Goal: Task Accomplishment & Management: Use online tool/utility

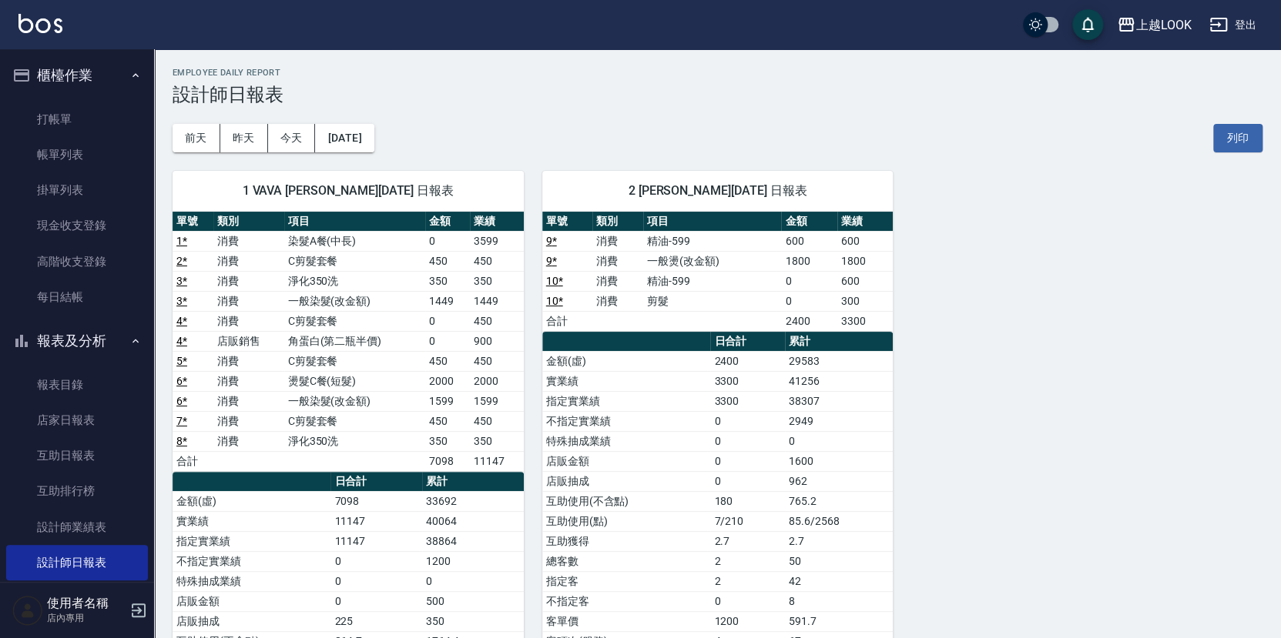
click at [53, 114] on link "打帳單" at bounding box center [77, 119] width 142 height 35
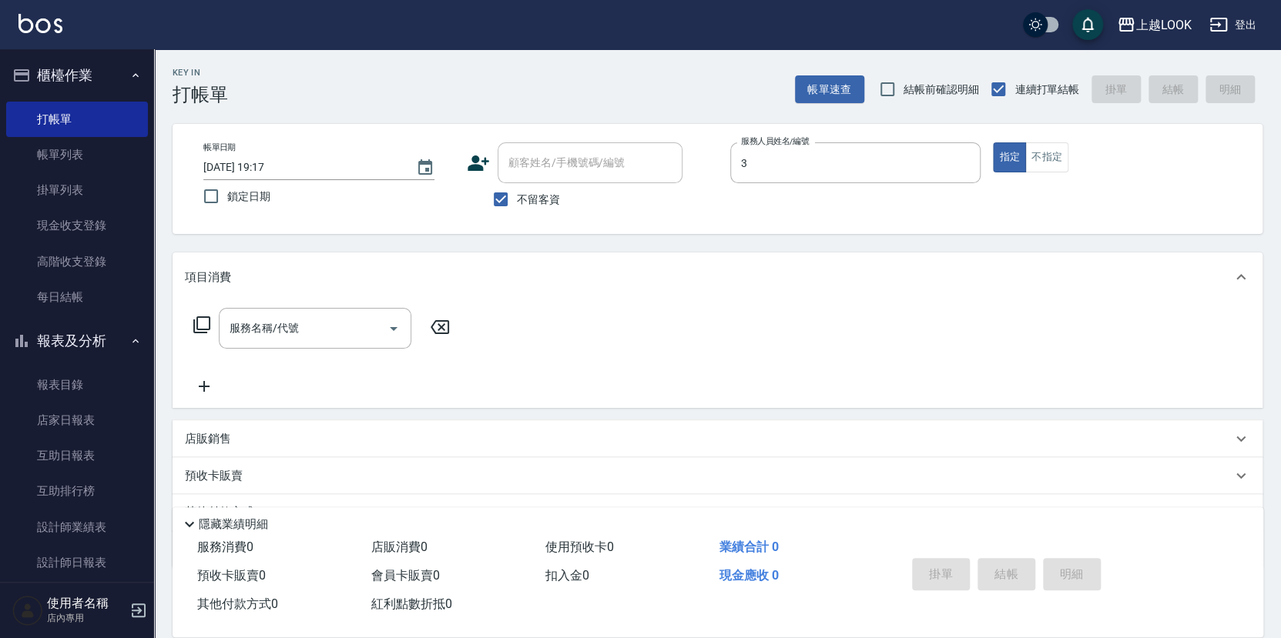
type input "[PERSON_NAME]-3"
type button "true"
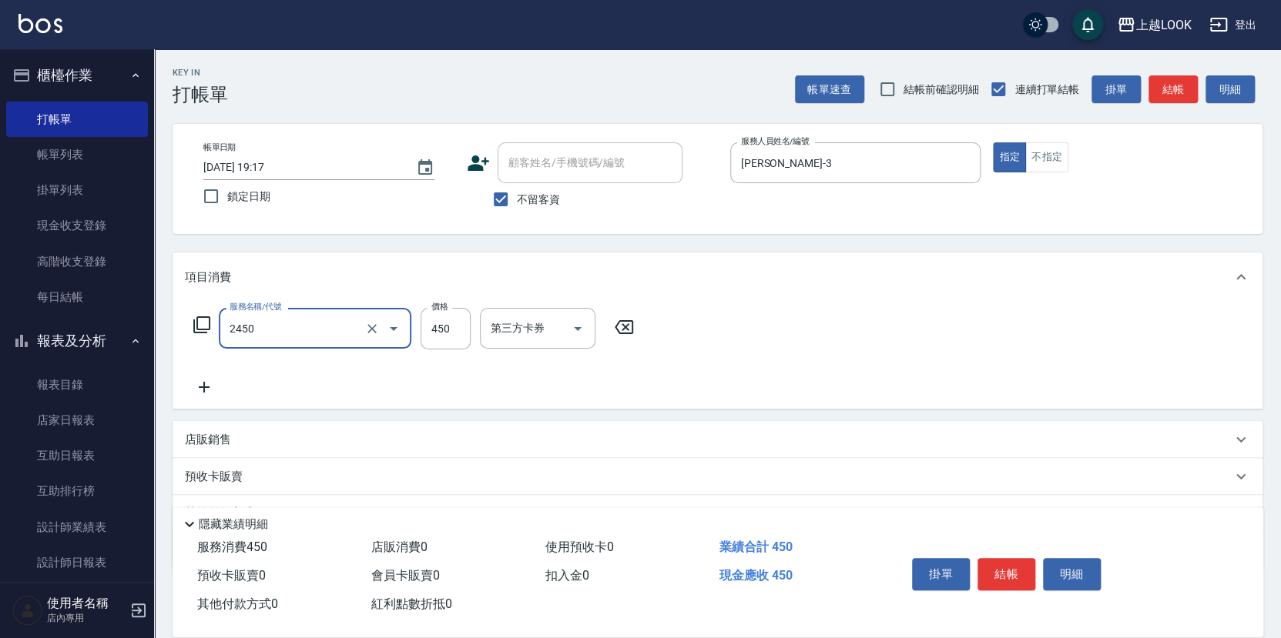
type input "C剪髮套餐(2450)"
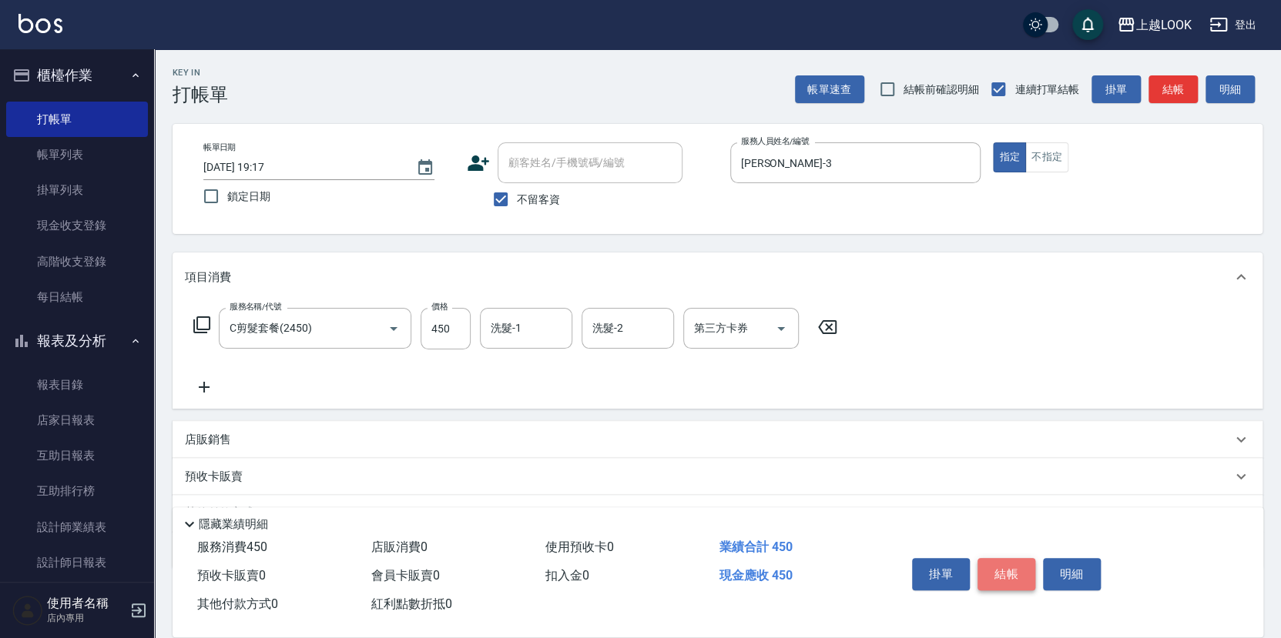
click at [1016, 566] on button "結帳" at bounding box center [1006, 574] width 58 height 32
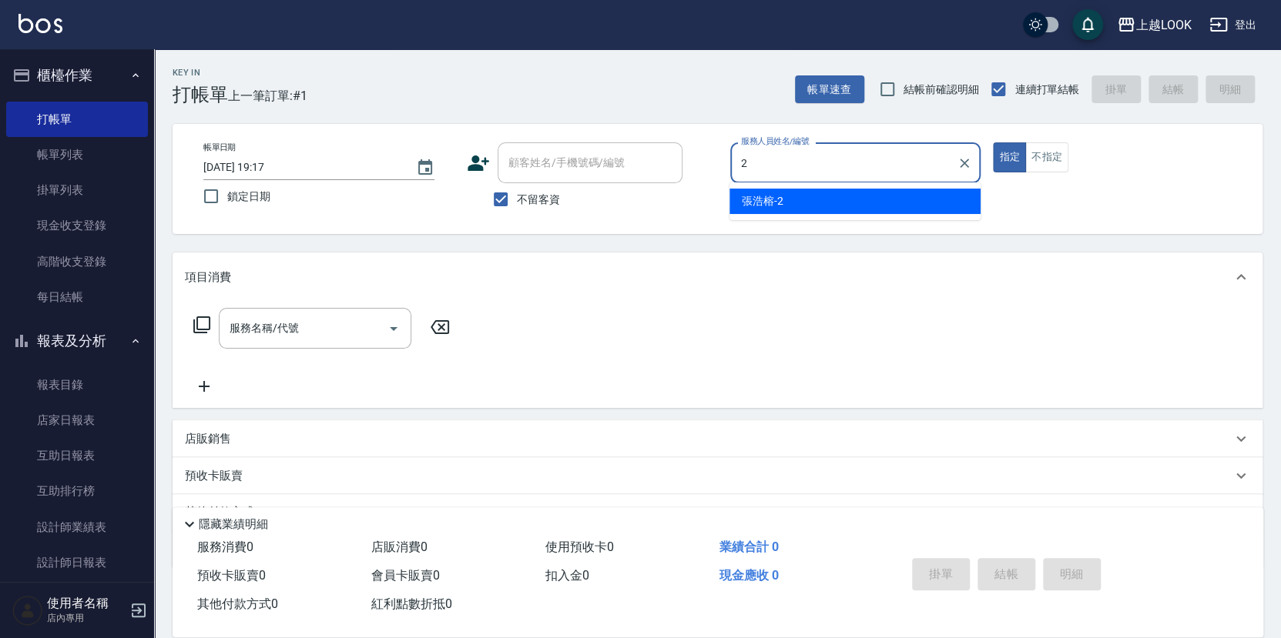
type input "張浩榕-2"
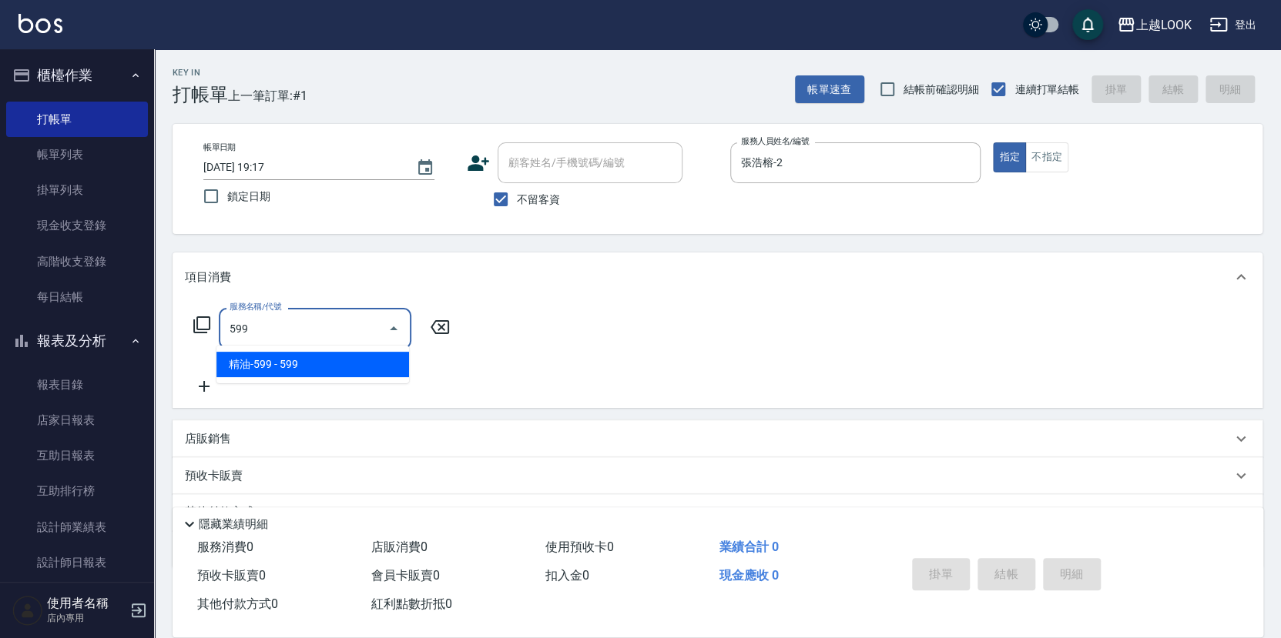
type input "精油-599(0599)"
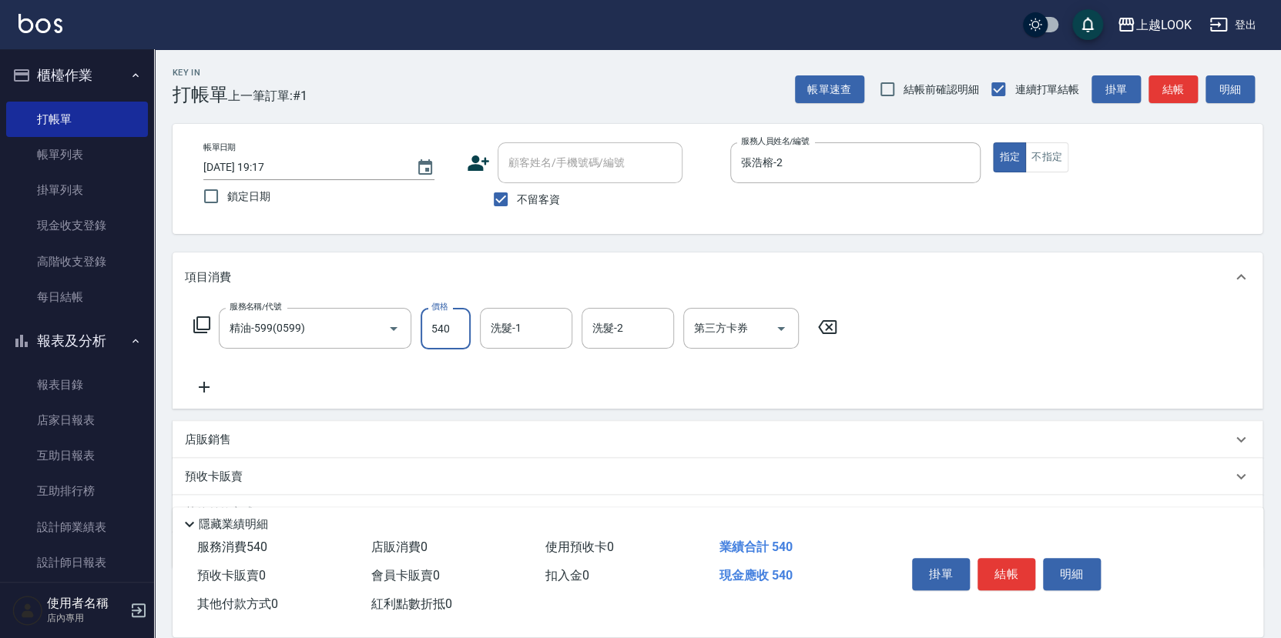
type input "540"
click at [783, 321] on icon "Open" at bounding box center [781, 329] width 18 height 18
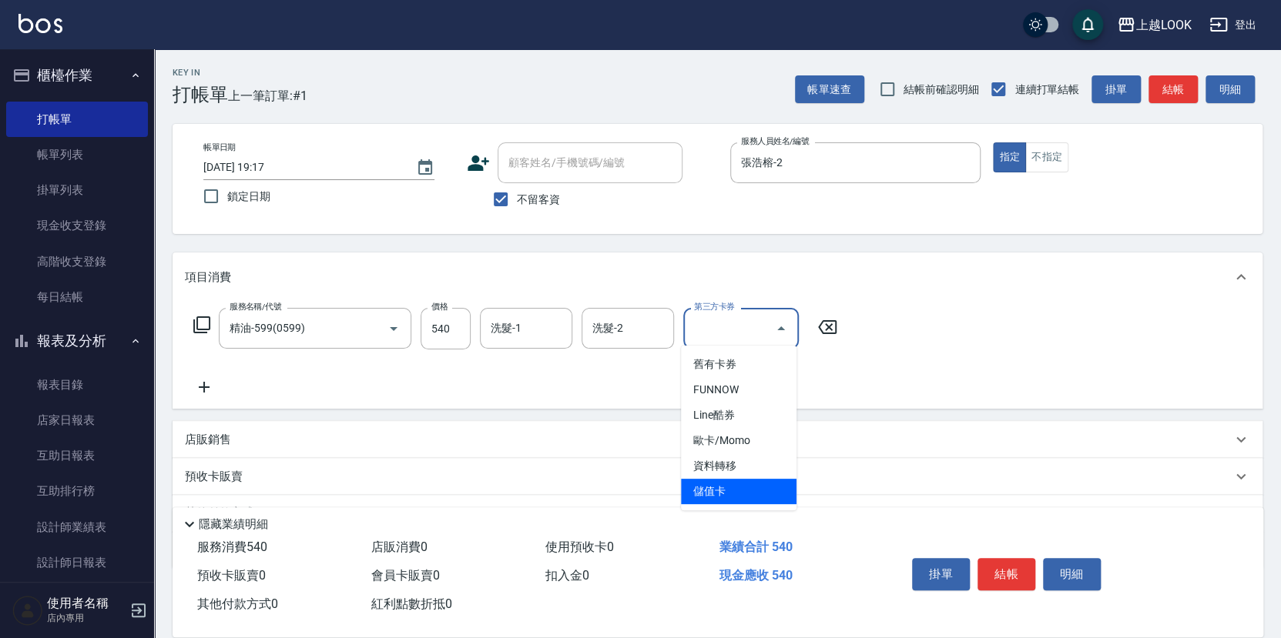
click at [776, 482] on span "儲值卡" at bounding box center [739, 491] width 116 height 25
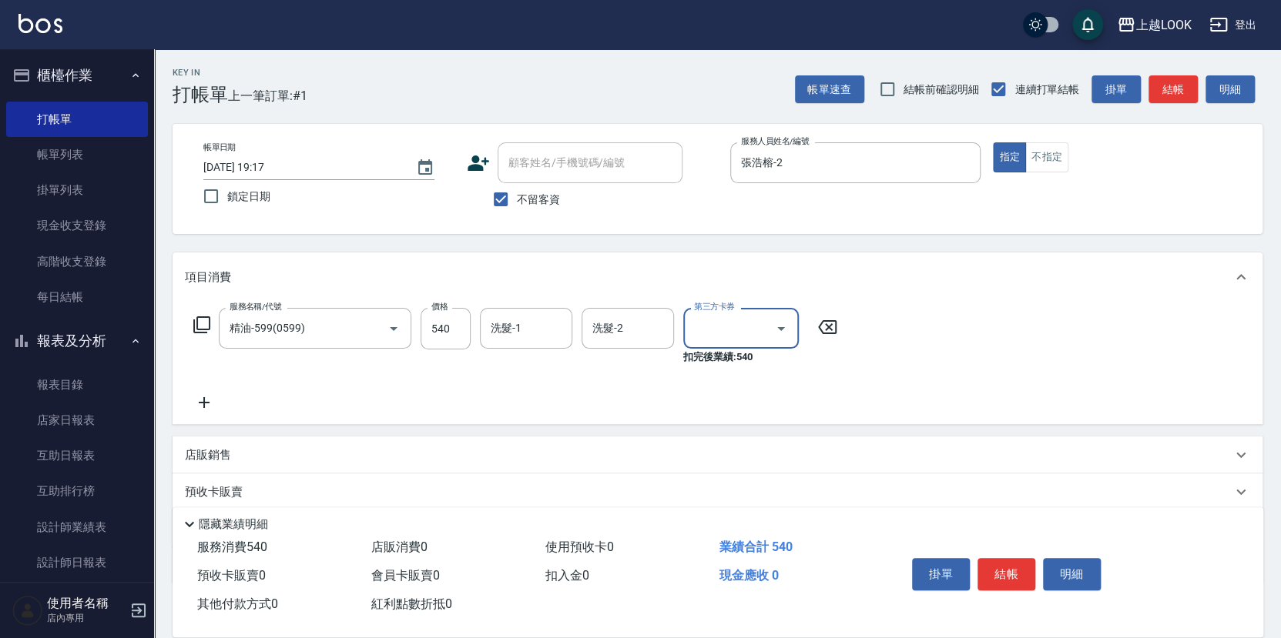
type input "儲值卡"
click at [202, 397] on icon at bounding box center [204, 402] width 39 height 18
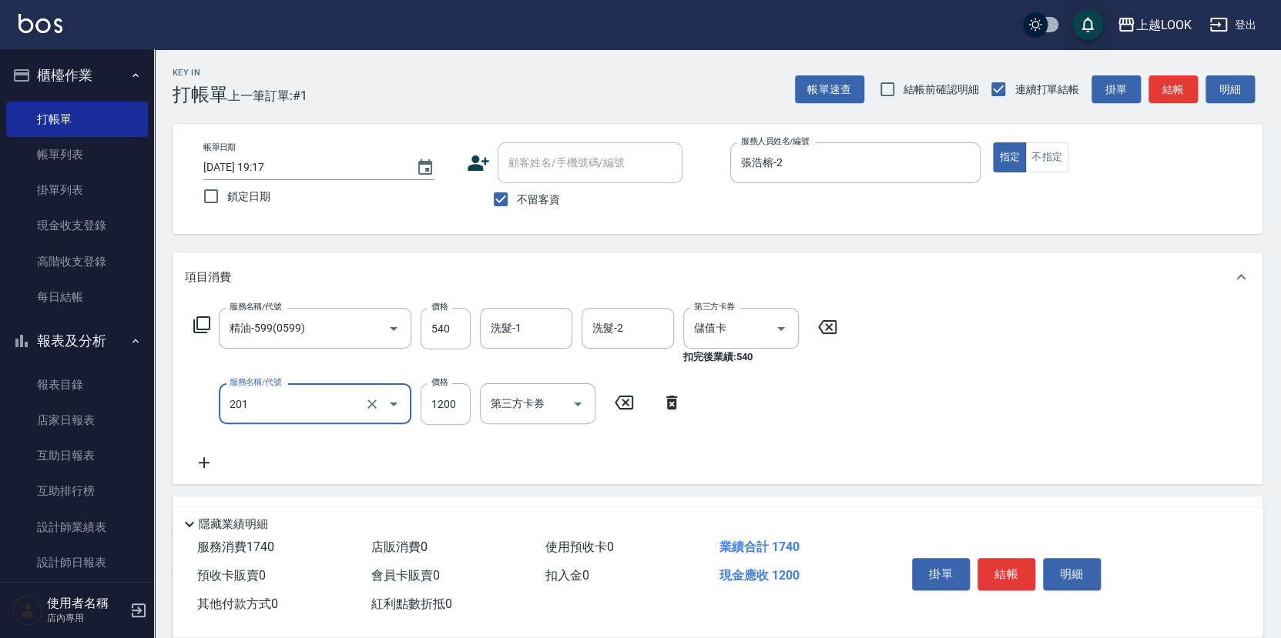
type input "一般燙(改金額)(201)"
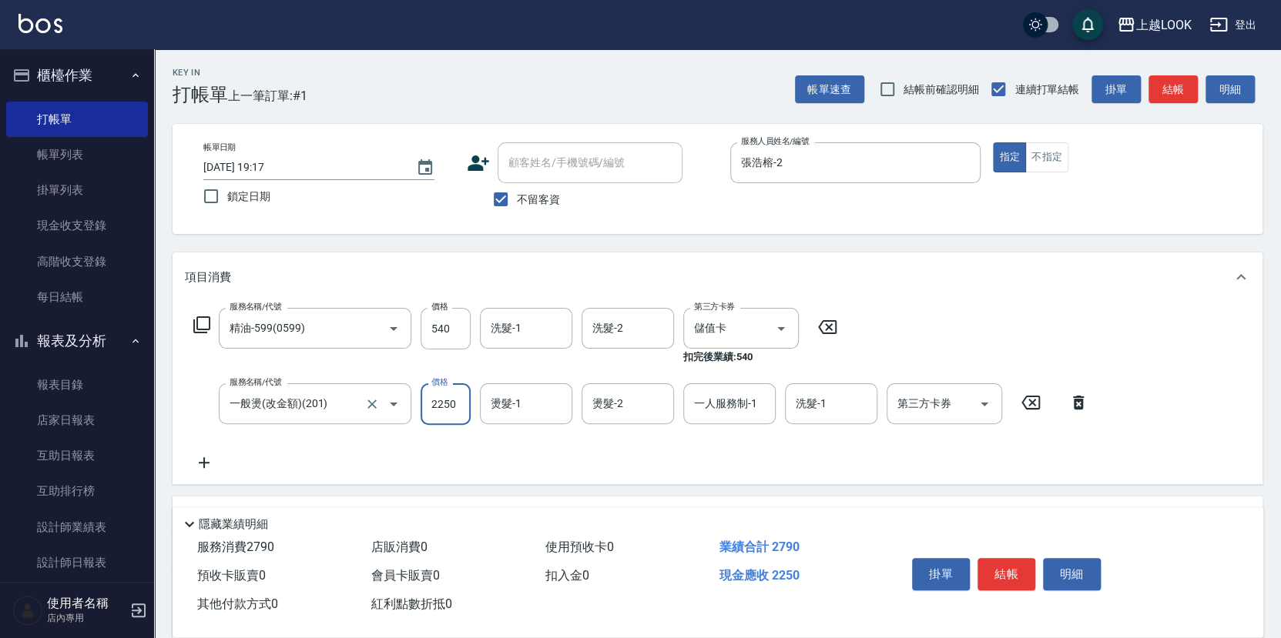
type input "2250"
click at [983, 400] on icon "Open" at bounding box center [984, 404] width 18 height 18
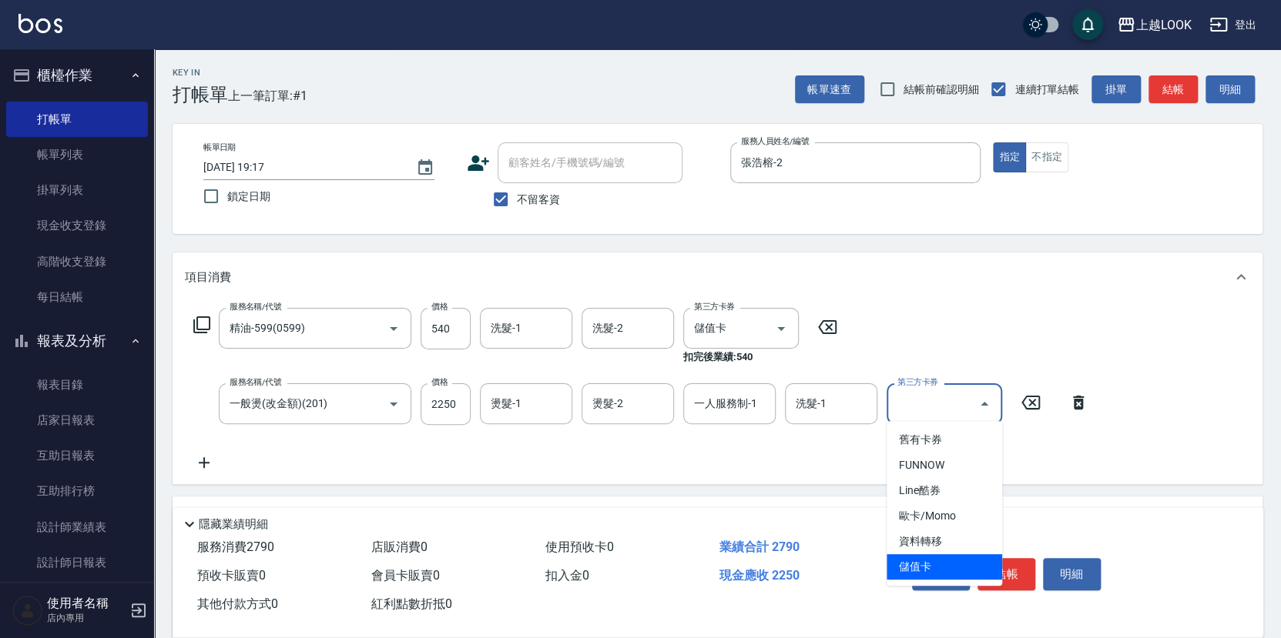
click at [973, 570] on span "儲值卡" at bounding box center [944, 566] width 116 height 25
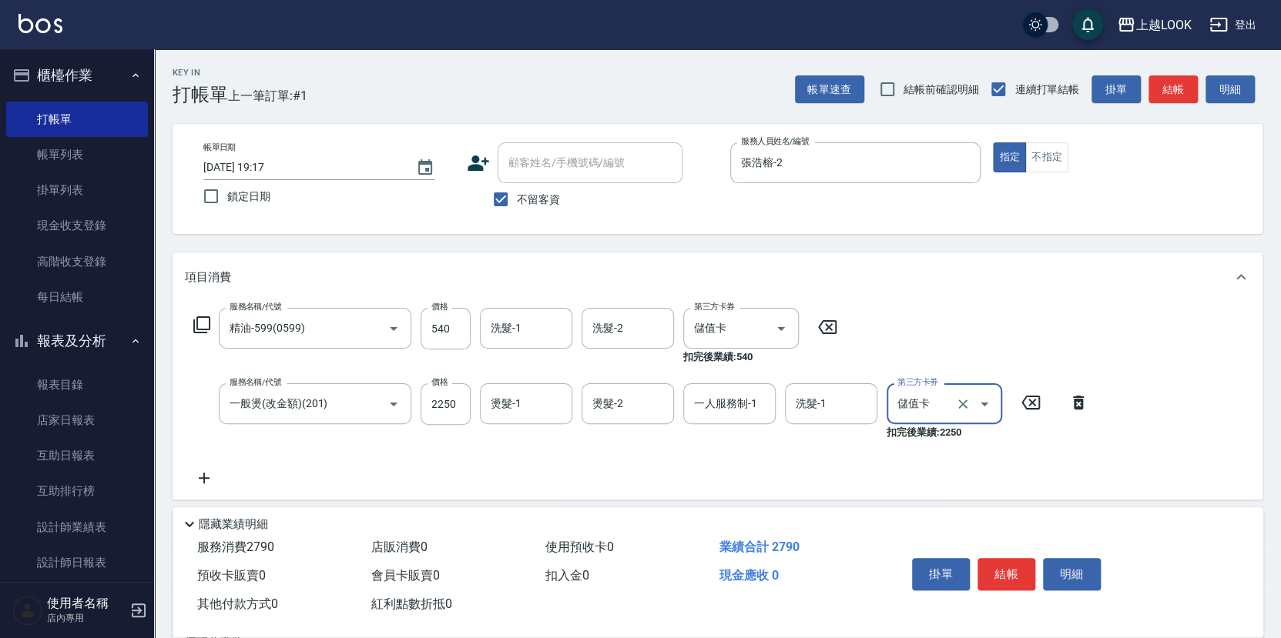
type input "儲值卡"
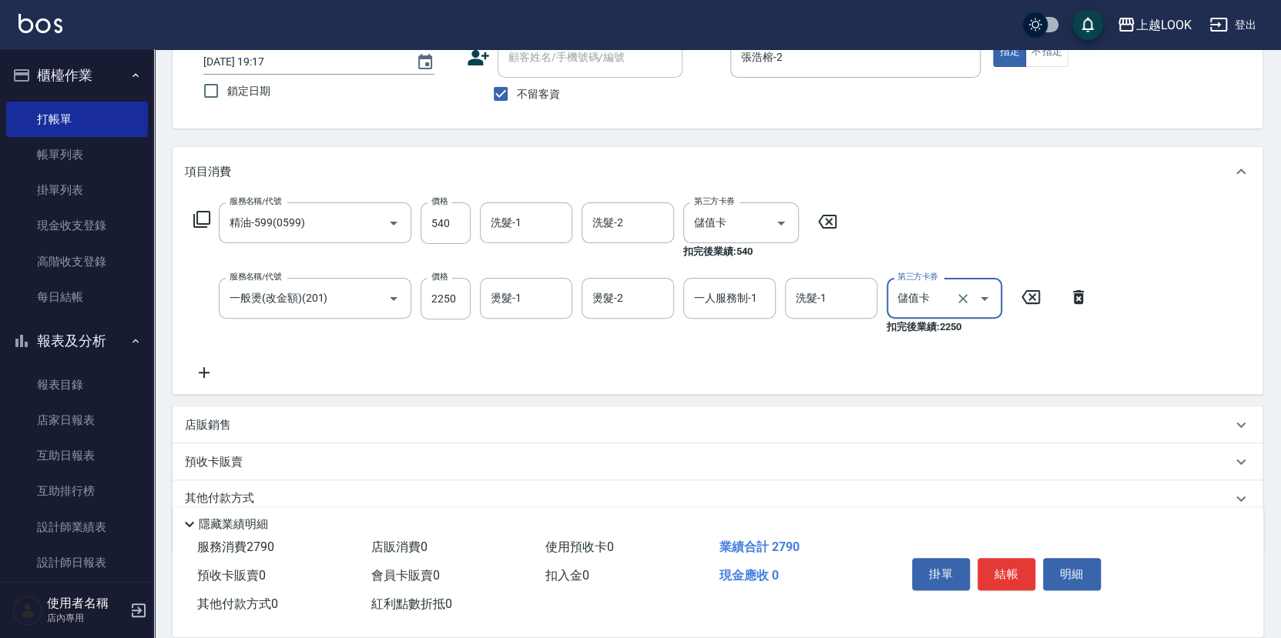
click at [233, 420] on div "店販銷售" at bounding box center [708, 425] width 1046 height 16
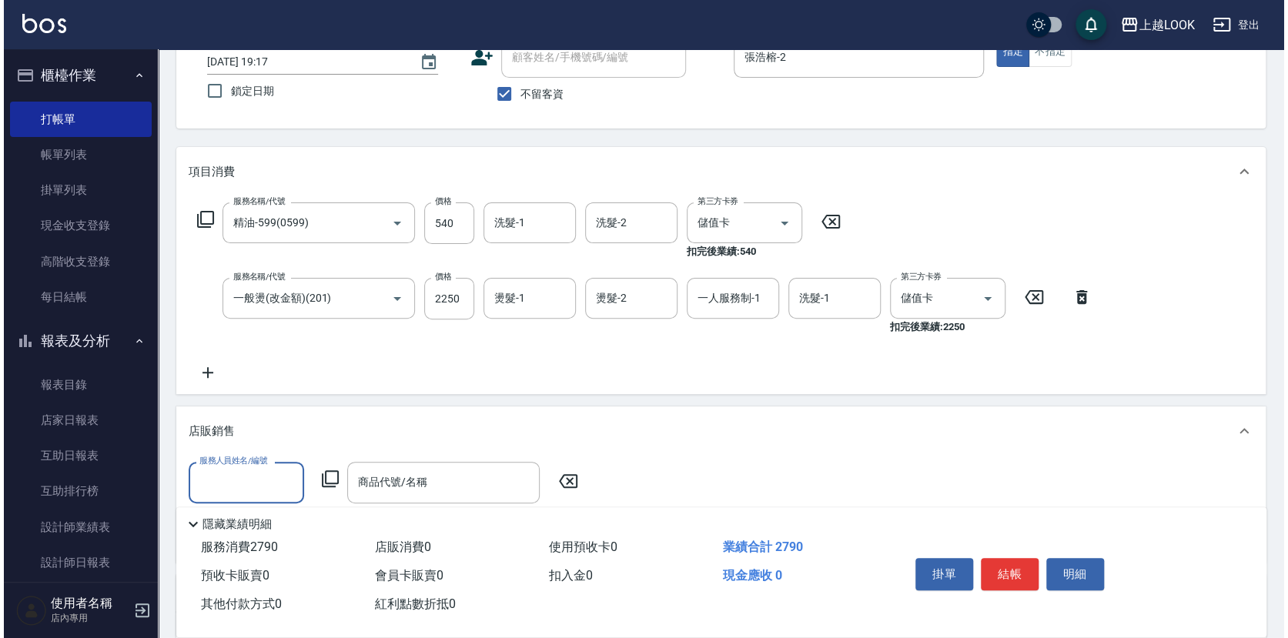
scroll to position [0, 0]
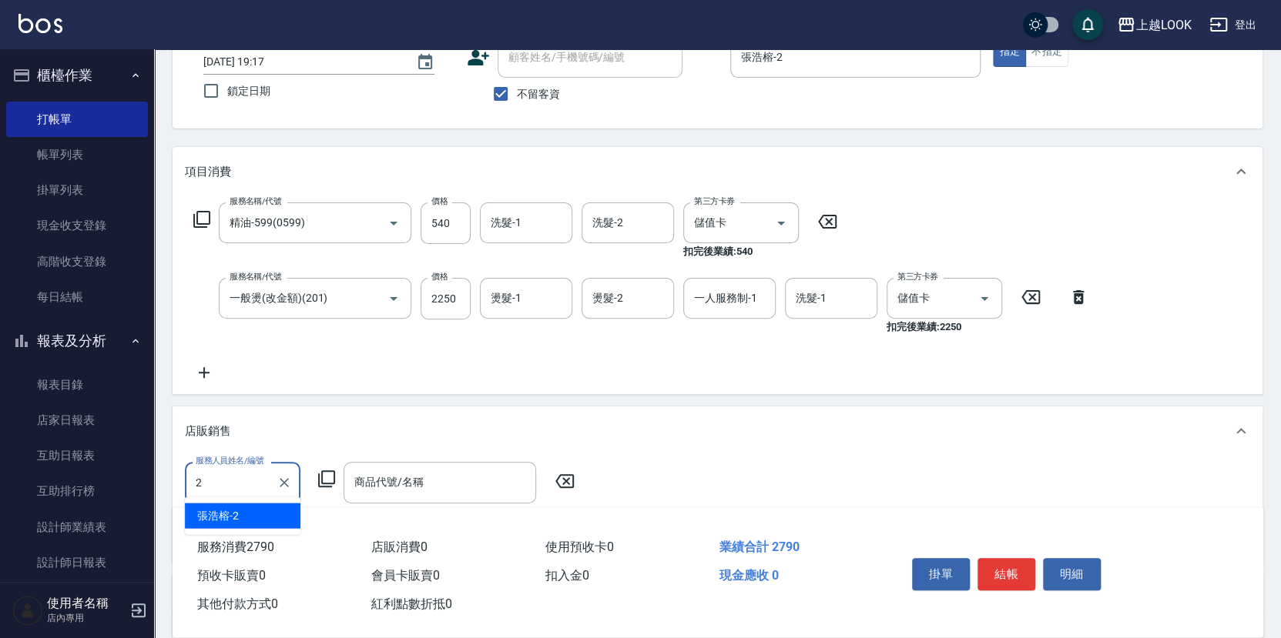
type input "張浩榕-2"
click at [322, 470] on icon at bounding box center [326, 479] width 18 height 18
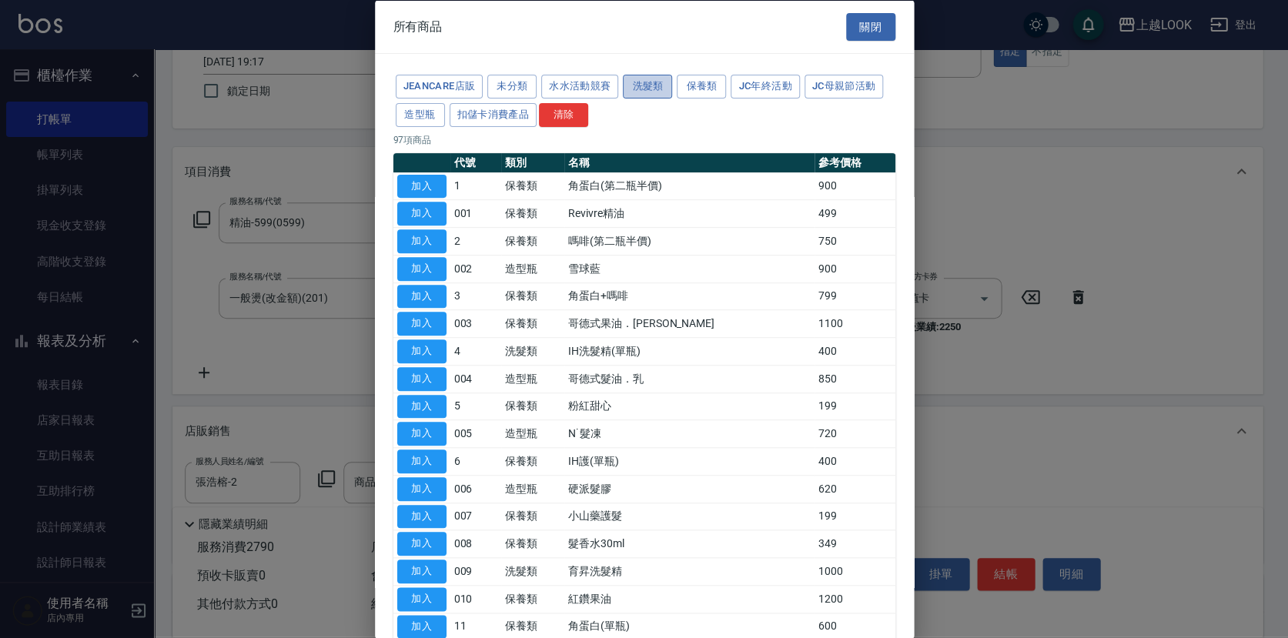
click at [646, 81] on button "洗髮類" at bounding box center [647, 87] width 49 height 24
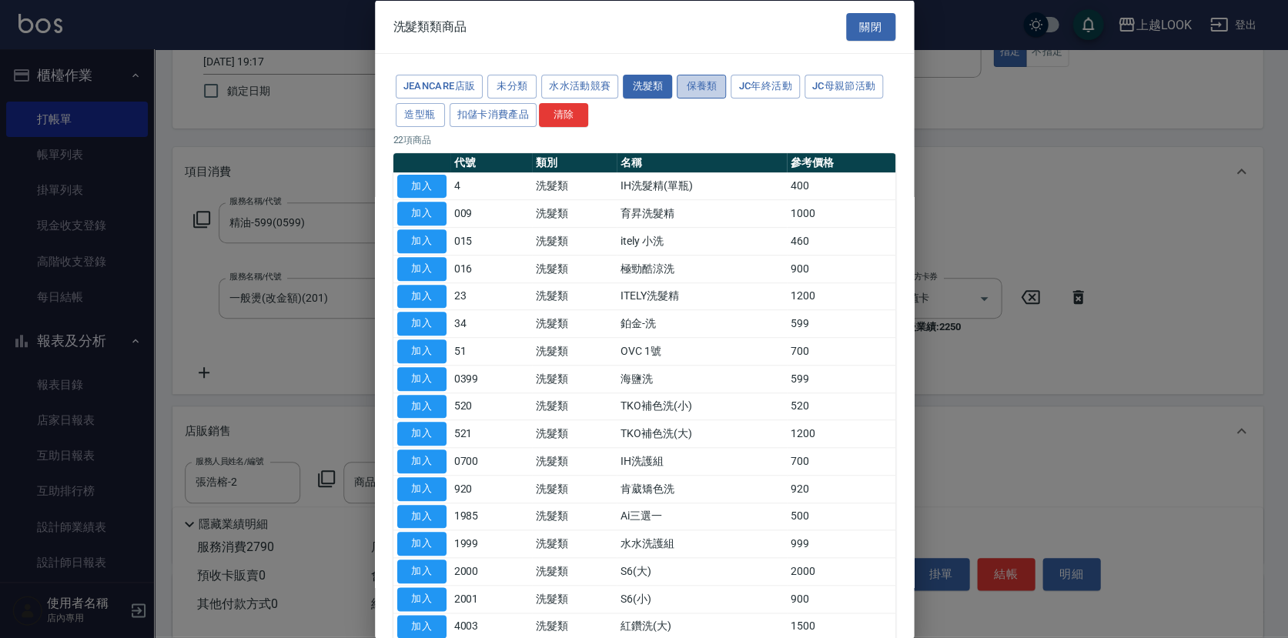
click at [703, 84] on button "保養類" at bounding box center [701, 87] width 49 height 24
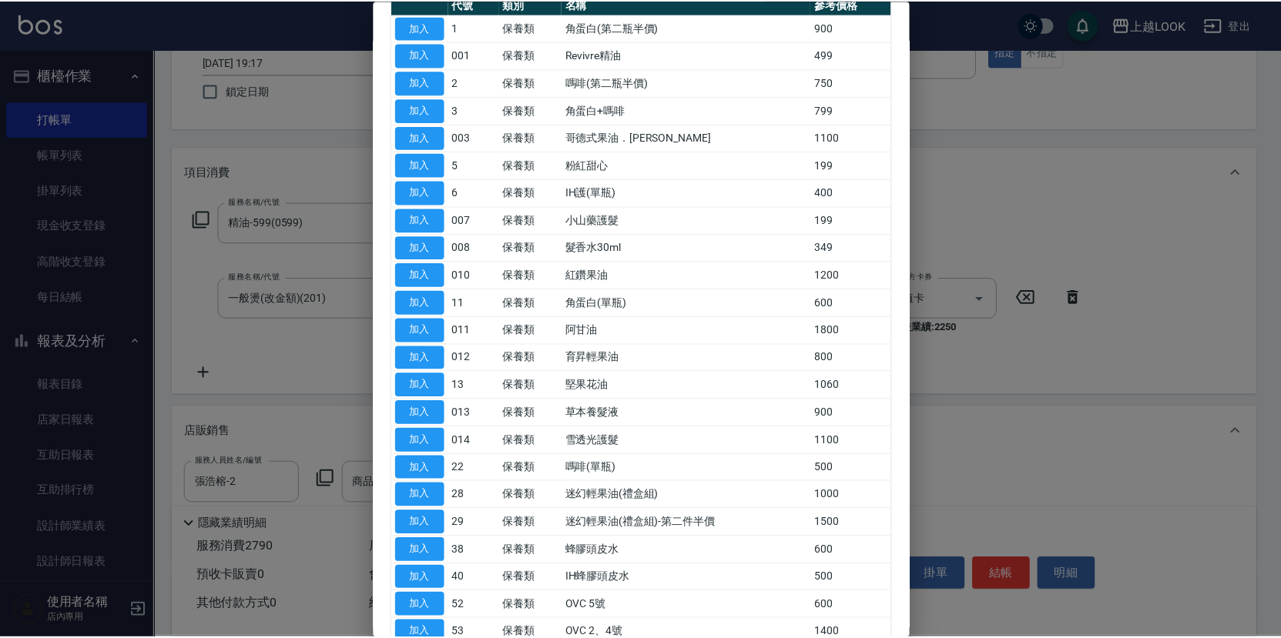
scroll to position [421, 0]
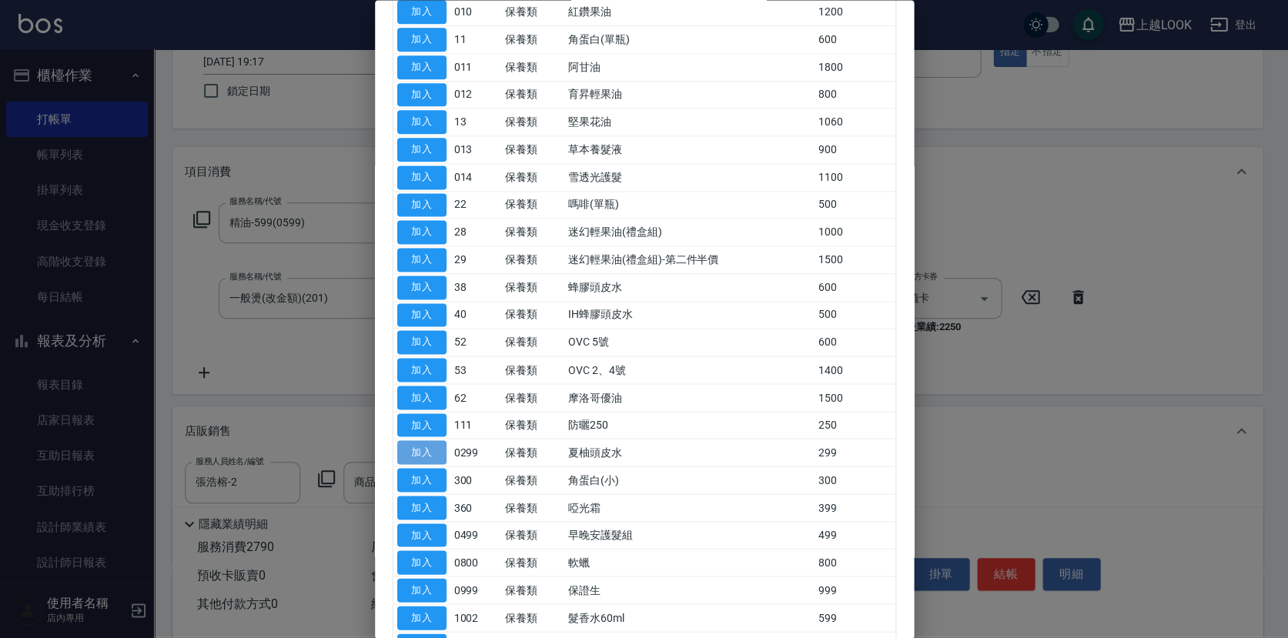
click at [437, 446] on button "加入" at bounding box center [421, 453] width 49 height 24
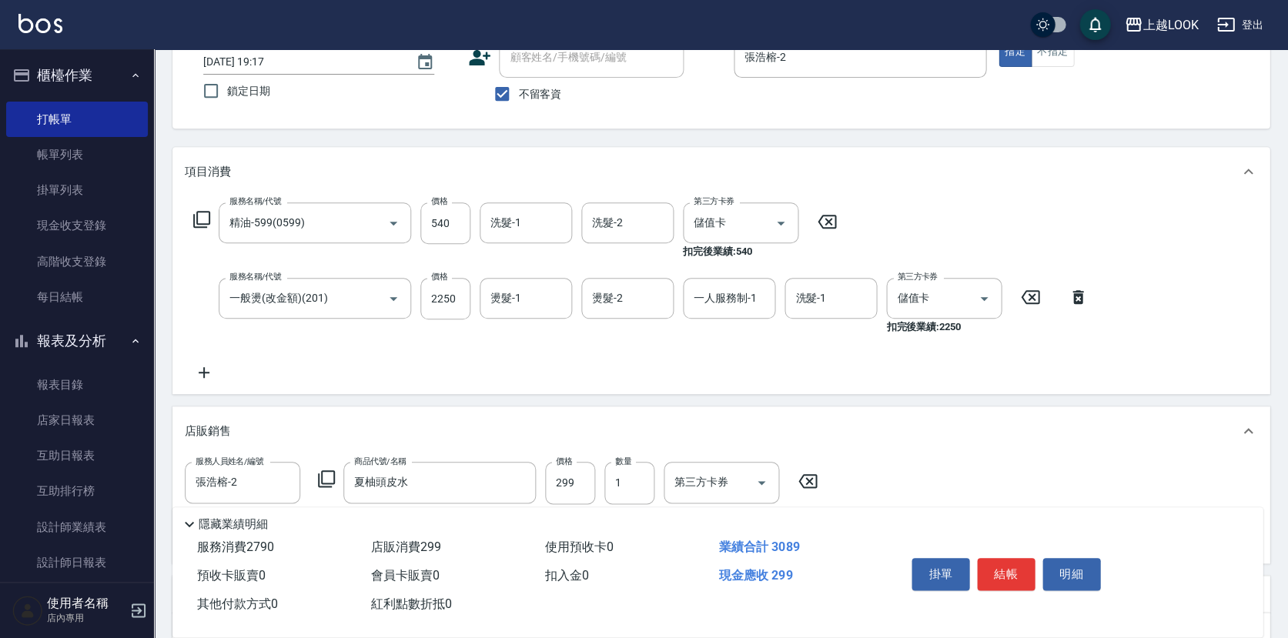
type input "夏柚頭皮水"
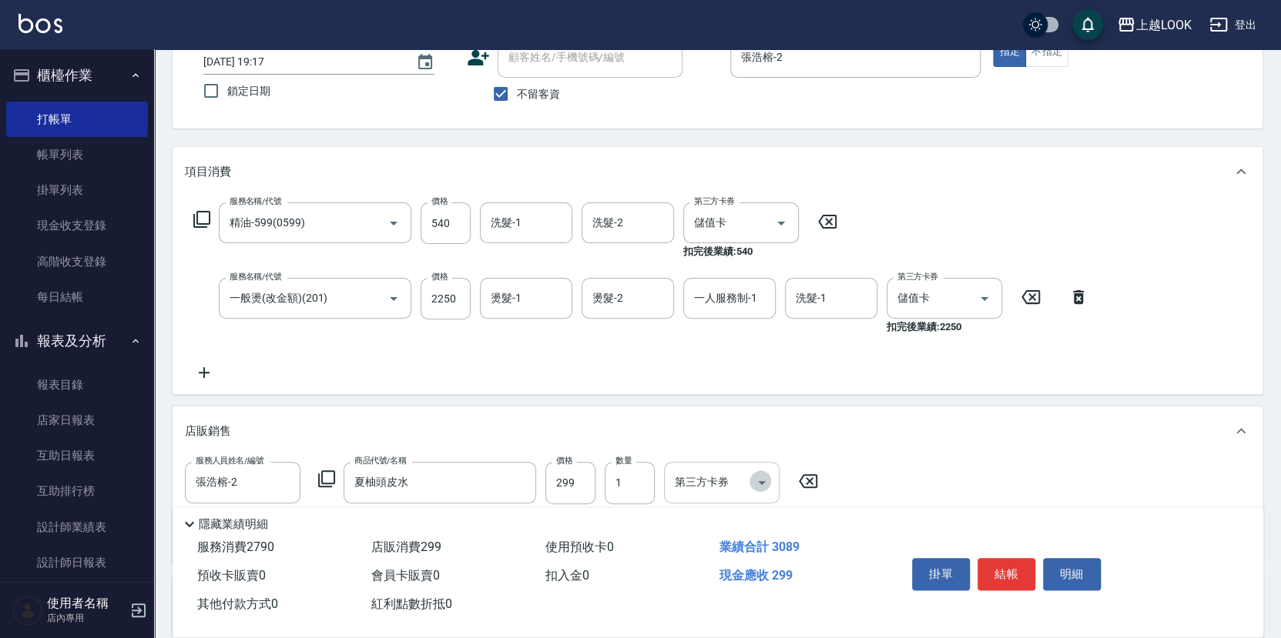
click at [761, 477] on icon "Open" at bounding box center [761, 483] width 18 height 18
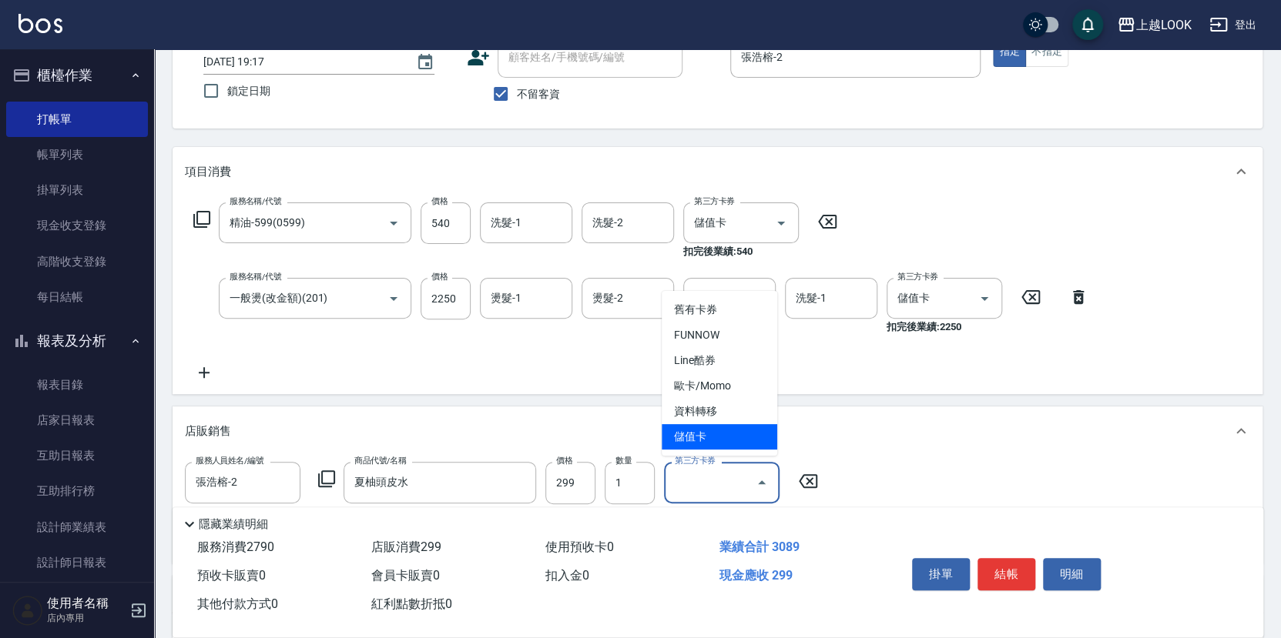
click at [718, 443] on span "儲值卡" at bounding box center [719, 436] width 116 height 25
type input "儲值卡"
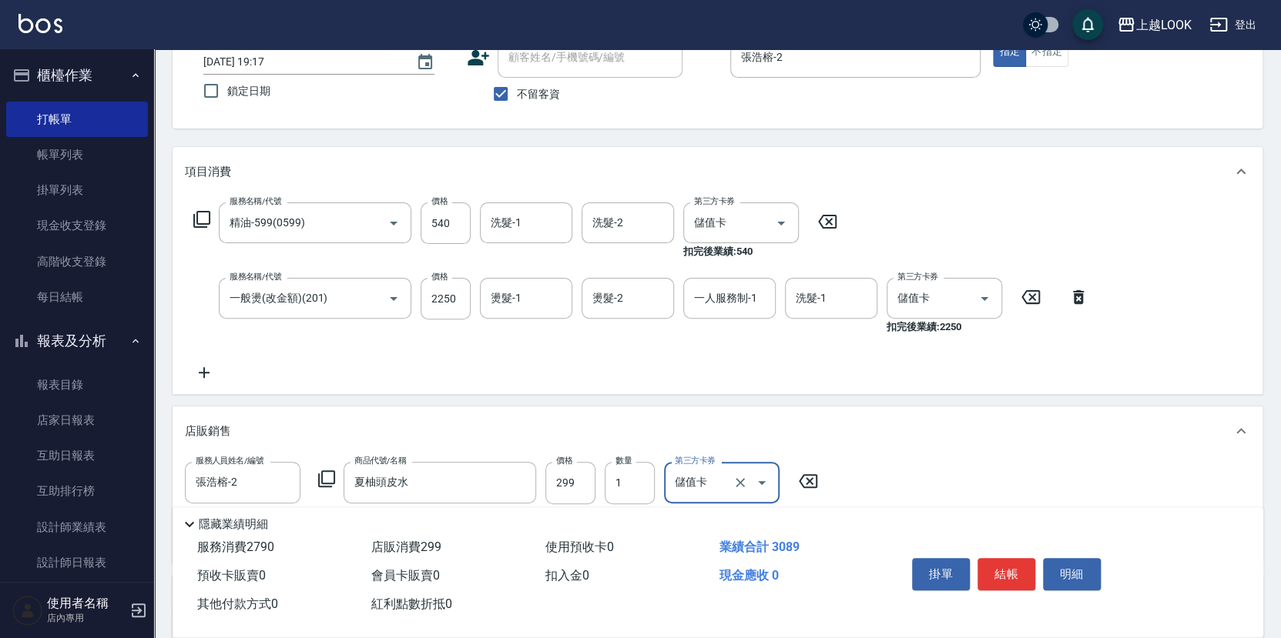
scroll to position [0, 0]
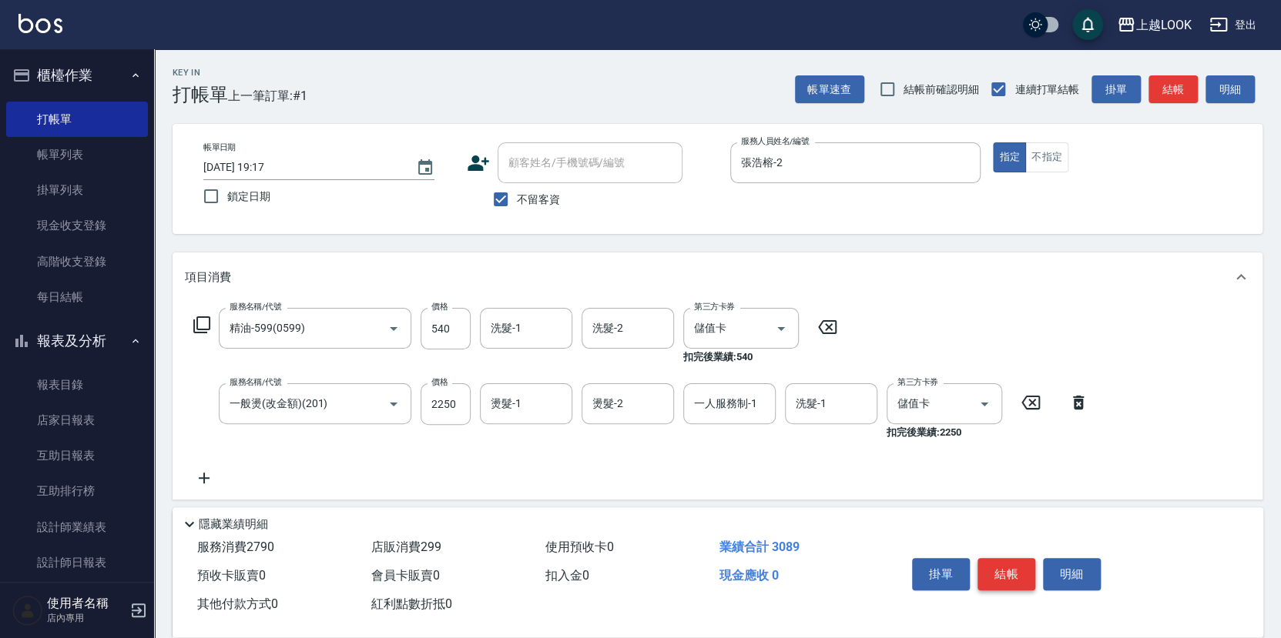
click at [1021, 573] on button "結帳" at bounding box center [1006, 574] width 58 height 32
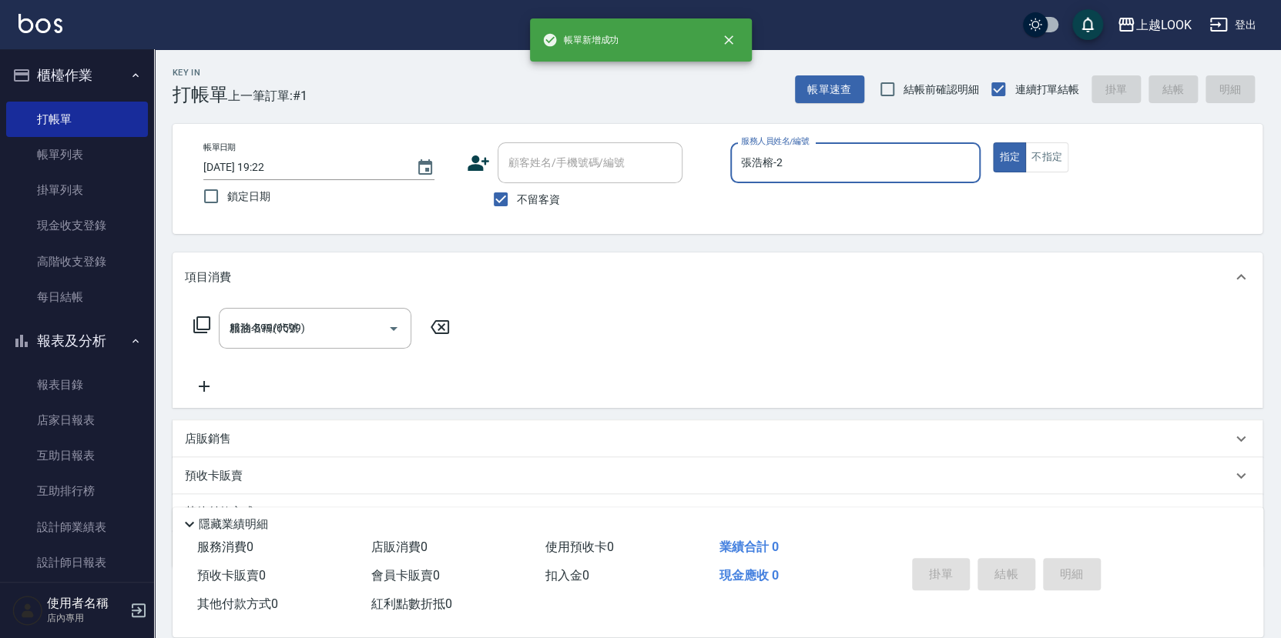
type input "[DATE] 19:22"
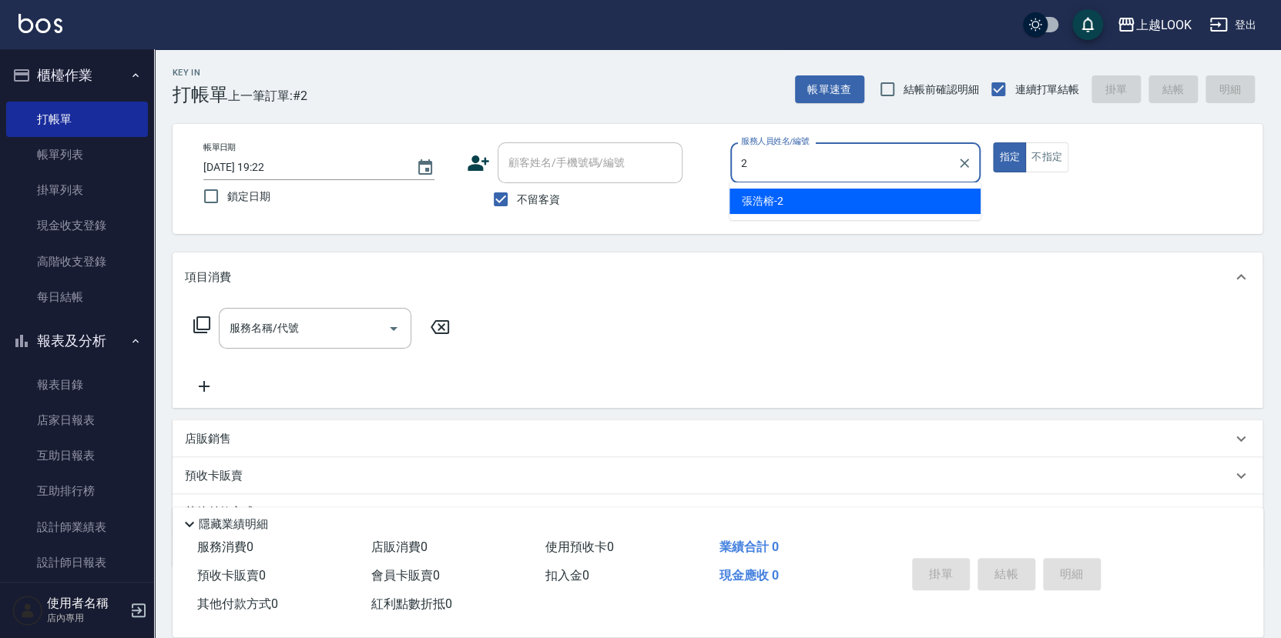
type input "張浩榕-2"
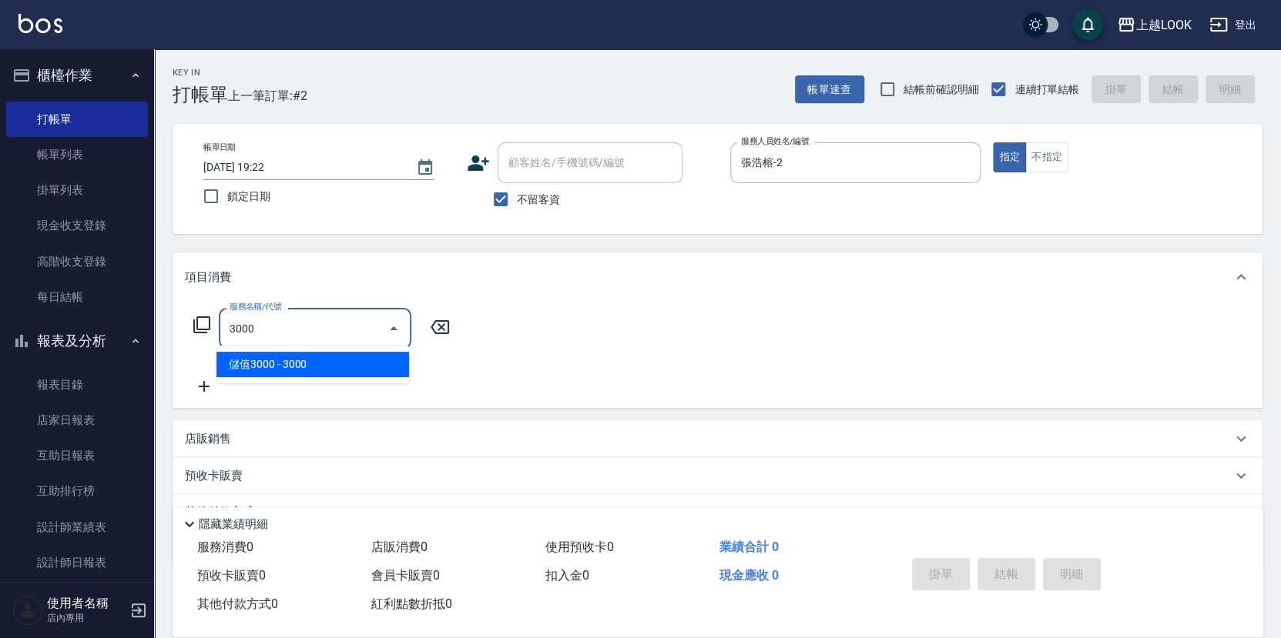
type input "儲值3000(83000)"
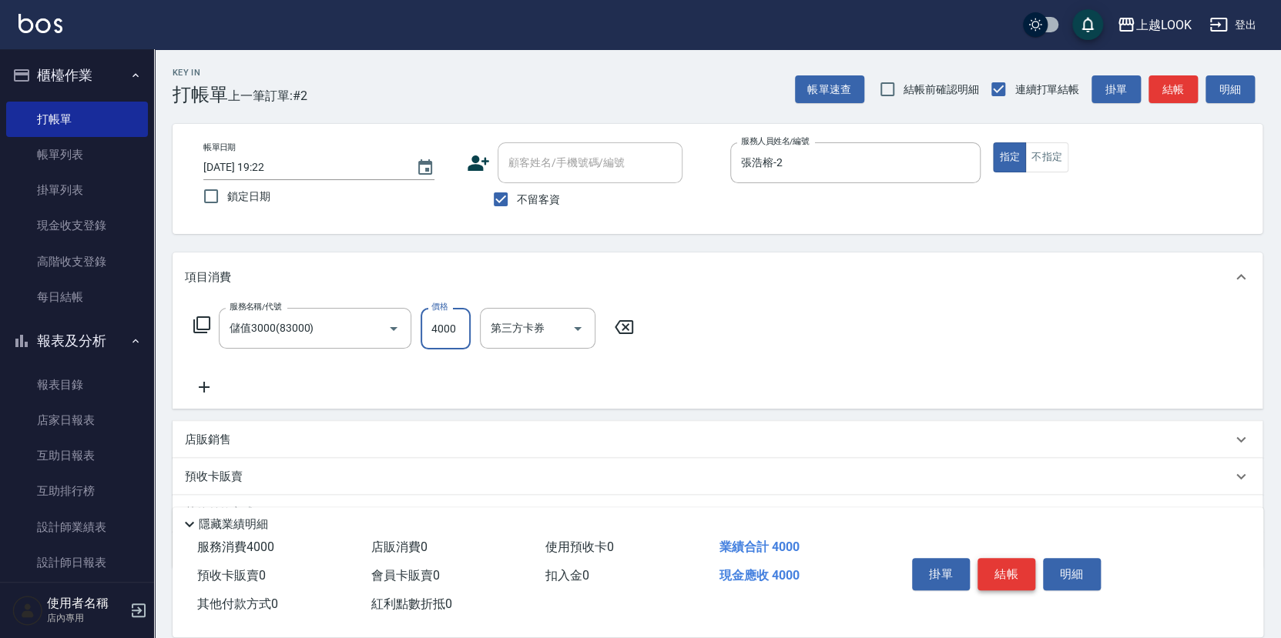
type input "4000"
click at [206, 381] on icon at bounding box center [204, 387] width 39 height 18
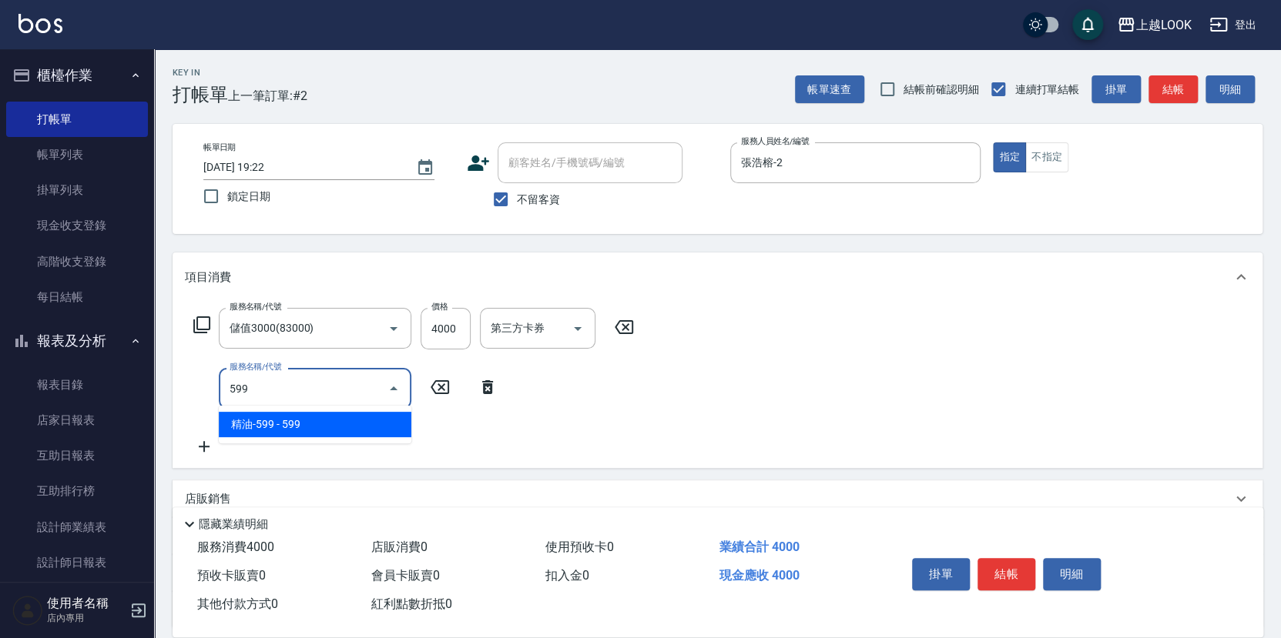
type input "精油-599(0599)"
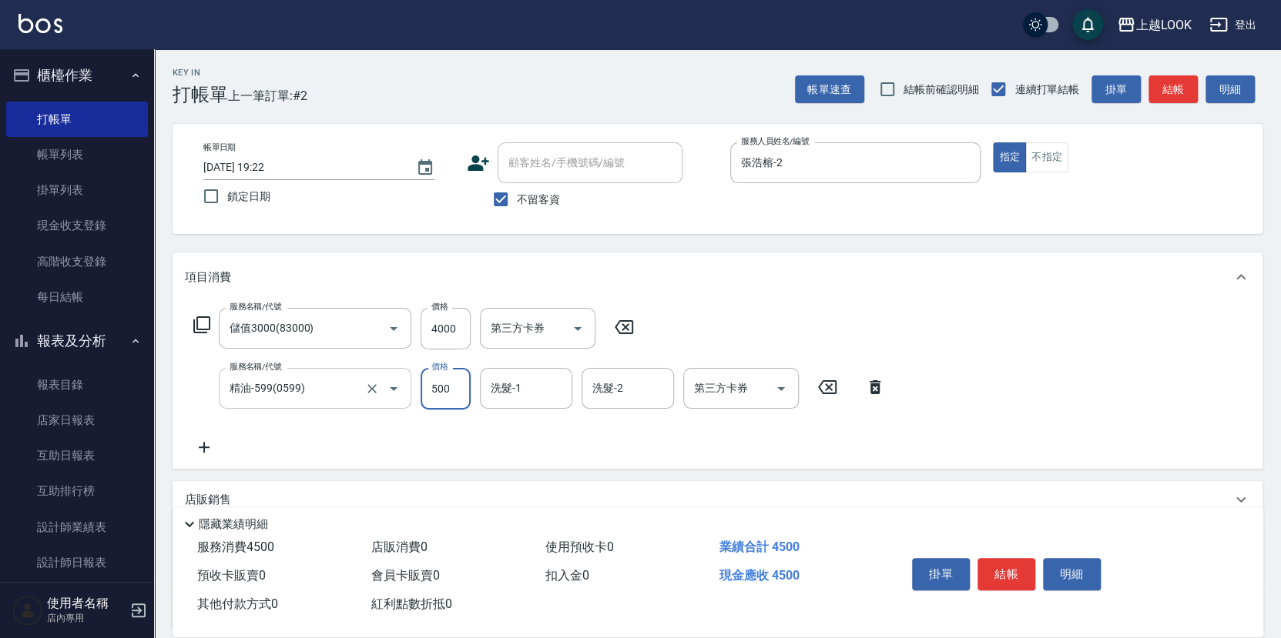
type input "500"
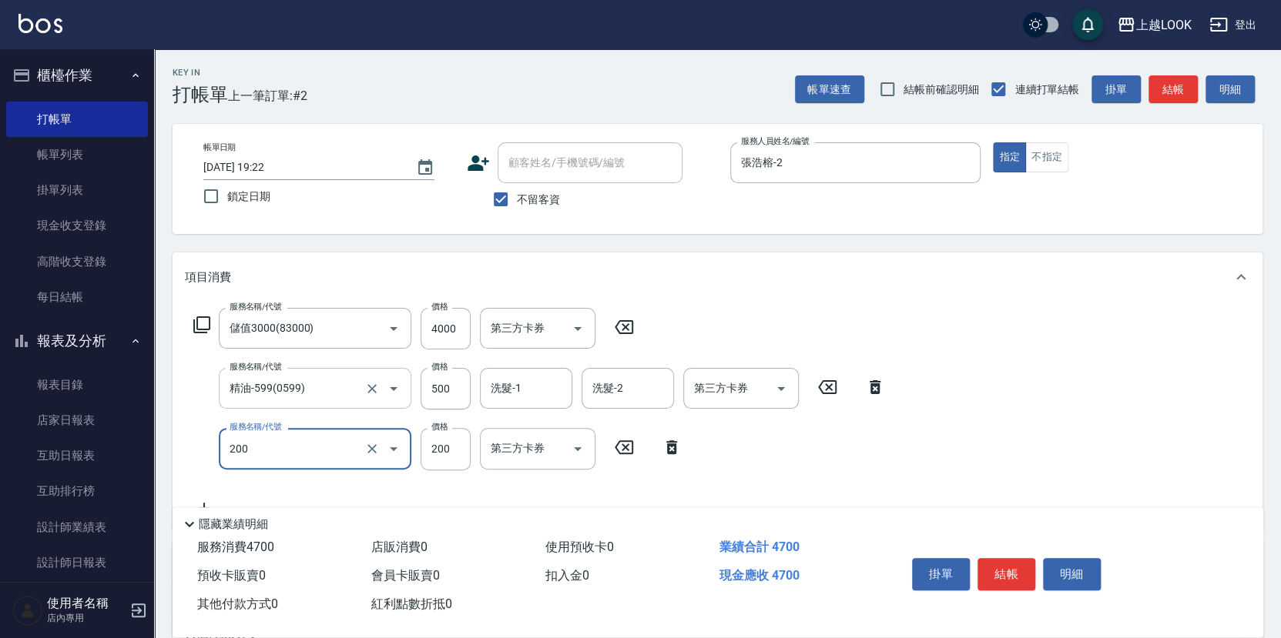
type input "剪髮(200)"
type input "300"
click at [782, 387] on icon "Open" at bounding box center [781, 389] width 18 height 18
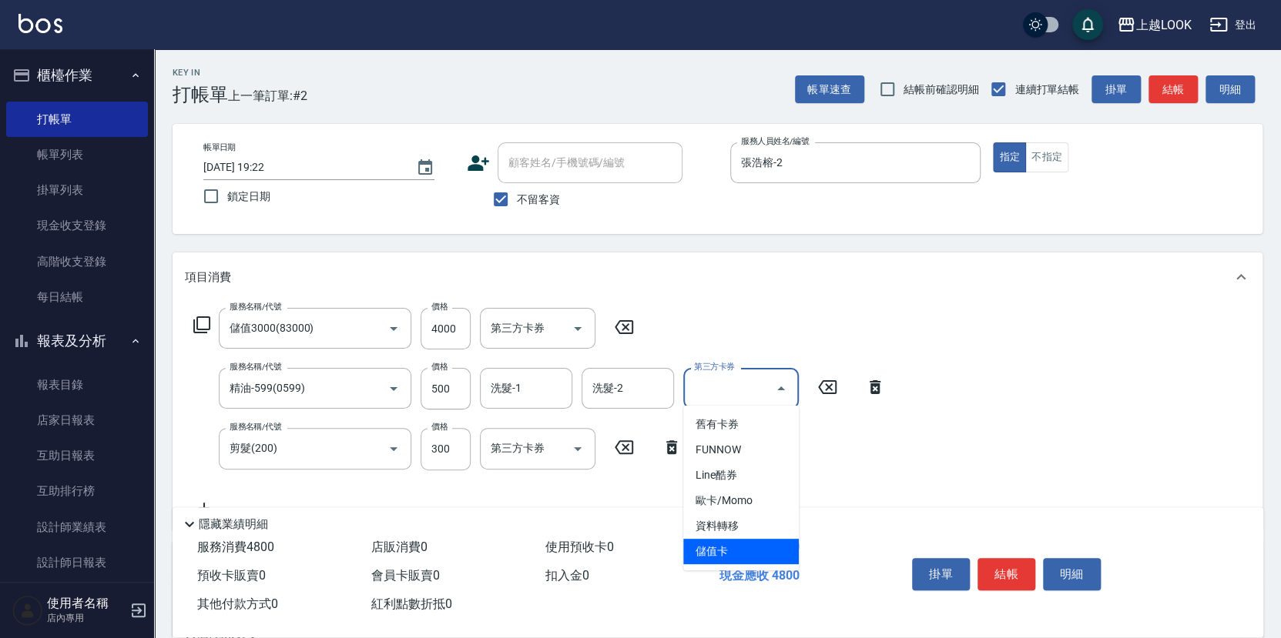
click at [781, 549] on span "儲值卡" at bounding box center [741, 551] width 116 height 25
type input "儲值卡"
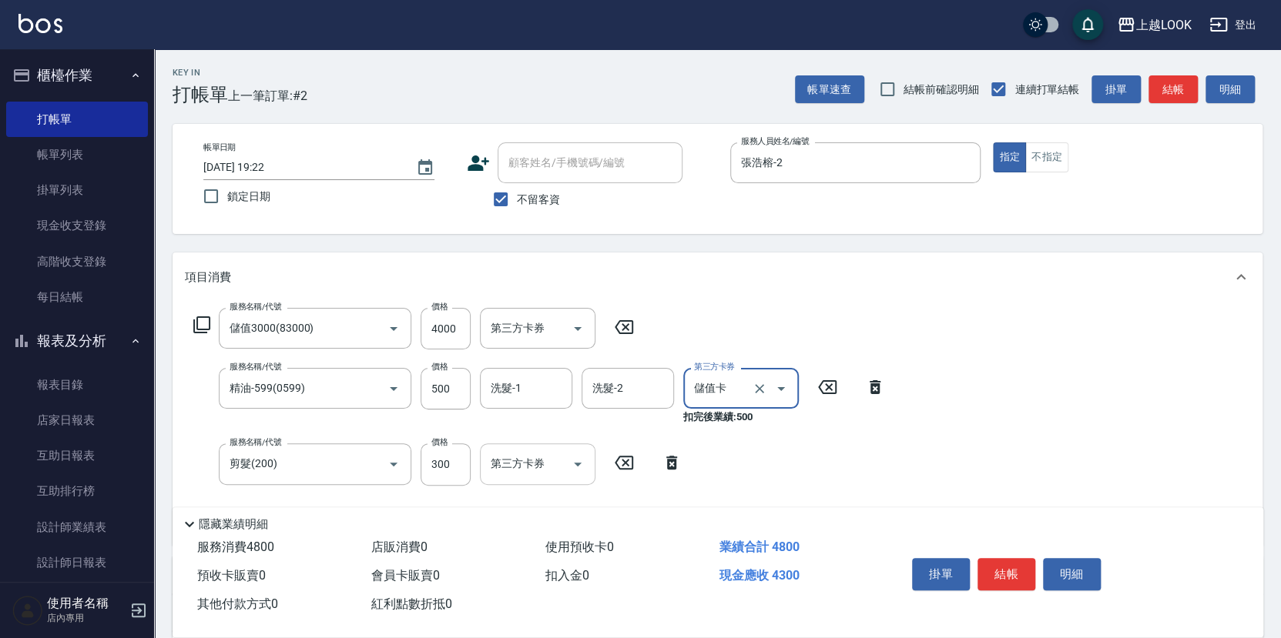
click at [578, 462] on icon "Open" at bounding box center [577, 464] width 18 height 18
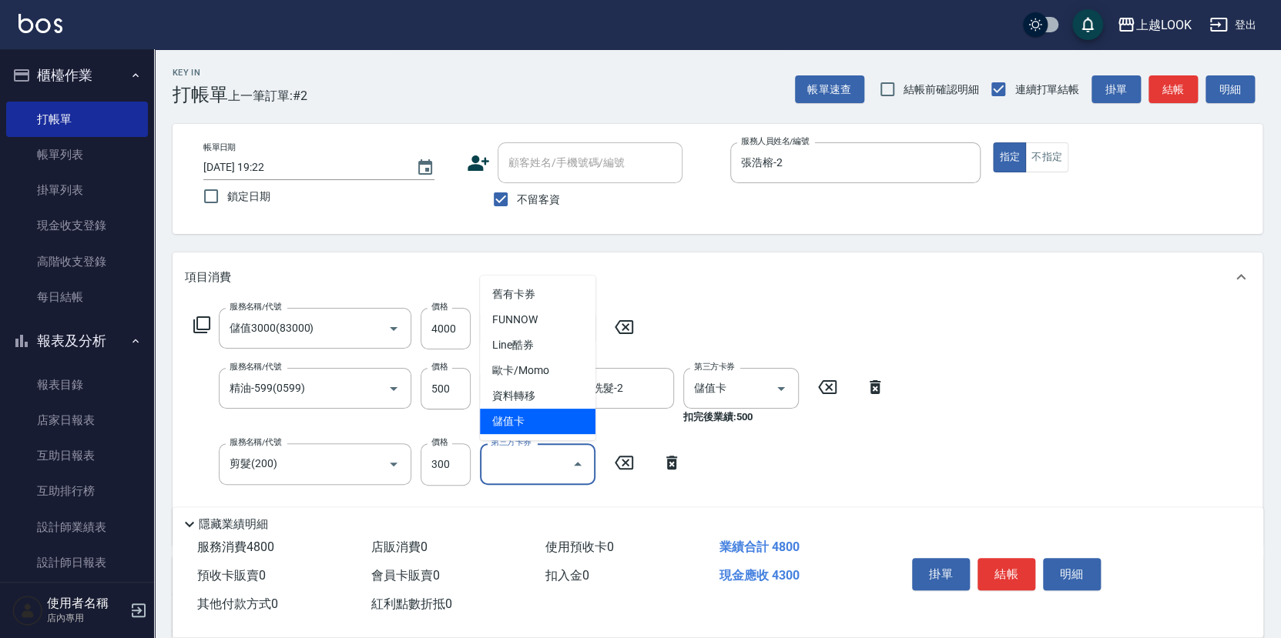
click at [528, 415] on span "儲值卡" at bounding box center [538, 421] width 116 height 25
type input "儲值卡"
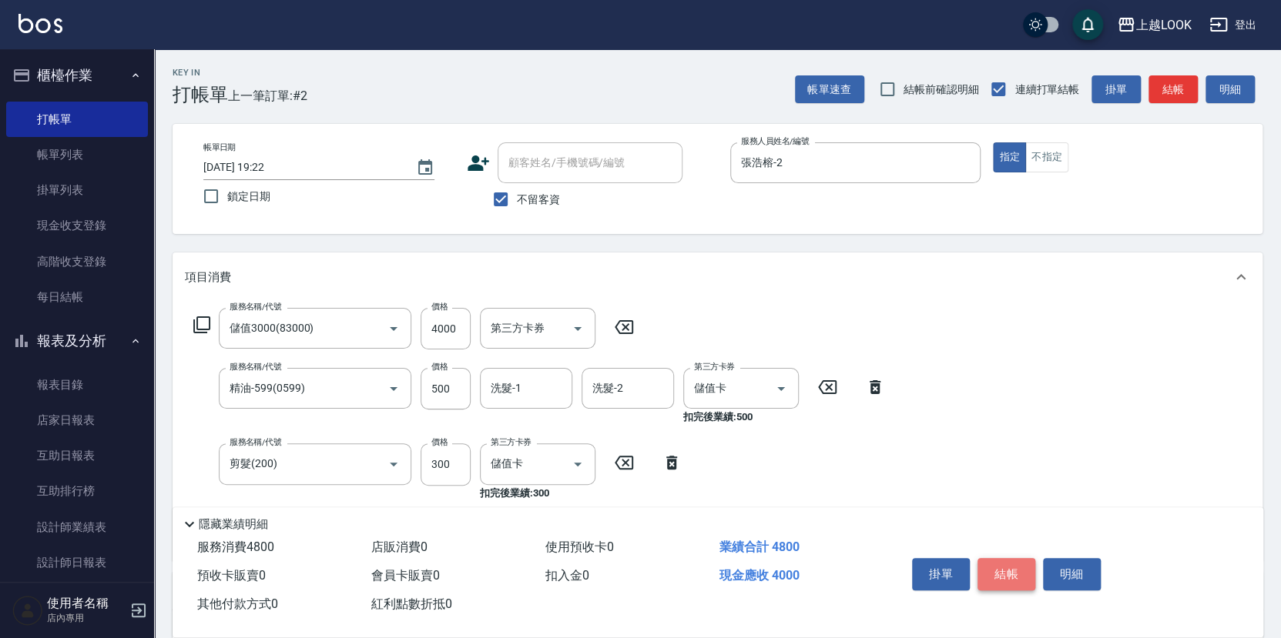
click at [1007, 572] on button "結帳" at bounding box center [1006, 574] width 58 height 32
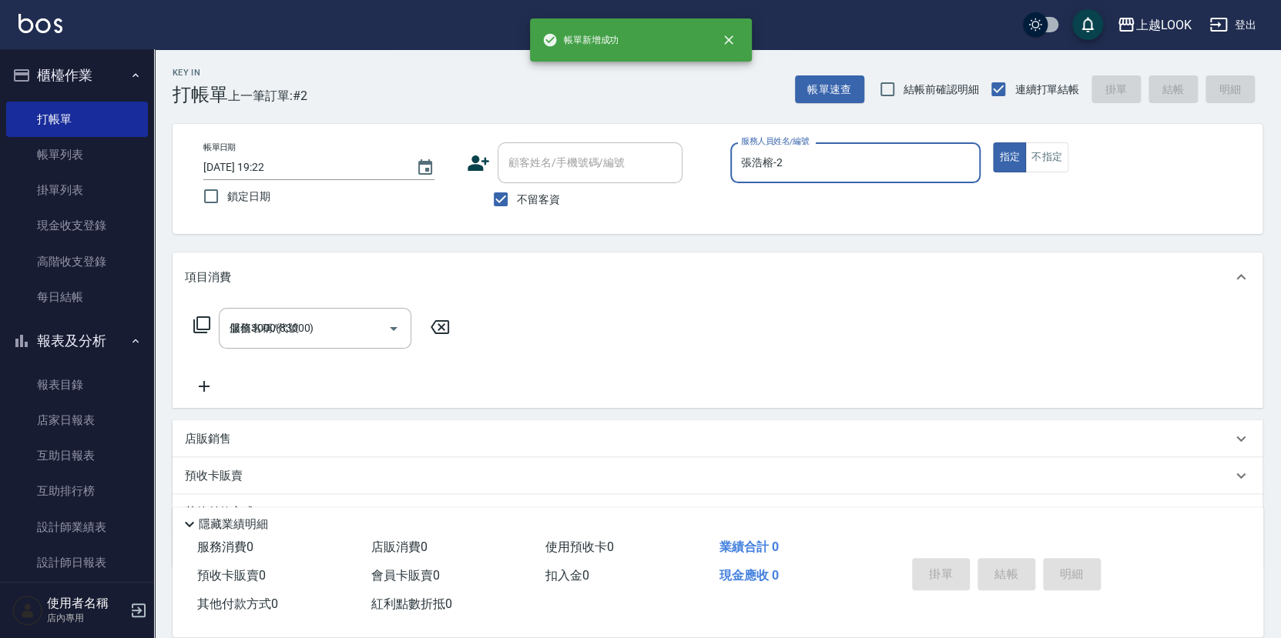
type input "[DATE] 19:23"
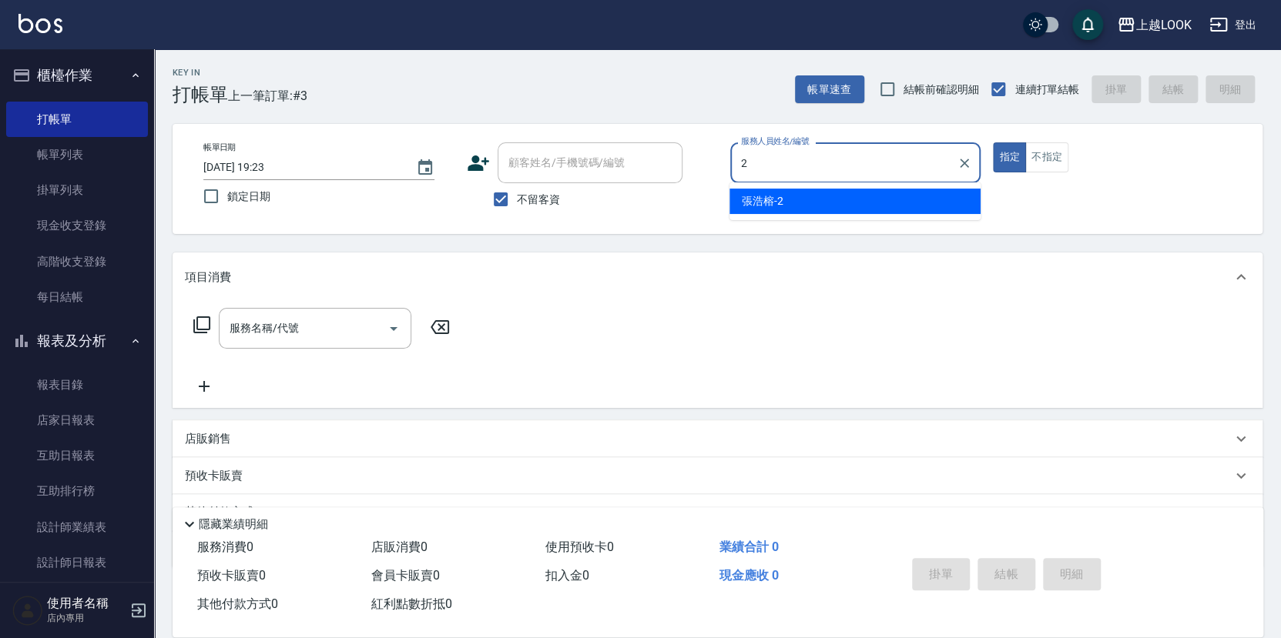
type input "張浩榕-2"
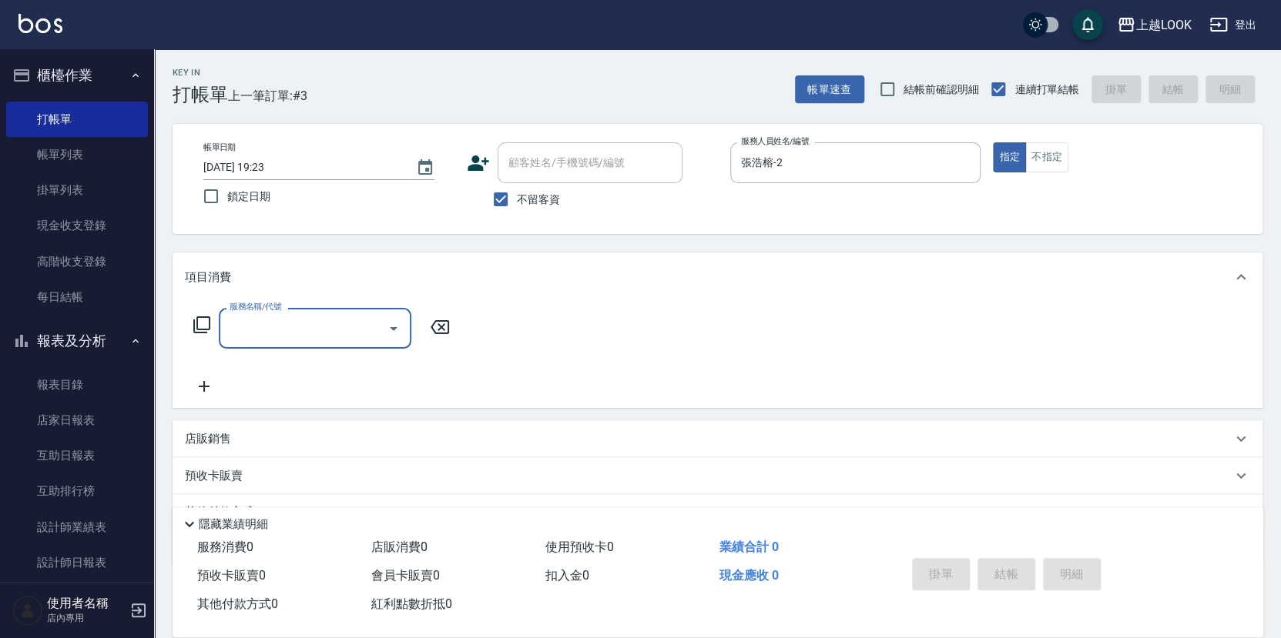
type input "2"
type input "去角質-499(0499)"
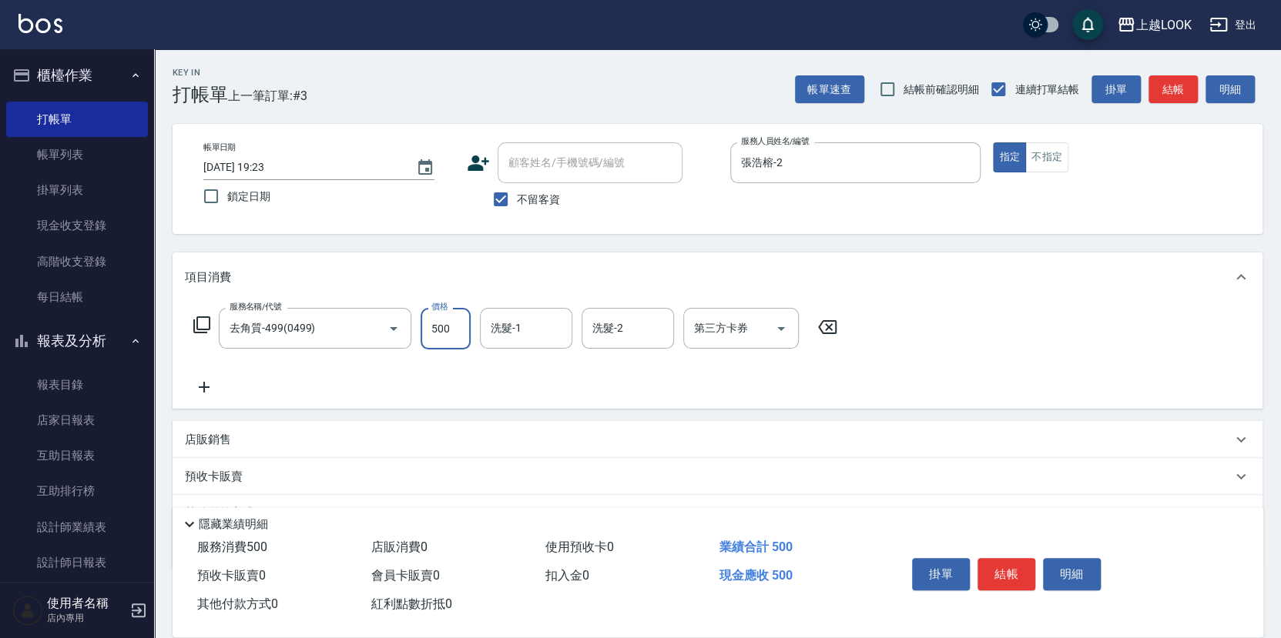
type input "500"
type input "[PERSON_NAME]-93"
click at [1021, 571] on button "結帳" at bounding box center [1006, 574] width 58 height 32
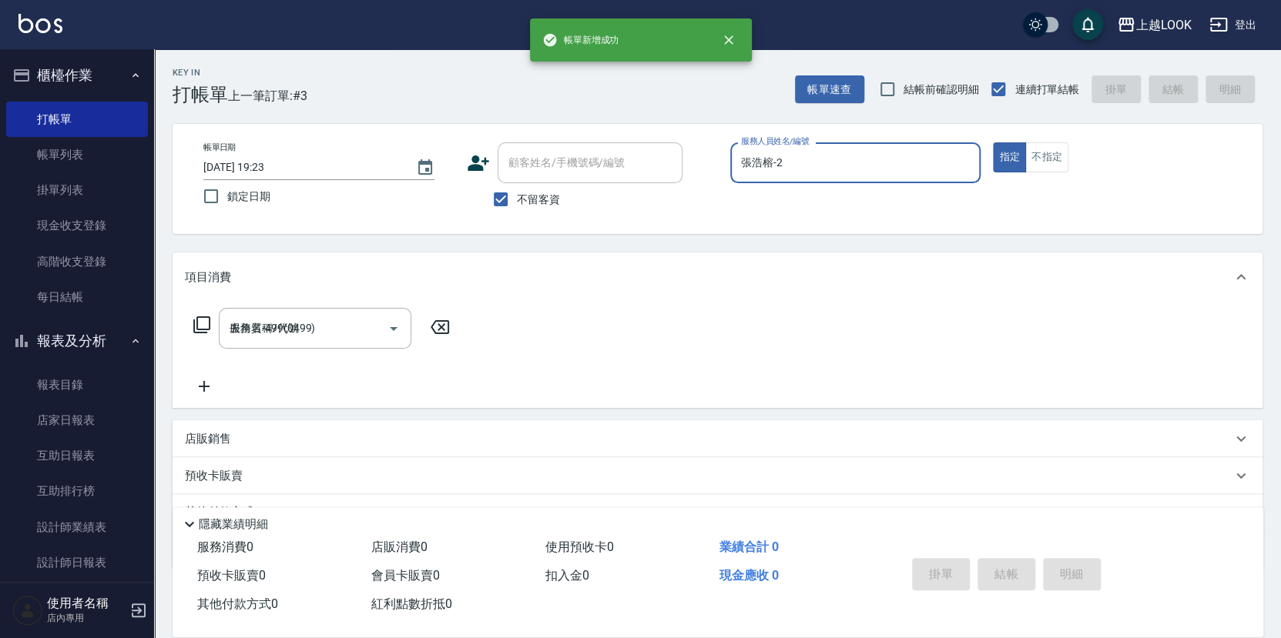
type input "[DATE] 19:25"
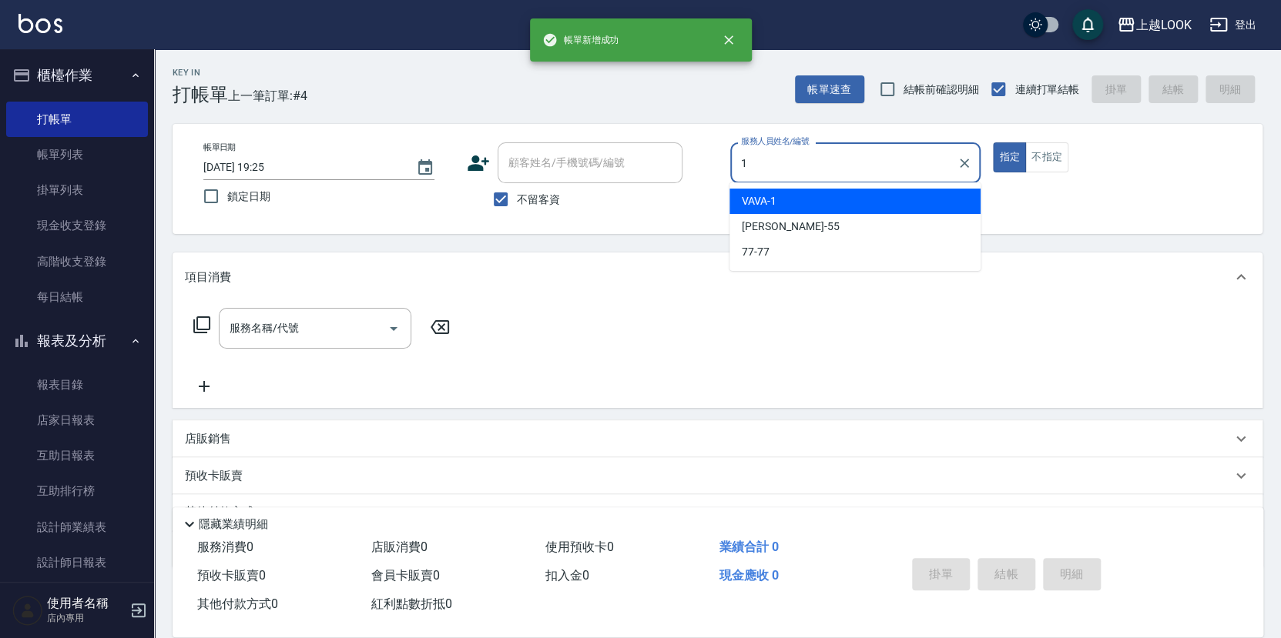
type input "VAVA-1"
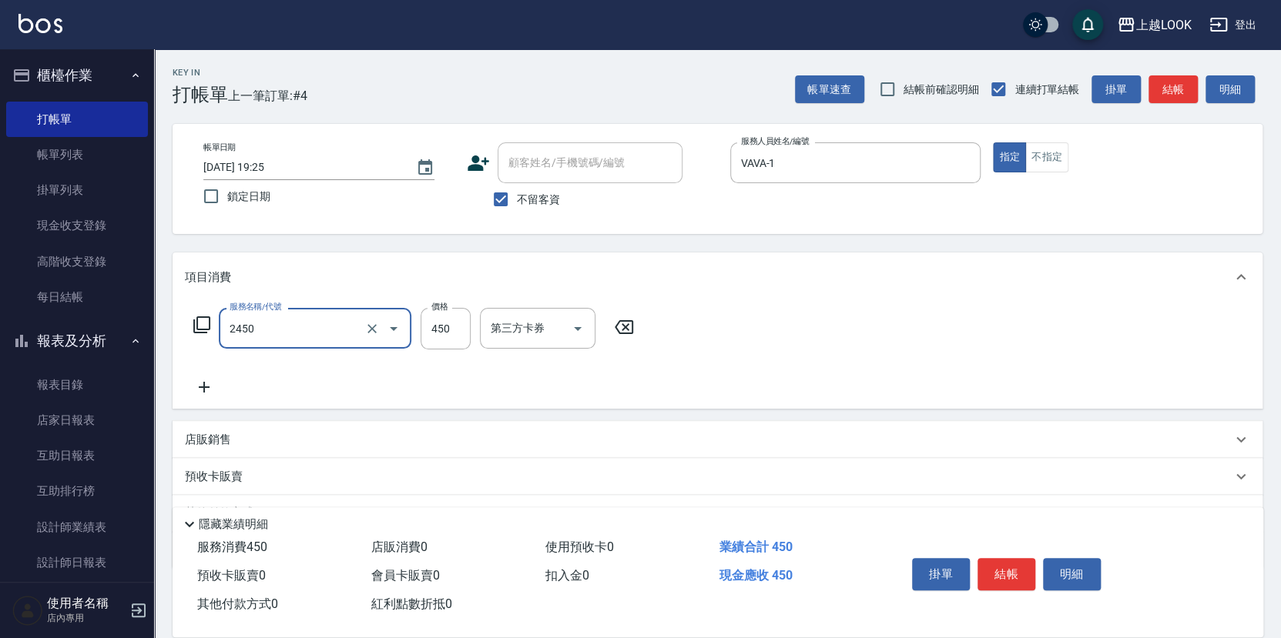
type input "C剪髮套餐(2450)"
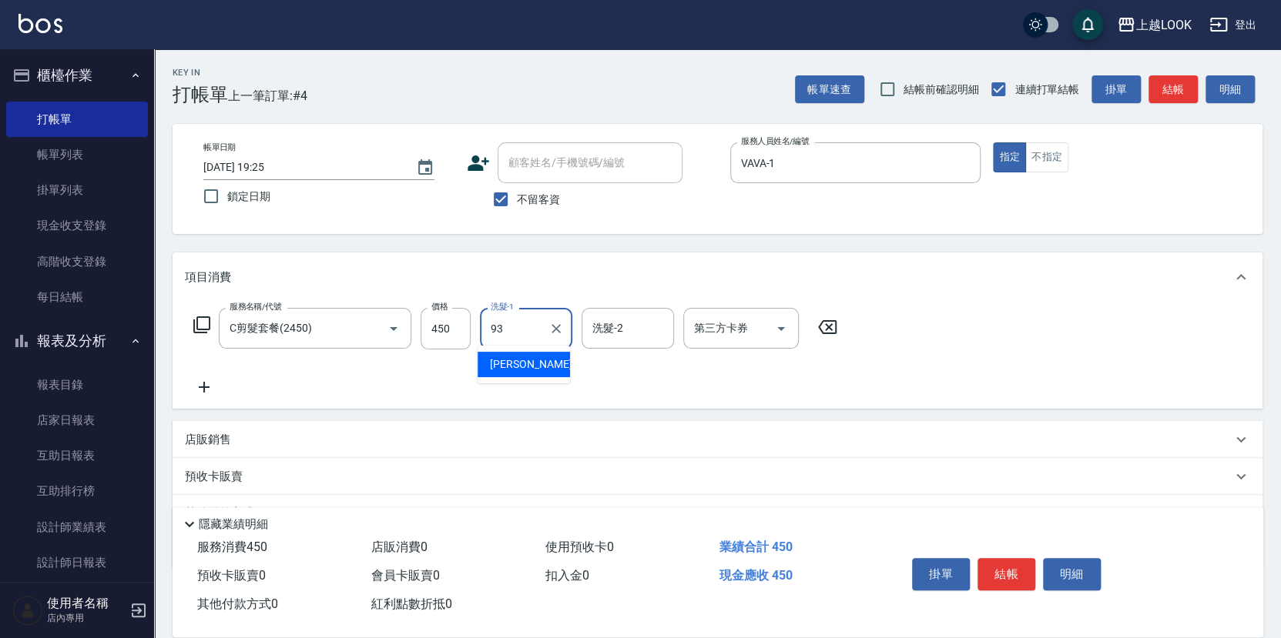
type input "[PERSON_NAME]-93"
click at [999, 575] on button "結帳" at bounding box center [1006, 574] width 58 height 32
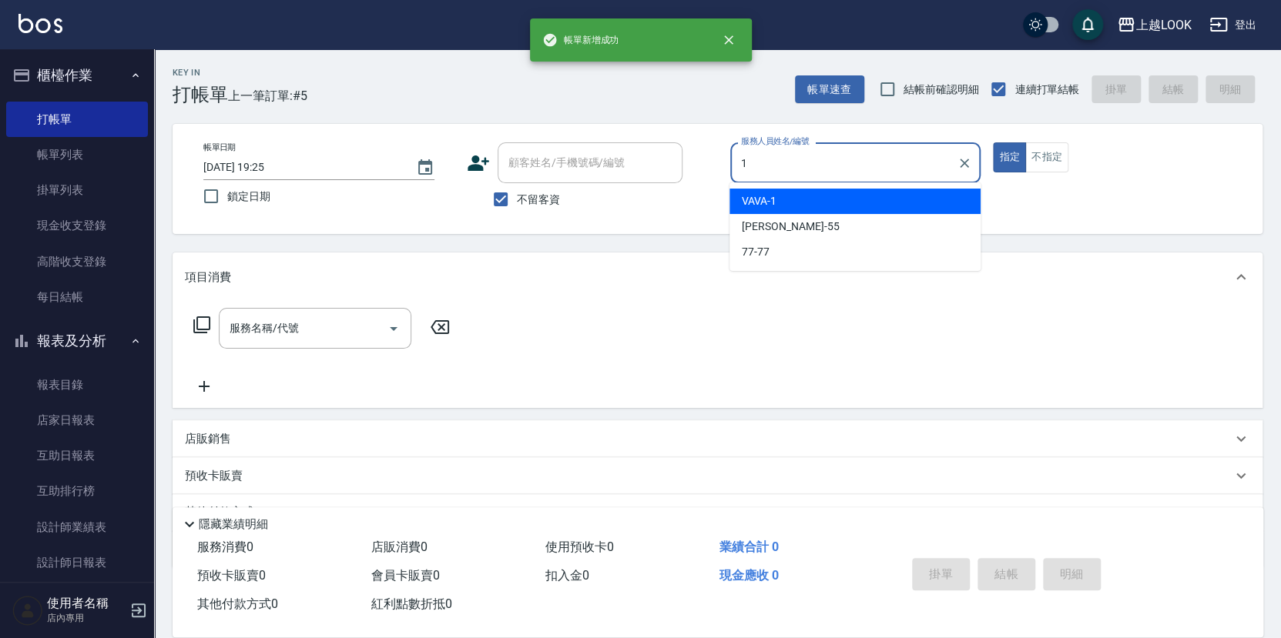
type input "VAVA-1"
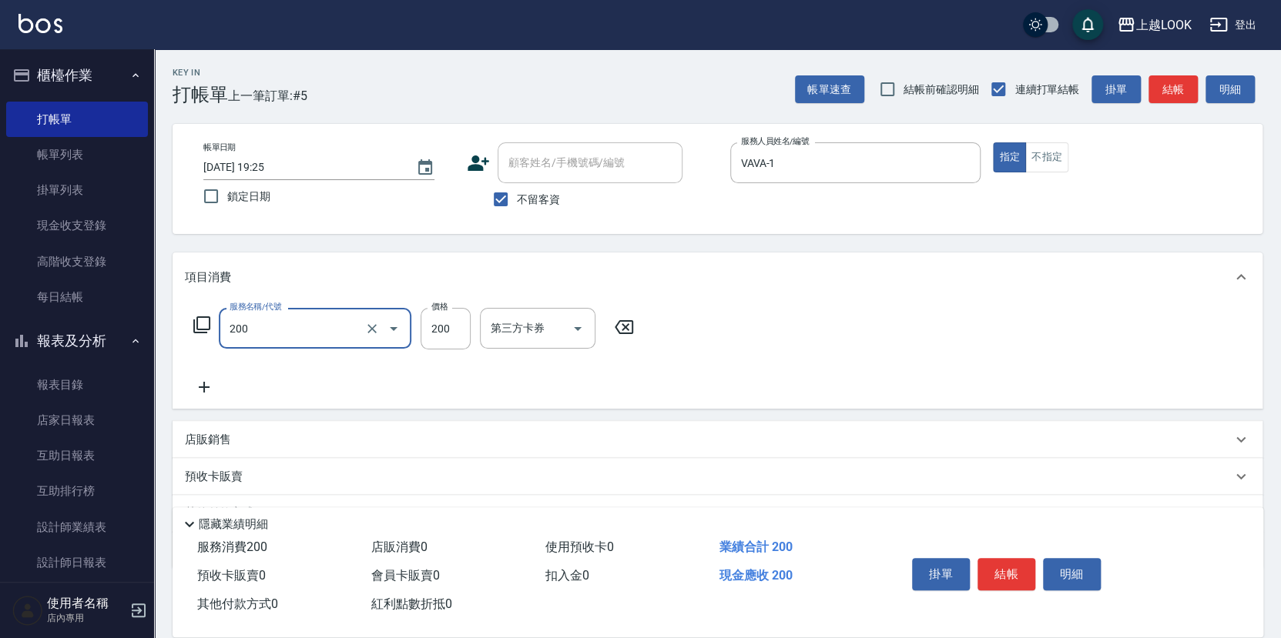
type input "剪髮(200)"
click at [1014, 570] on button "結帳" at bounding box center [1006, 574] width 58 height 32
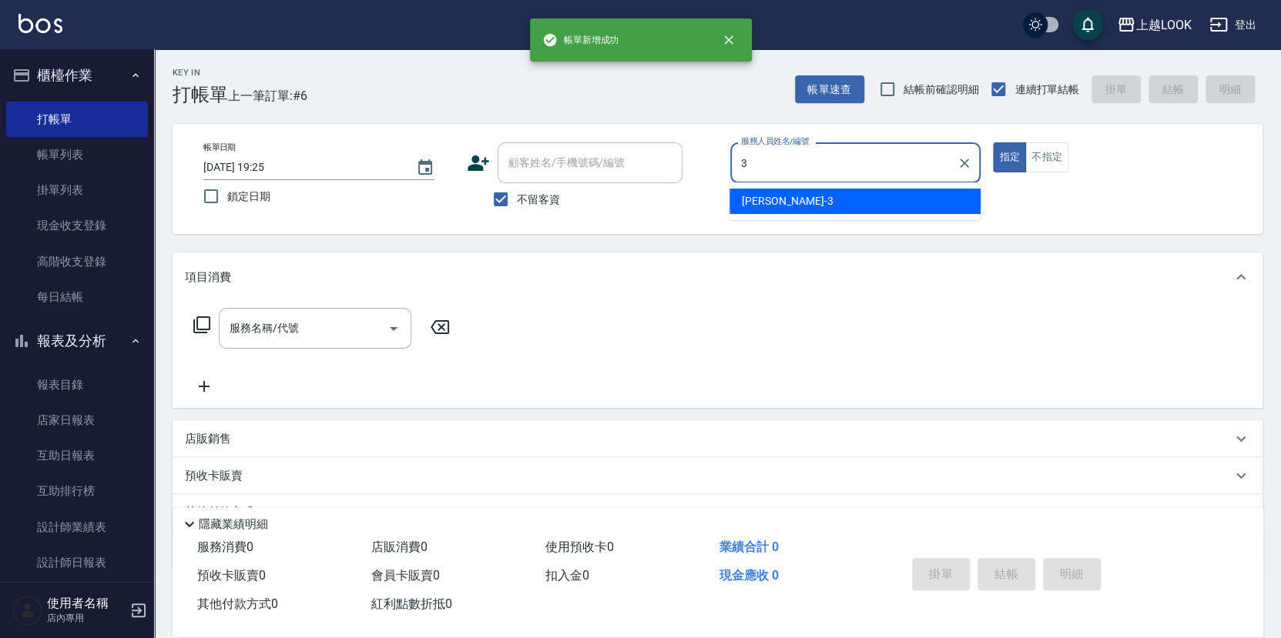
type input "[PERSON_NAME]-3"
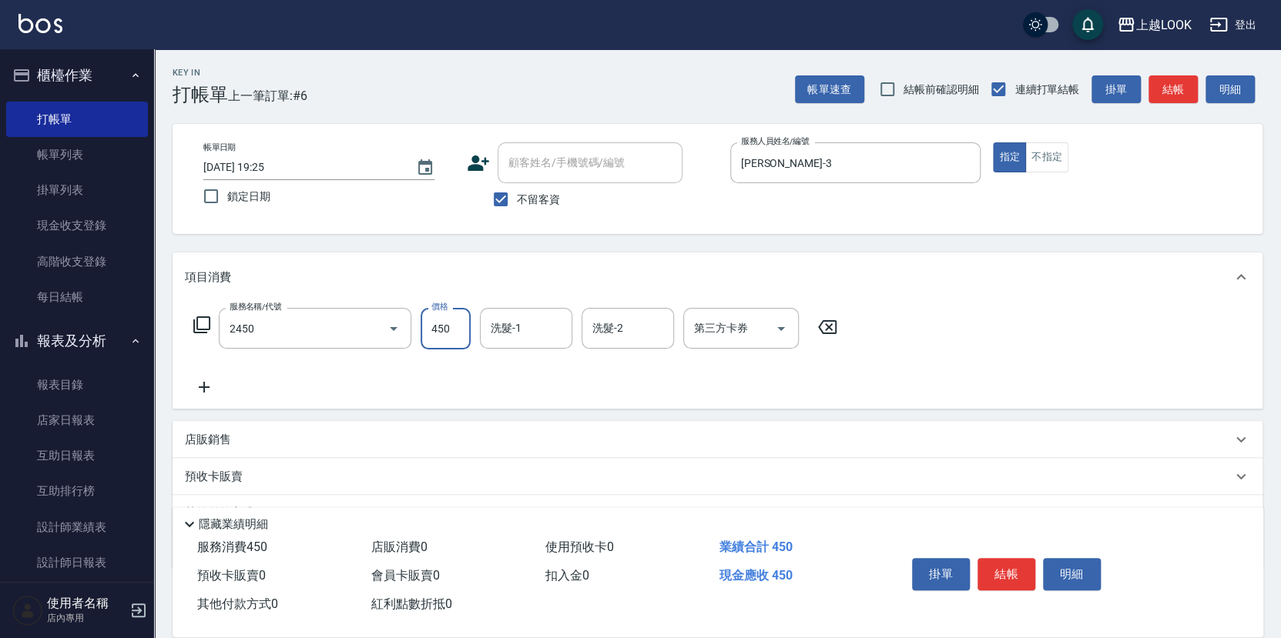
type input "C剪髮套餐(2450)"
type input "[PERSON_NAME]-93"
click at [1008, 570] on button "結帳" at bounding box center [1006, 574] width 58 height 32
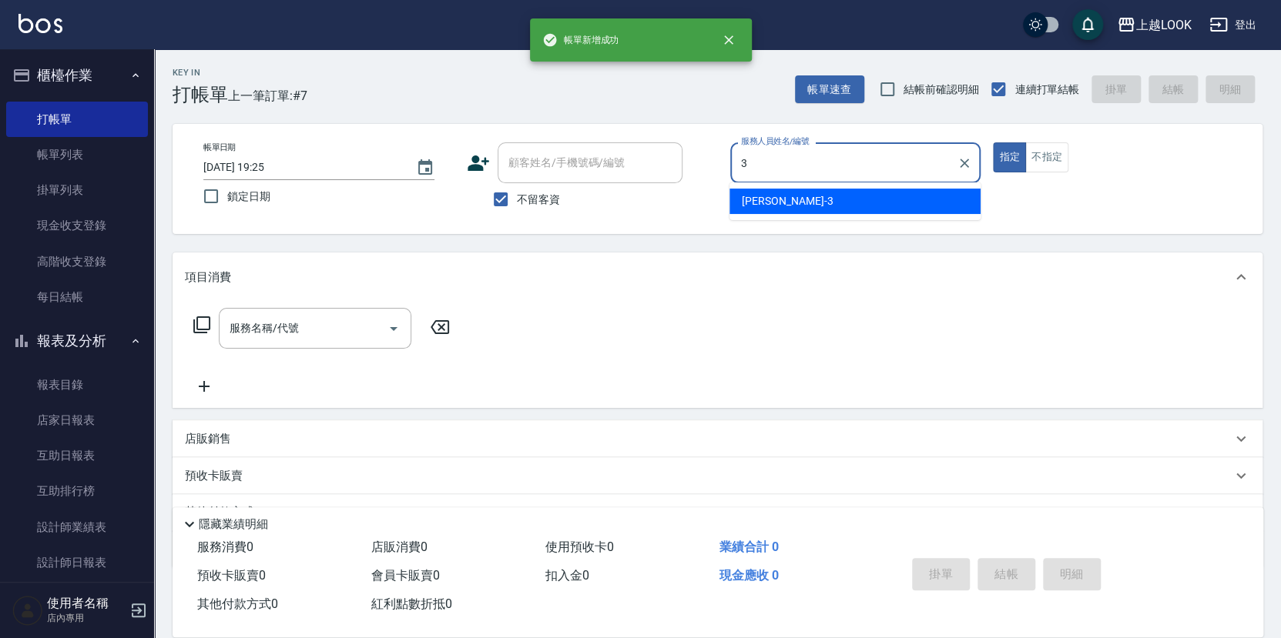
type input "[PERSON_NAME]-3"
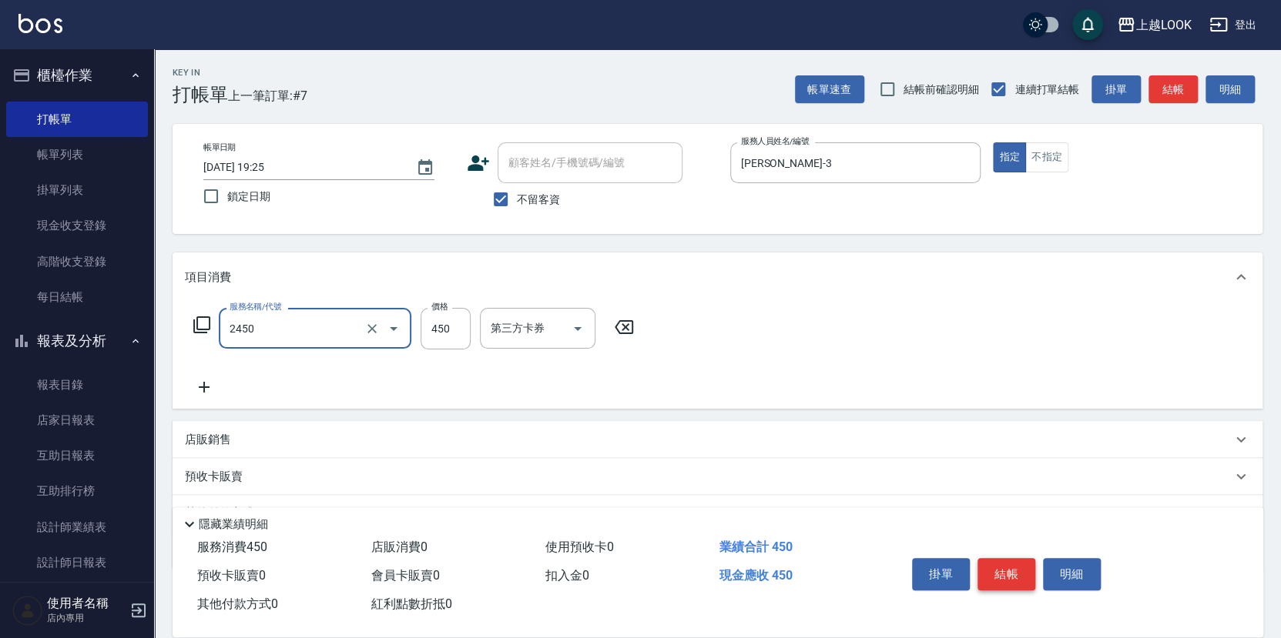
type input "C剪髮套餐(2450)"
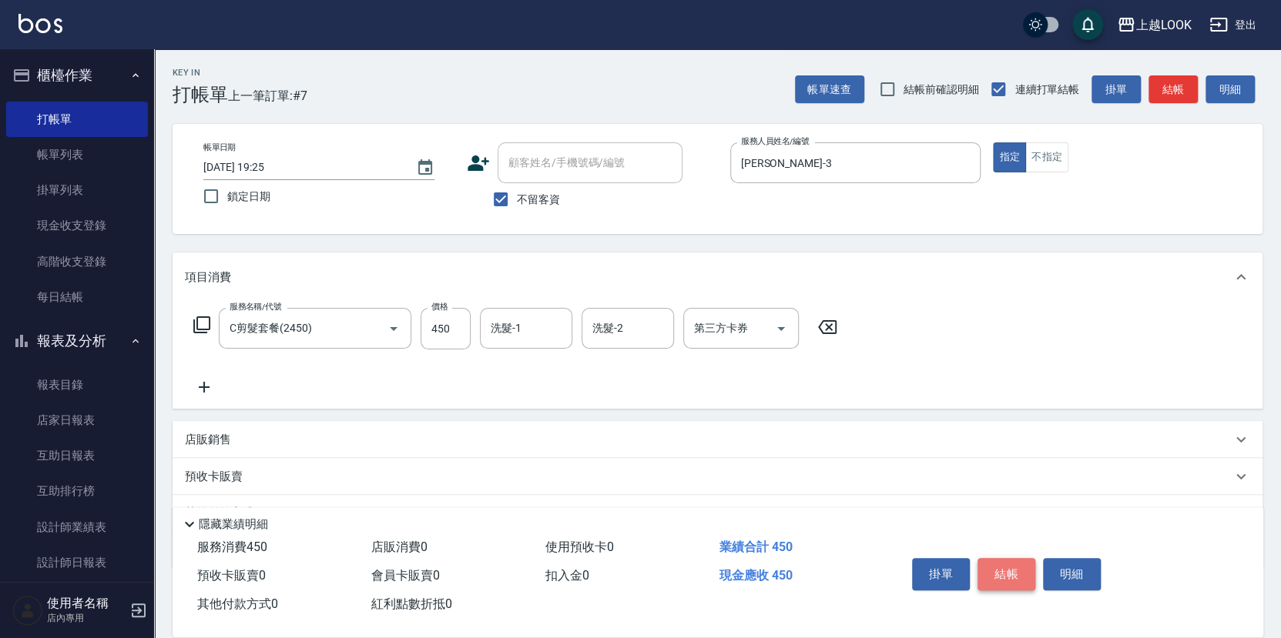
click at [1002, 568] on button "結帳" at bounding box center [1006, 574] width 58 height 32
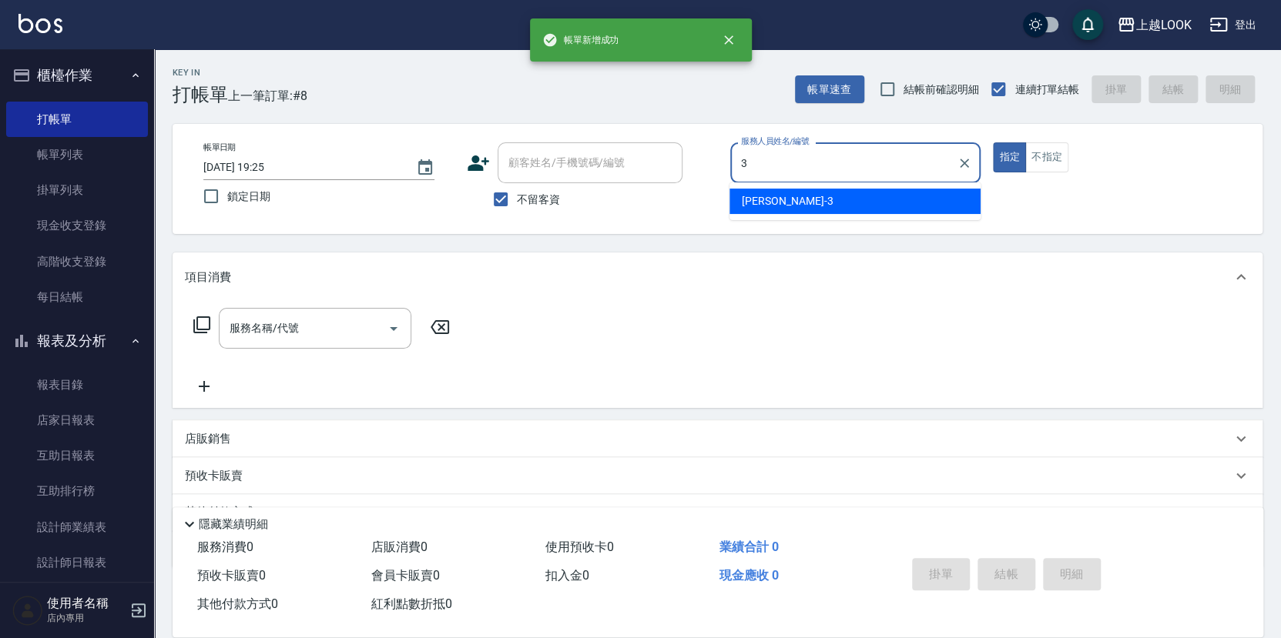
type input "[PERSON_NAME]-3"
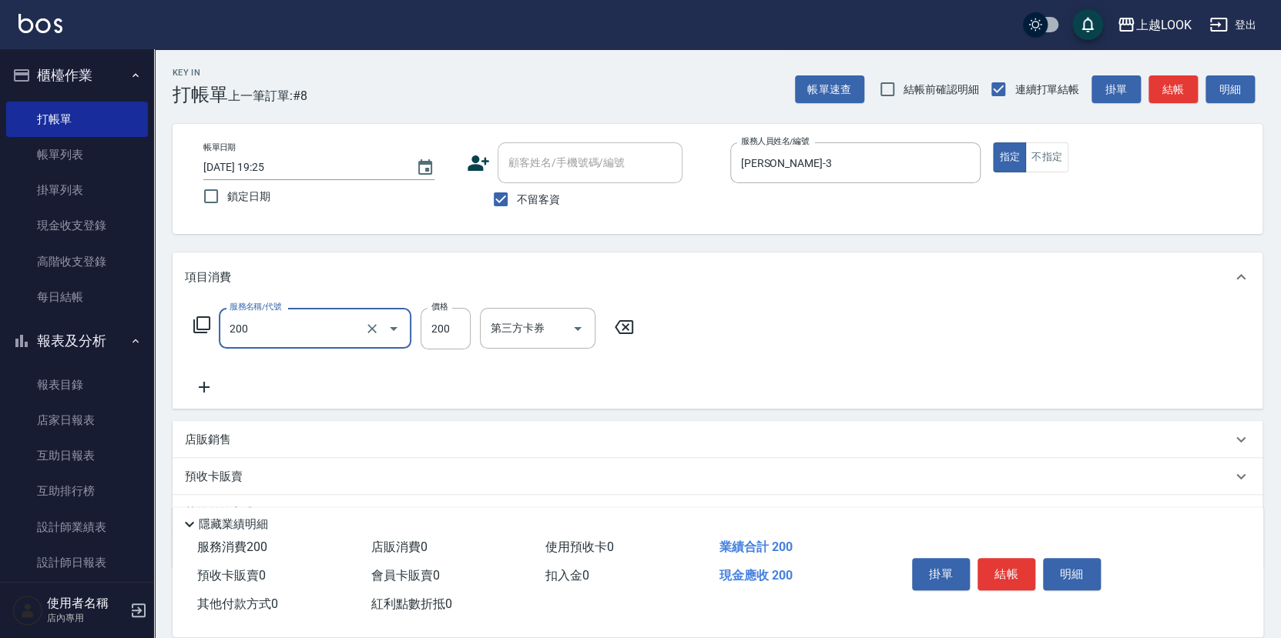
type input "剪髮(200)"
type input "300"
click at [1014, 571] on button "結帳" at bounding box center [1006, 574] width 58 height 32
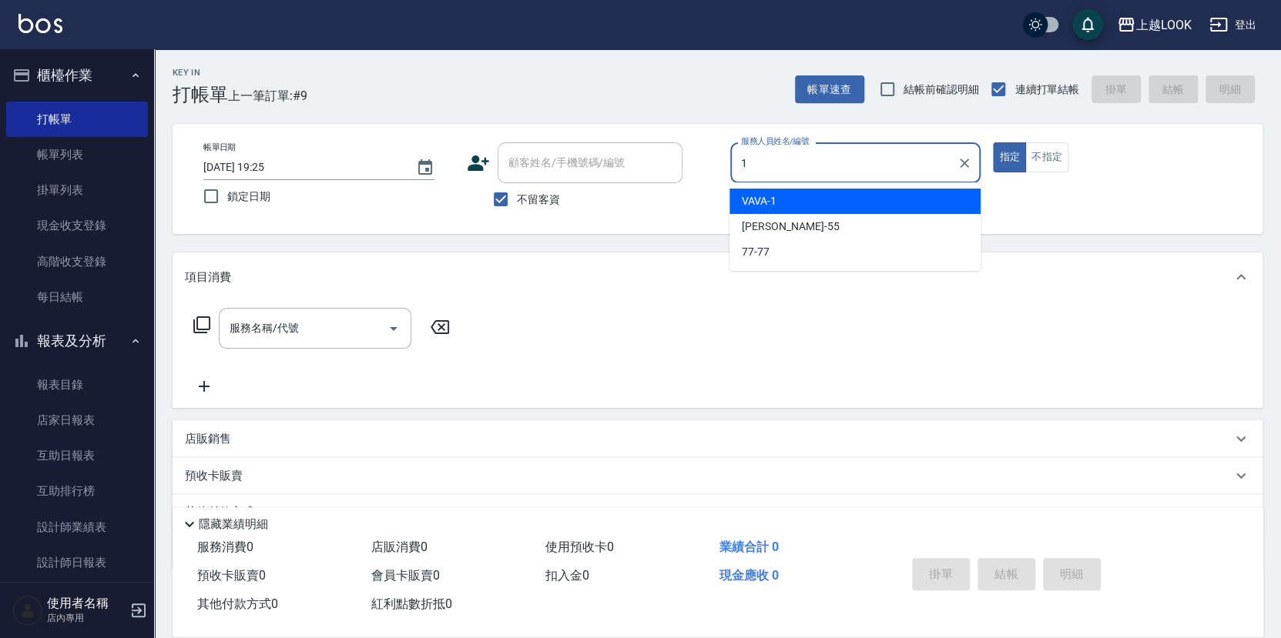
type input "VAVA-1"
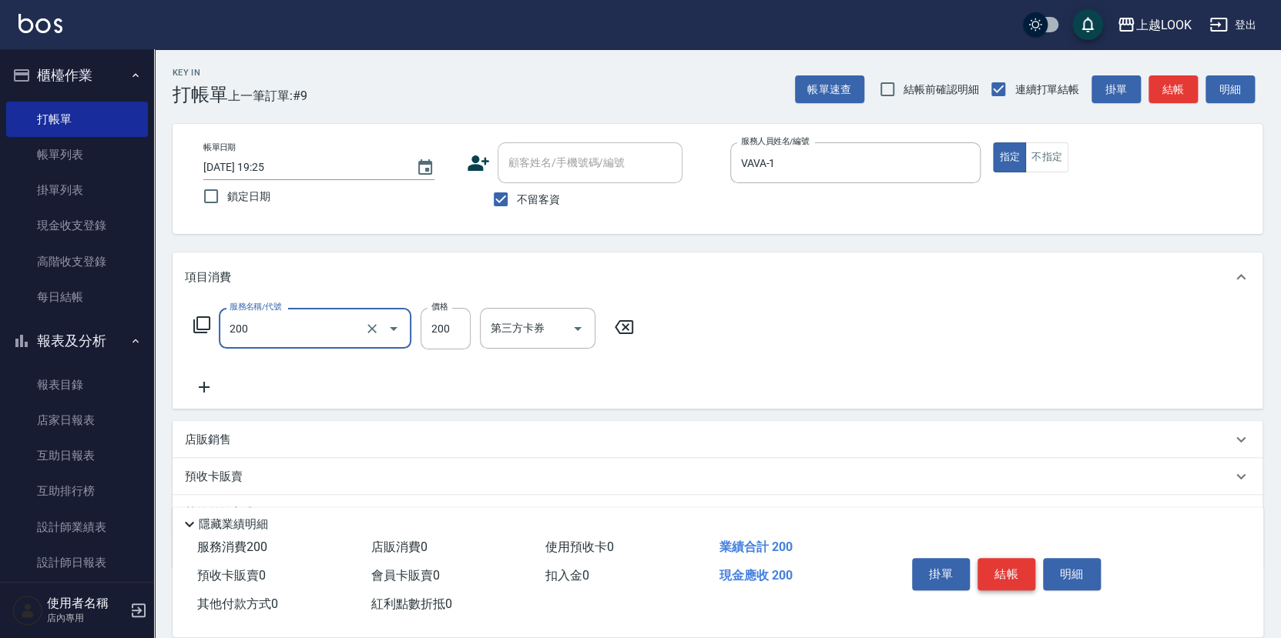
type input "剪髮(200)"
click at [1005, 569] on button "結帳" at bounding box center [1006, 574] width 58 height 32
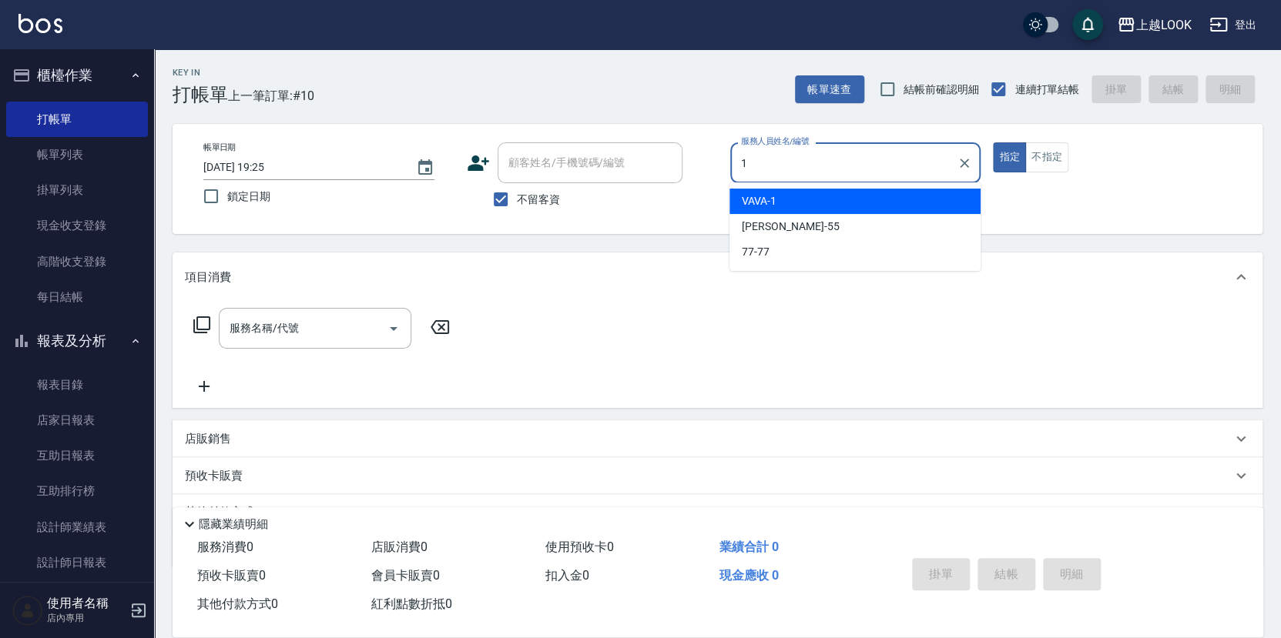
type input "VAVA-1"
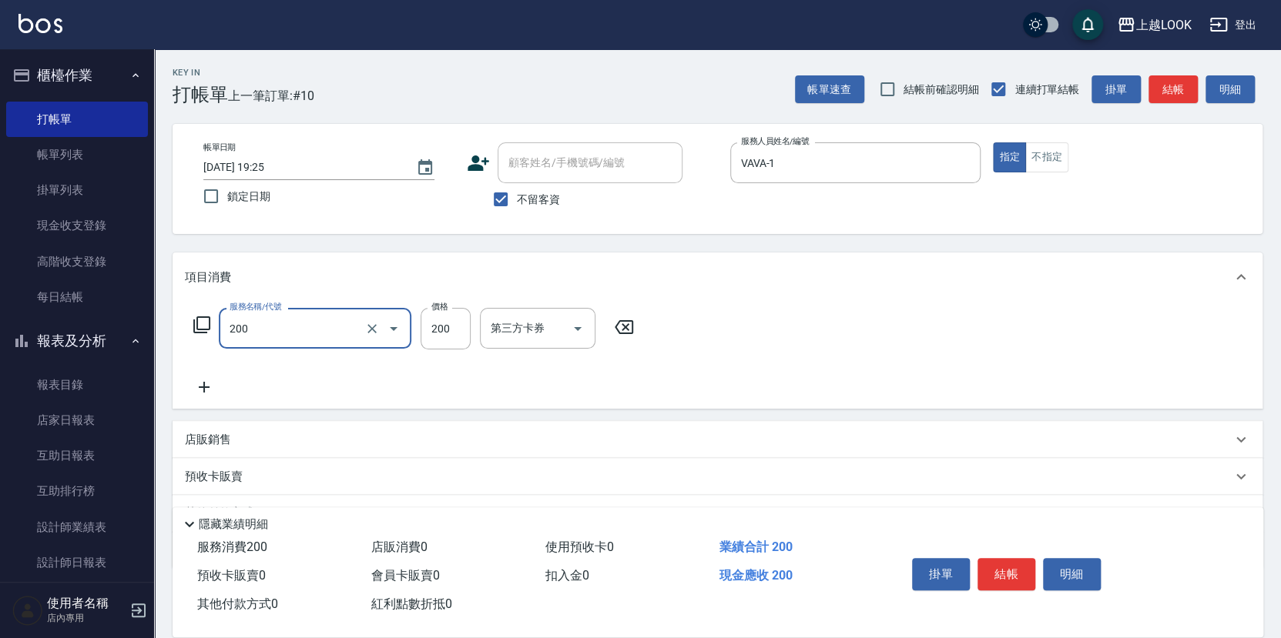
type input "剪髮(200)"
click at [1004, 571] on button "結帳" at bounding box center [1006, 574] width 58 height 32
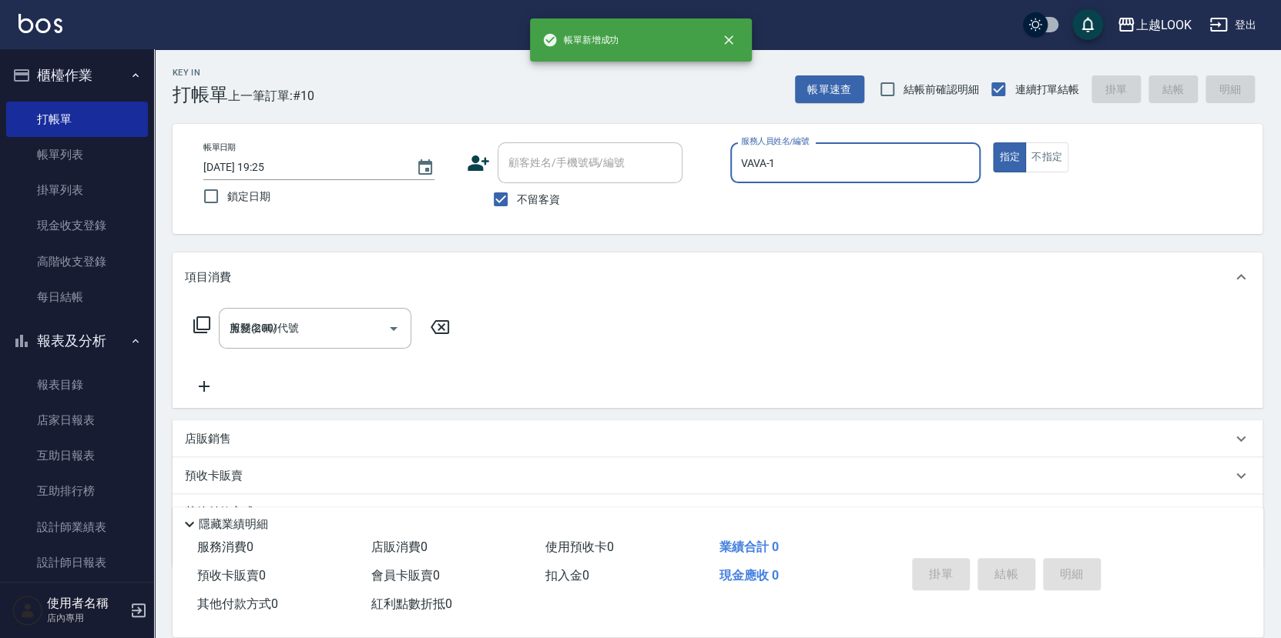
type input "[DATE] 19:26"
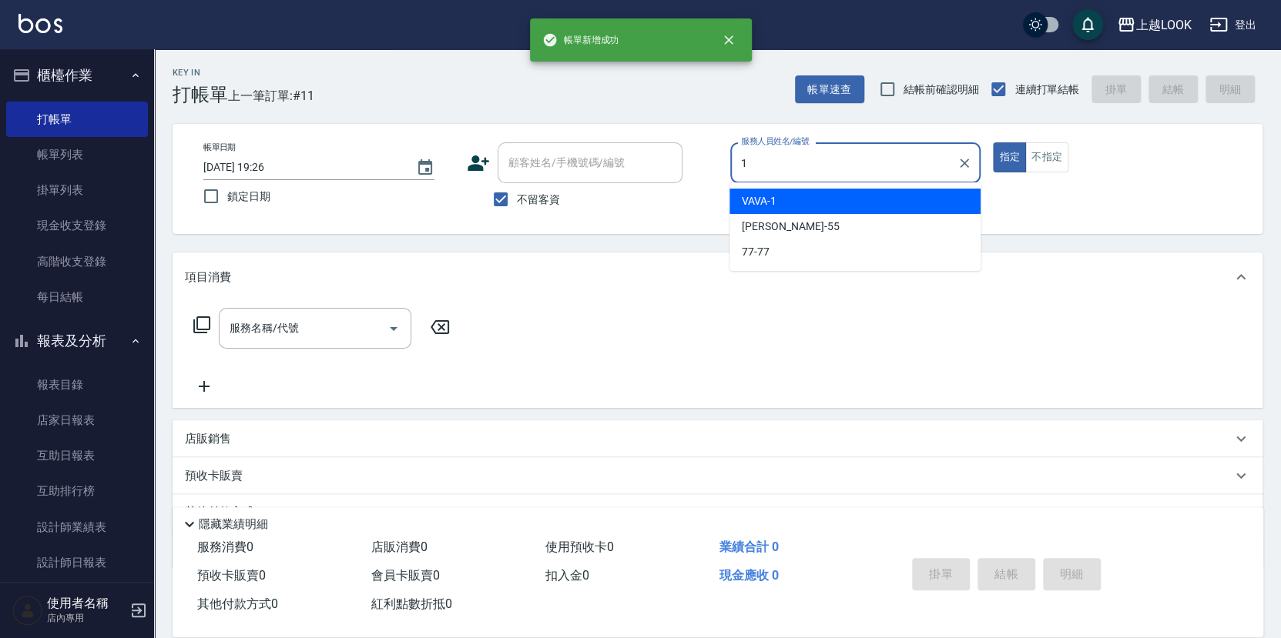
type input "VAVA-1"
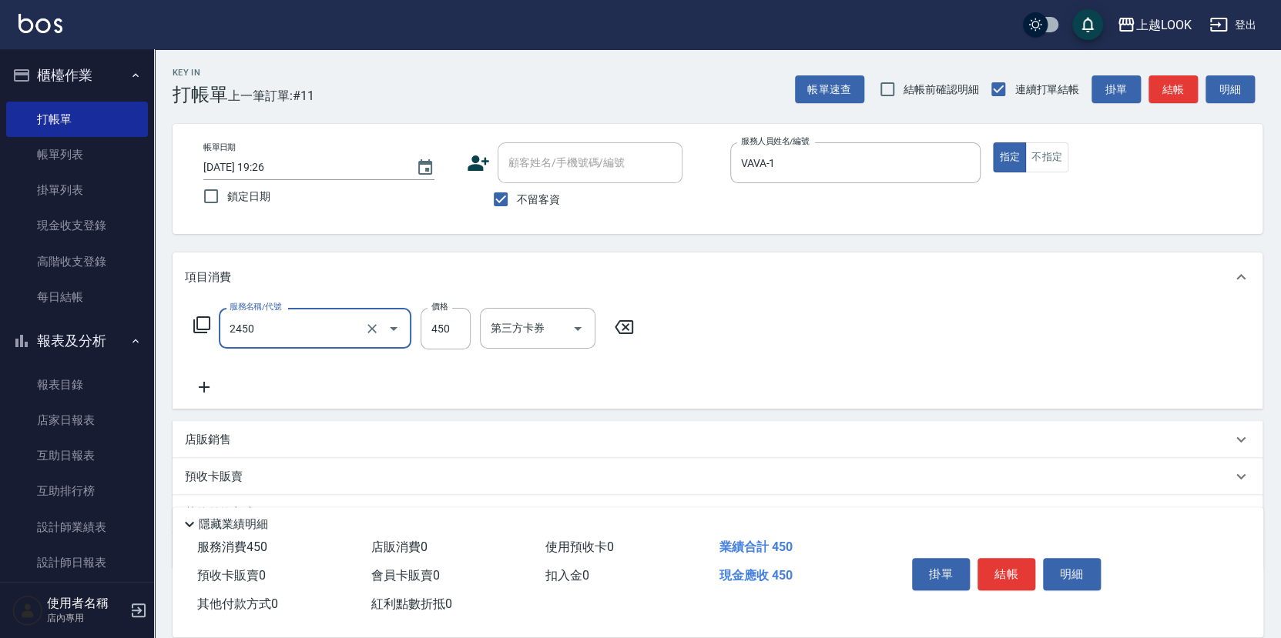
type input "C剪髮套餐(2450)"
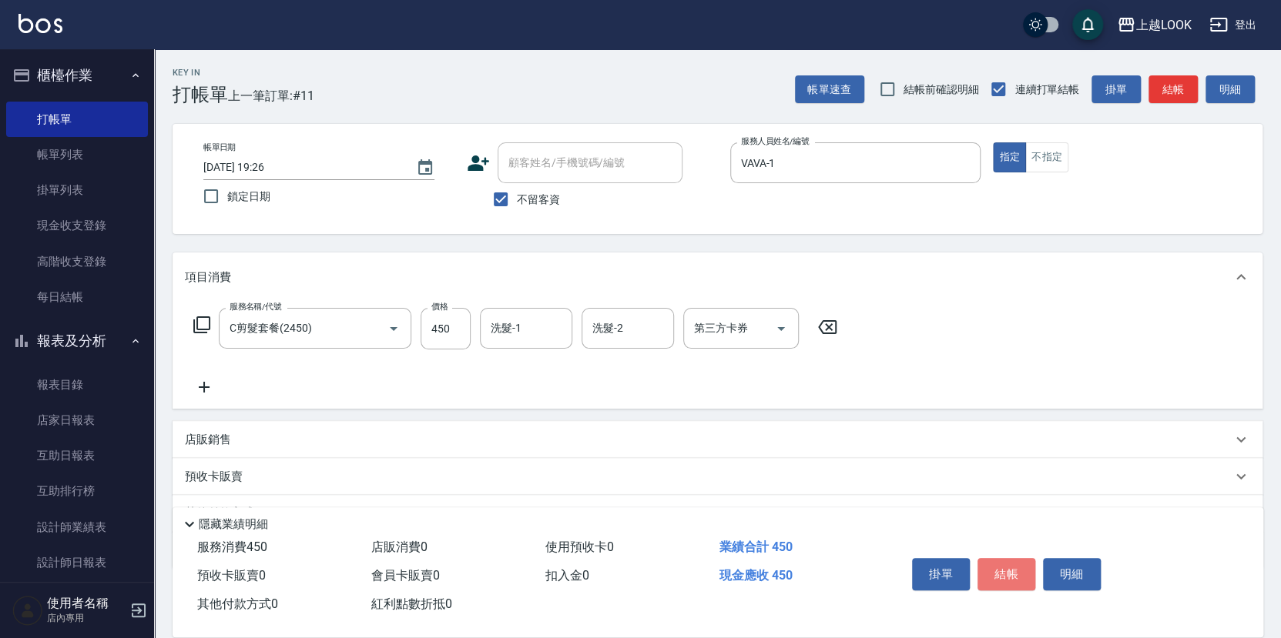
click at [1006, 566] on button "結帳" at bounding box center [1006, 574] width 58 height 32
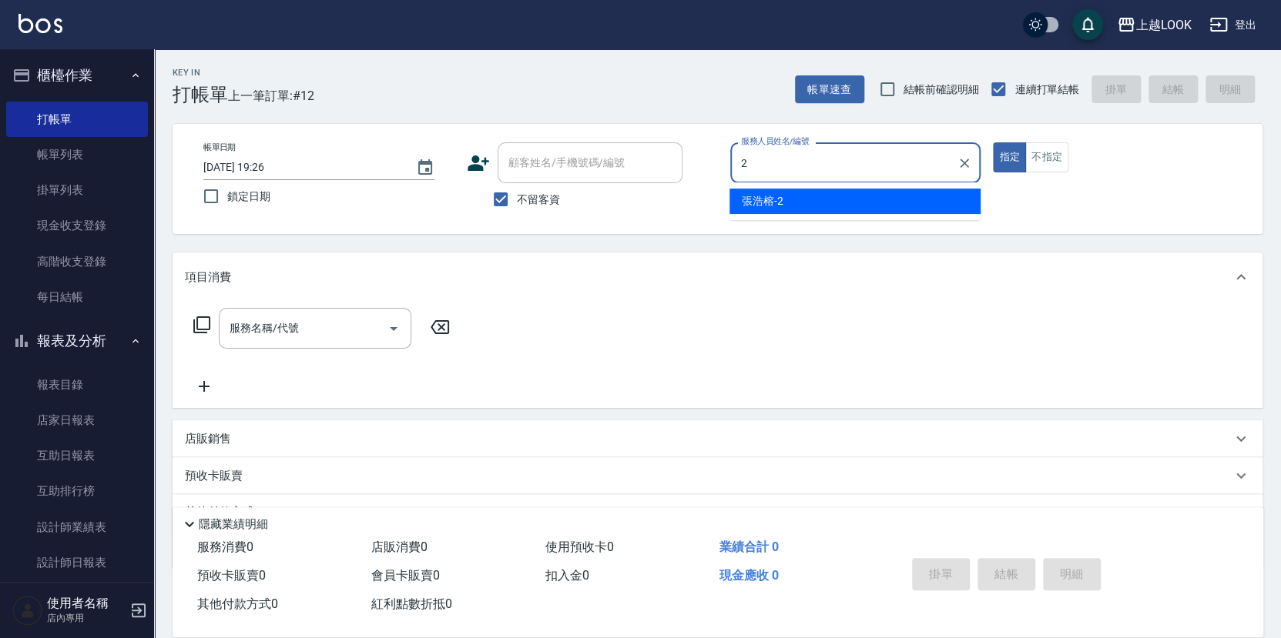
type input "張浩榕-2"
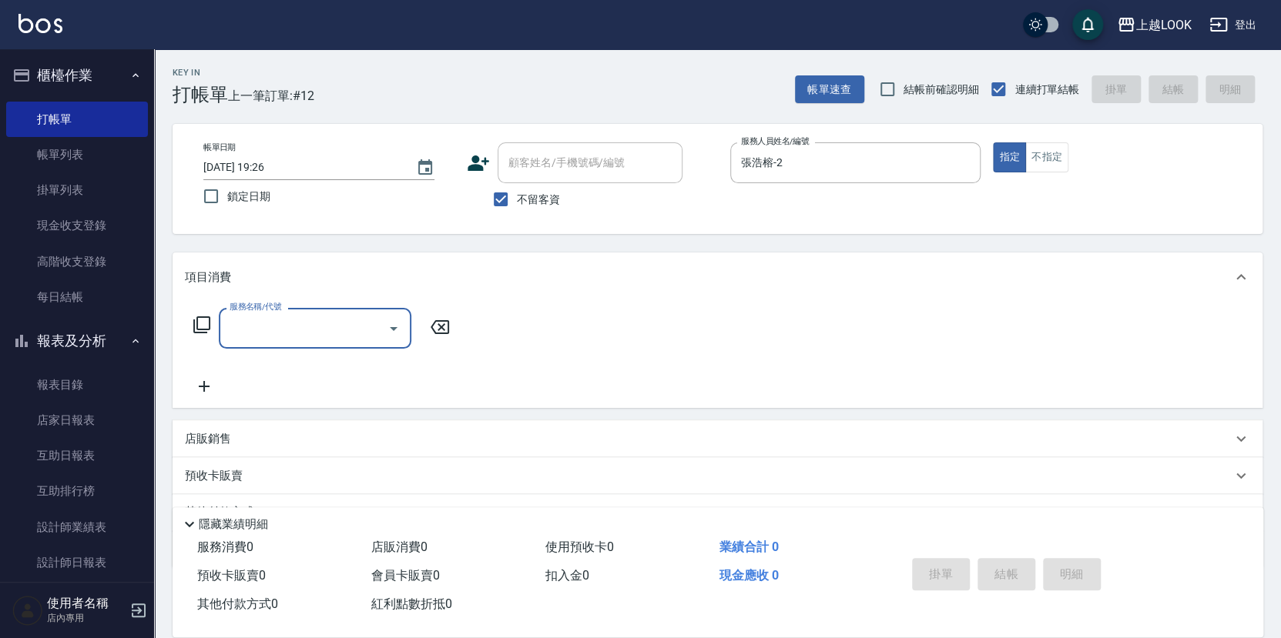
click at [197, 326] on icon at bounding box center [202, 325] width 18 height 18
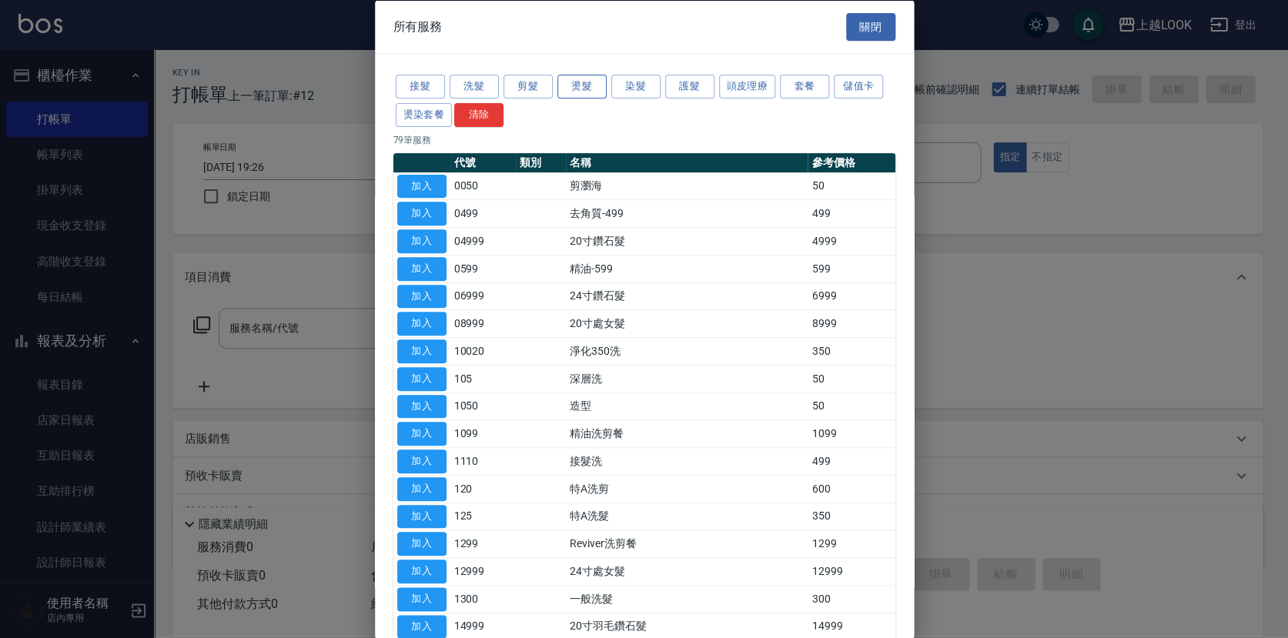
click at [574, 89] on button "燙髮" at bounding box center [581, 87] width 49 height 24
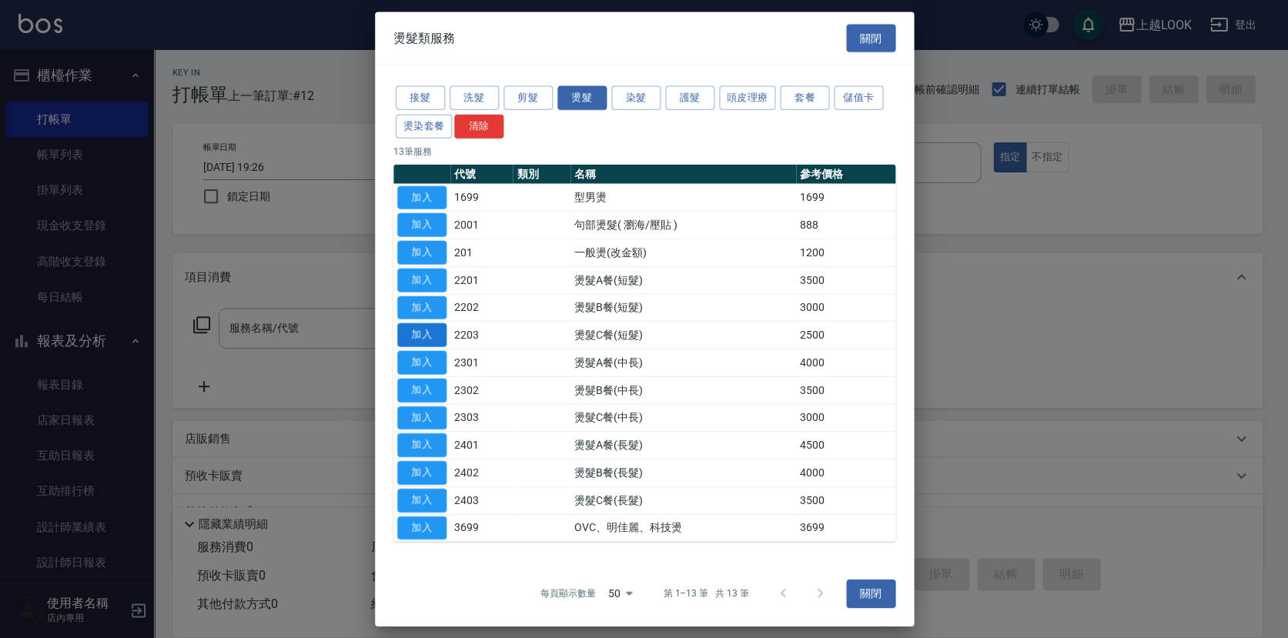
click at [419, 332] on button "加入" at bounding box center [421, 335] width 49 height 24
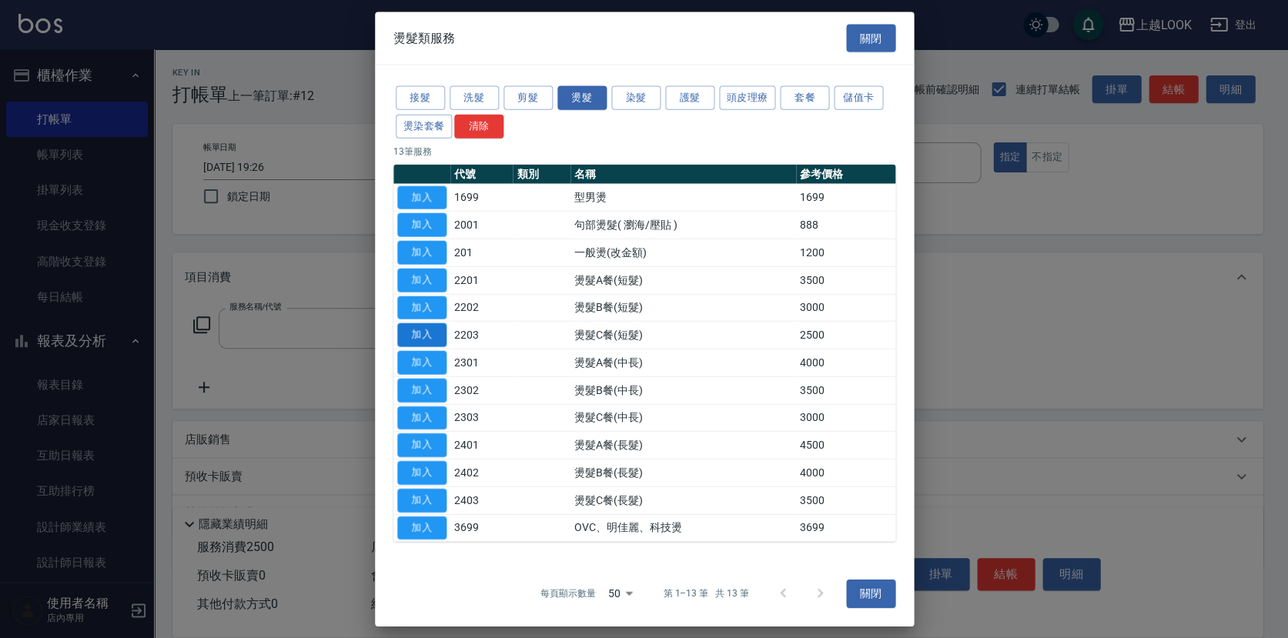
type input "燙髮C餐(短髮)(2203)"
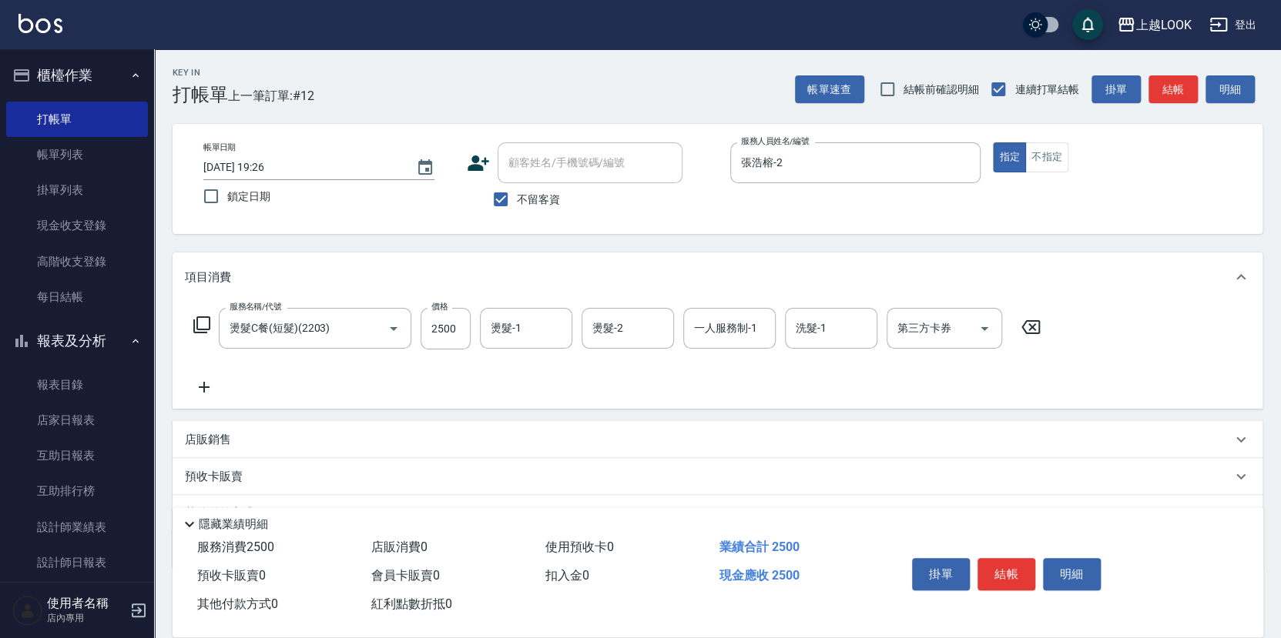
click at [470, 325] on div "服務名稱/代號 燙髮C餐(短髮)(2203) 服務名稱/代號 價格 2500 價格 燙髮-1 燙髮-1 燙髮-2 燙髮-2 一人服務制-1 一人服務制-1 洗…" at bounding box center [617, 329] width 865 height 42
drag, startPoint x: 456, startPoint y: 330, endPoint x: 502, endPoint y: 346, distance: 48.9
click at [456, 330] on input "2500" at bounding box center [445, 329] width 50 height 42
type input "1800"
type input "[PERSON_NAME]-93"
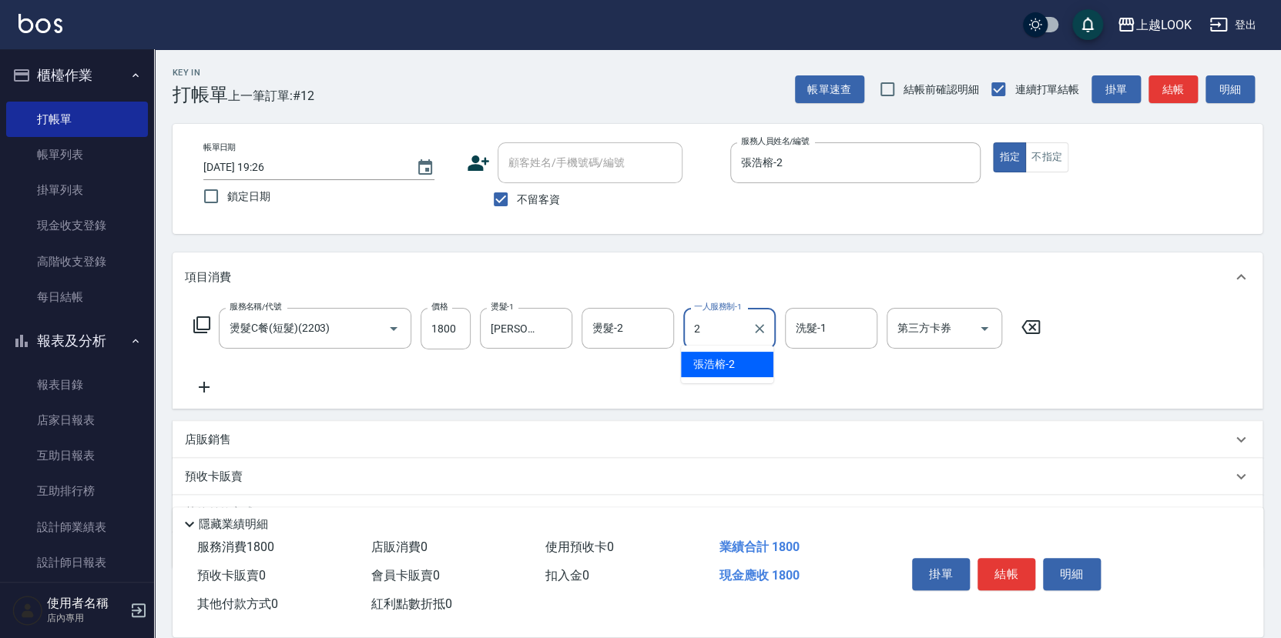
type input "張浩榕-2"
click at [1003, 571] on button "結帳" at bounding box center [1006, 574] width 58 height 32
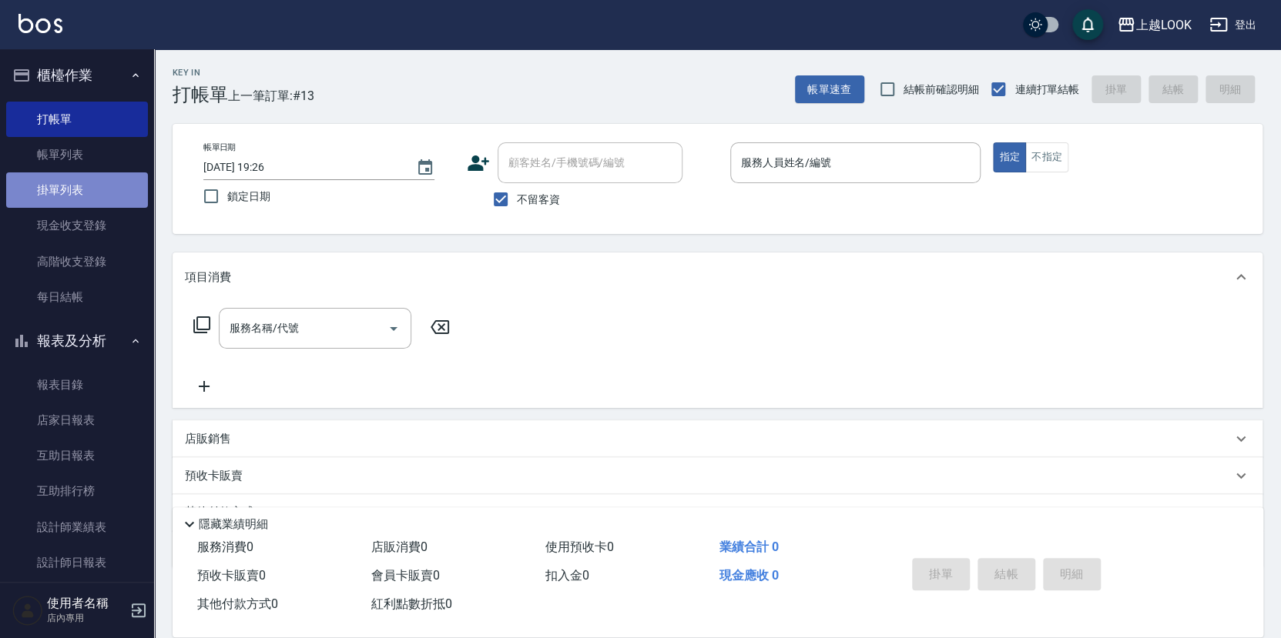
click at [92, 194] on link "掛單列表" at bounding box center [77, 189] width 142 height 35
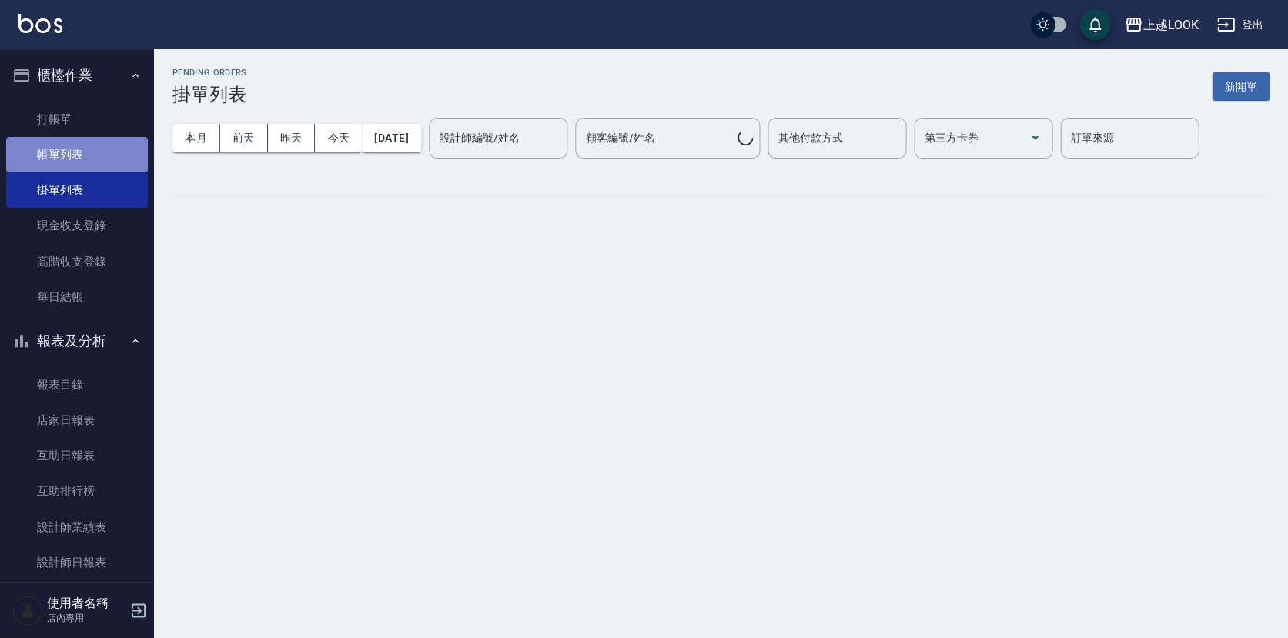
click at [87, 155] on link "帳單列表" at bounding box center [77, 154] width 142 height 35
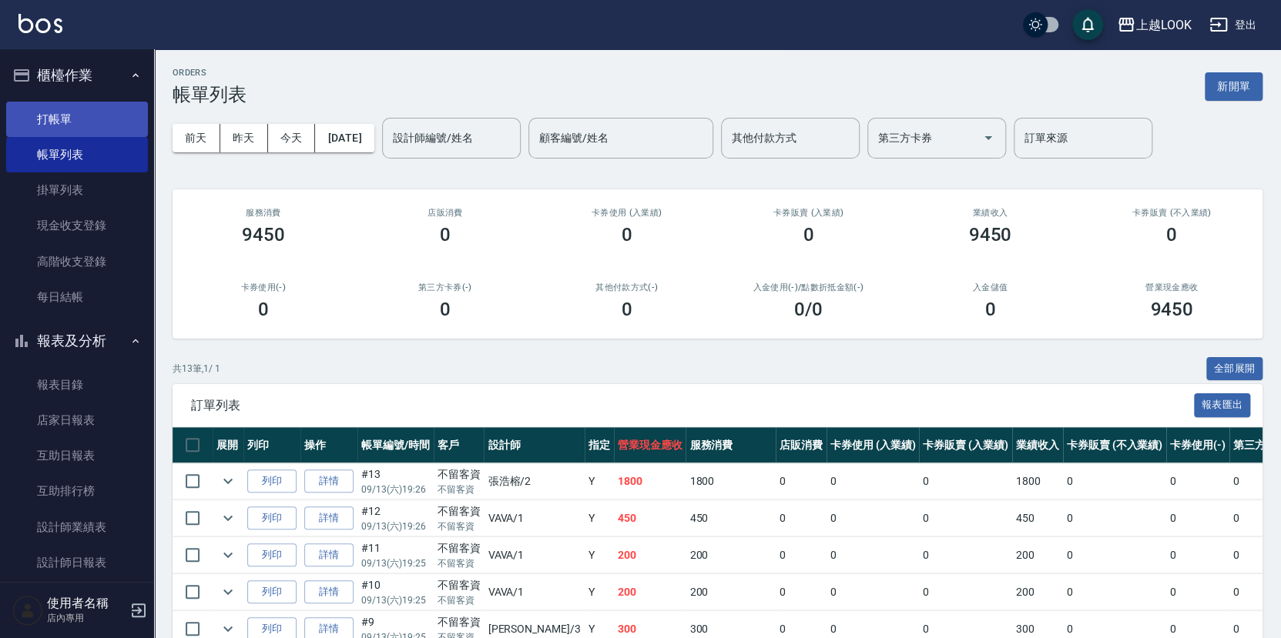
click at [109, 118] on link "打帳單" at bounding box center [77, 119] width 142 height 35
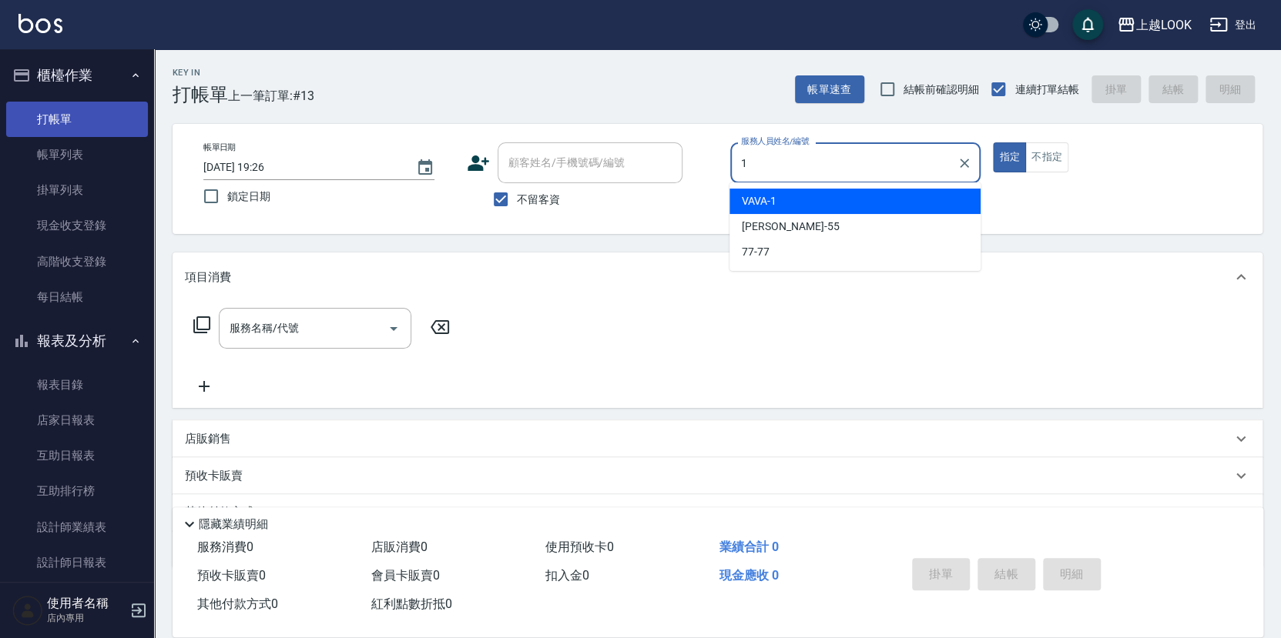
type input "VAVA-1"
type button "true"
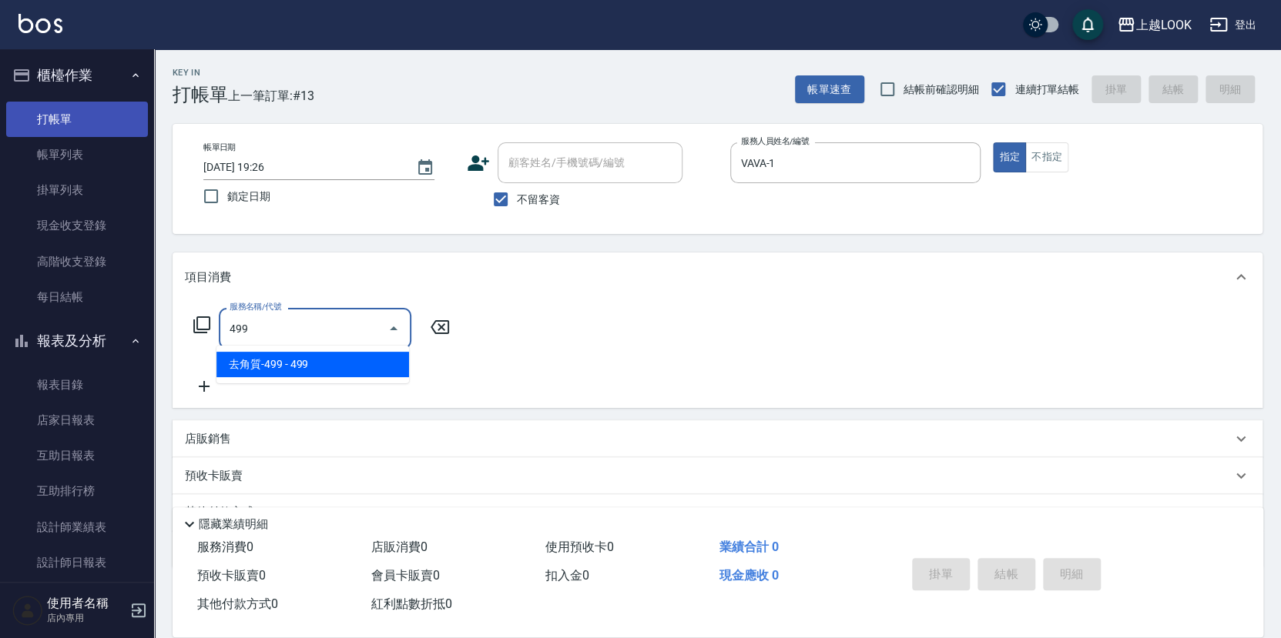
type input "去角質-499(0499)"
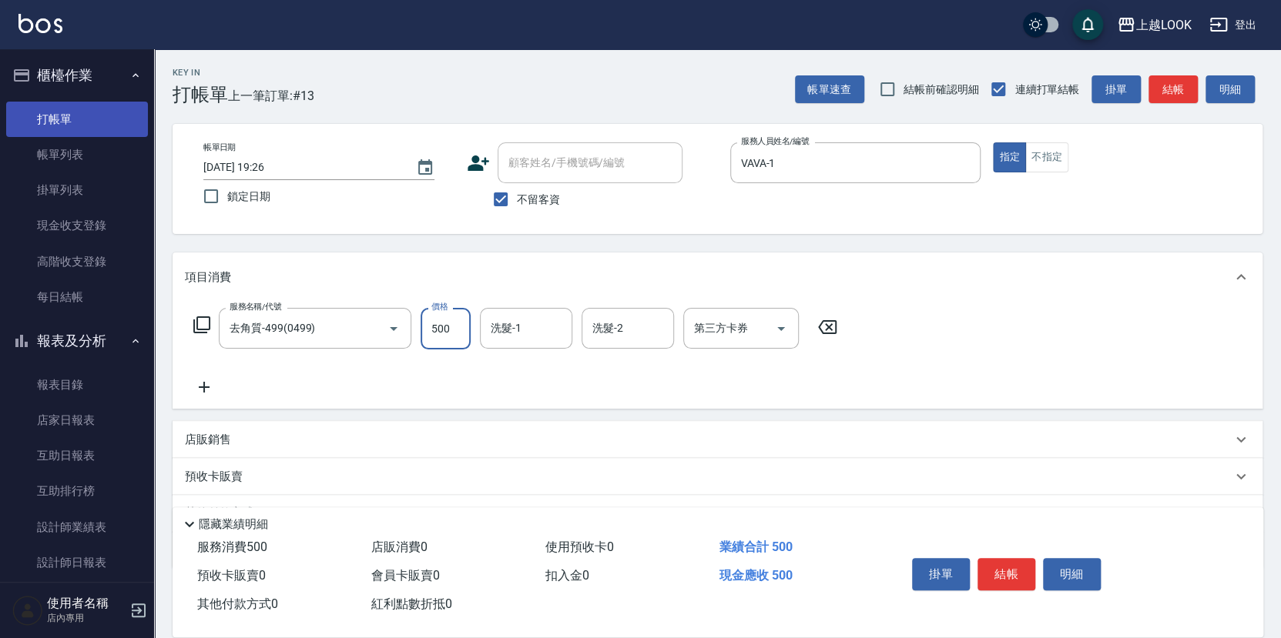
type input "500"
type input "[PERSON_NAME]-93"
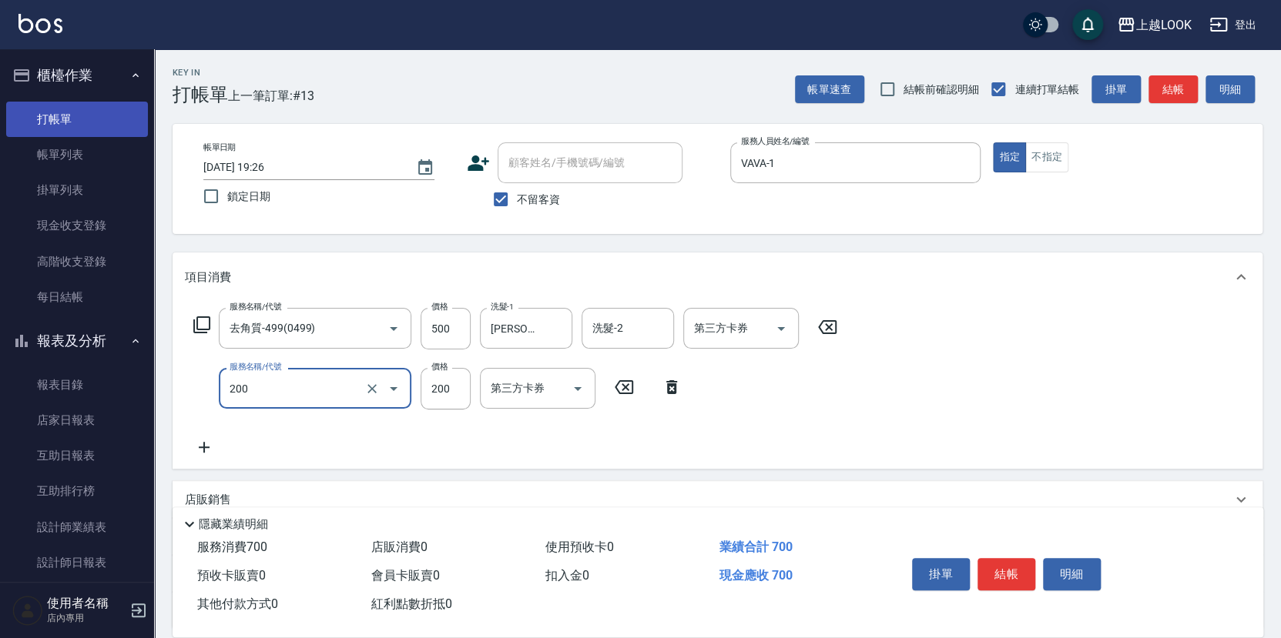
type input "剪髮(200)"
type input "250"
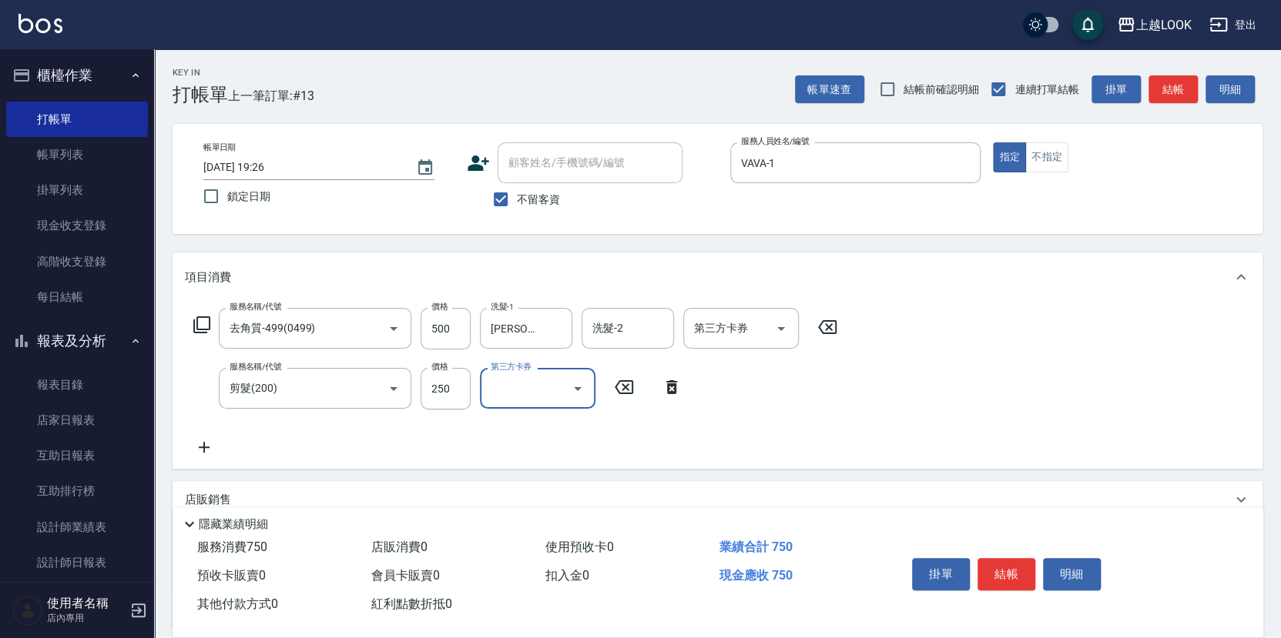
click at [1017, 571] on button "結帳" at bounding box center [1006, 574] width 58 height 32
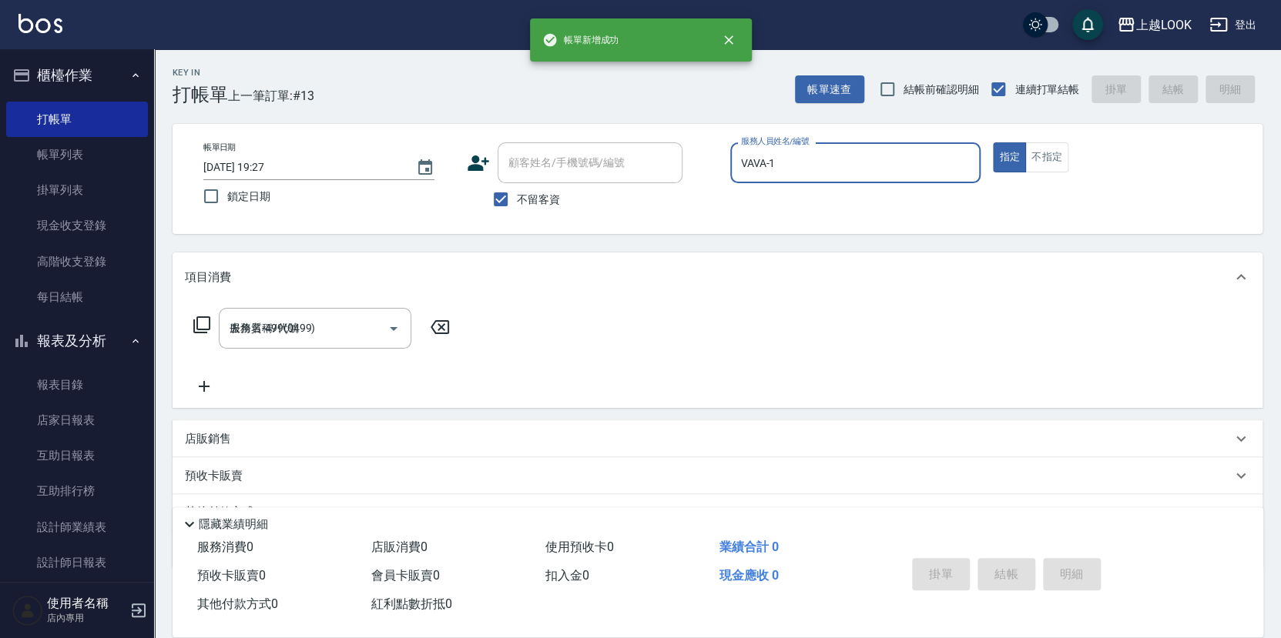
type input "[DATE] 19:27"
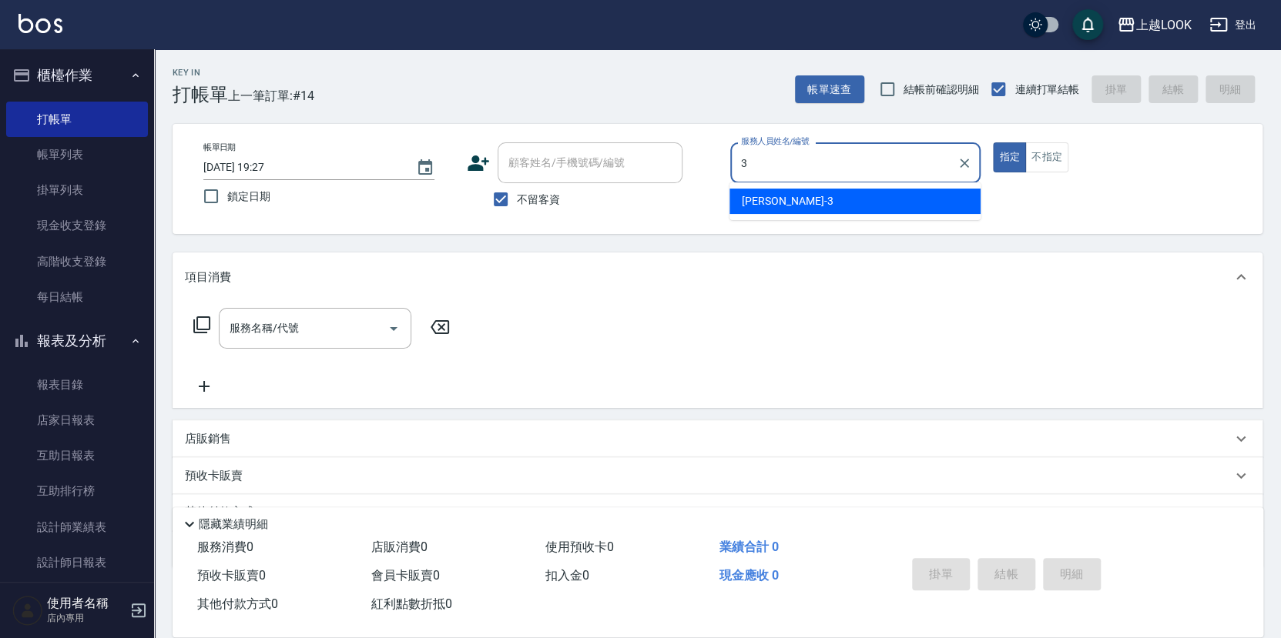
type input "[PERSON_NAME]-3"
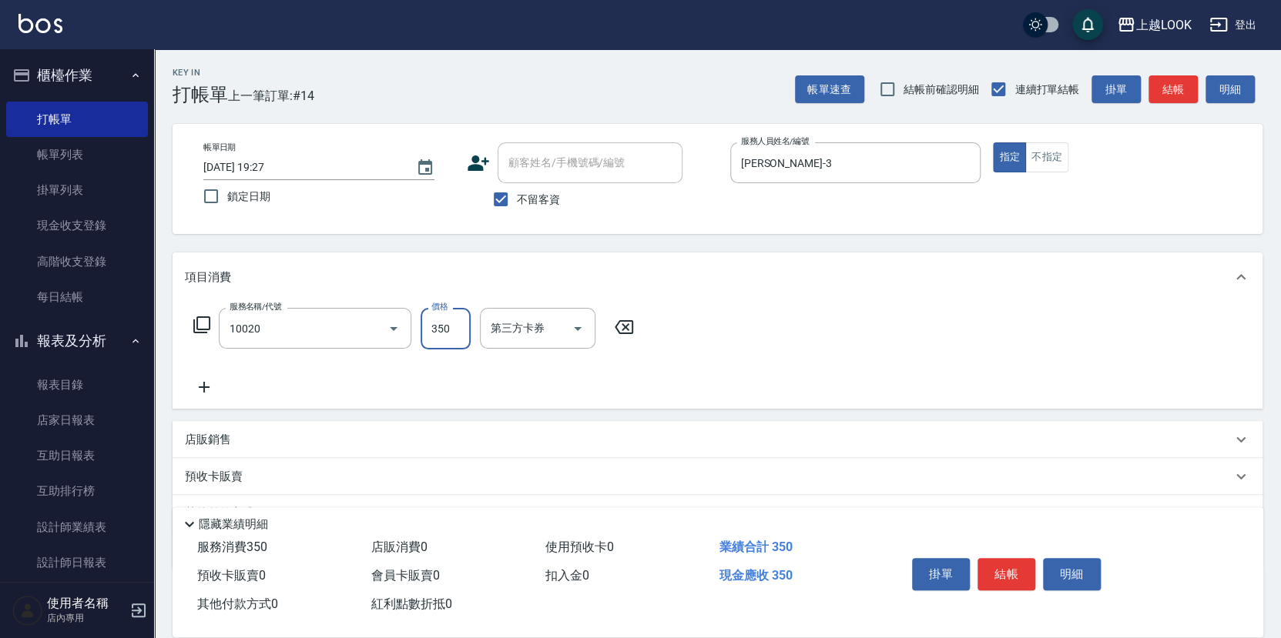
type input "淨化350洗(10020)"
click at [1005, 574] on button "結帳" at bounding box center [1006, 574] width 58 height 32
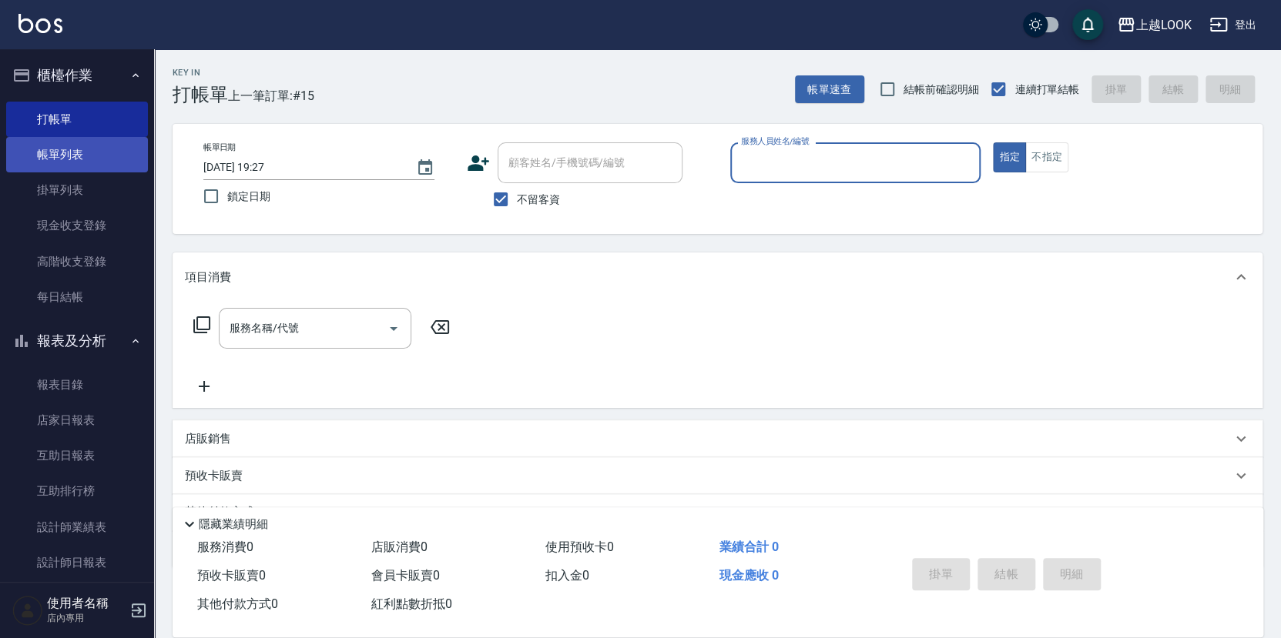
click at [69, 157] on link "帳單列表" at bounding box center [77, 154] width 142 height 35
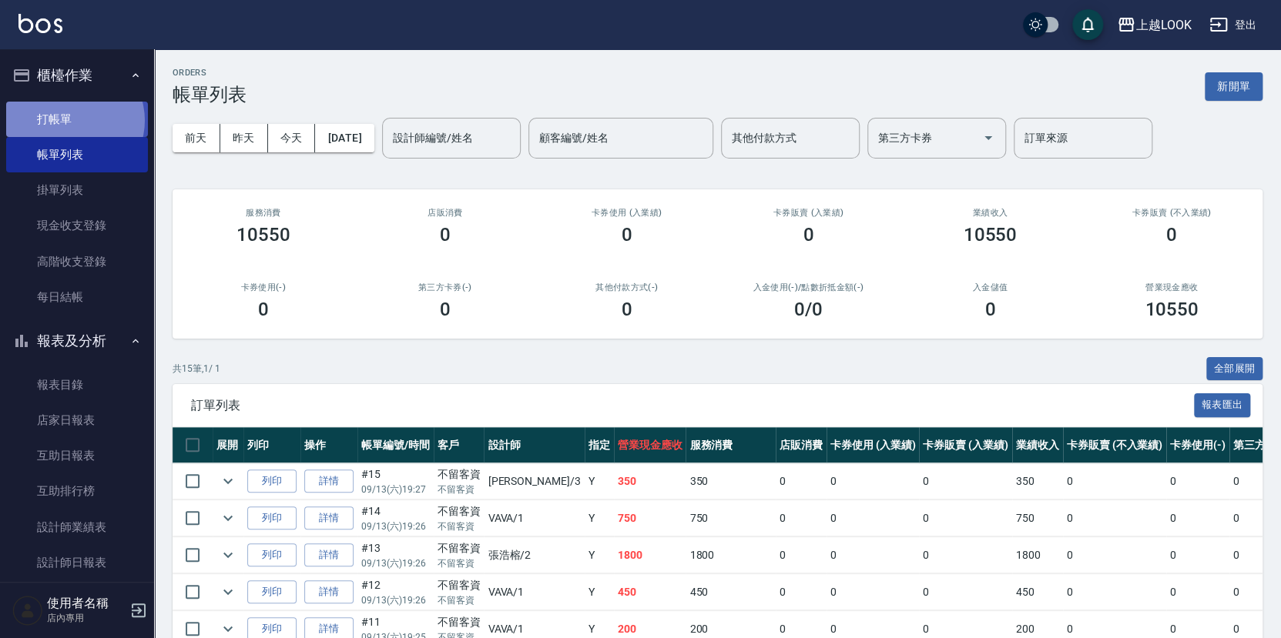
click at [70, 120] on link "打帳單" at bounding box center [77, 119] width 142 height 35
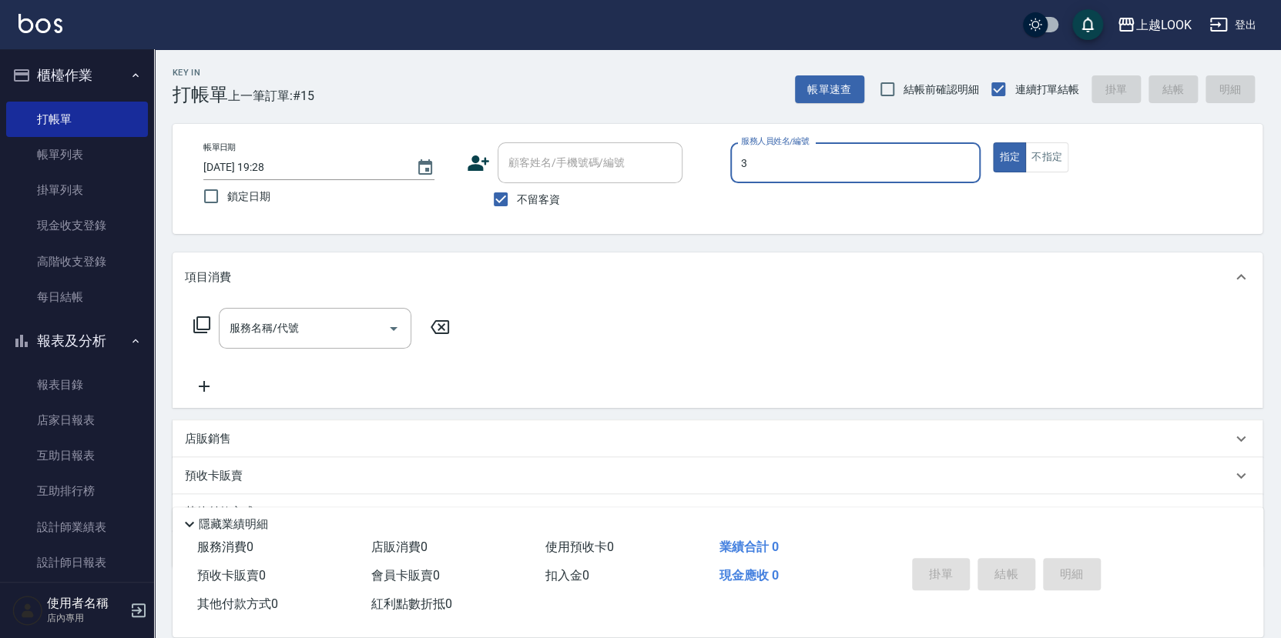
type input "[PERSON_NAME]-3"
type button "true"
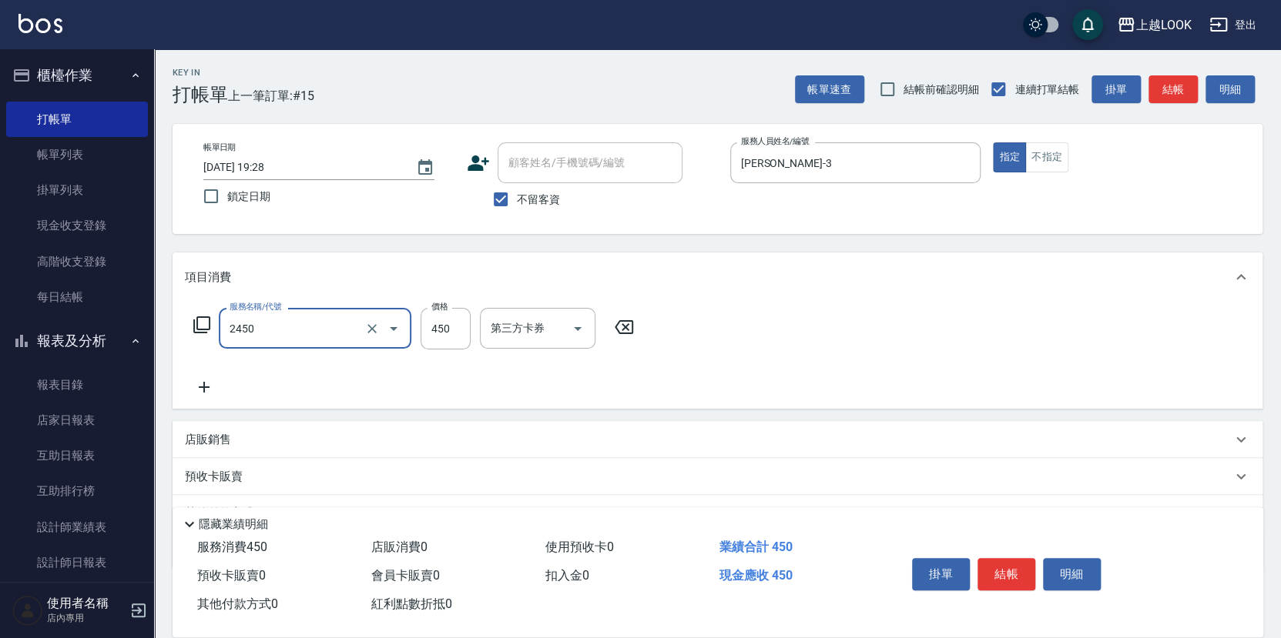
type input "C剪髮套餐(2450)"
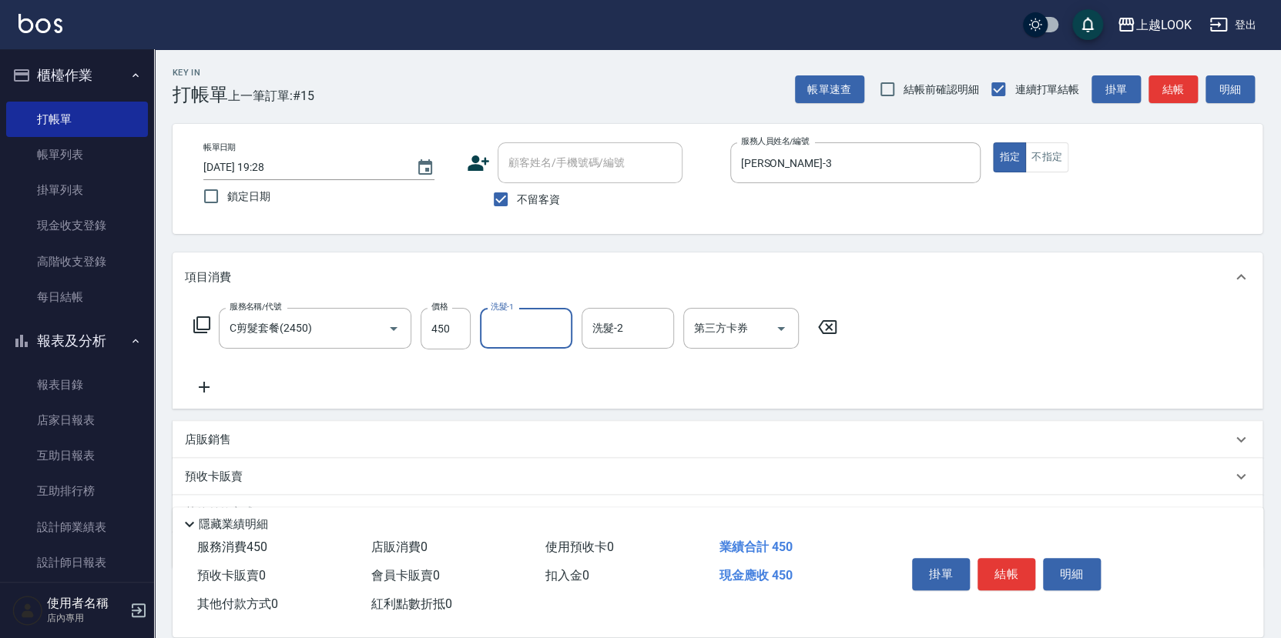
drag, startPoint x: 1011, startPoint y: 570, endPoint x: 1025, endPoint y: 566, distance: 14.4
click at [1011, 570] on button "結帳" at bounding box center [1006, 574] width 58 height 32
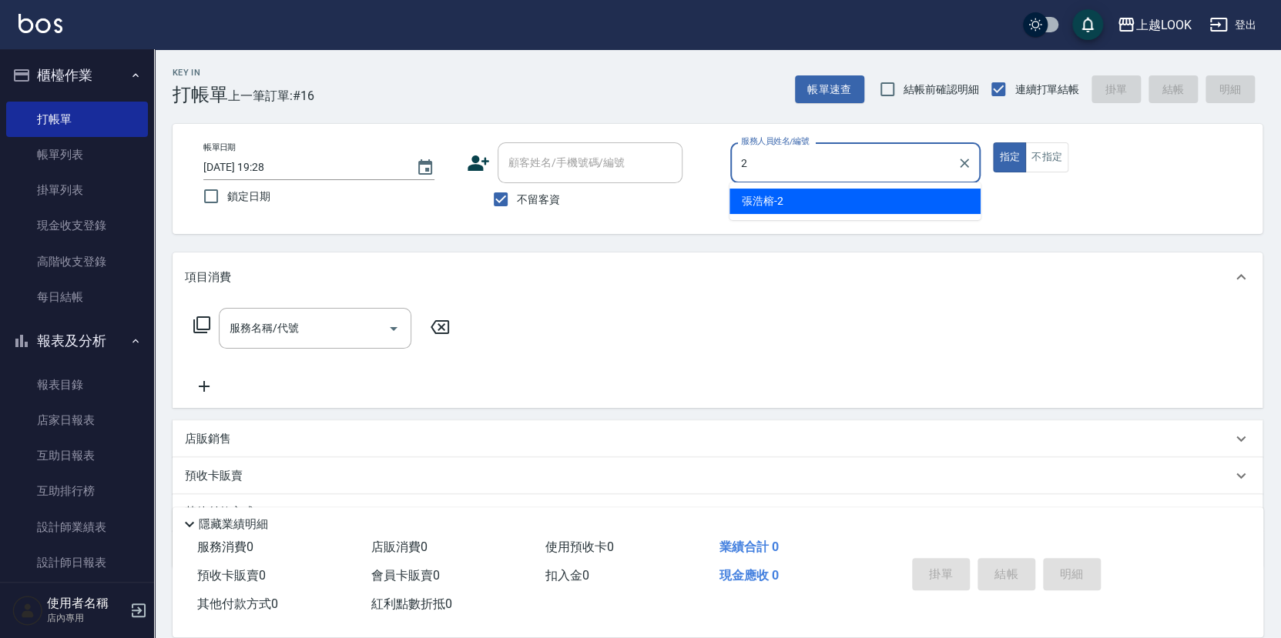
type input "張浩榕-2"
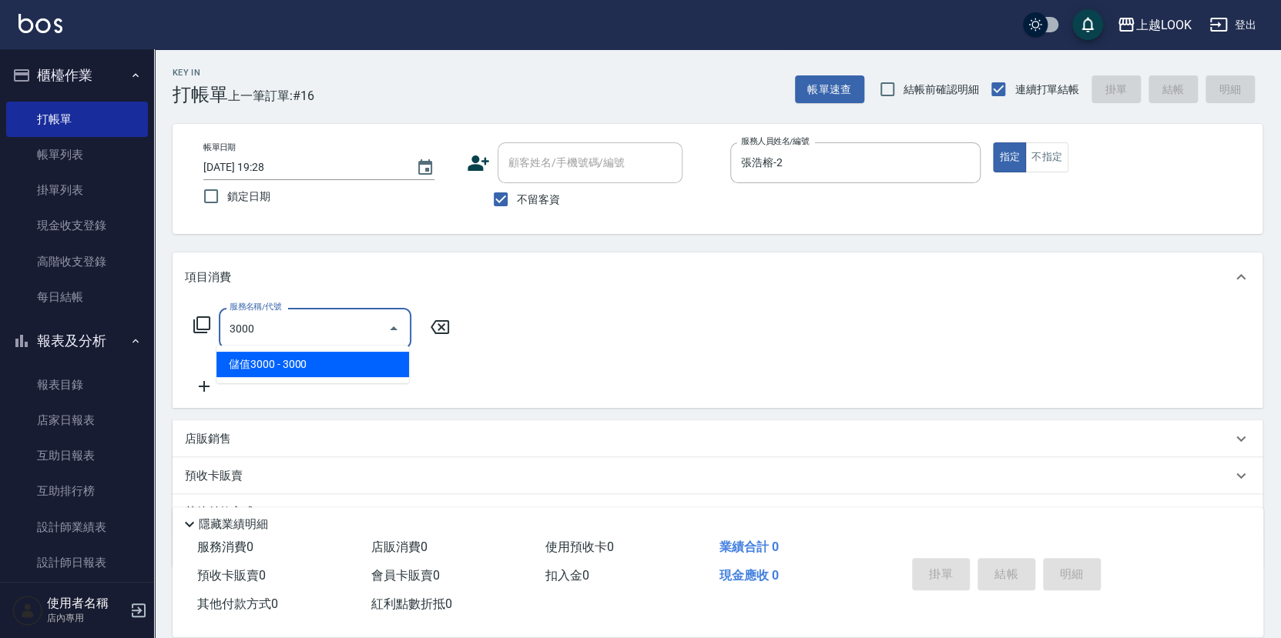
type input "儲值3000(83000)"
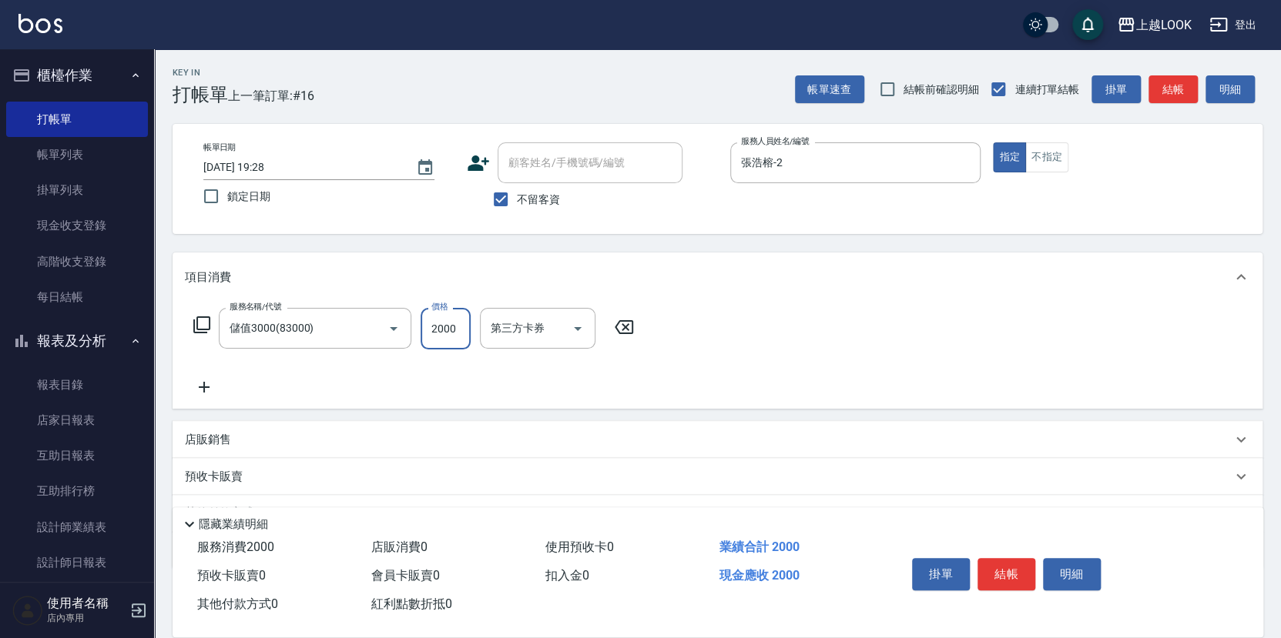
type input "2000"
click at [199, 381] on icon at bounding box center [204, 387] width 39 height 18
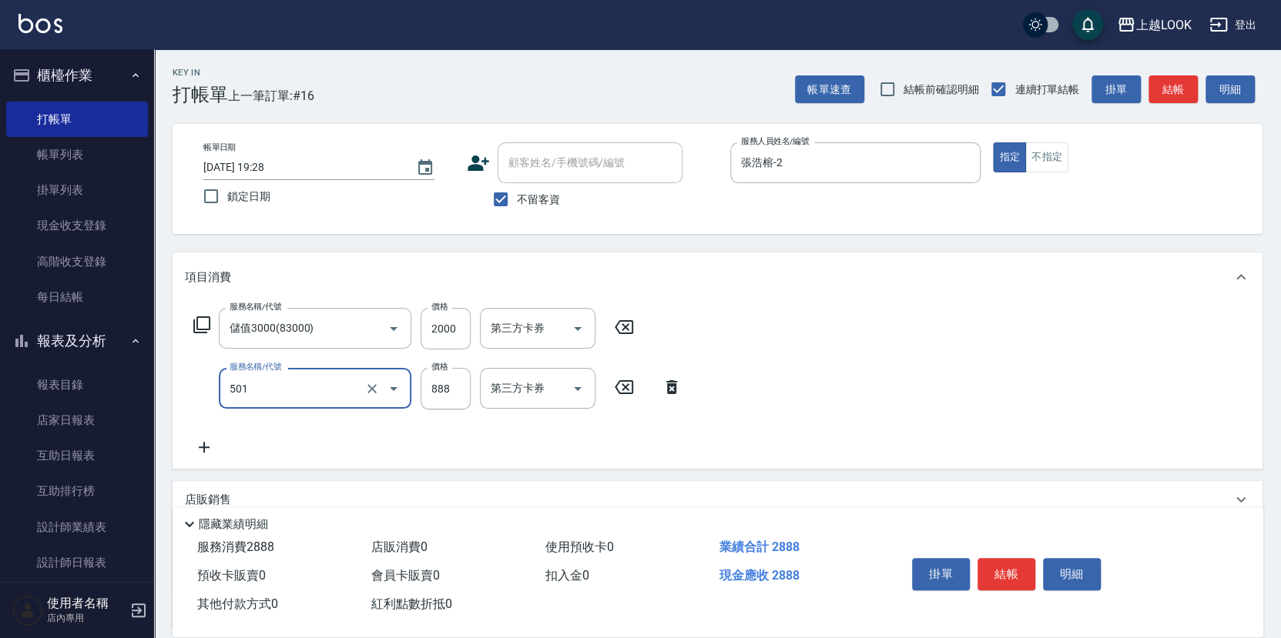
type input "一般染髮(改金額)(501)"
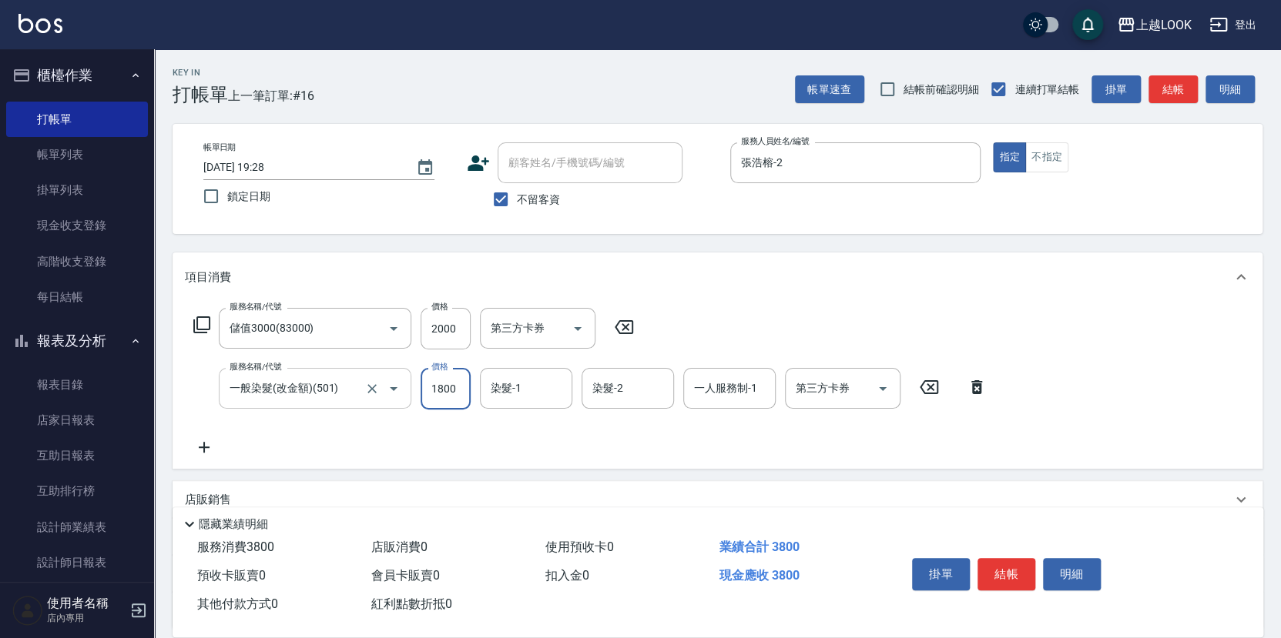
type input "1800"
click at [885, 387] on icon "Open" at bounding box center [883, 389] width 8 height 4
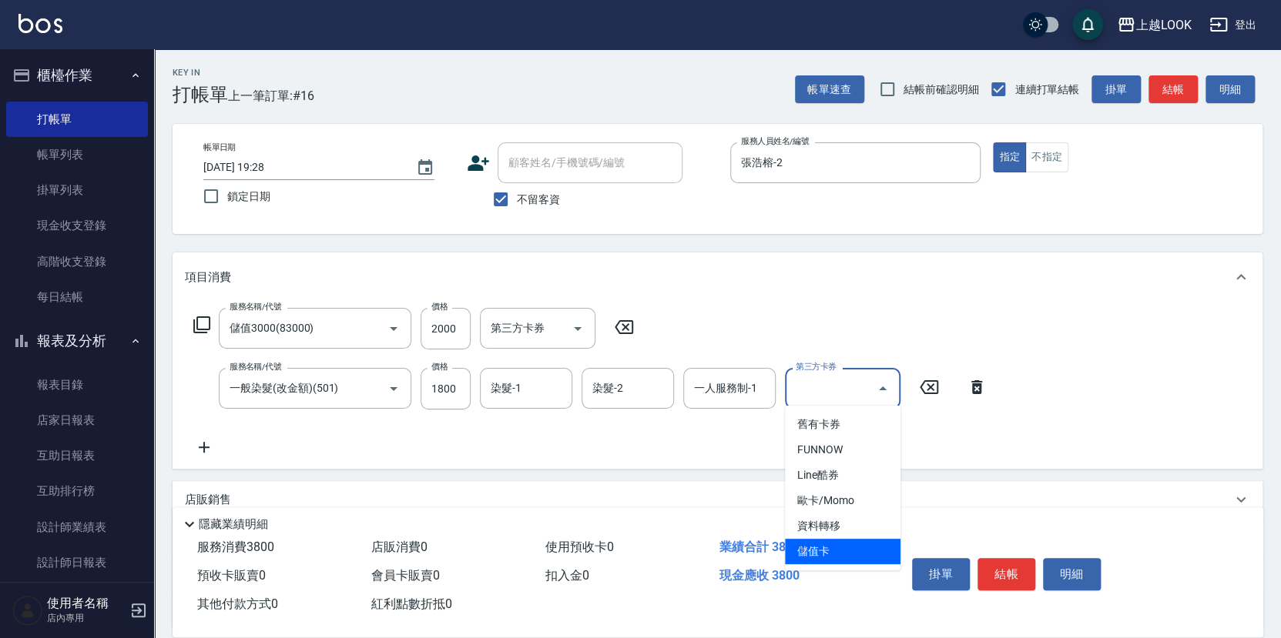
click at [849, 544] on span "儲值卡" at bounding box center [843, 551] width 116 height 25
type input "儲值卡"
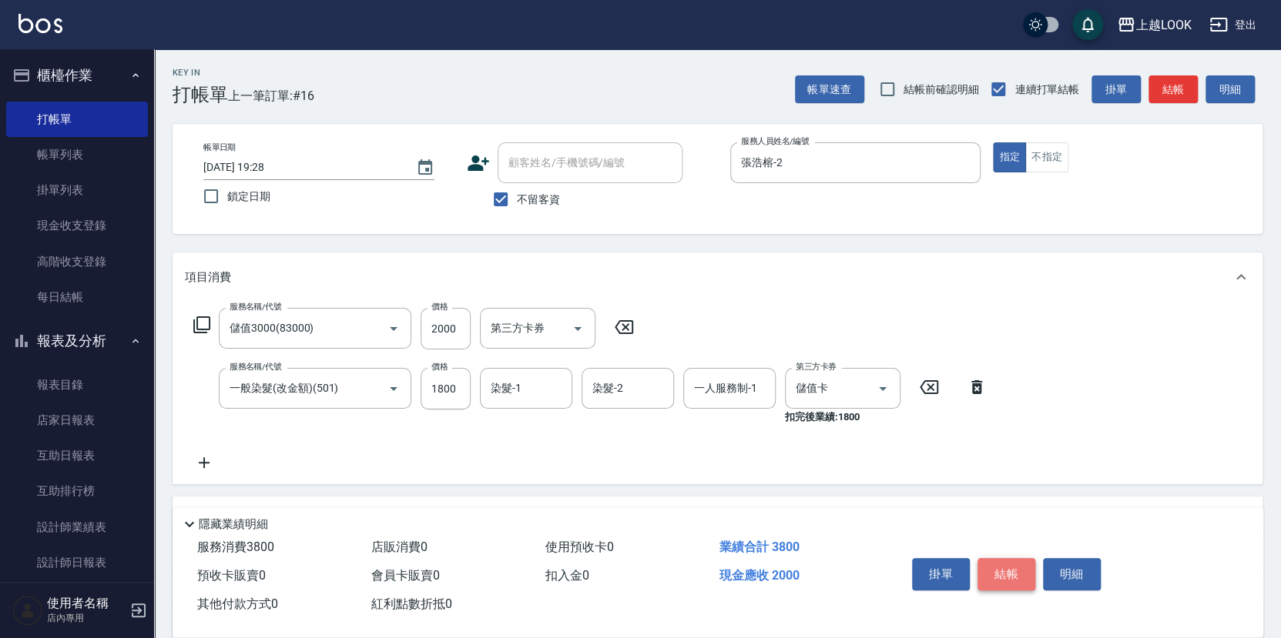
click at [1023, 565] on button "結帳" at bounding box center [1006, 574] width 58 height 32
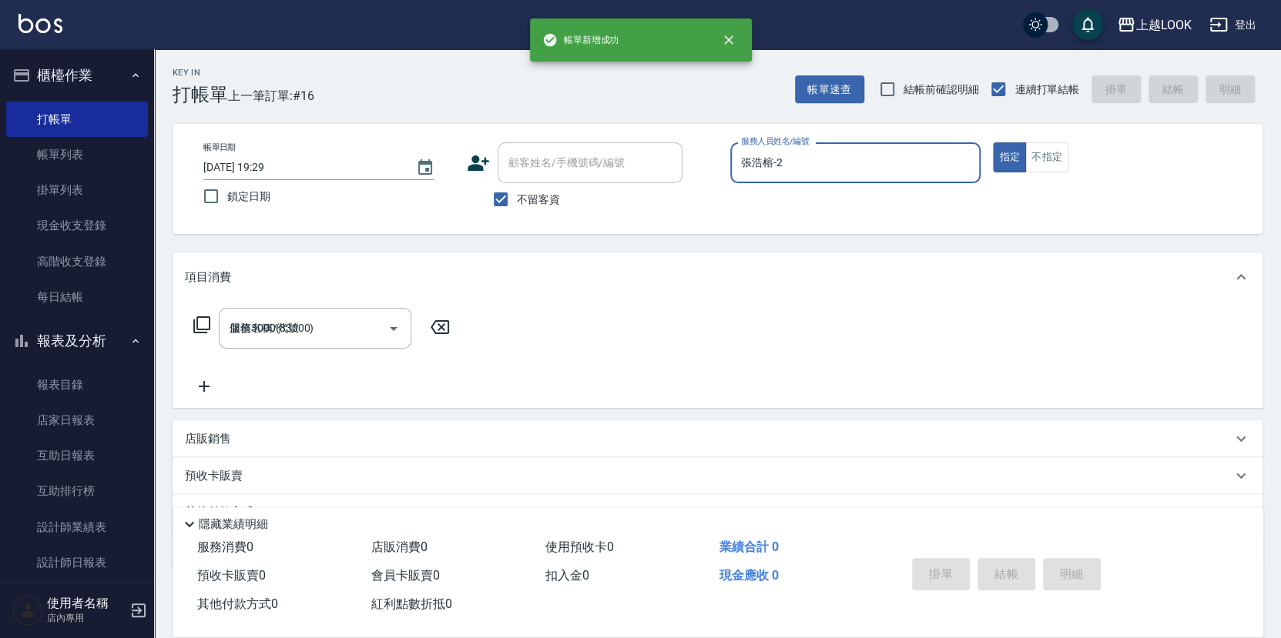
type input "[DATE] 19:29"
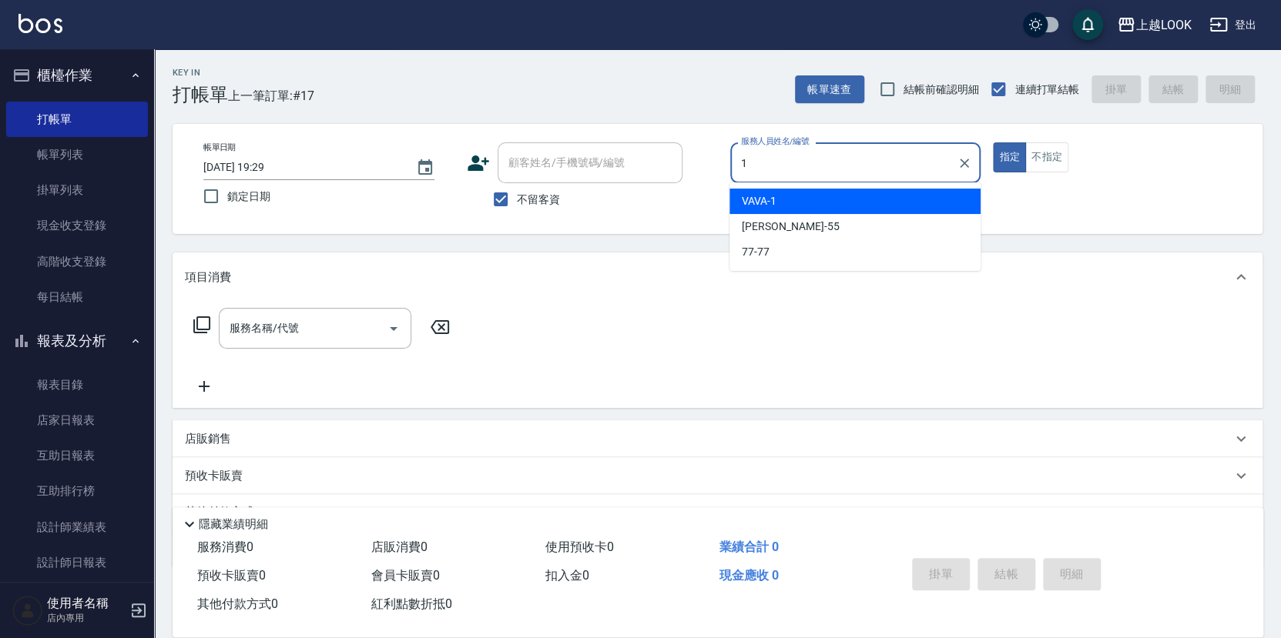
type input "VAVA-1"
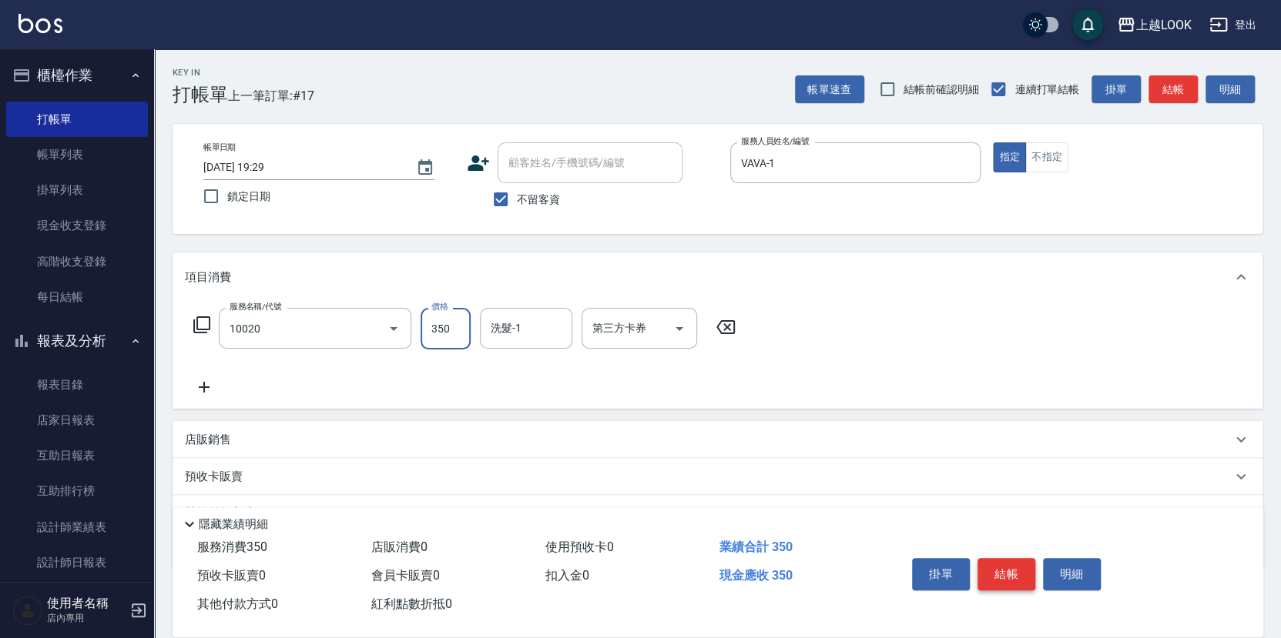
type input "淨化350洗(10020)"
type input "[PERSON_NAME]-93"
click at [1006, 567] on button "結帳" at bounding box center [1006, 574] width 58 height 32
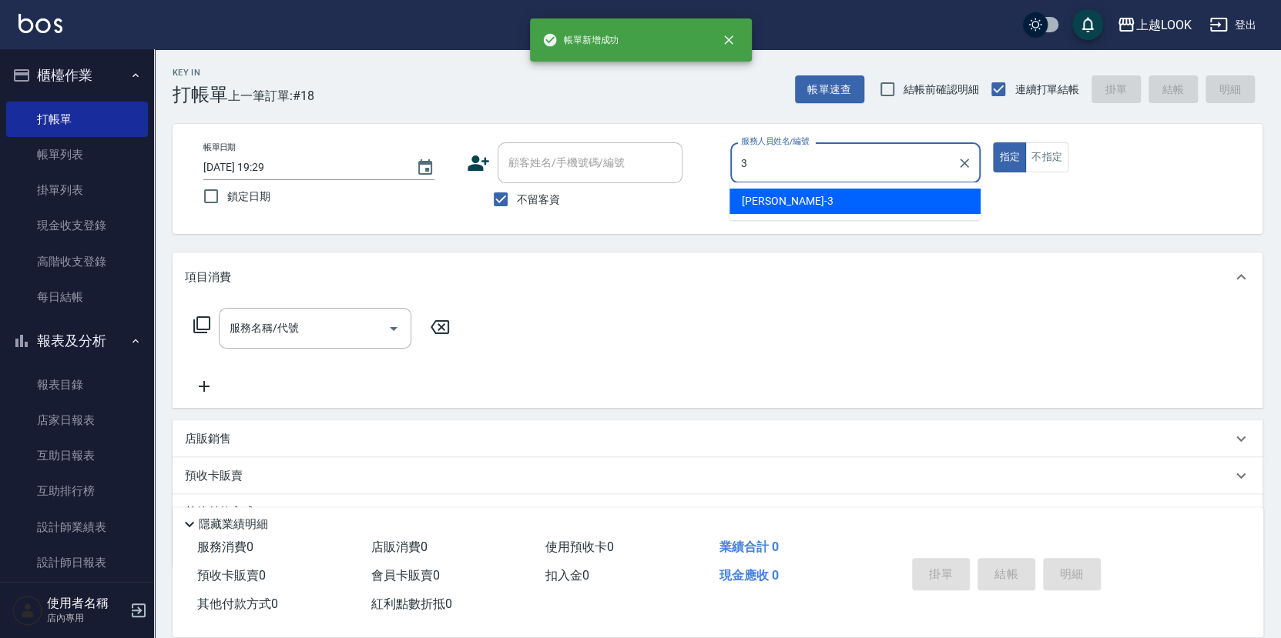
type input "[PERSON_NAME]-3"
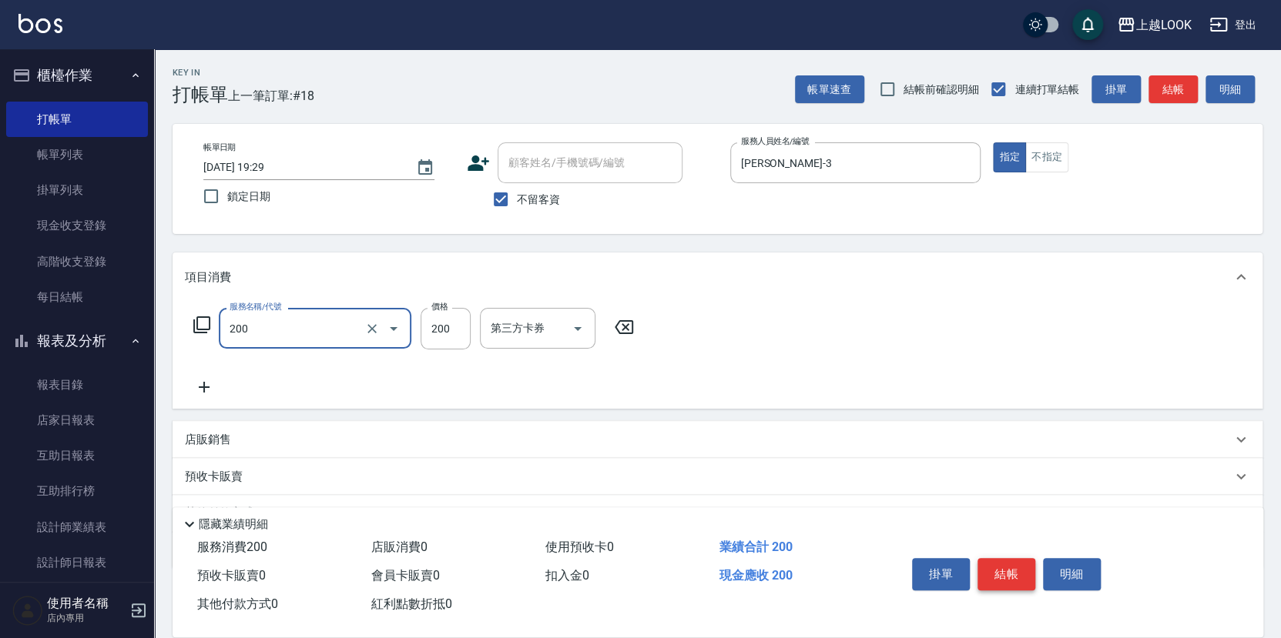
type input "剪髮(200)"
type input "300"
click at [1016, 564] on button "結帳" at bounding box center [1006, 574] width 58 height 32
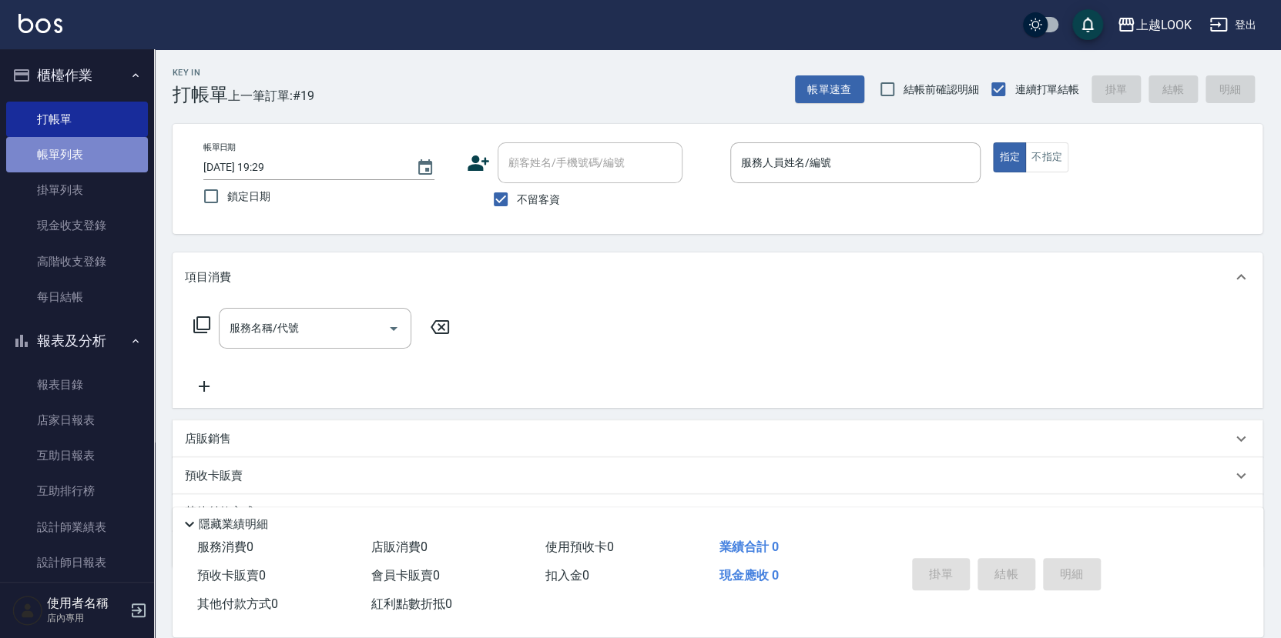
click at [118, 148] on link "帳單列表" at bounding box center [77, 154] width 142 height 35
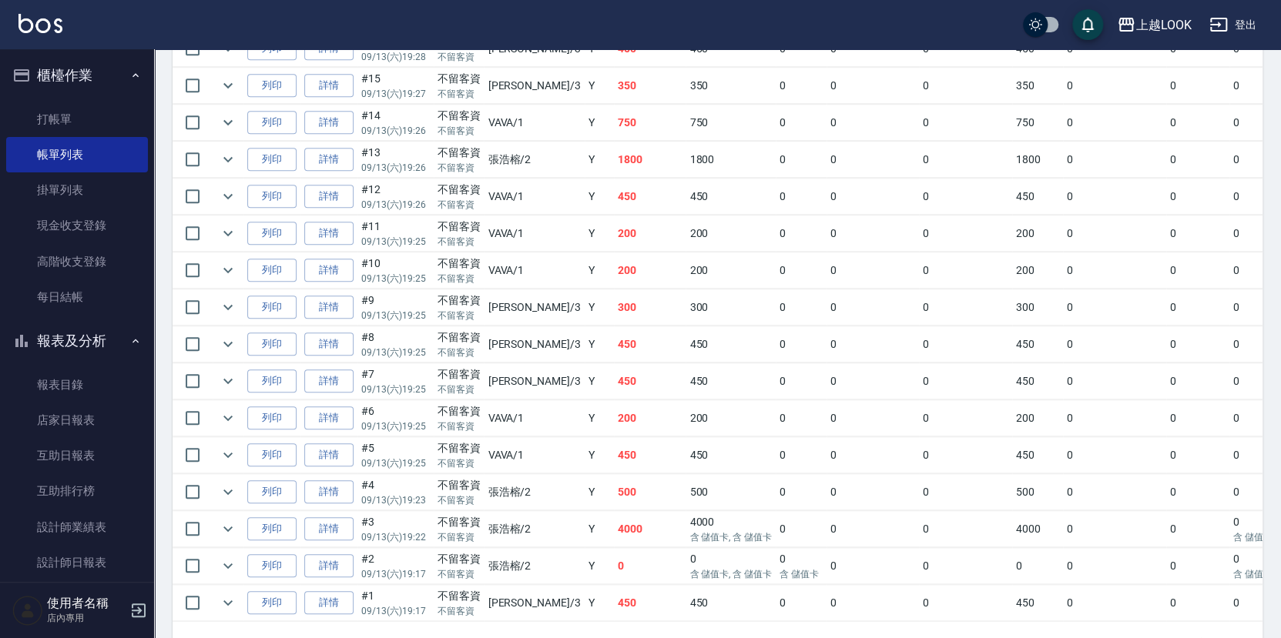
scroll to position [547, 0]
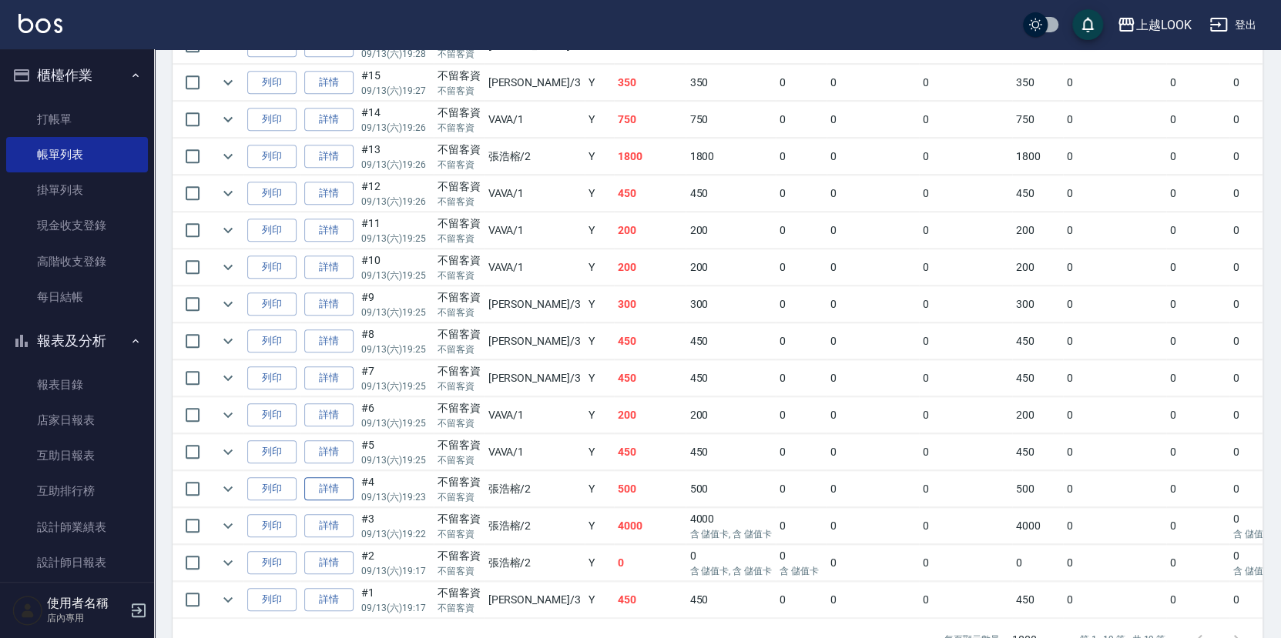
click at [330, 477] on link "詳情" at bounding box center [328, 489] width 49 height 24
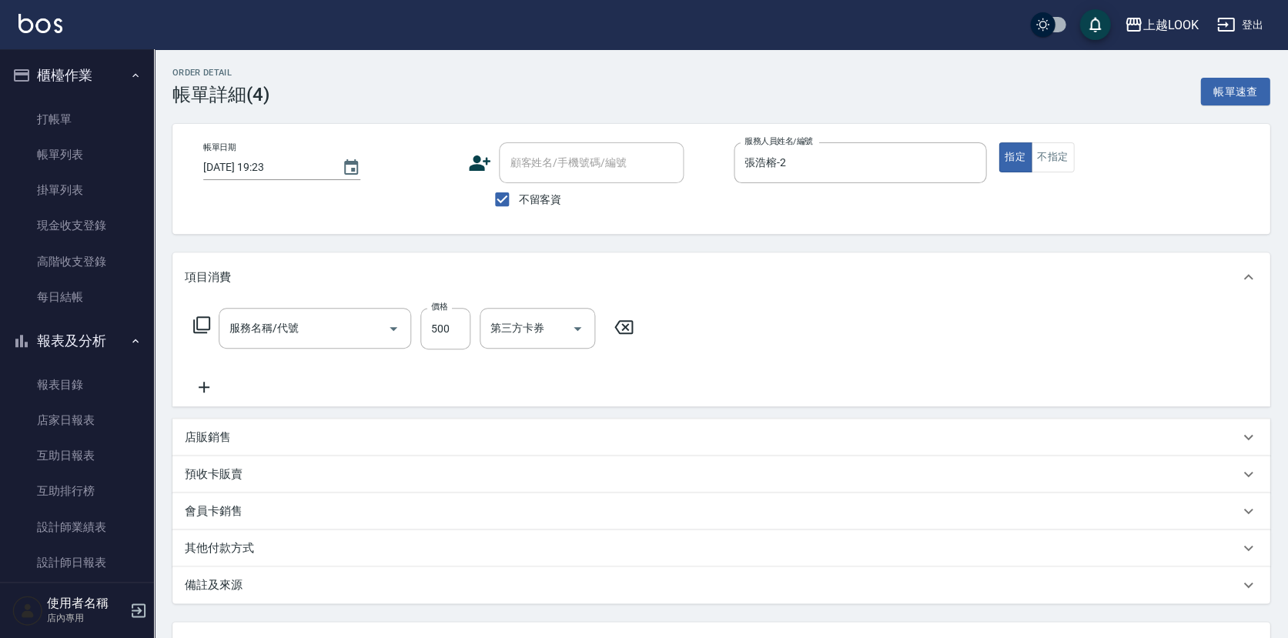
type input "[DATE] 19:23"
checkbox input "true"
type input "張浩榕-2"
type input "去角質-499(0499)"
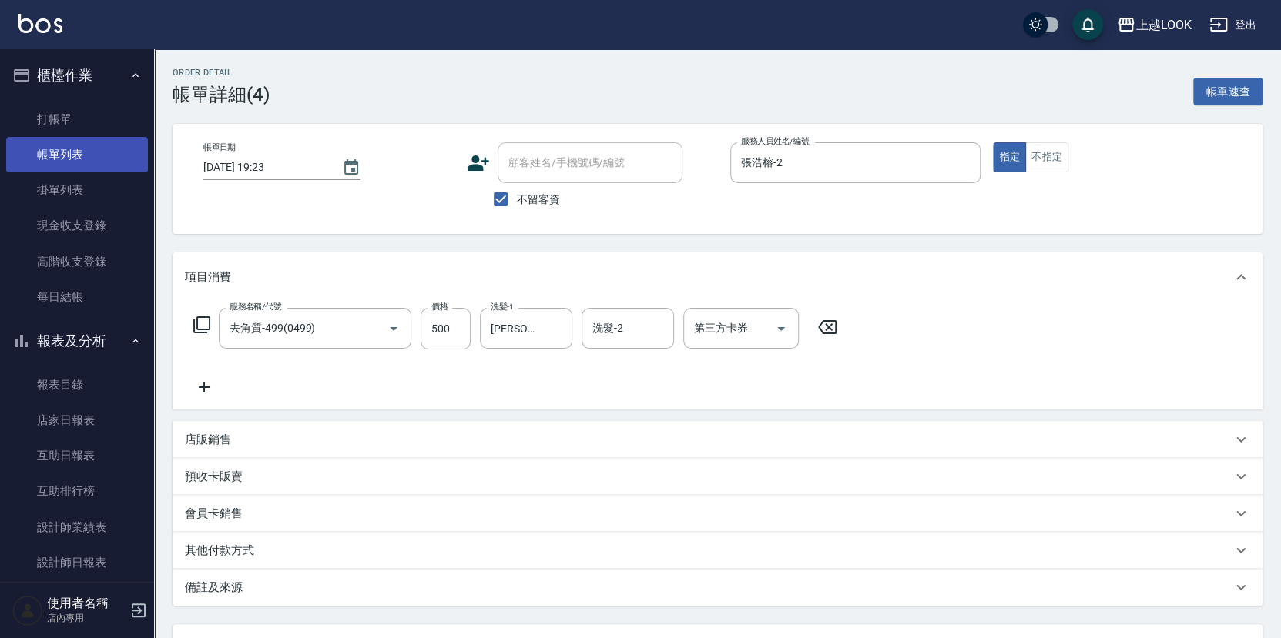
click at [92, 152] on link "帳單列表" at bounding box center [77, 154] width 142 height 35
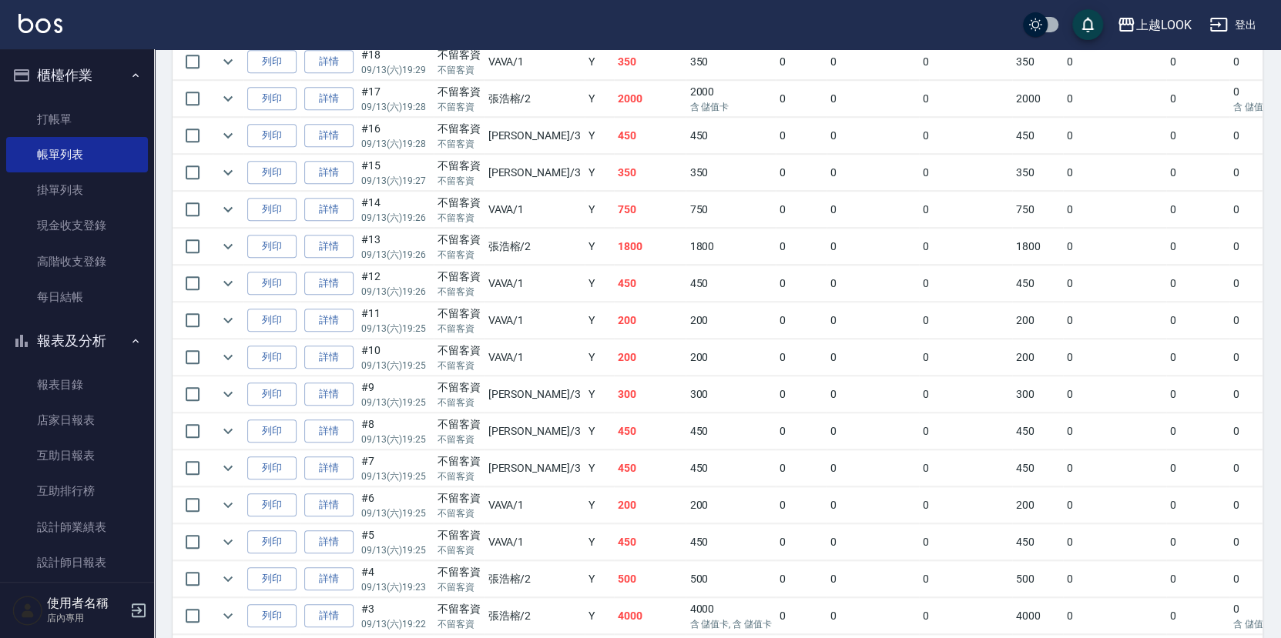
scroll to position [547, 0]
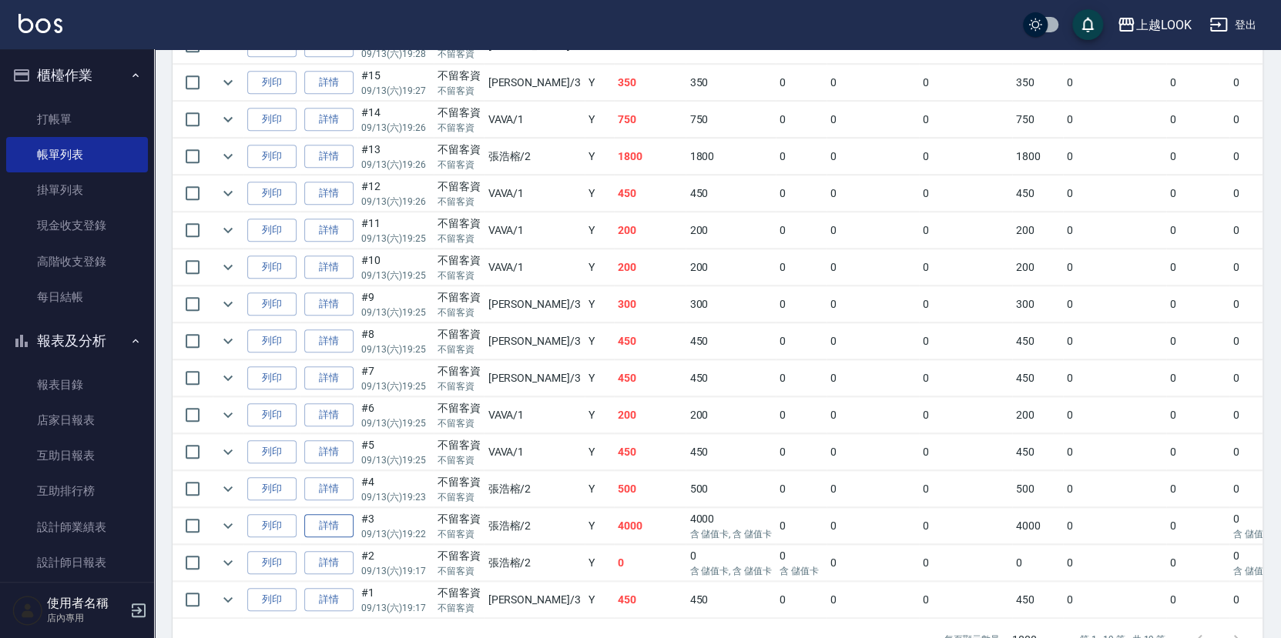
click at [341, 514] on link "詳情" at bounding box center [328, 526] width 49 height 24
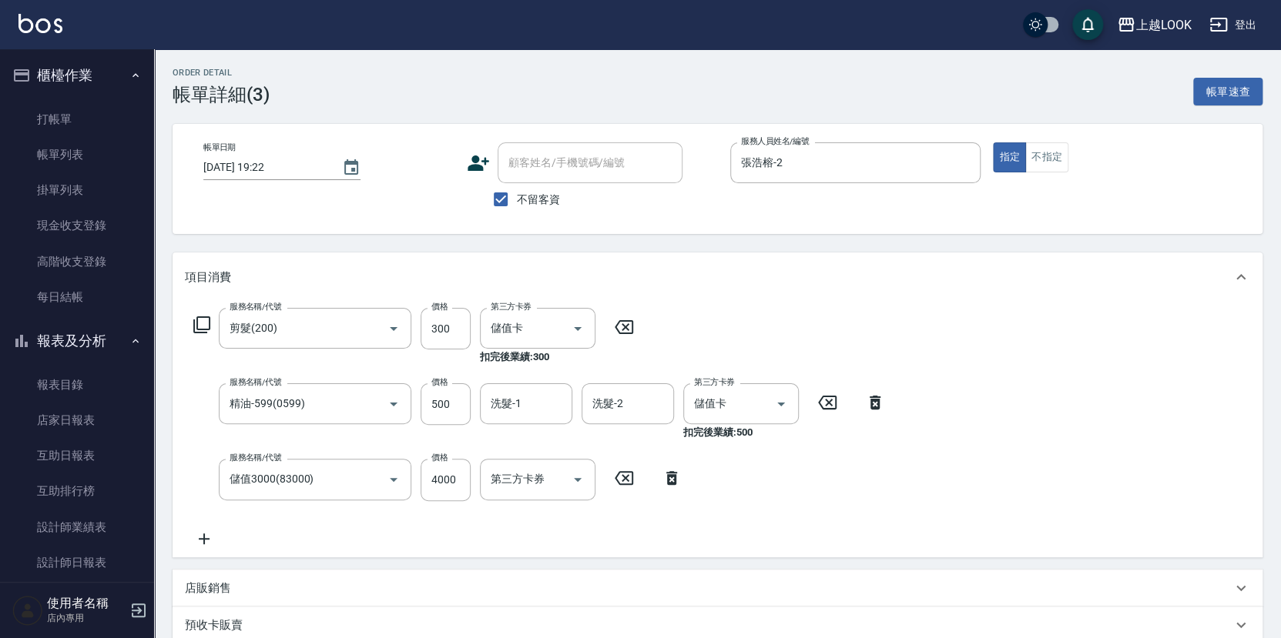
type input "[DATE] 19:22"
checkbox input "true"
type input "張浩榕-2"
type input "剪髮(200)"
type input "精油-599(0599)"
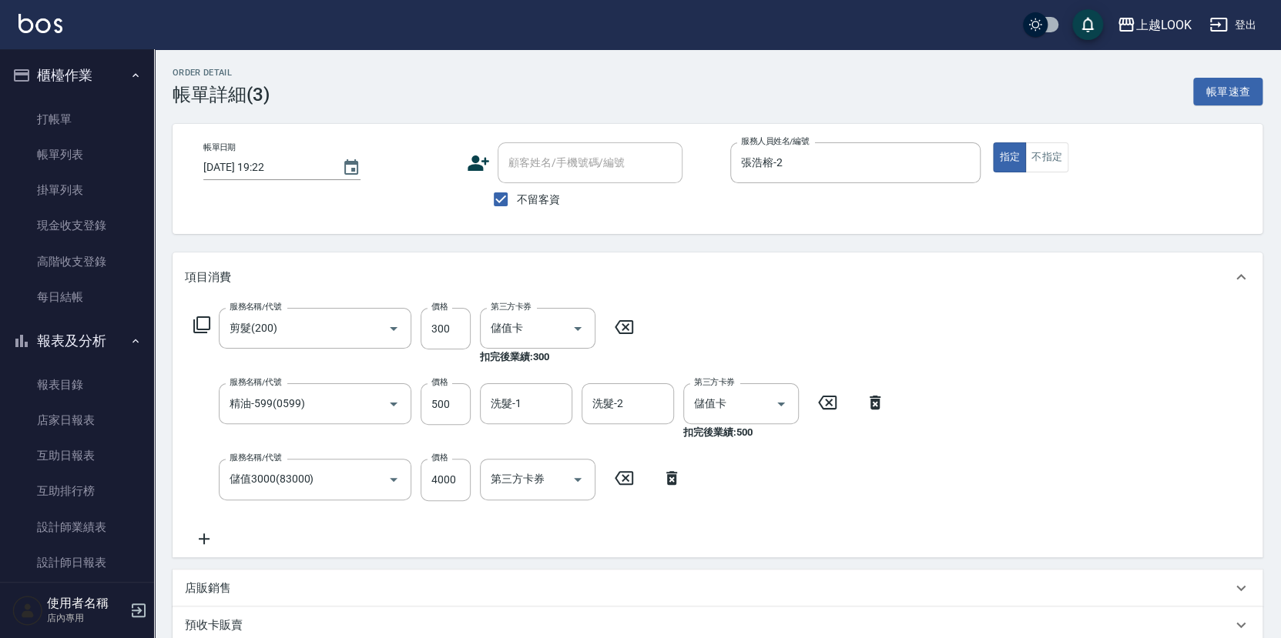
type input "儲值3000(83000)"
click at [88, 156] on link "帳單列表" at bounding box center [77, 154] width 142 height 35
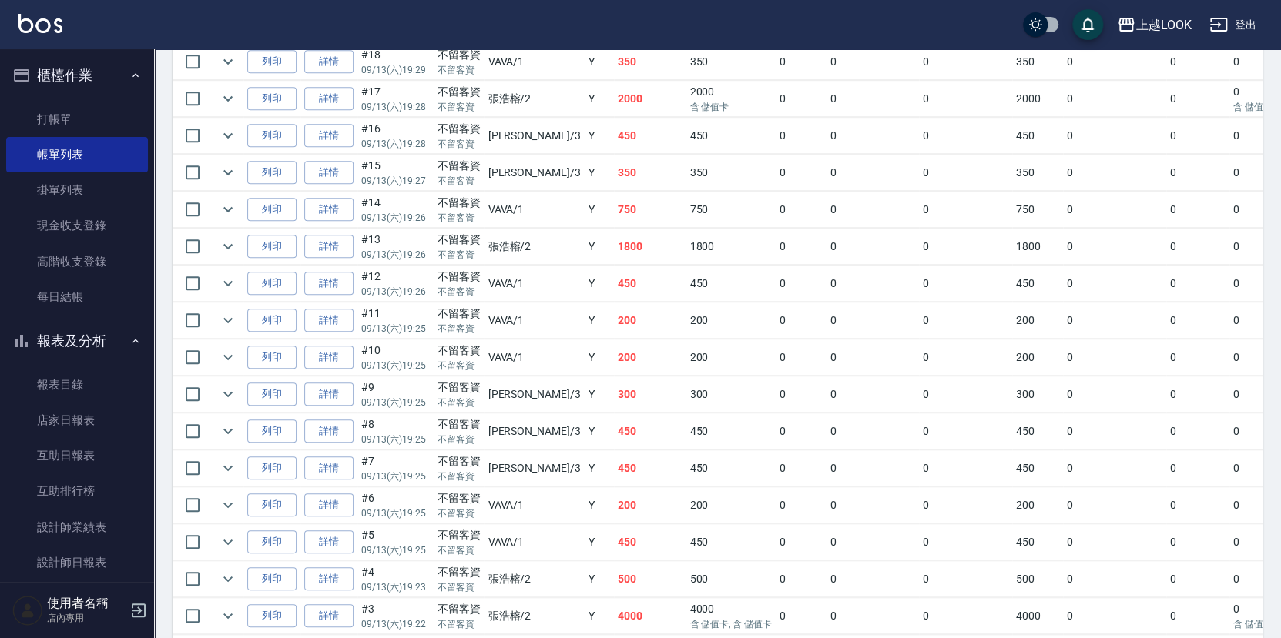
scroll to position [474, 0]
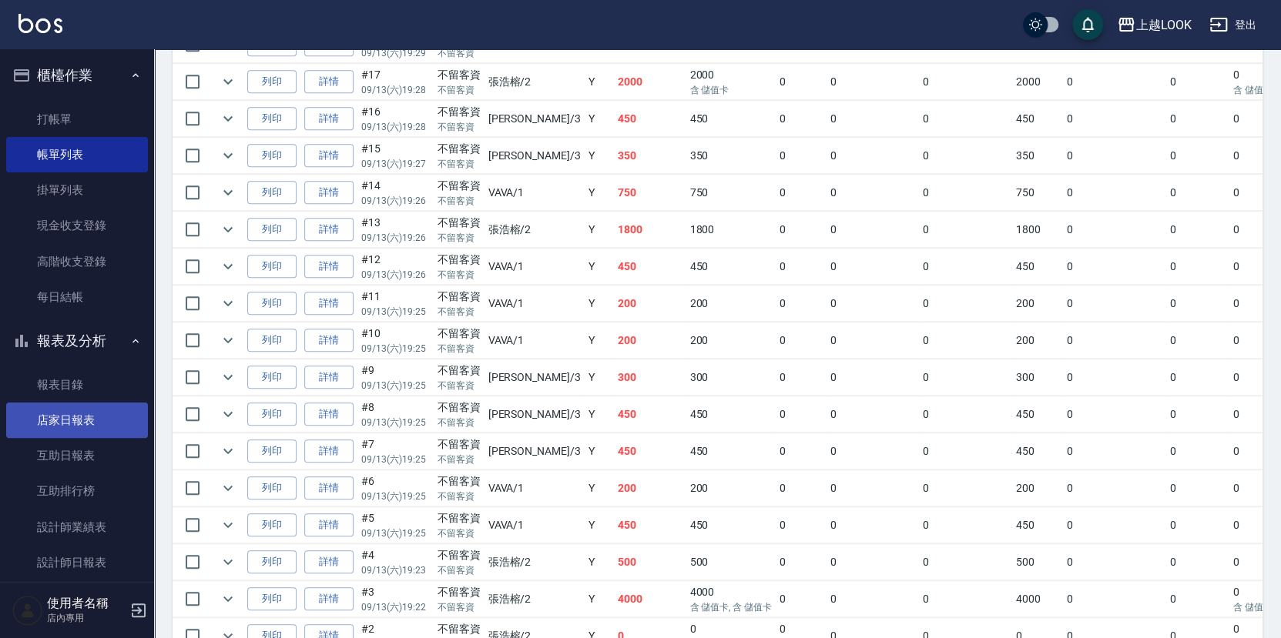
click at [65, 420] on link "店家日報表" at bounding box center [77, 420] width 142 height 35
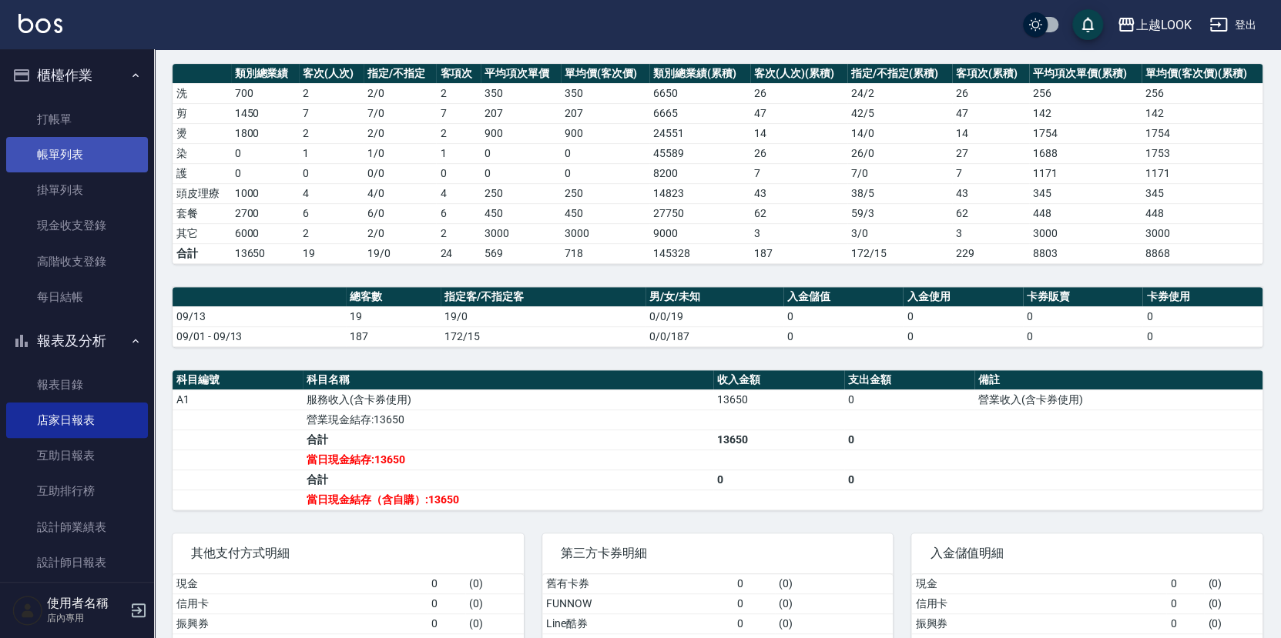
scroll to position [204, 0]
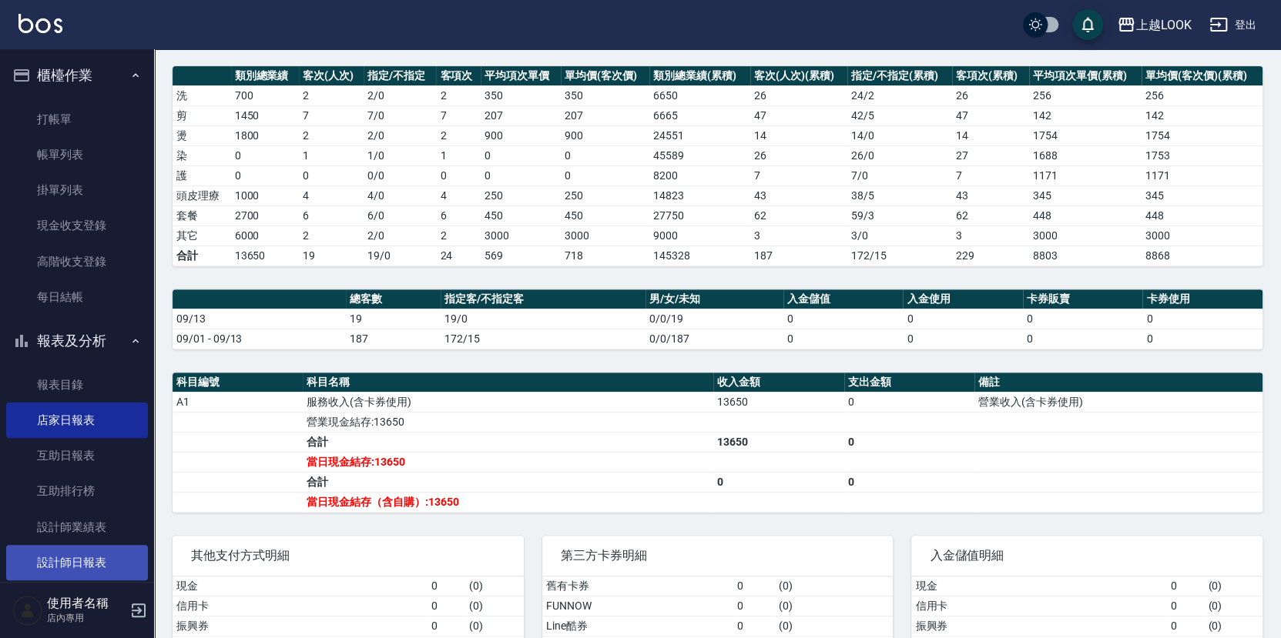
click at [85, 552] on link "設計師日報表" at bounding box center [77, 562] width 142 height 35
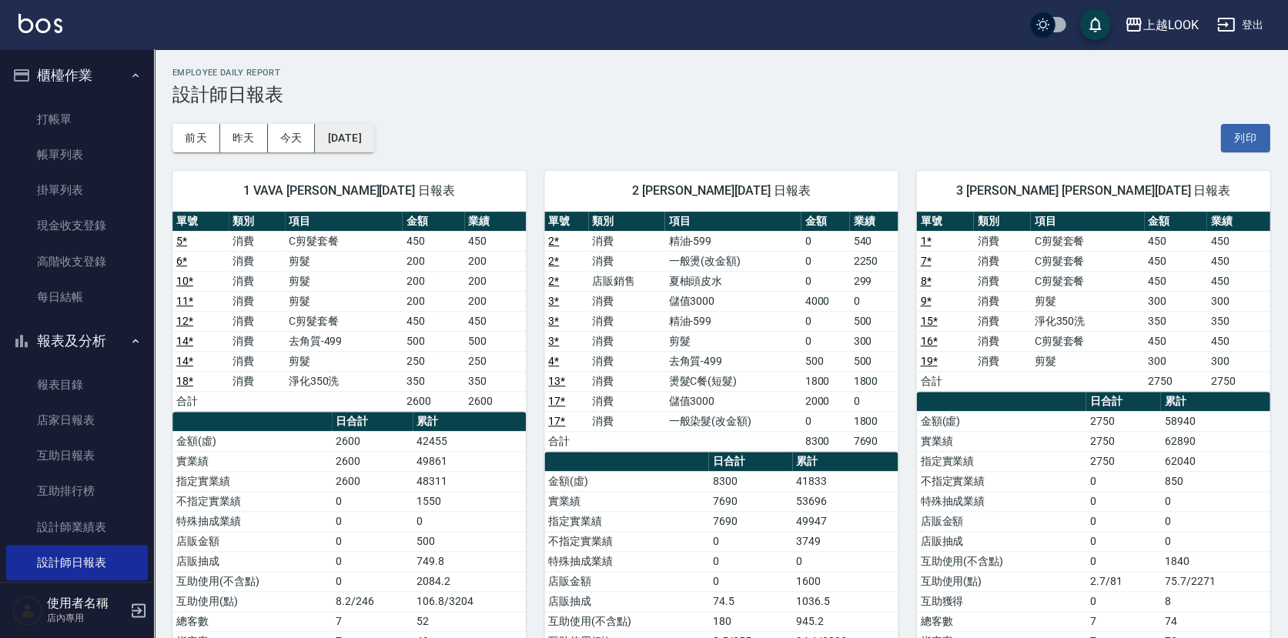
click at [373, 137] on button "[DATE]" at bounding box center [344, 138] width 59 height 28
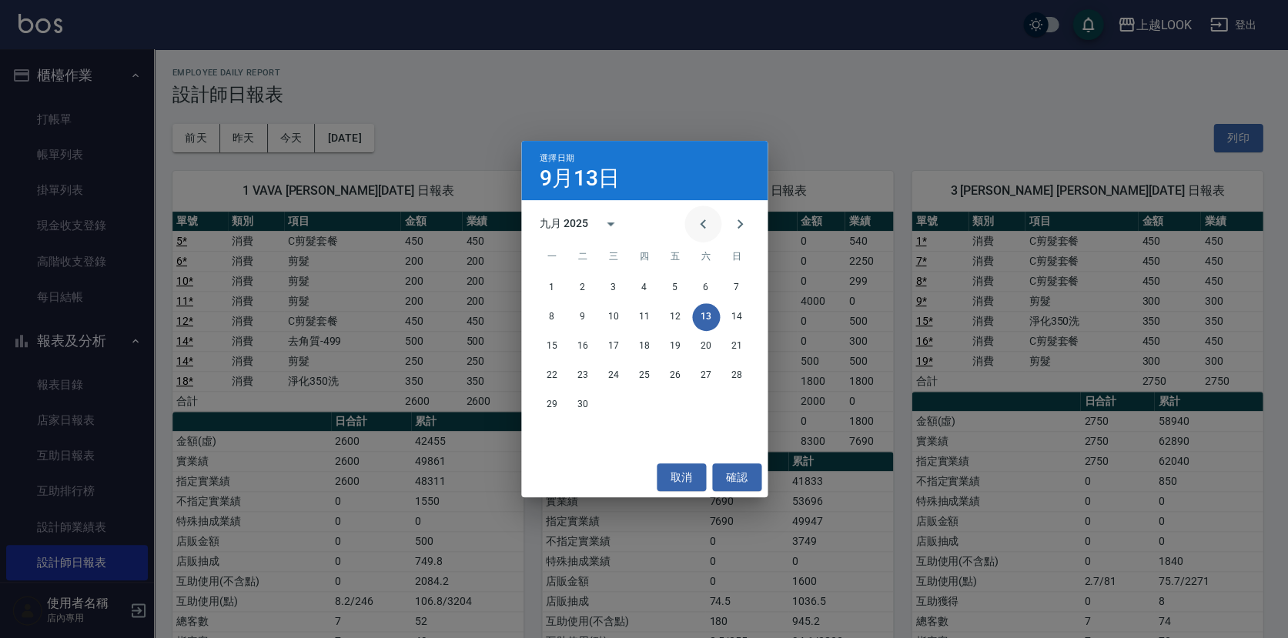
click at [691, 223] on button "Previous month" at bounding box center [703, 224] width 37 height 37
click at [692, 222] on button "Previous month" at bounding box center [703, 224] width 37 height 37
click at [621, 373] on button "23" at bounding box center [614, 376] width 28 height 28
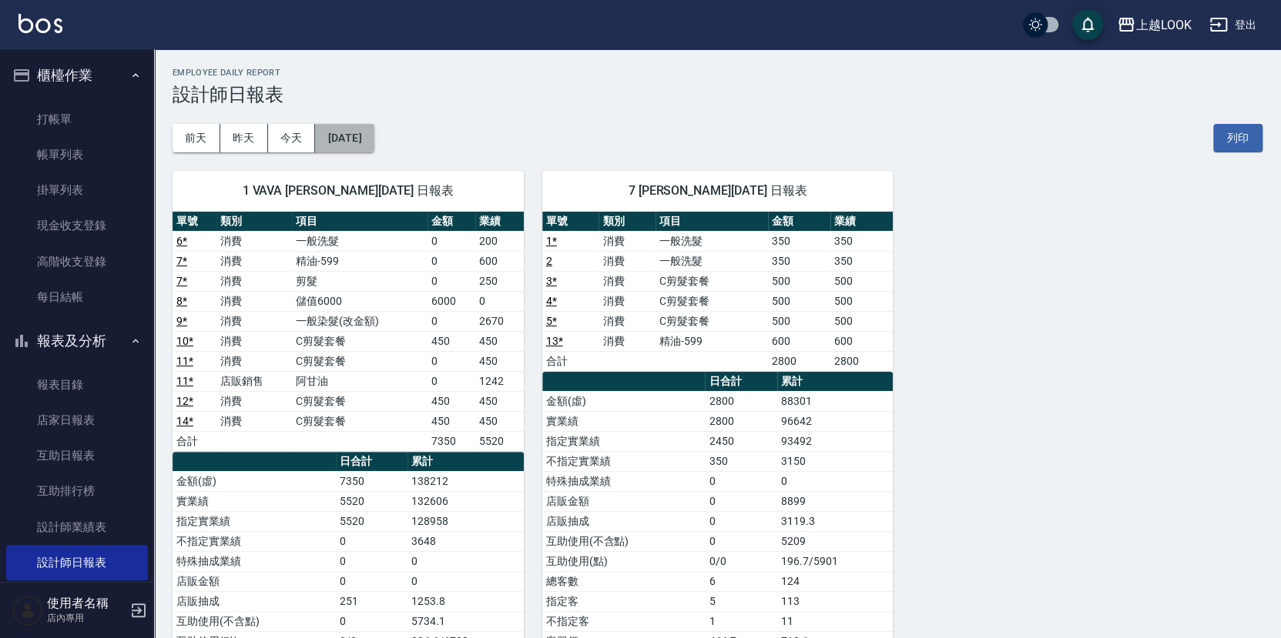
click at [360, 144] on button "[DATE]" at bounding box center [344, 138] width 59 height 28
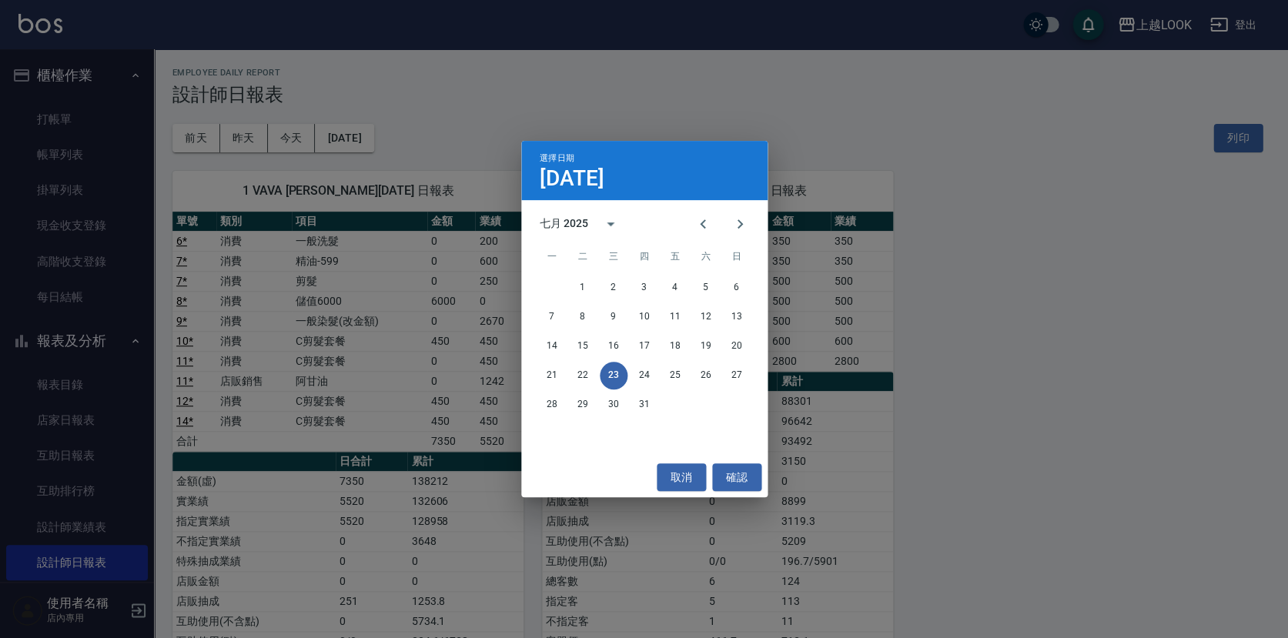
click at [615, 112] on div "選擇日期 [DATE] 七月 2025 一 二 三 四 五 六 日 1 2 3 4 5 6 7 8 9 10 11 12 13 14 15 16 17 18 …" at bounding box center [644, 319] width 1288 height 638
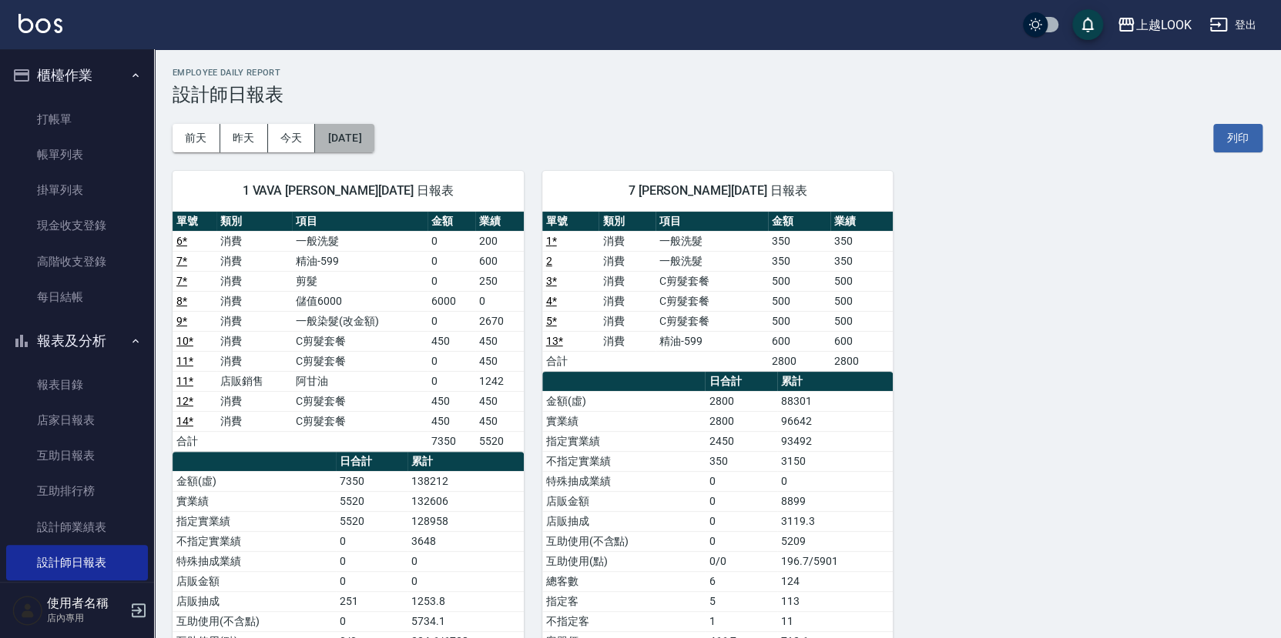
click at [363, 136] on button "[DATE]" at bounding box center [344, 138] width 59 height 28
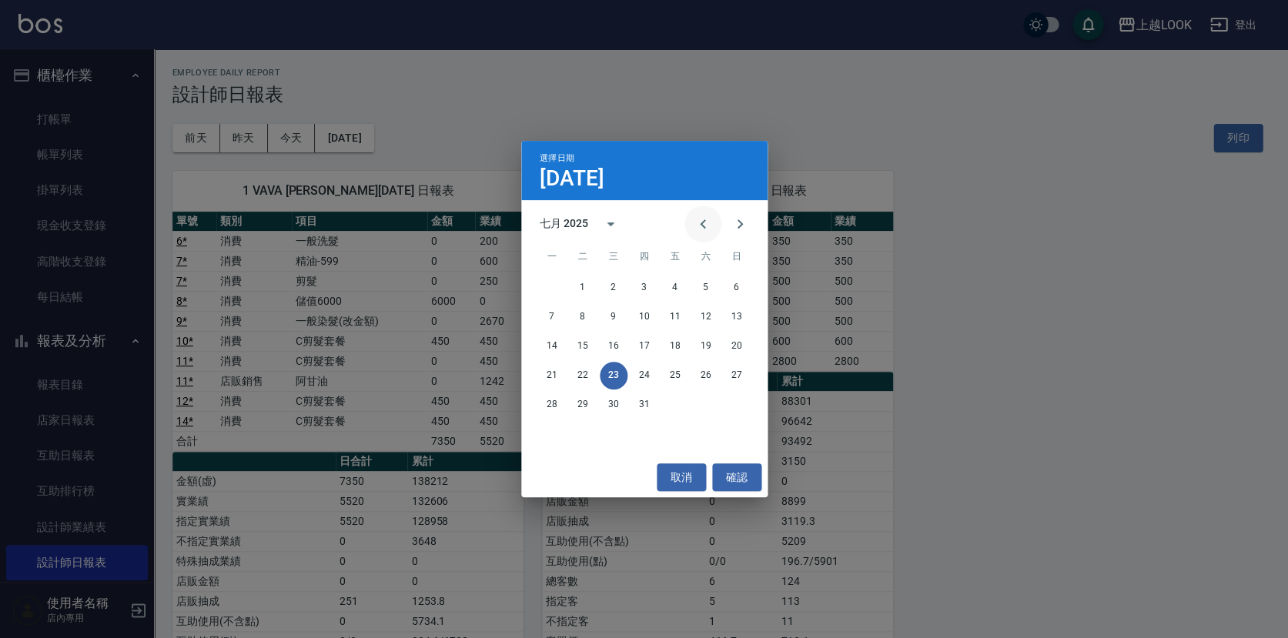
click at [706, 234] on button "Previous month" at bounding box center [703, 224] width 37 height 37
click at [675, 313] on button "6" at bounding box center [675, 317] width 28 height 28
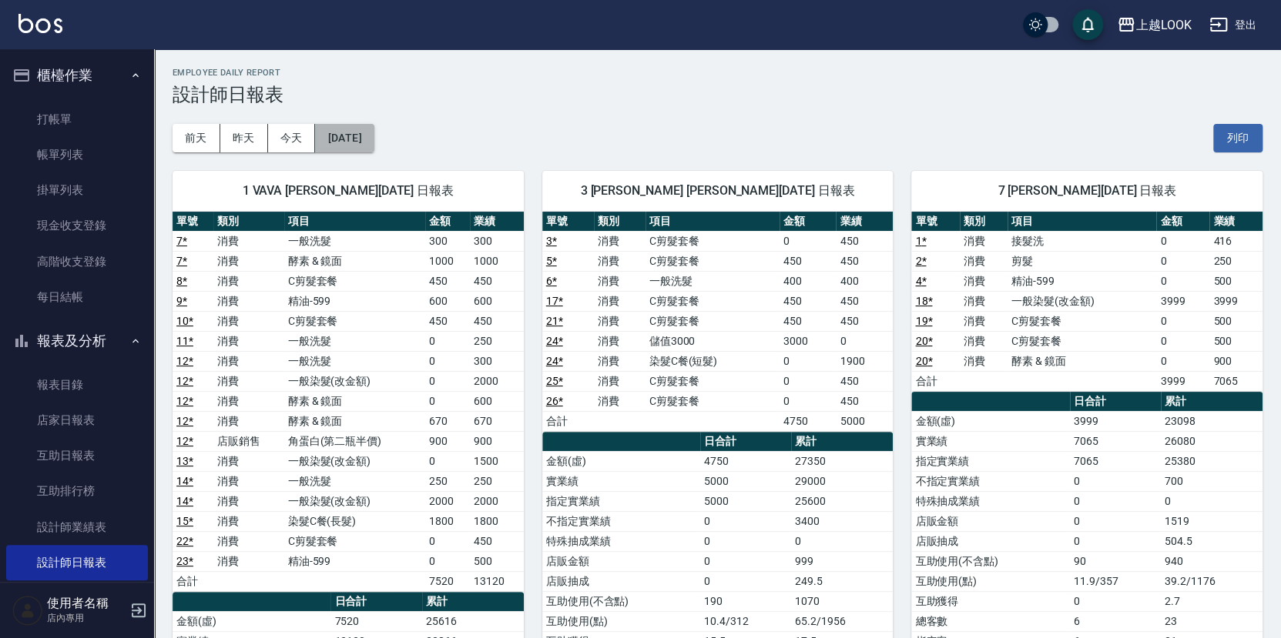
click at [370, 142] on button "[DATE]" at bounding box center [344, 138] width 59 height 28
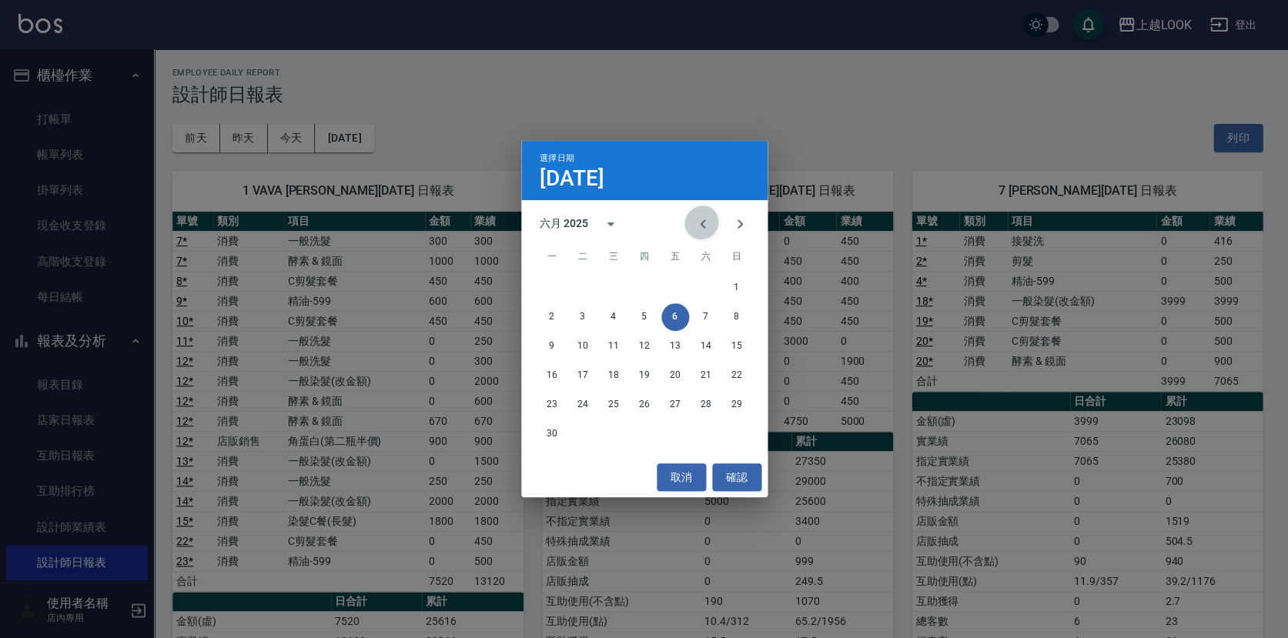
click at [717, 227] on button "Previous month" at bounding box center [703, 224] width 37 height 37
click at [547, 341] on button "14" at bounding box center [552, 347] width 28 height 28
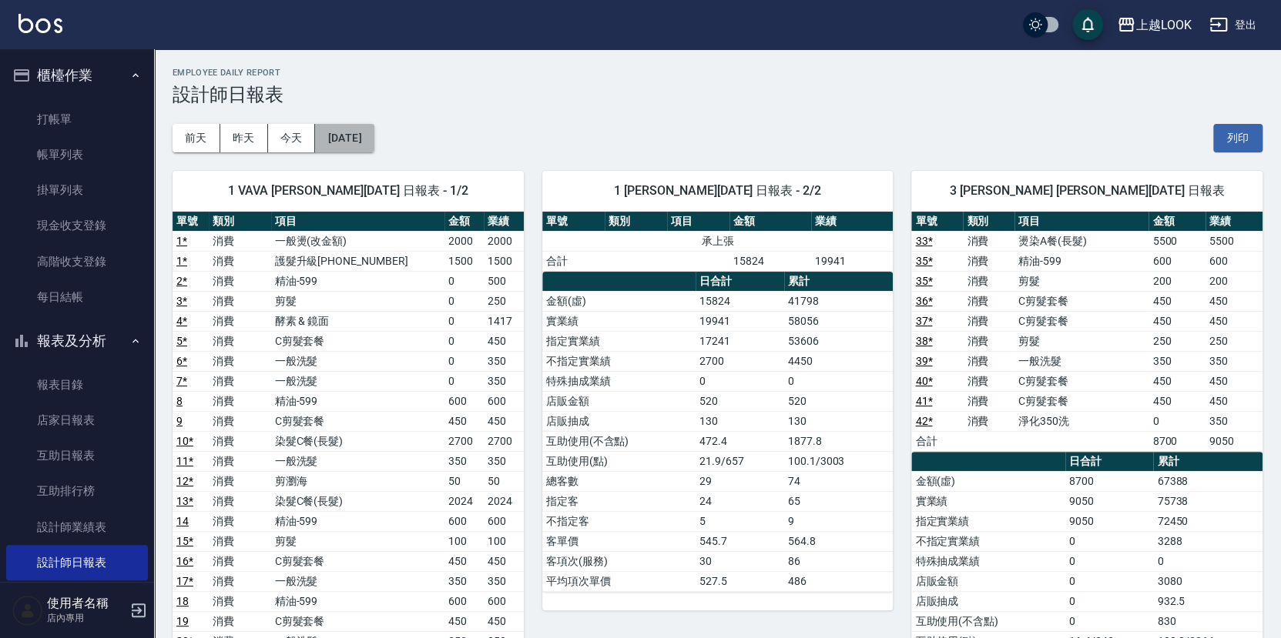
click at [373, 142] on button "[DATE]" at bounding box center [344, 138] width 59 height 28
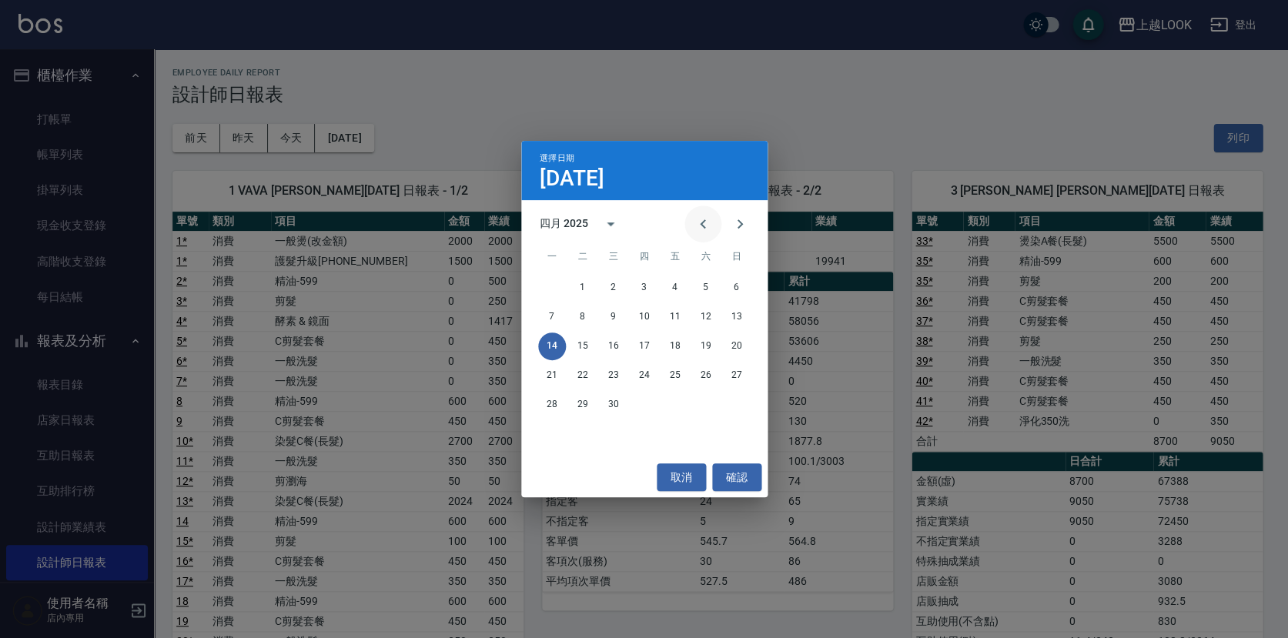
click at [721, 223] on button "Previous month" at bounding box center [703, 224] width 37 height 37
click at [739, 224] on icon "Next month" at bounding box center [740, 224] width 18 height 18
click at [705, 280] on button "1" at bounding box center [706, 288] width 28 height 28
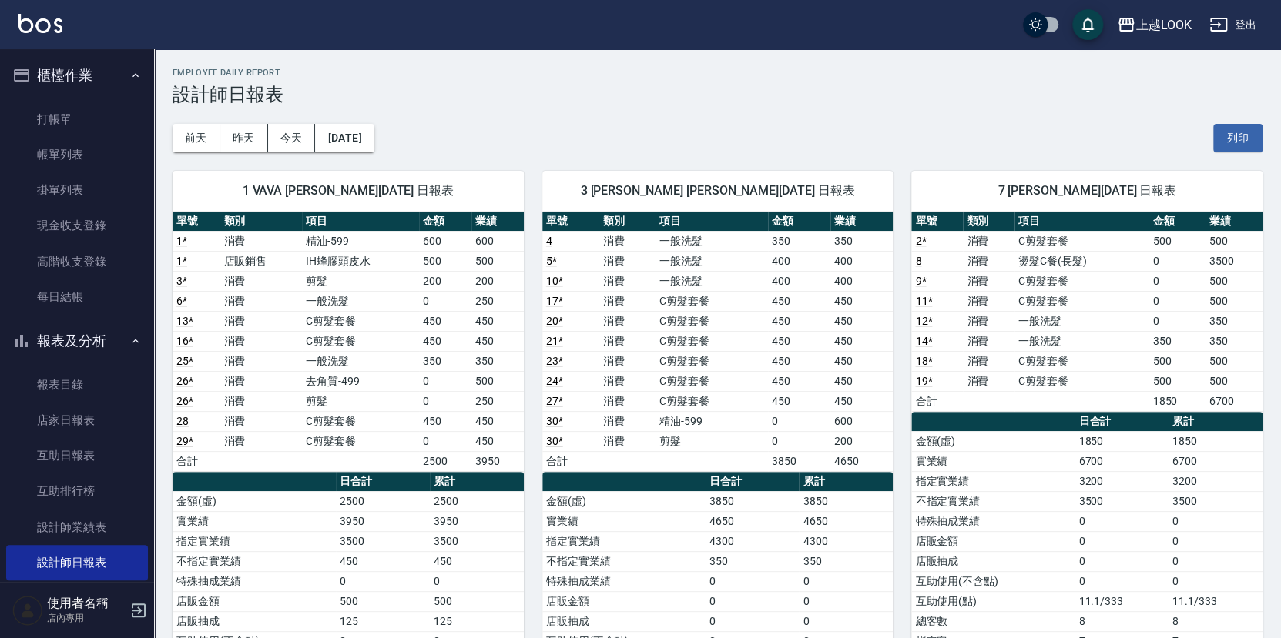
click at [407, 81] on div "Employee Daily Report 設計師日報表" at bounding box center [717, 87] width 1090 height 38
click at [542, 145] on div "[DATE] [DATE] [DATE] [DATE] 列印" at bounding box center [717, 137] width 1090 height 65
click at [352, 142] on button "[DATE]" at bounding box center [344, 138] width 59 height 28
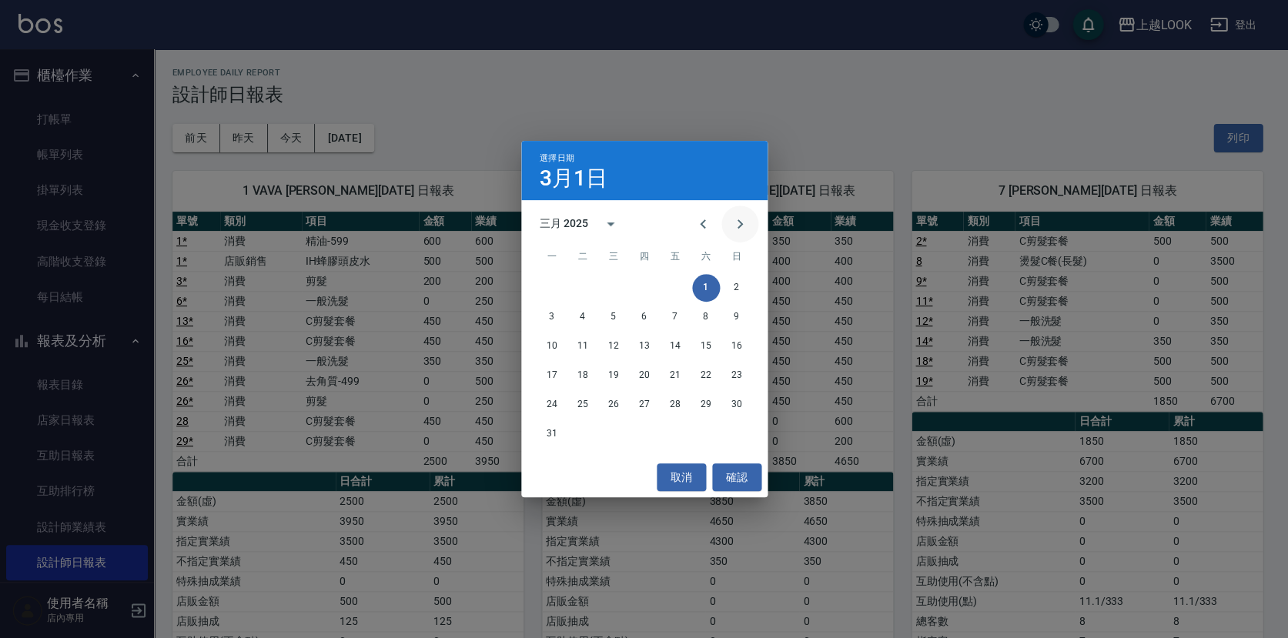
click at [749, 219] on button "Next month" at bounding box center [739, 224] width 37 height 37
click at [745, 219] on icon "Next month" at bounding box center [740, 224] width 18 height 18
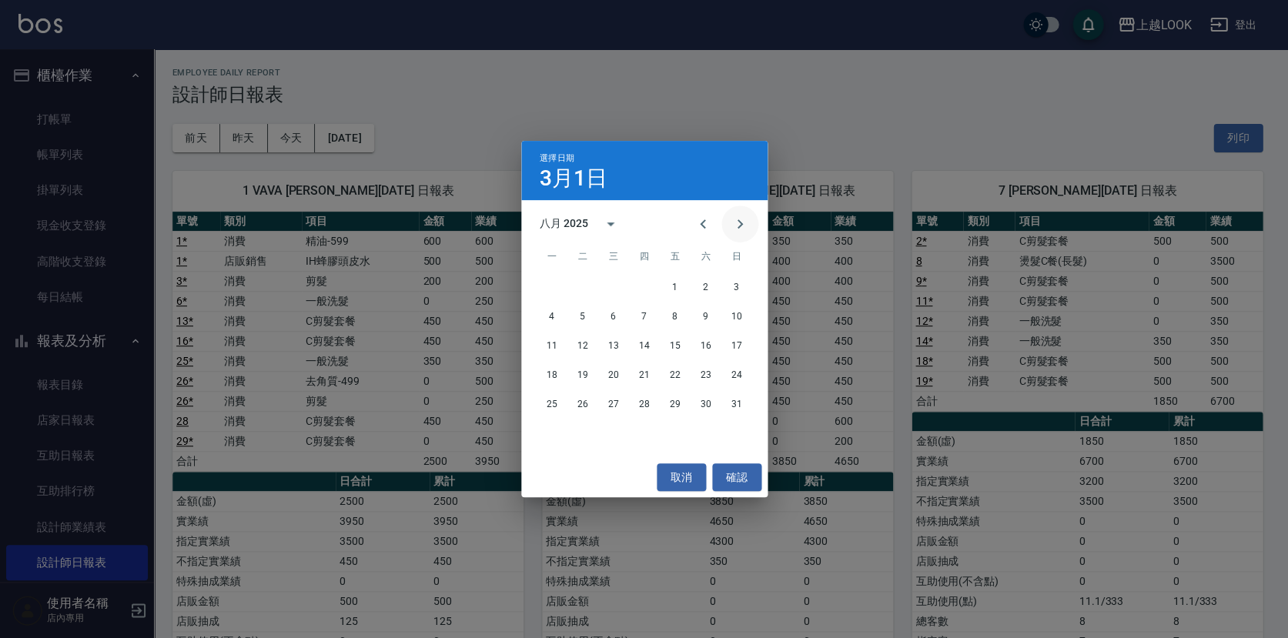
click at [745, 219] on icon "Next month" at bounding box center [740, 224] width 18 height 18
click at [731, 286] on button "7" at bounding box center [737, 288] width 28 height 28
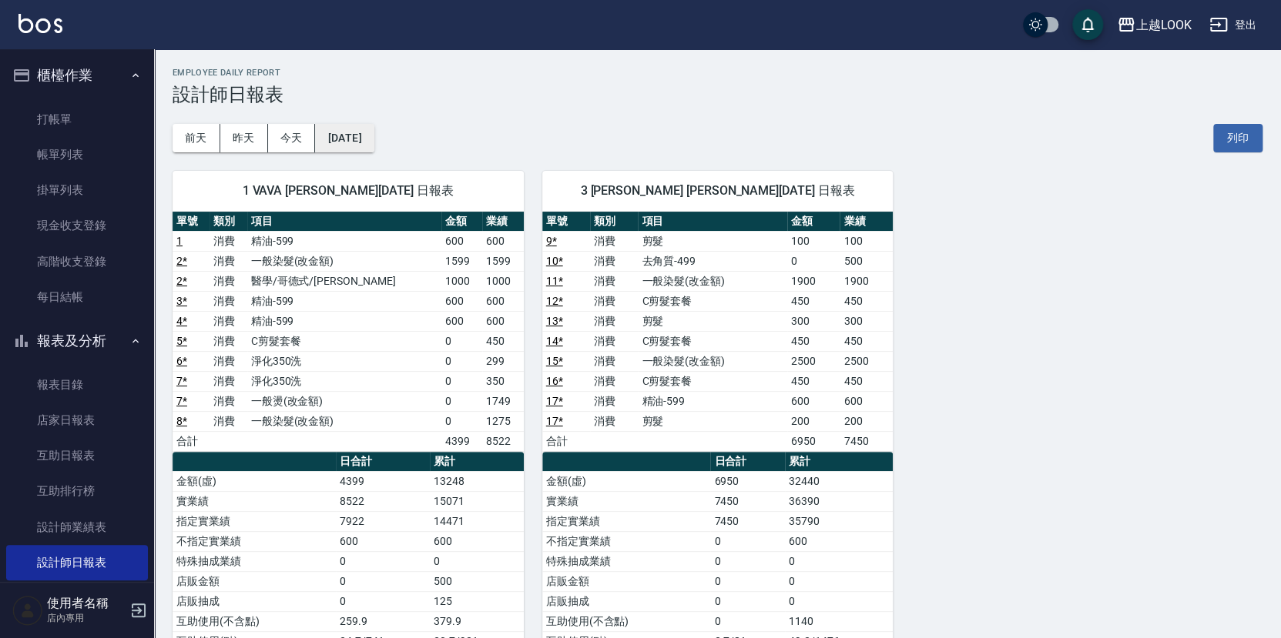
click at [370, 136] on button "[DATE]" at bounding box center [344, 138] width 59 height 28
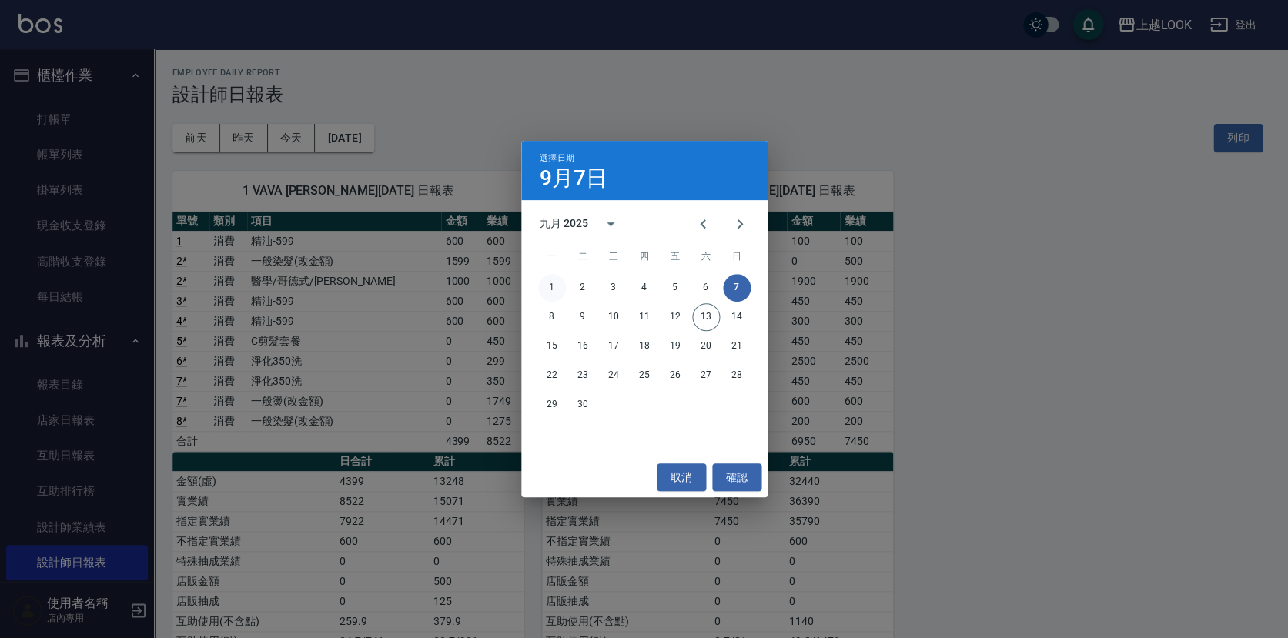
click at [552, 287] on button "1" at bounding box center [552, 288] width 28 height 28
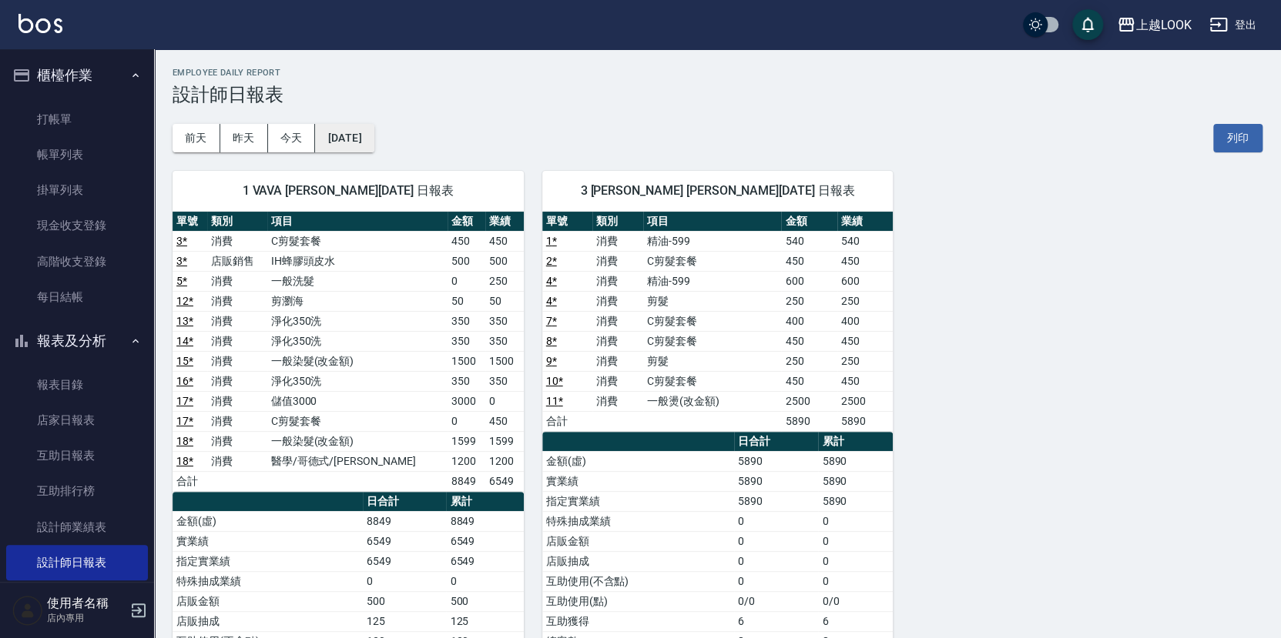
click at [347, 140] on button "[DATE]" at bounding box center [344, 138] width 59 height 28
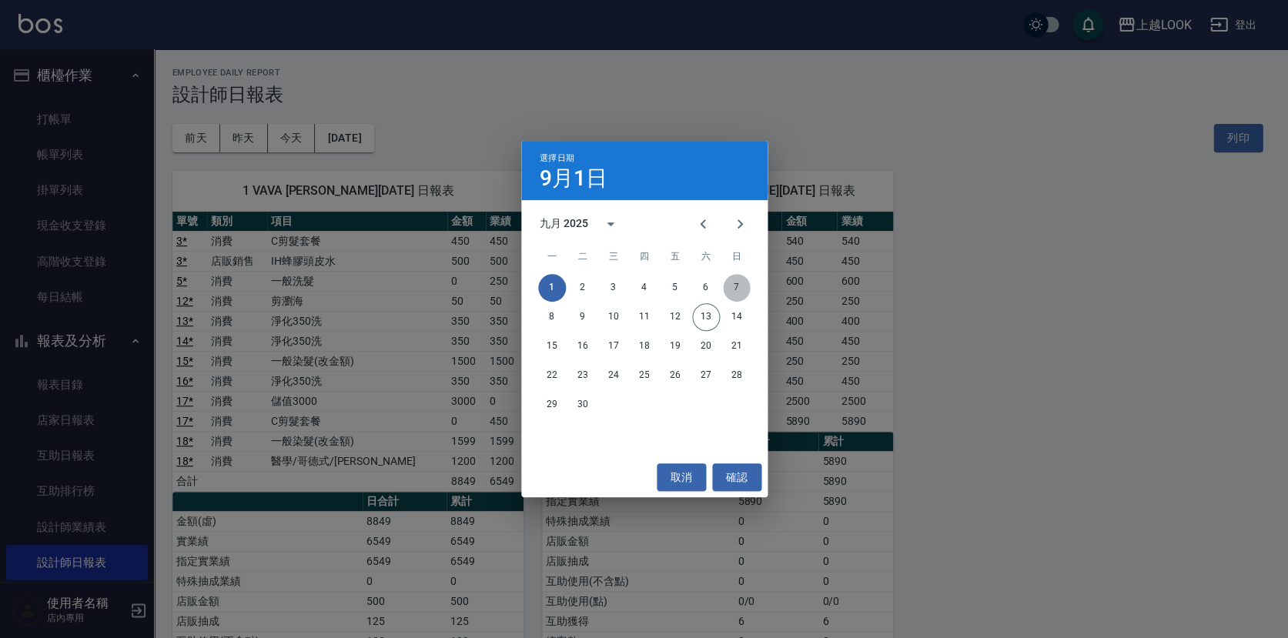
click at [741, 286] on button "7" at bounding box center [737, 288] width 28 height 28
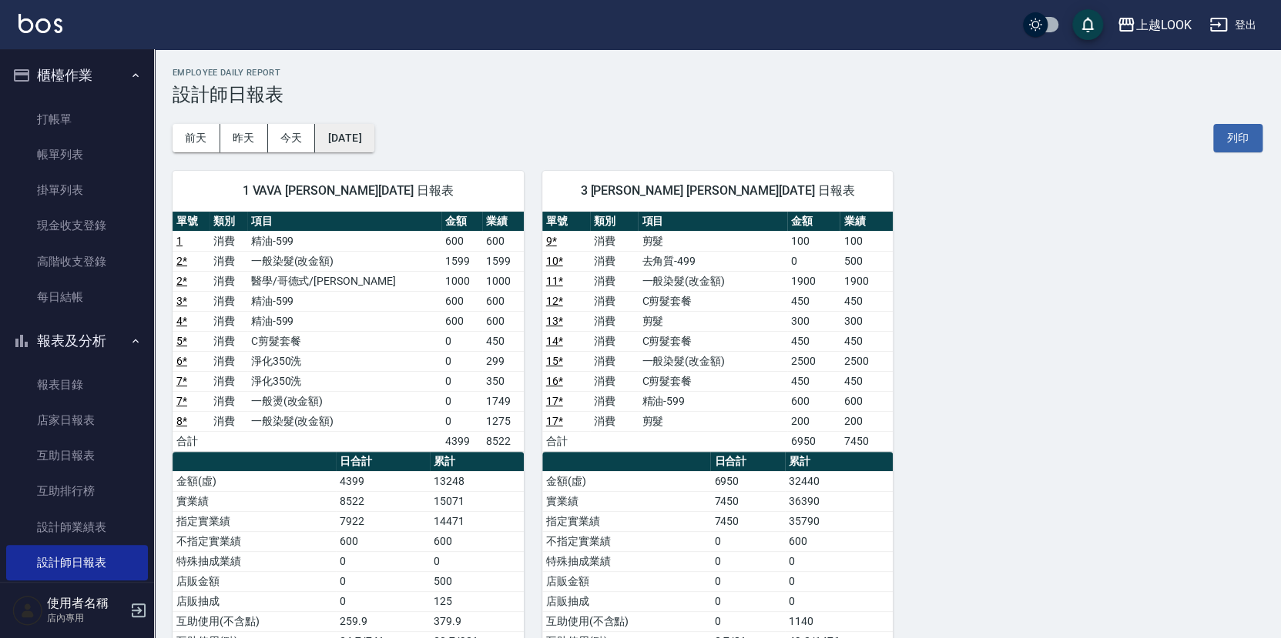
click at [370, 140] on button "[DATE]" at bounding box center [344, 138] width 59 height 28
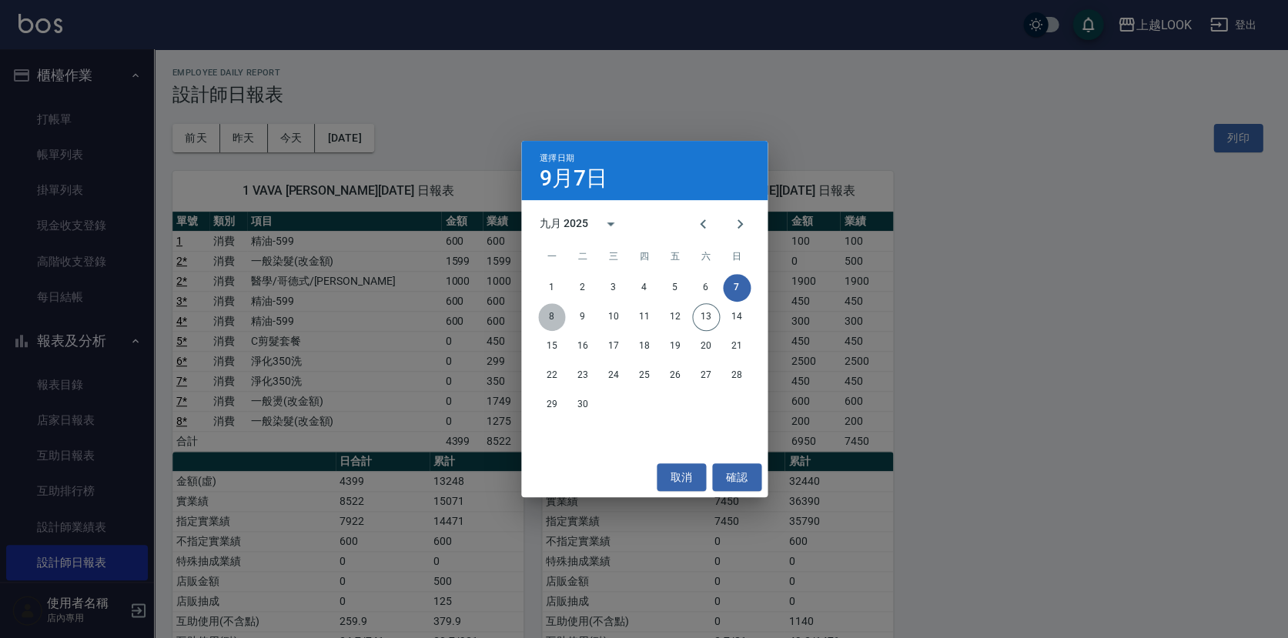
click at [543, 313] on button "8" at bounding box center [552, 317] width 28 height 28
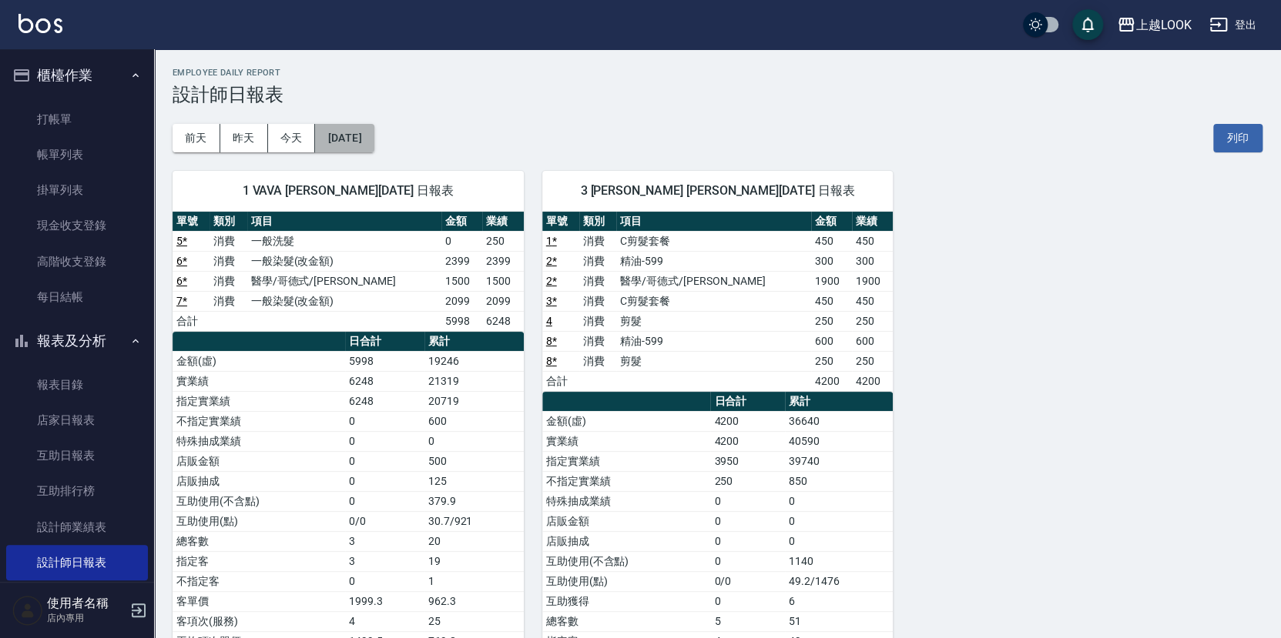
click at [334, 126] on button "[DATE]" at bounding box center [344, 138] width 59 height 28
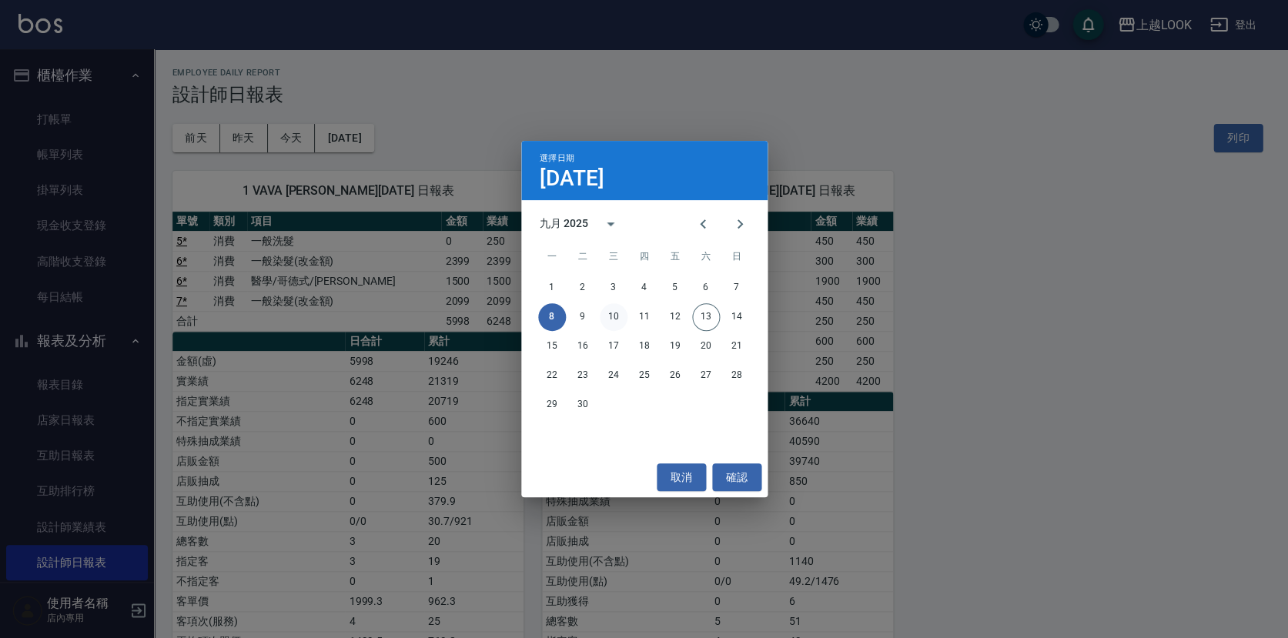
click at [608, 313] on button "10" at bounding box center [614, 317] width 28 height 28
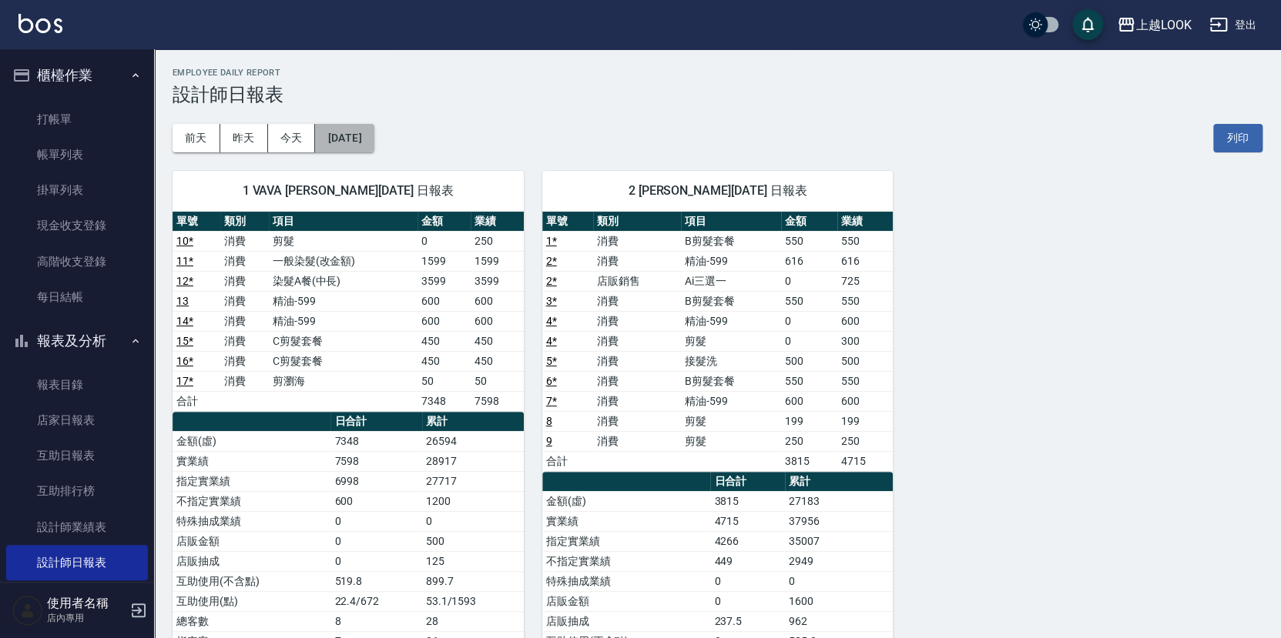
click at [373, 132] on button "[DATE]" at bounding box center [344, 138] width 59 height 28
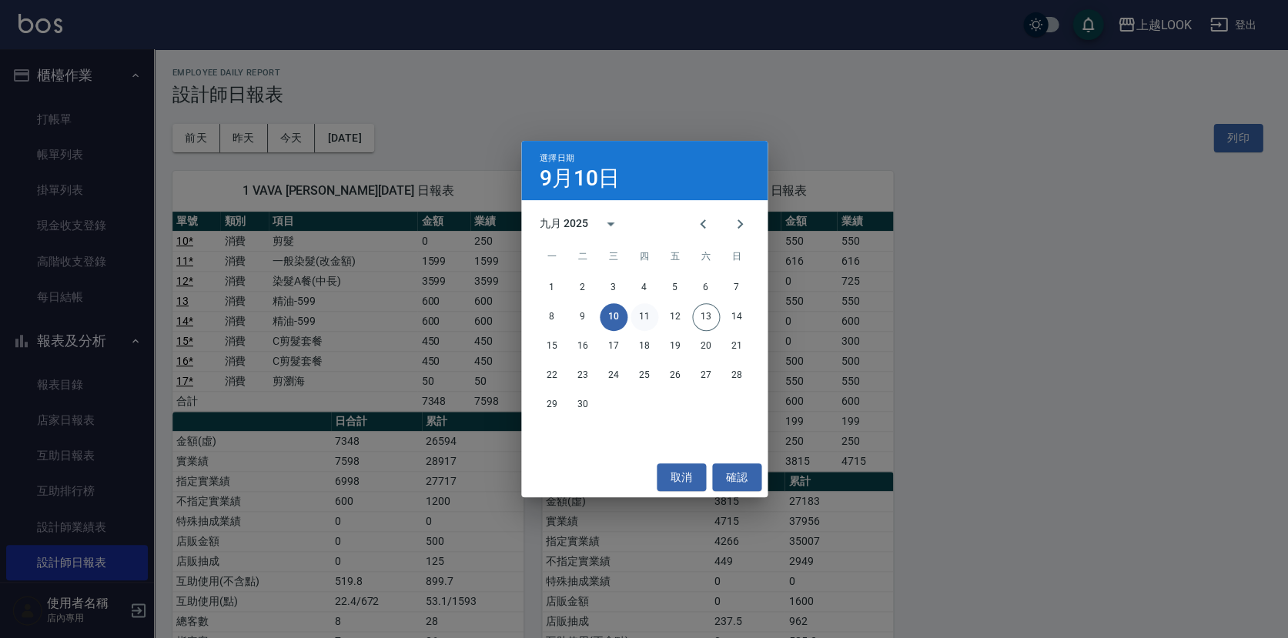
click at [640, 312] on button "11" at bounding box center [645, 317] width 28 height 28
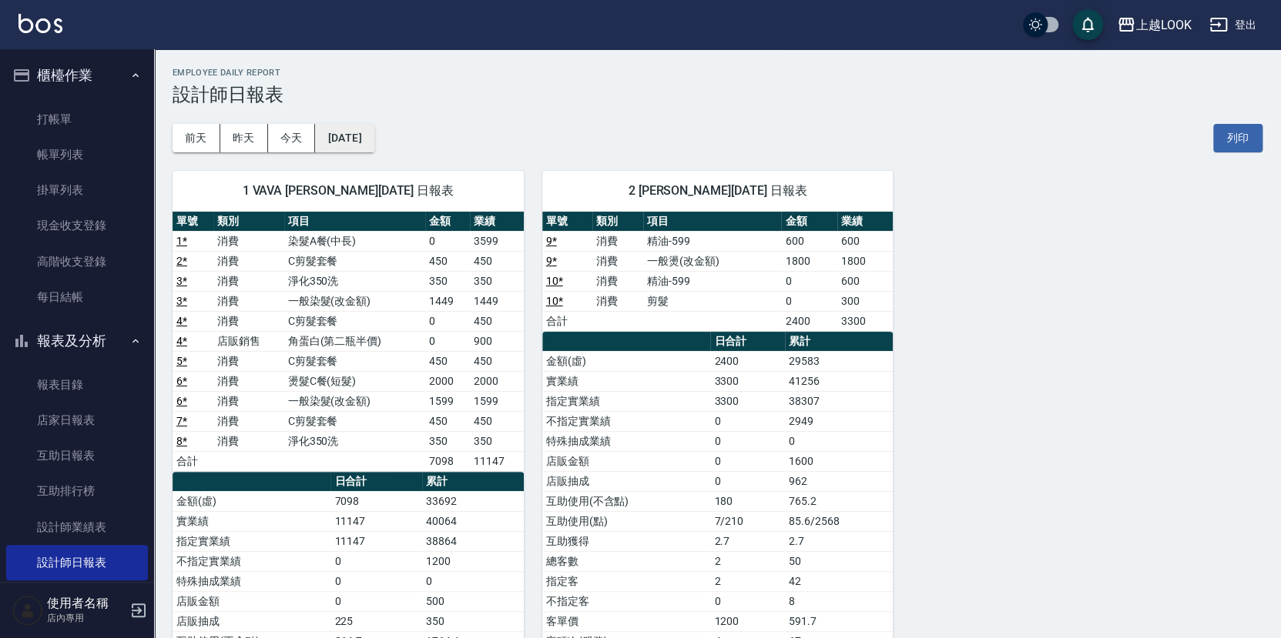
click at [373, 133] on button "[DATE]" at bounding box center [344, 138] width 59 height 28
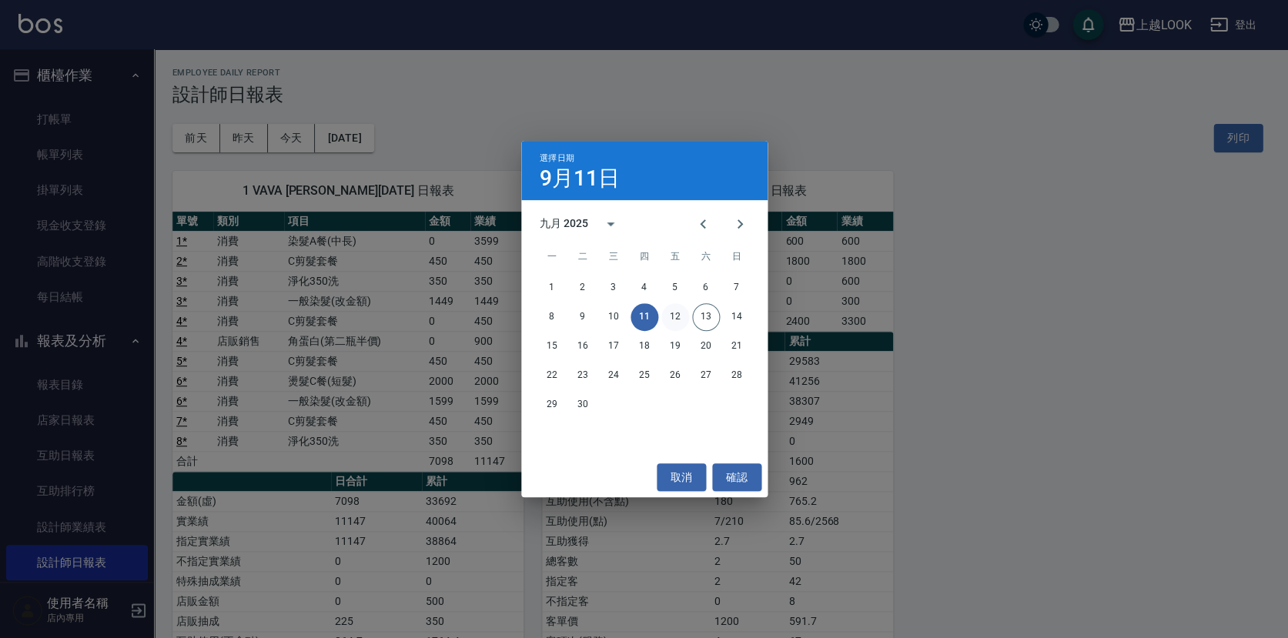
click at [675, 320] on button "12" at bounding box center [675, 317] width 28 height 28
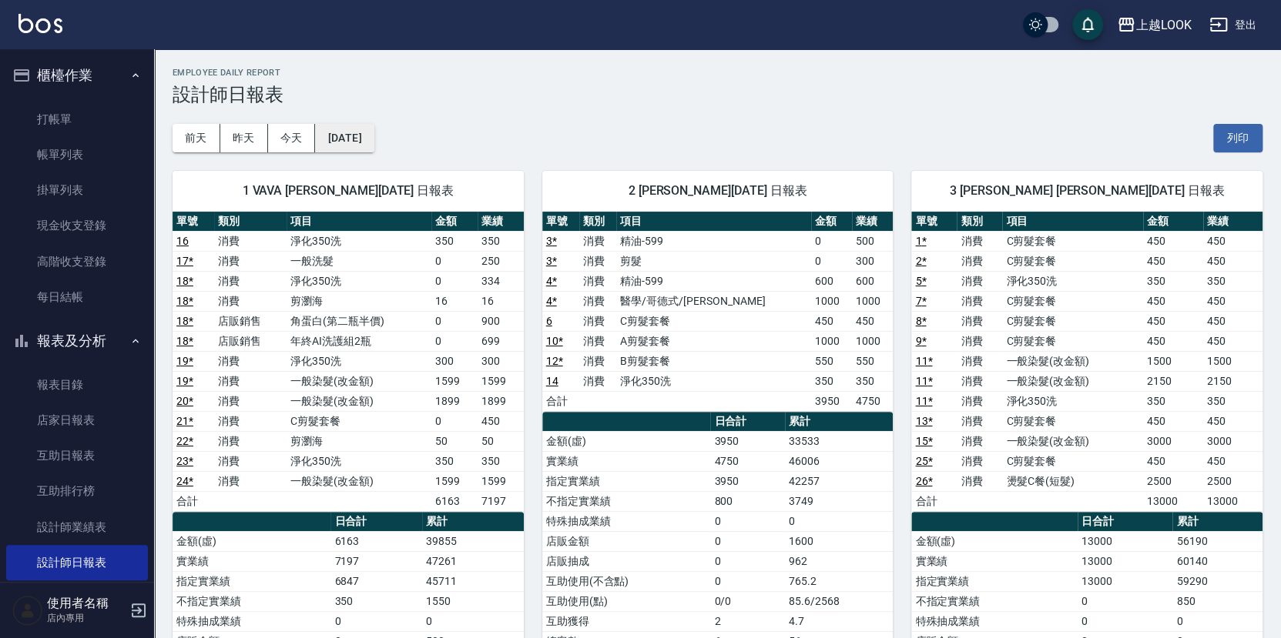
click at [347, 137] on button "[DATE]" at bounding box center [344, 138] width 59 height 28
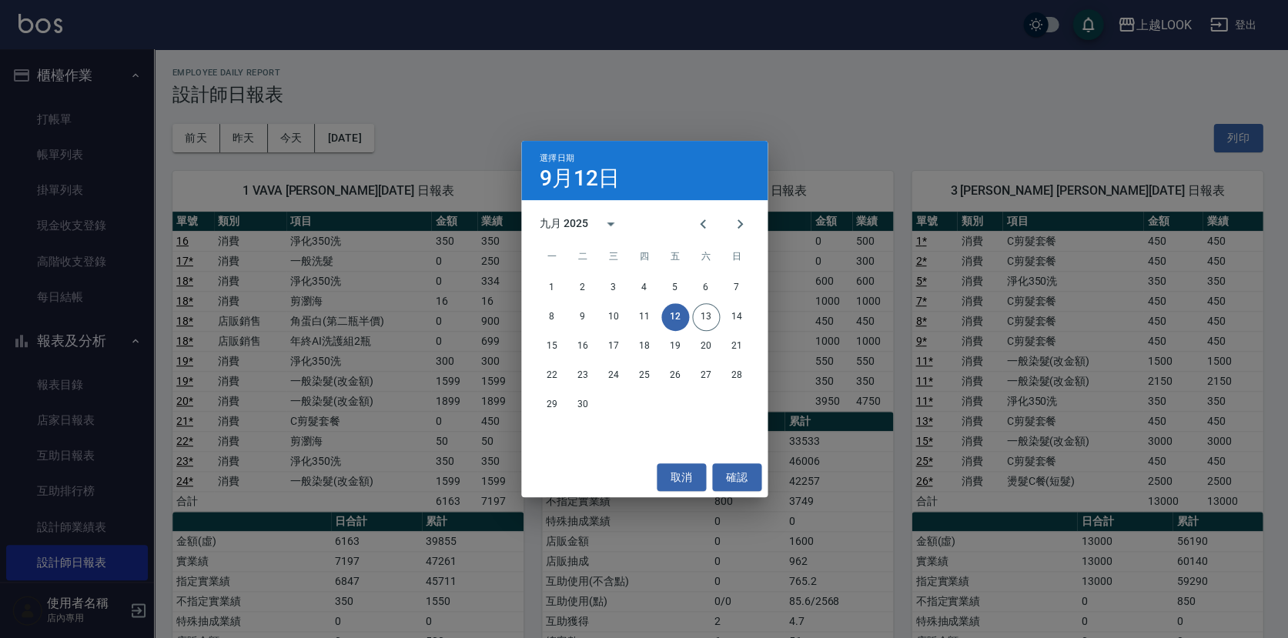
click at [581, 225] on div "九月 2025" at bounding box center [564, 224] width 49 height 16
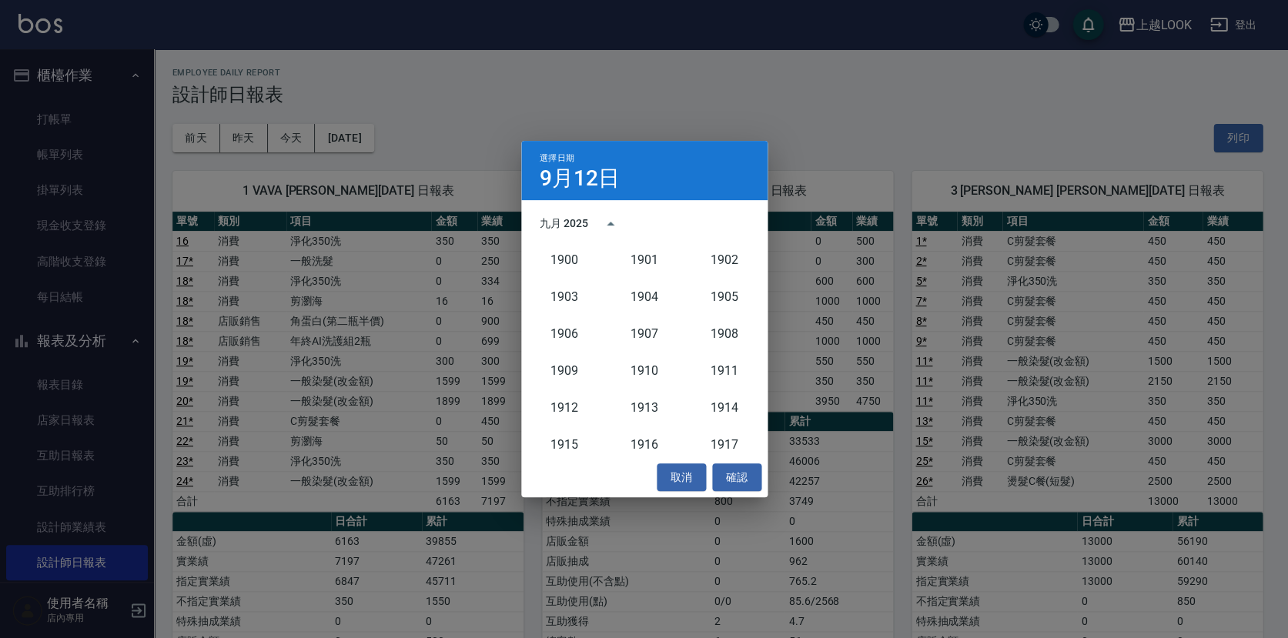
scroll to position [1425, 0]
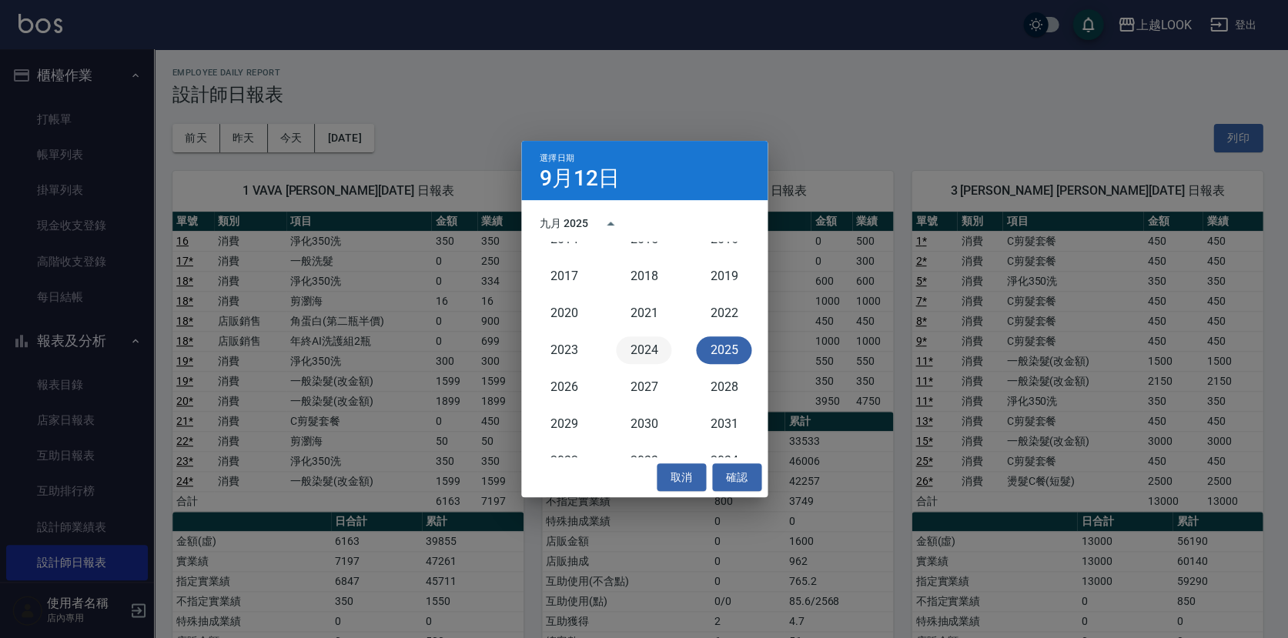
click at [644, 347] on button "2024" at bounding box center [643, 350] width 55 height 28
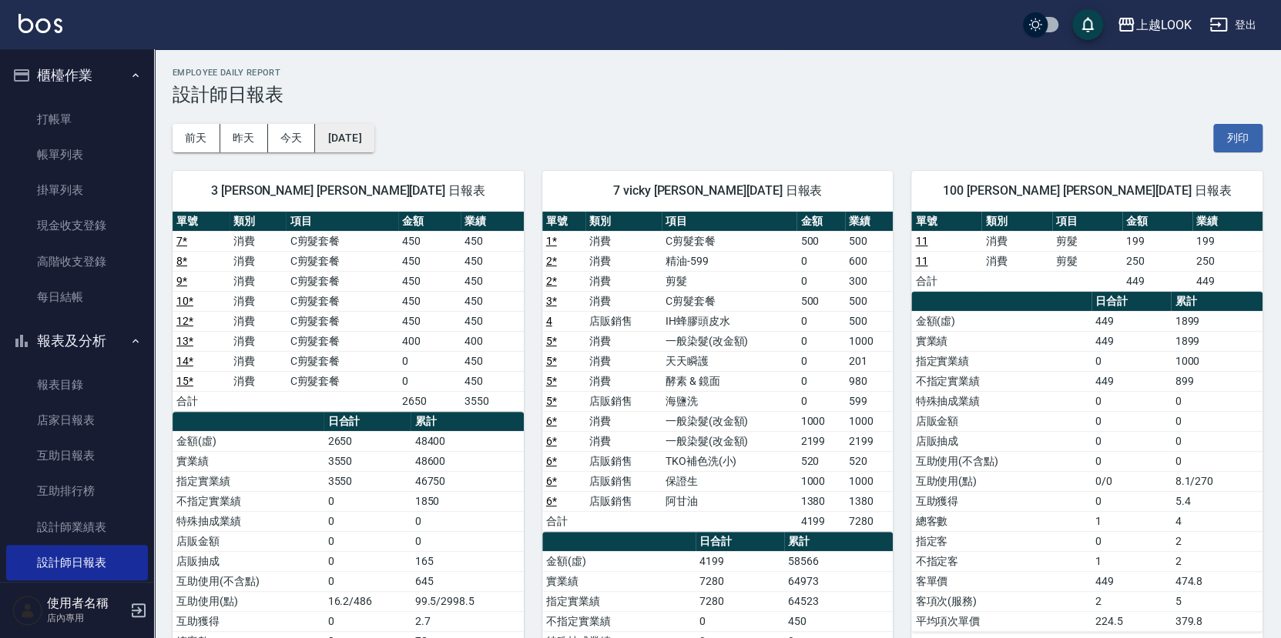
click at [373, 135] on button "[DATE]" at bounding box center [344, 138] width 59 height 28
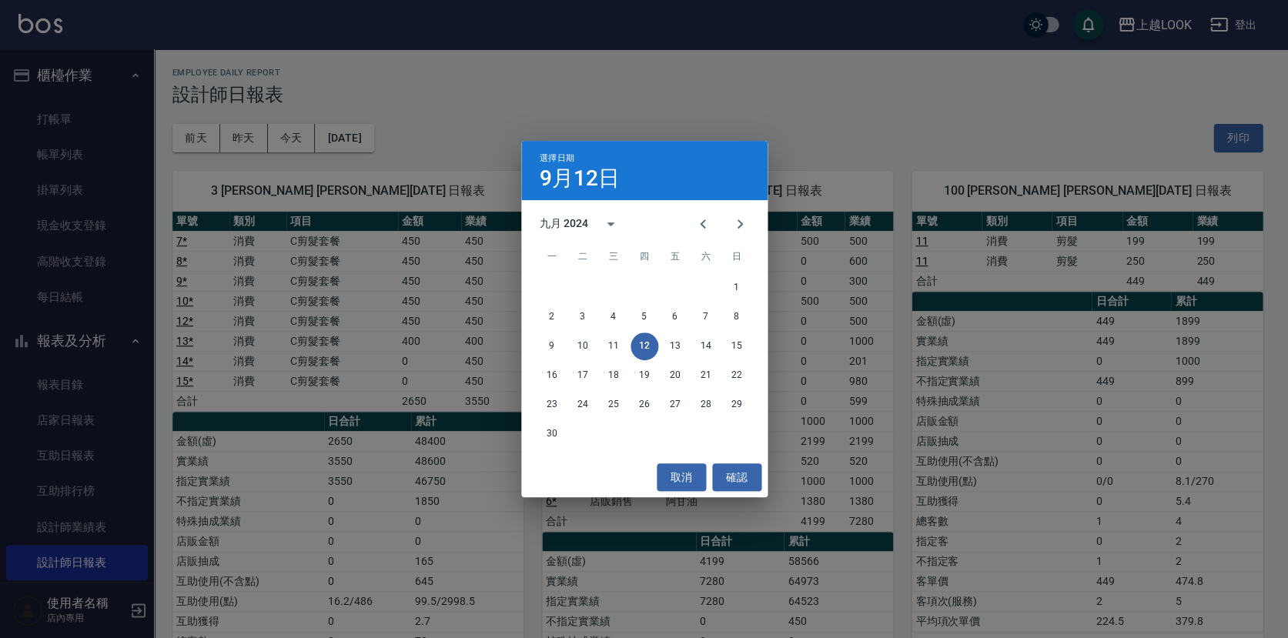
click at [531, 431] on div "30" at bounding box center [644, 434] width 246 height 28
click at [550, 433] on button "30" at bounding box center [552, 434] width 28 height 28
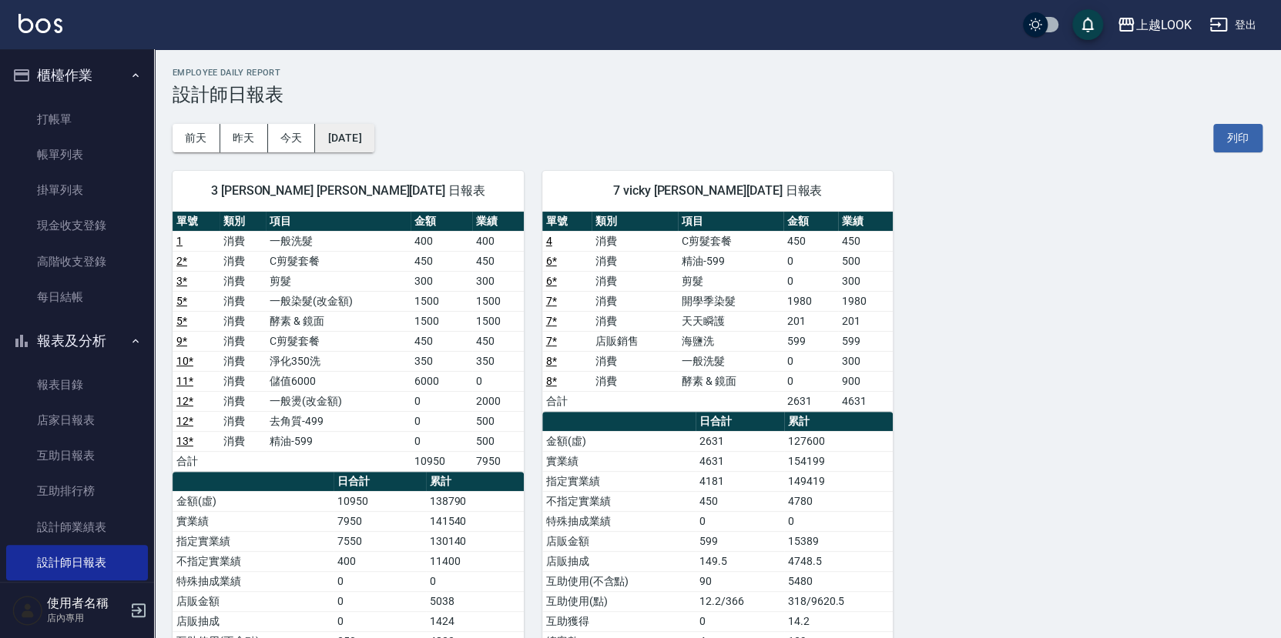
click at [373, 140] on button "[DATE]" at bounding box center [344, 138] width 59 height 28
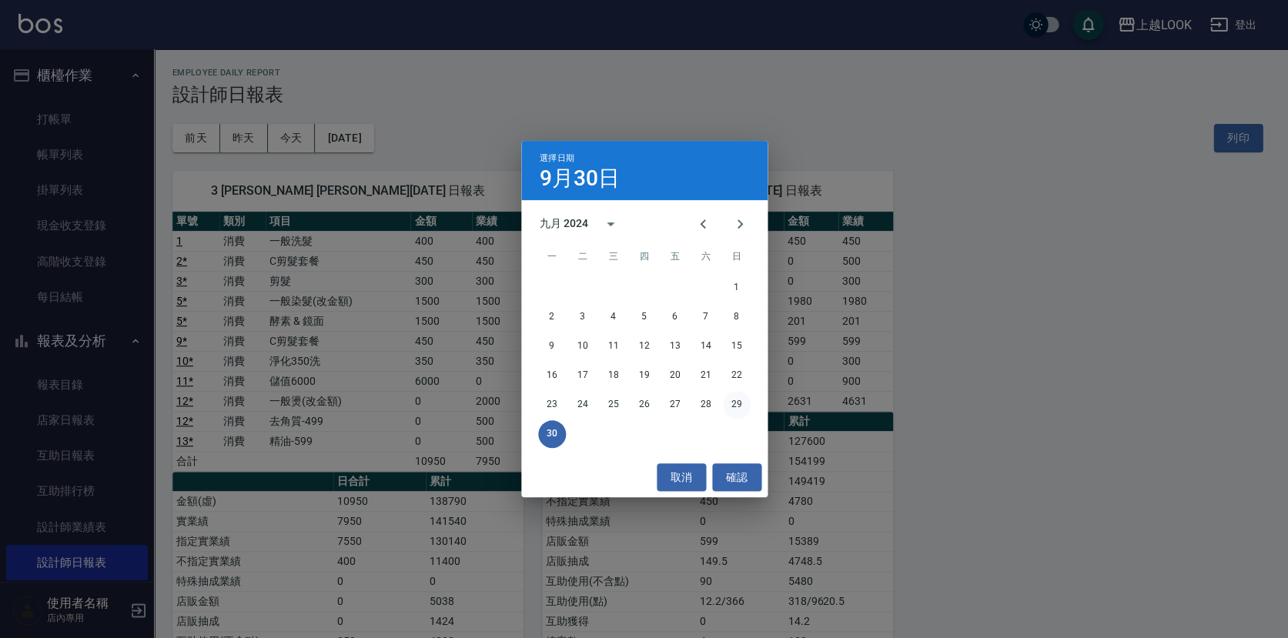
click at [733, 400] on button "29" at bounding box center [737, 405] width 28 height 28
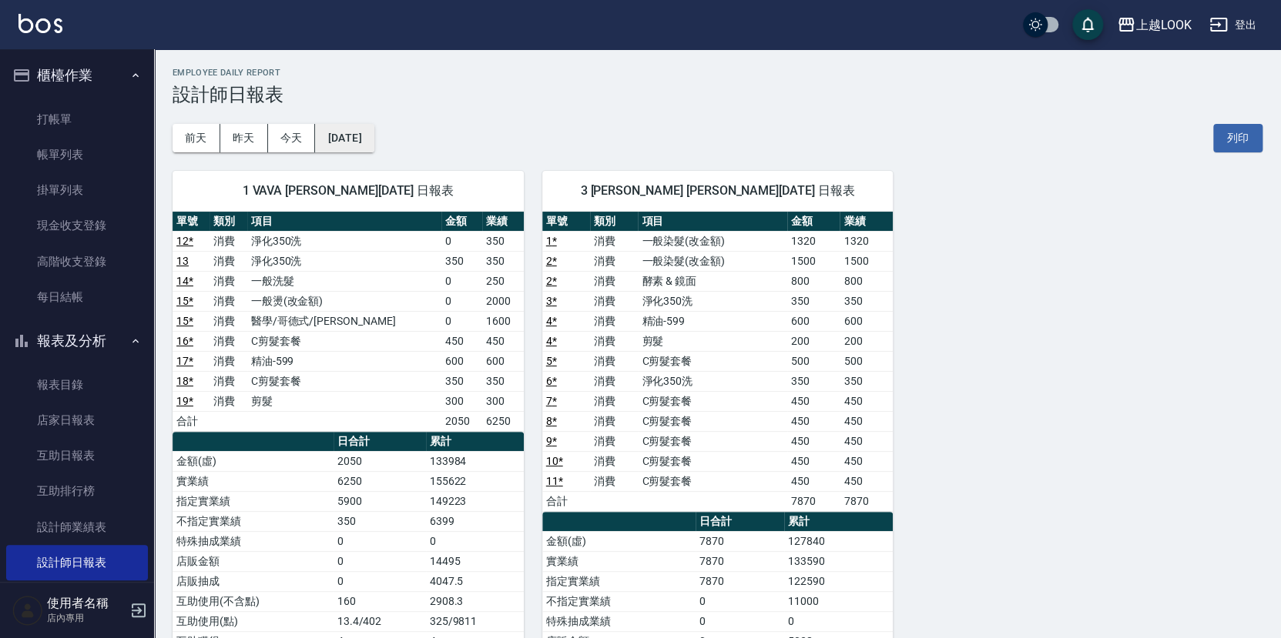
click at [345, 136] on button "[DATE]" at bounding box center [344, 138] width 59 height 28
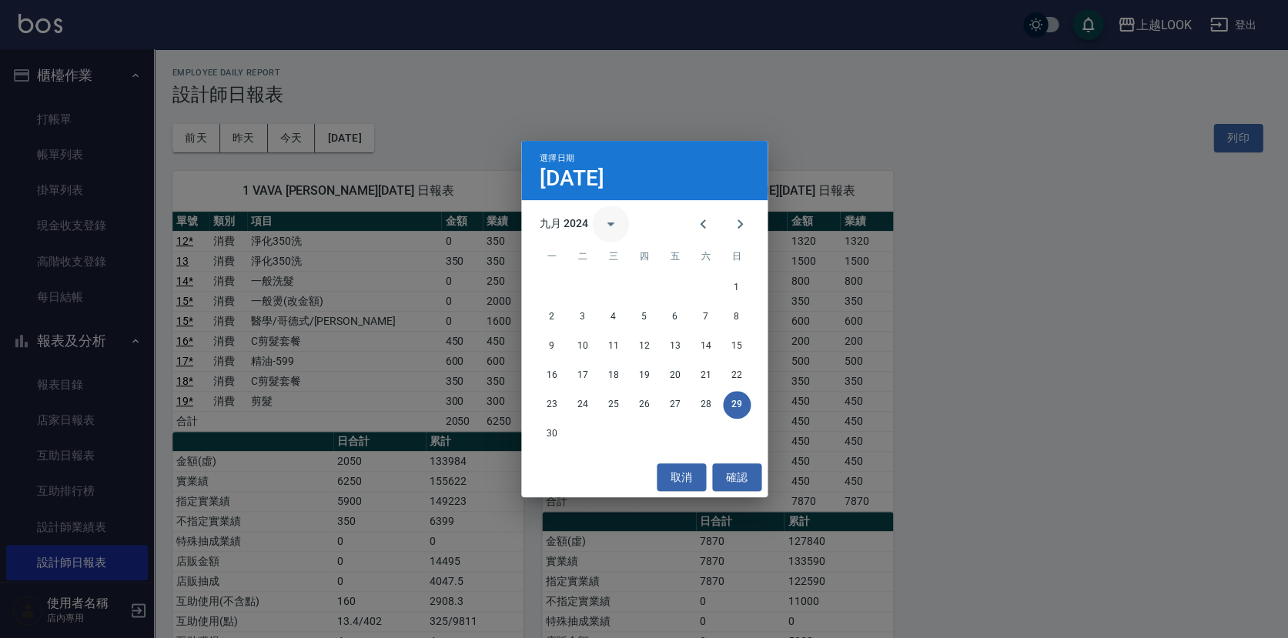
click at [601, 216] on button "calendar view is open, switch to year view" at bounding box center [610, 224] width 37 height 37
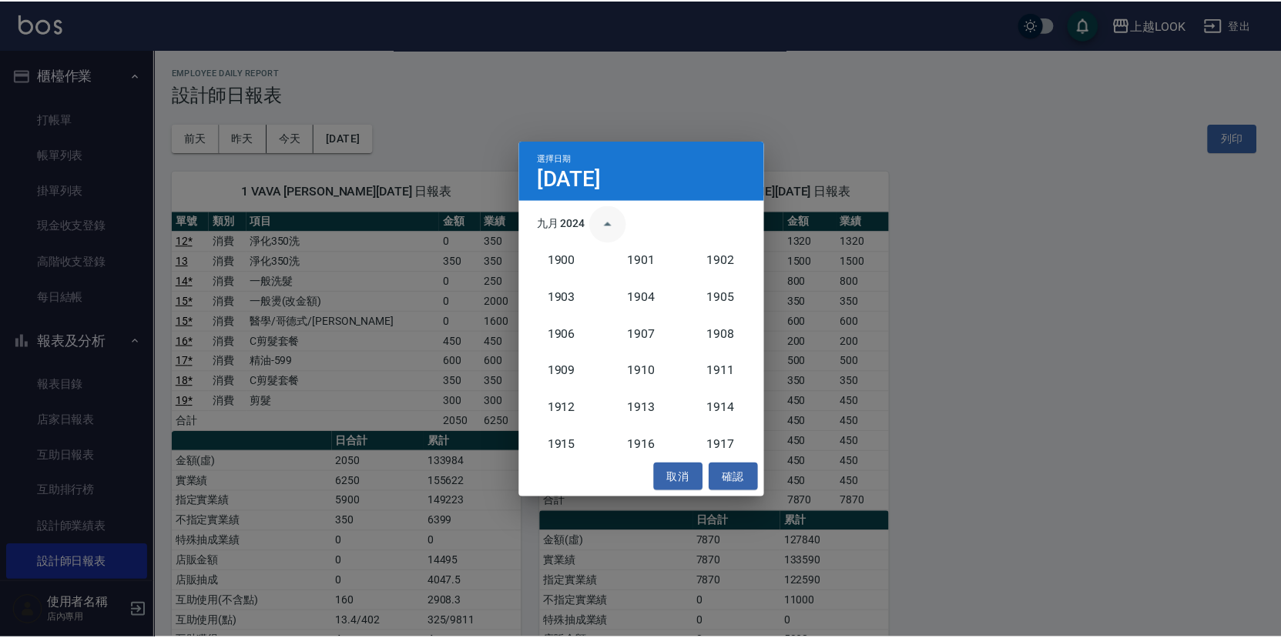
scroll to position [1425, 0]
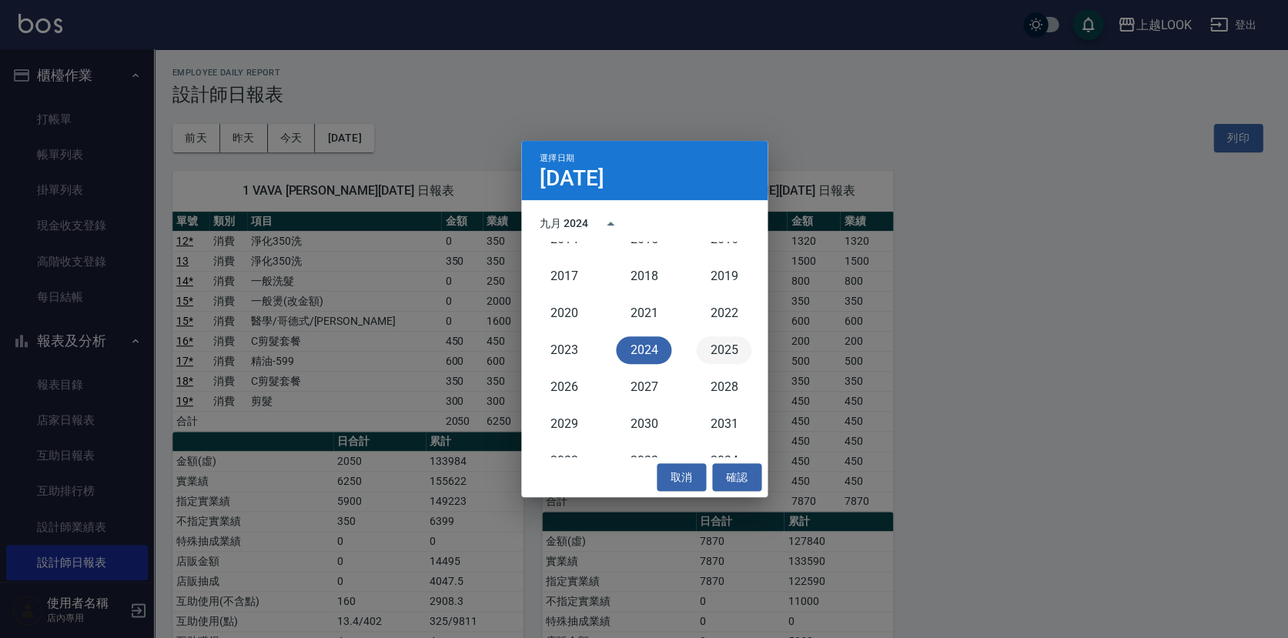
click at [698, 344] on button "2025" at bounding box center [723, 350] width 55 height 28
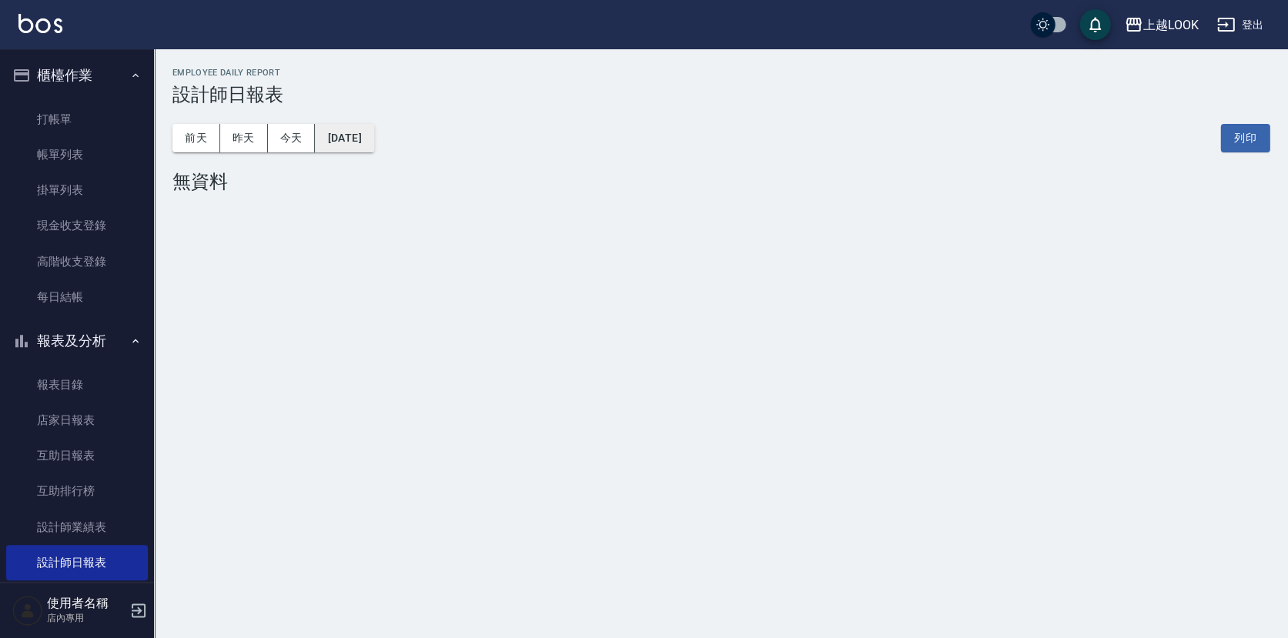
click at [373, 136] on button "[DATE]" at bounding box center [344, 138] width 59 height 28
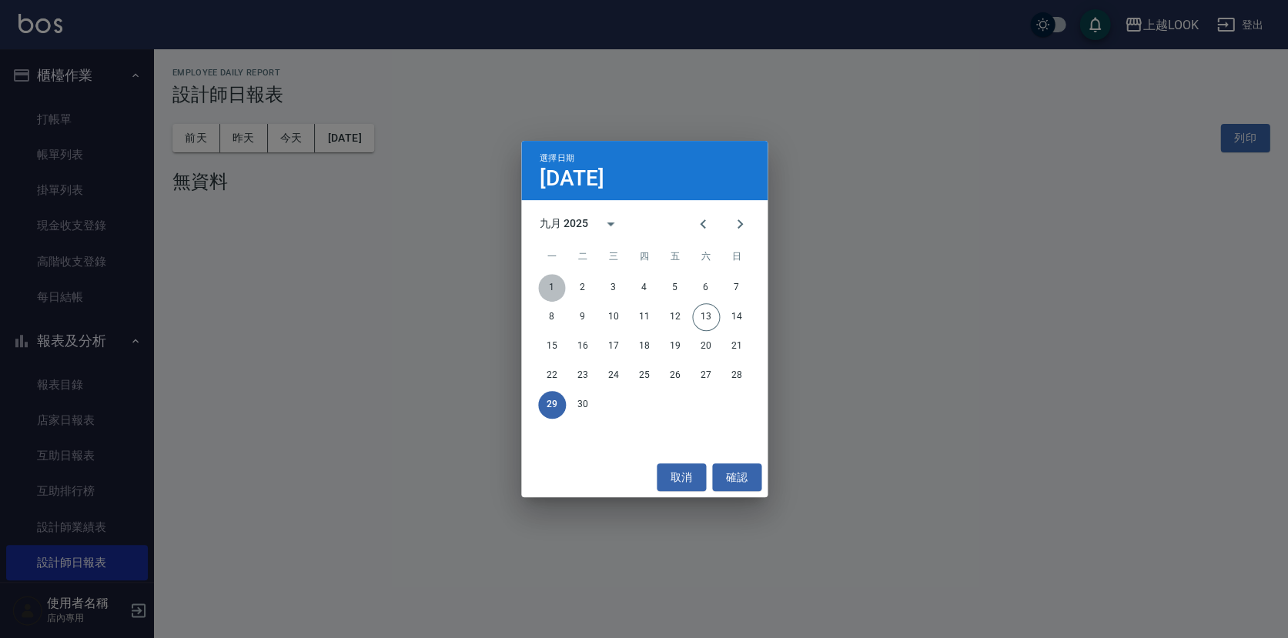
click at [550, 284] on button "1" at bounding box center [552, 288] width 28 height 28
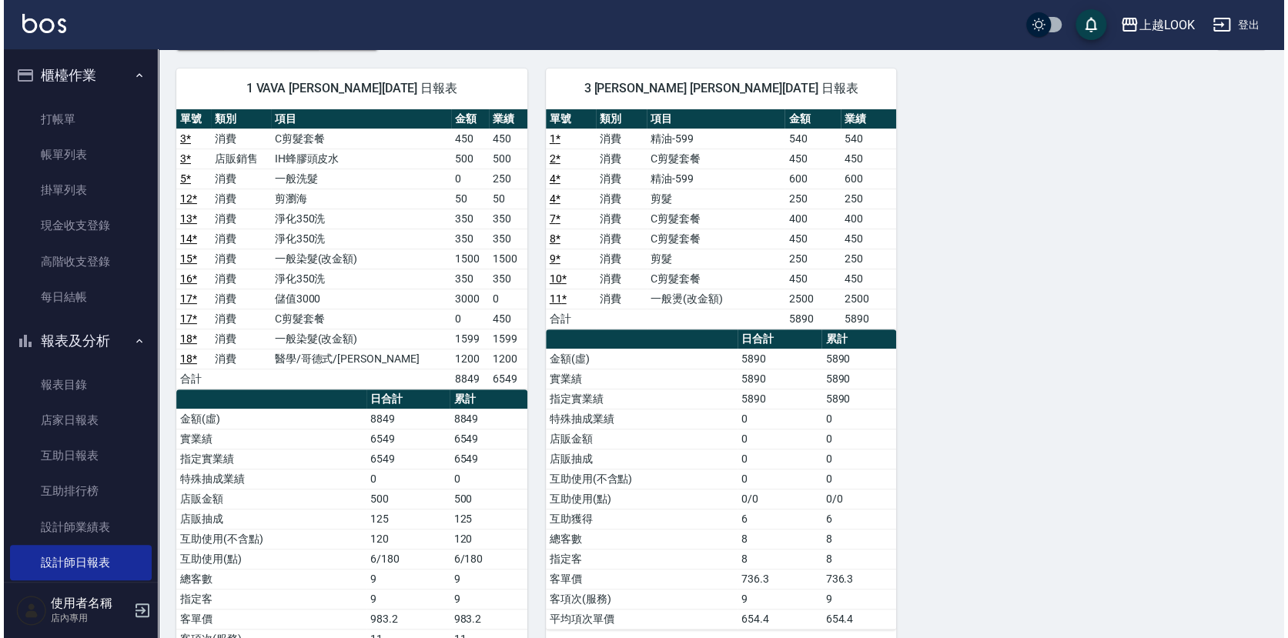
scroll to position [2, 0]
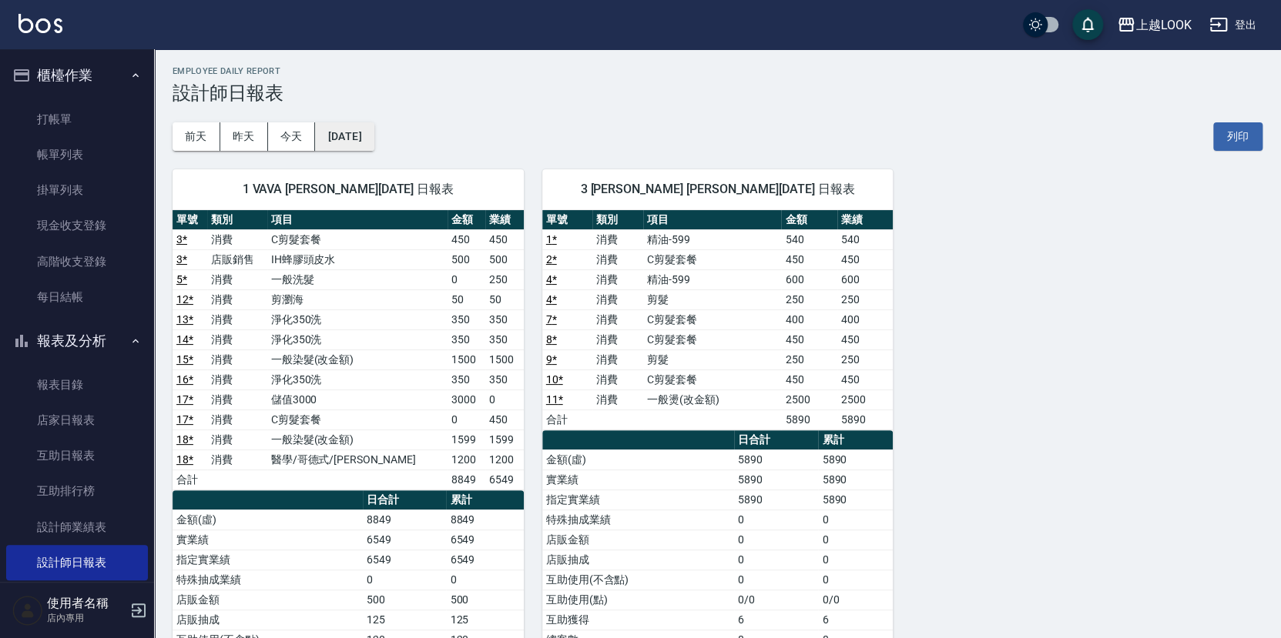
click at [373, 128] on button "[DATE]" at bounding box center [344, 136] width 59 height 28
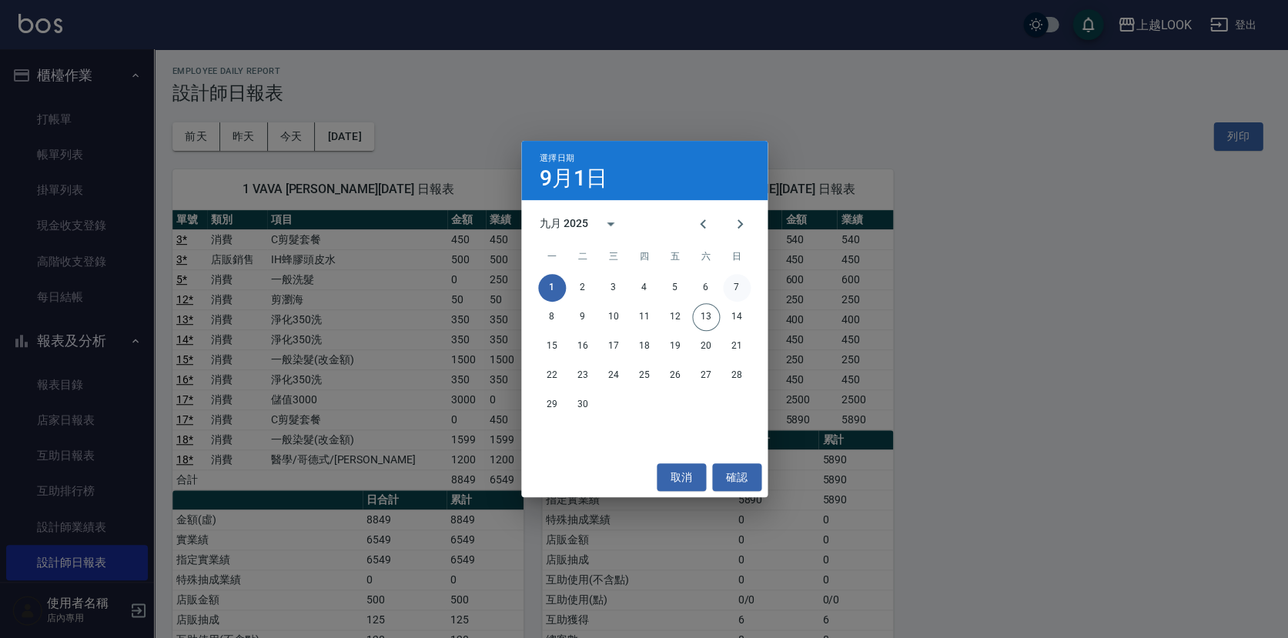
click at [729, 285] on button "7" at bounding box center [737, 288] width 28 height 28
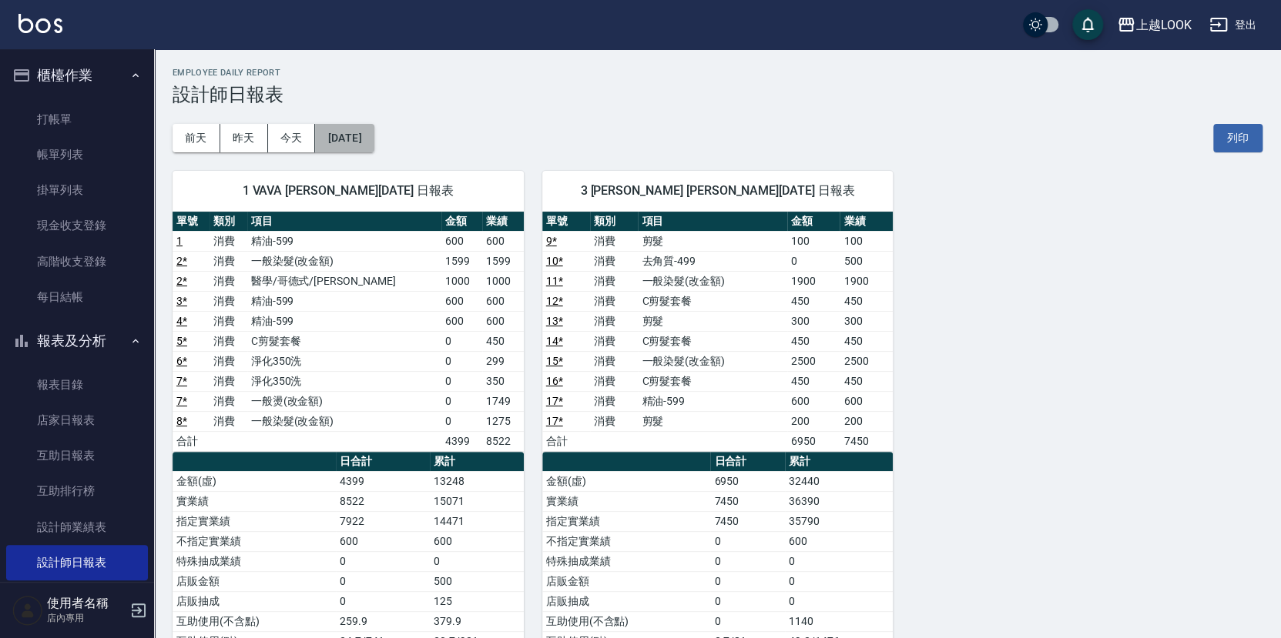
click at [373, 132] on button "[DATE]" at bounding box center [344, 138] width 59 height 28
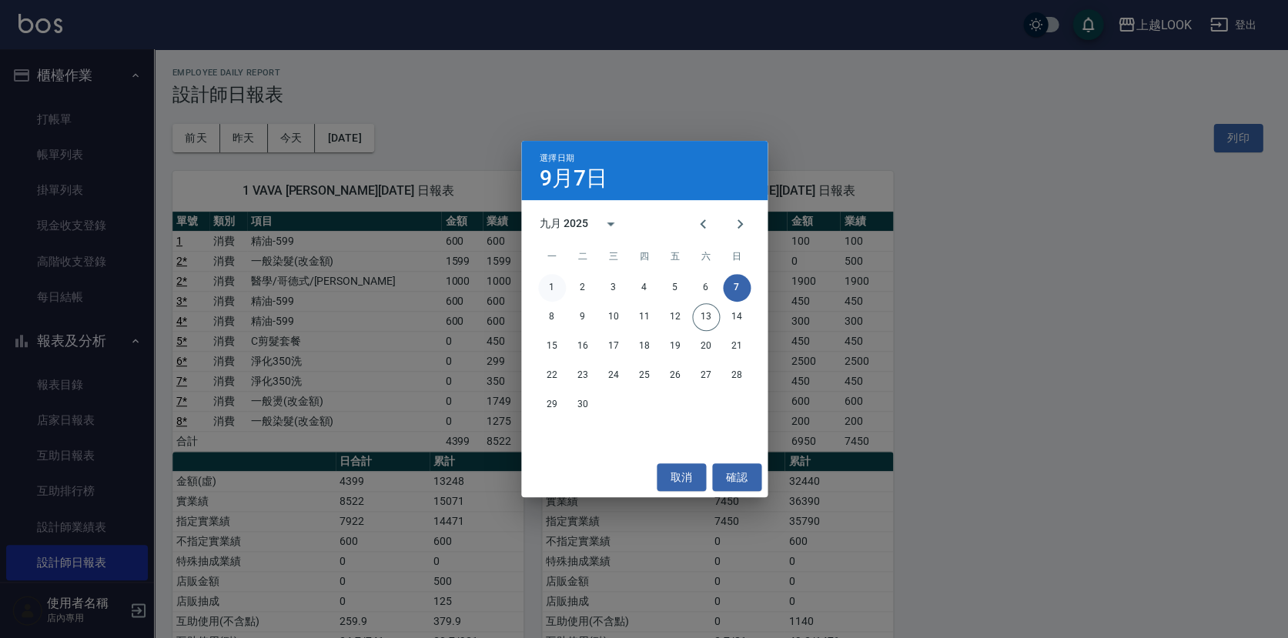
click at [548, 286] on button "1" at bounding box center [552, 288] width 28 height 28
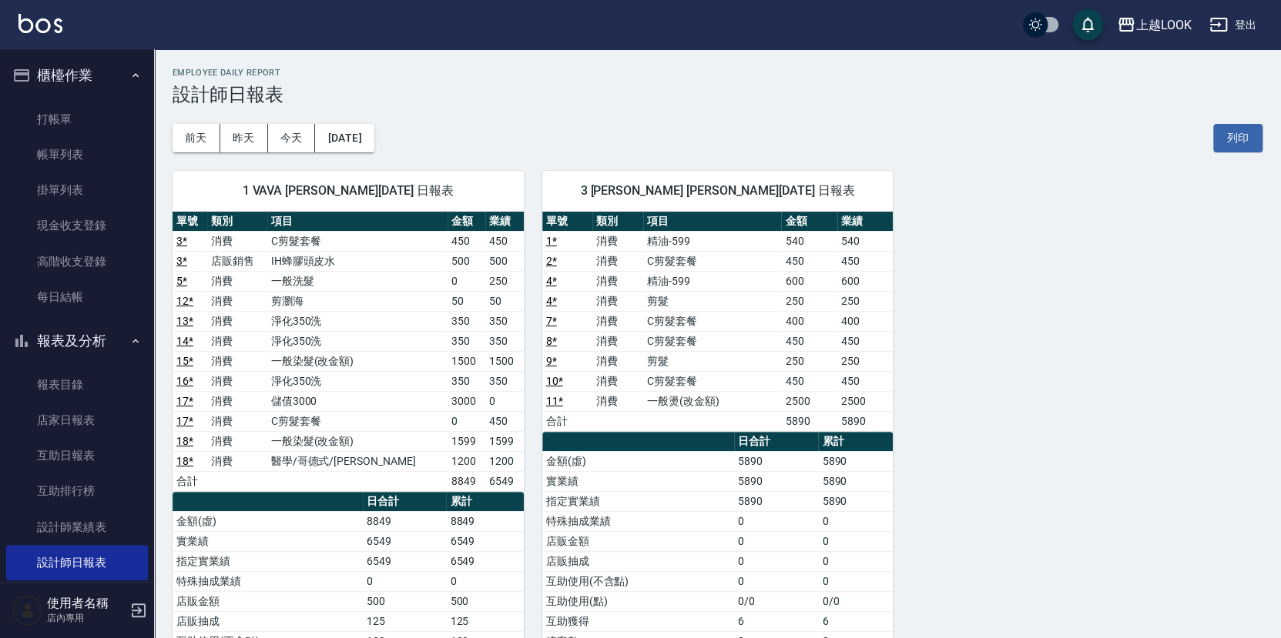
click at [352, 121] on div "[DATE] [DATE] [DATE] [DATE] 列印" at bounding box center [717, 137] width 1090 height 65
click at [373, 143] on button "[DATE]" at bounding box center [344, 138] width 59 height 28
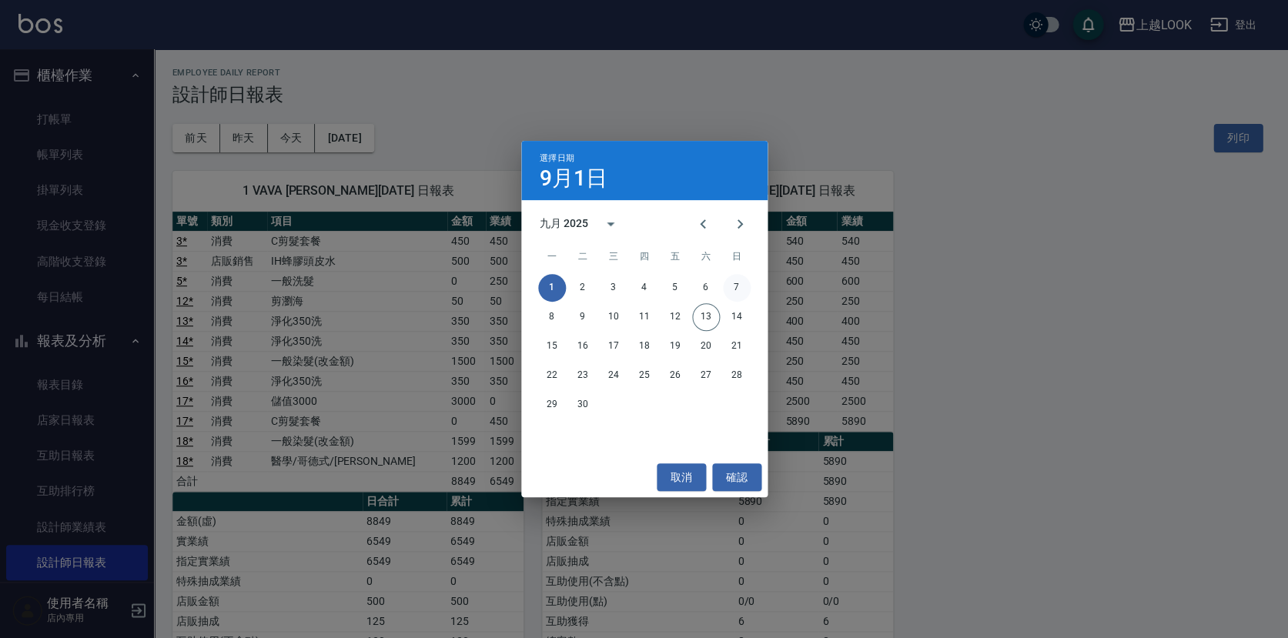
click at [739, 292] on button "7" at bounding box center [737, 288] width 28 height 28
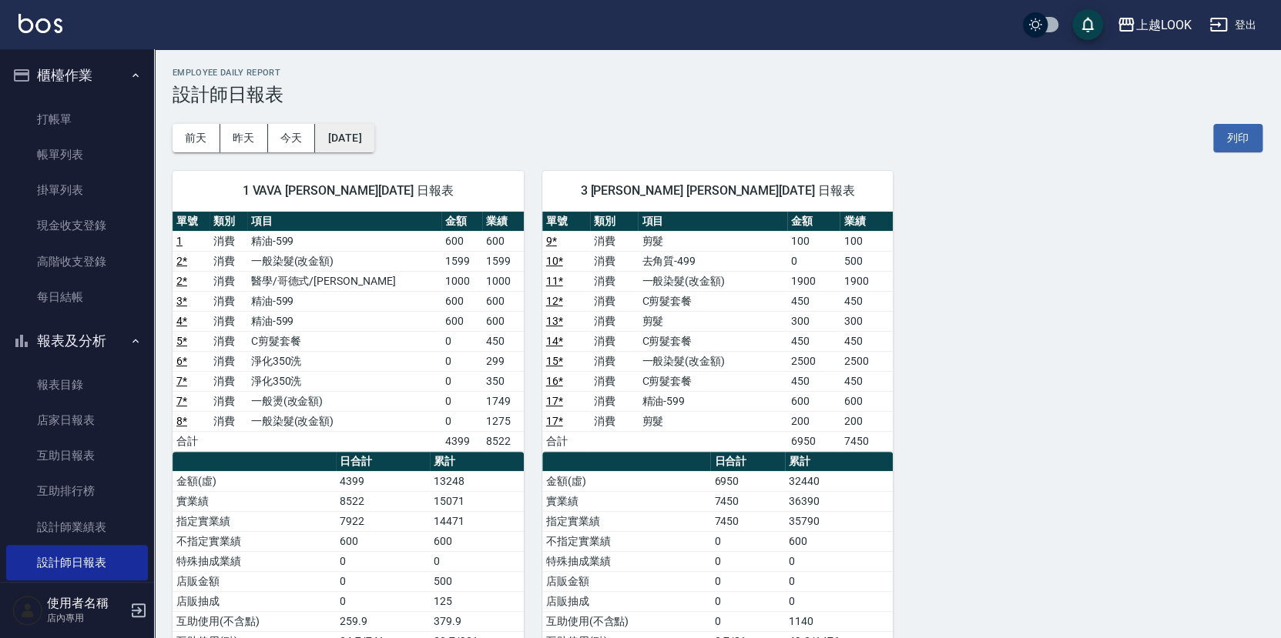
click at [367, 127] on button "[DATE]" at bounding box center [344, 138] width 59 height 28
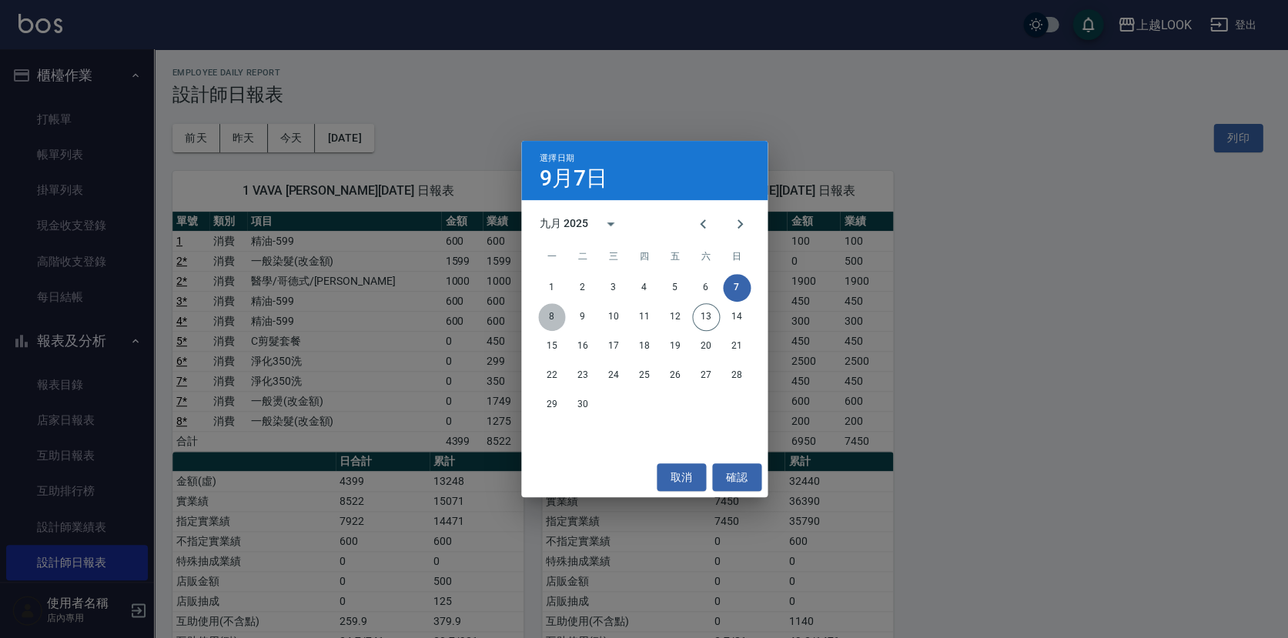
click at [557, 316] on button "8" at bounding box center [552, 317] width 28 height 28
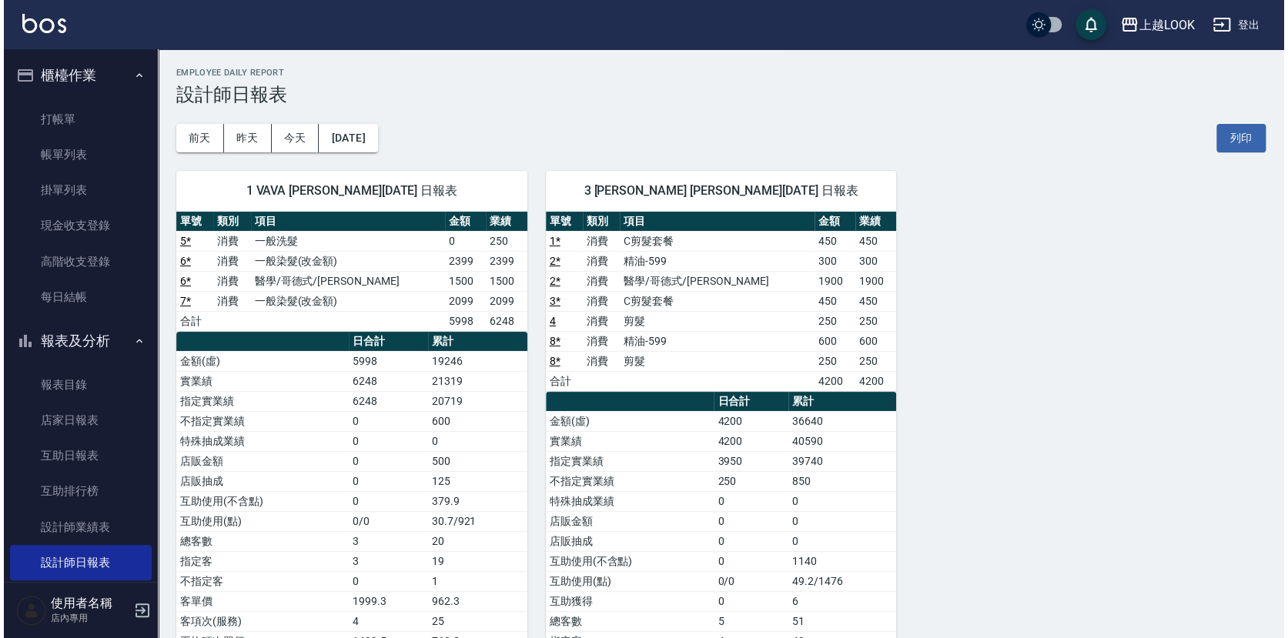
scroll to position [17, 0]
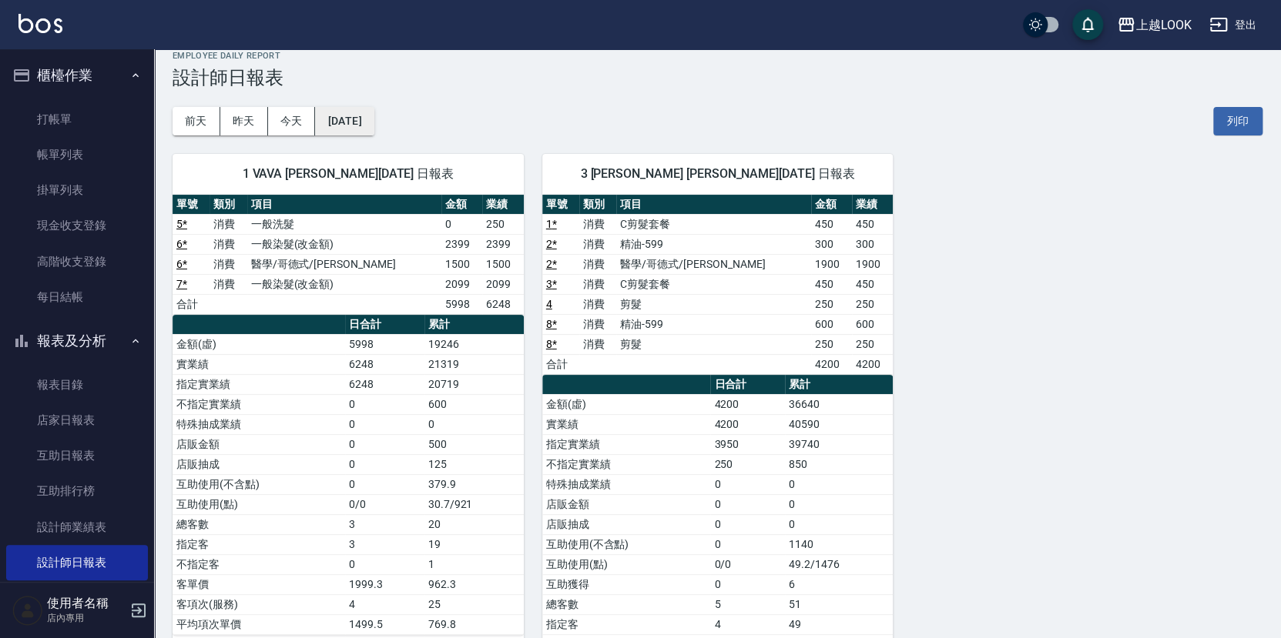
click at [351, 120] on button "[DATE]" at bounding box center [344, 121] width 59 height 28
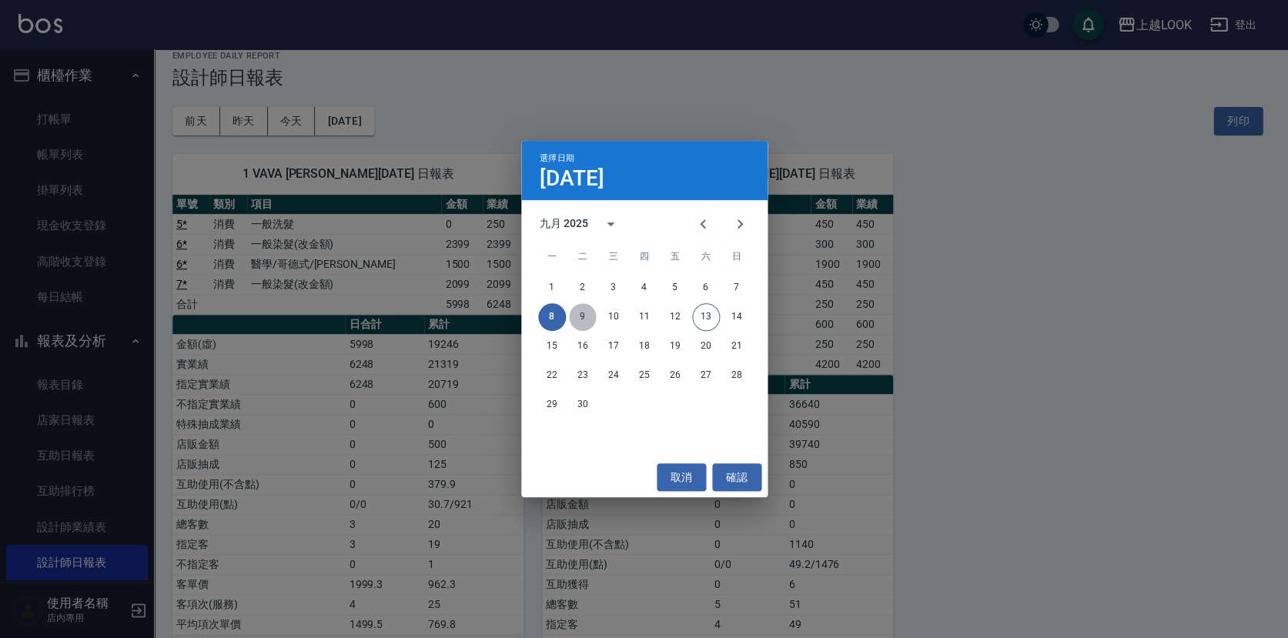
click at [581, 316] on button "9" at bounding box center [583, 317] width 28 height 28
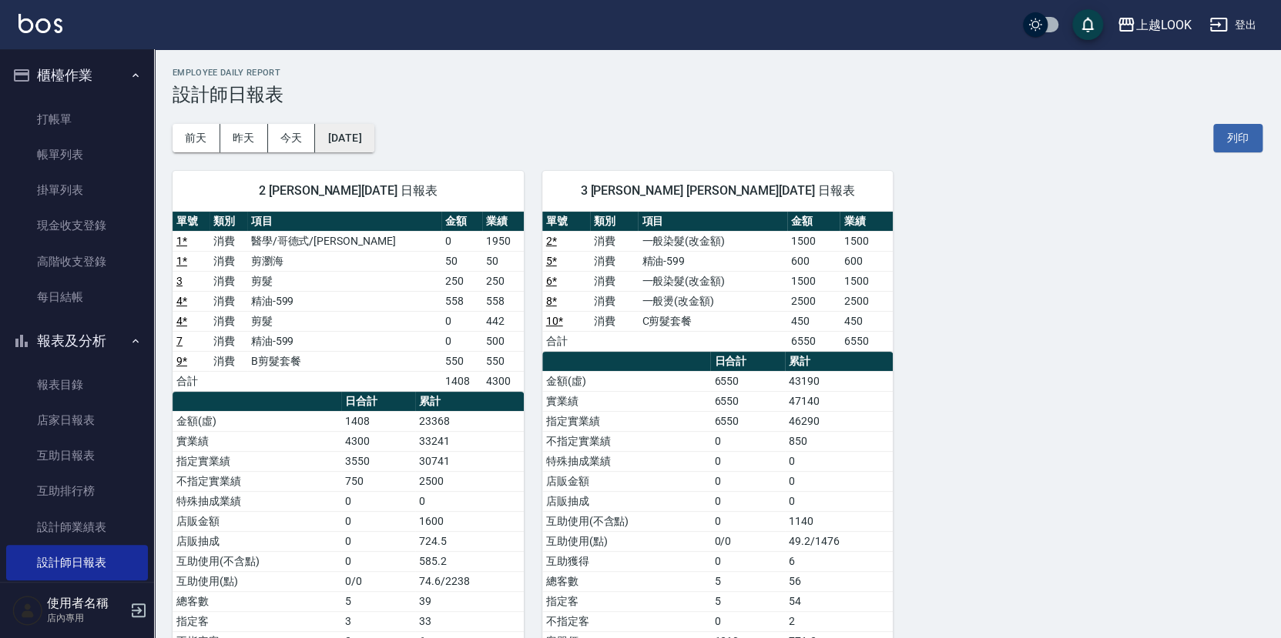
click at [370, 137] on button "[DATE]" at bounding box center [344, 138] width 59 height 28
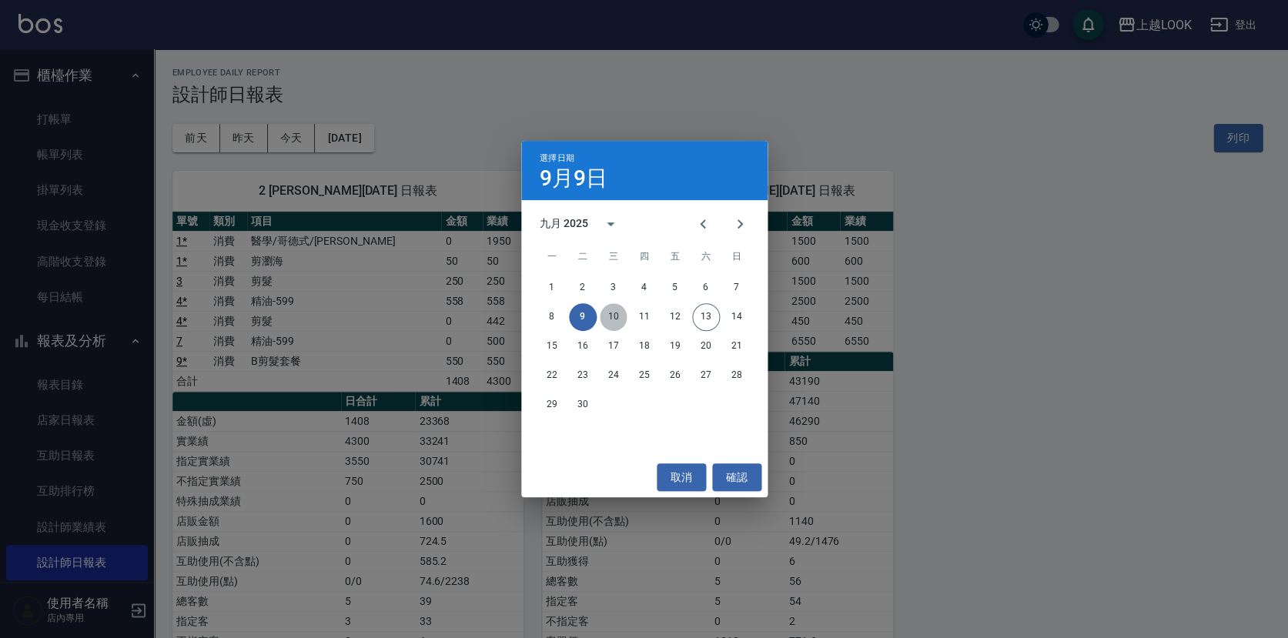
click at [611, 317] on button "10" at bounding box center [614, 317] width 28 height 28
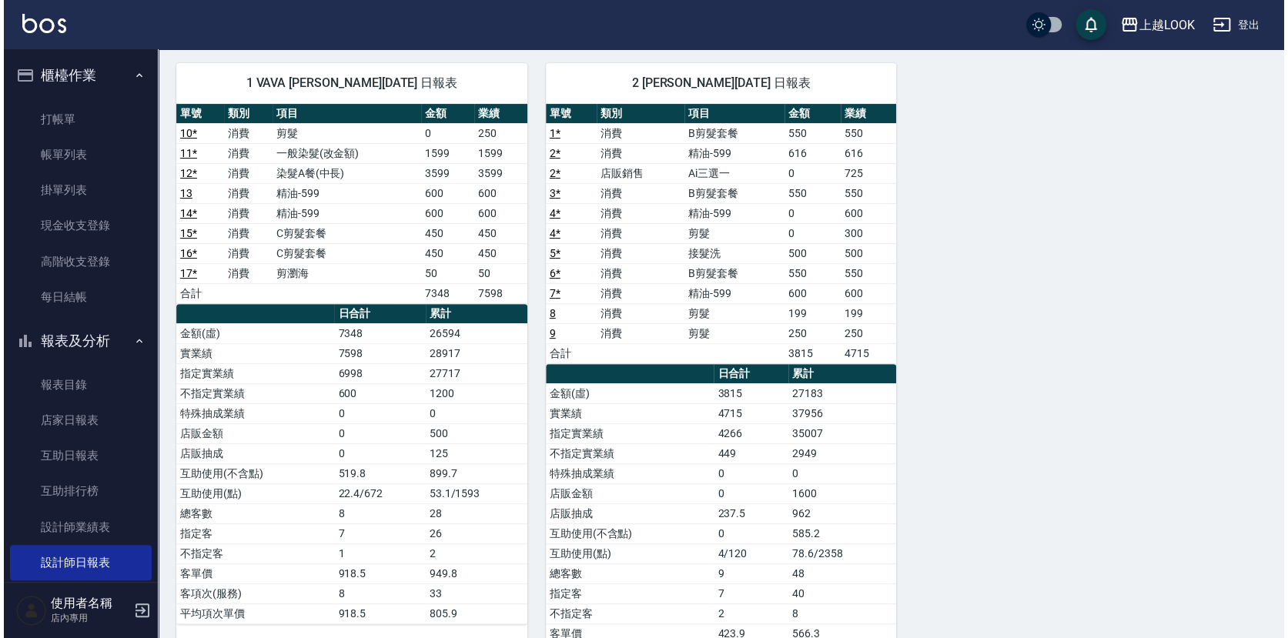
scroll to position [84, 0]
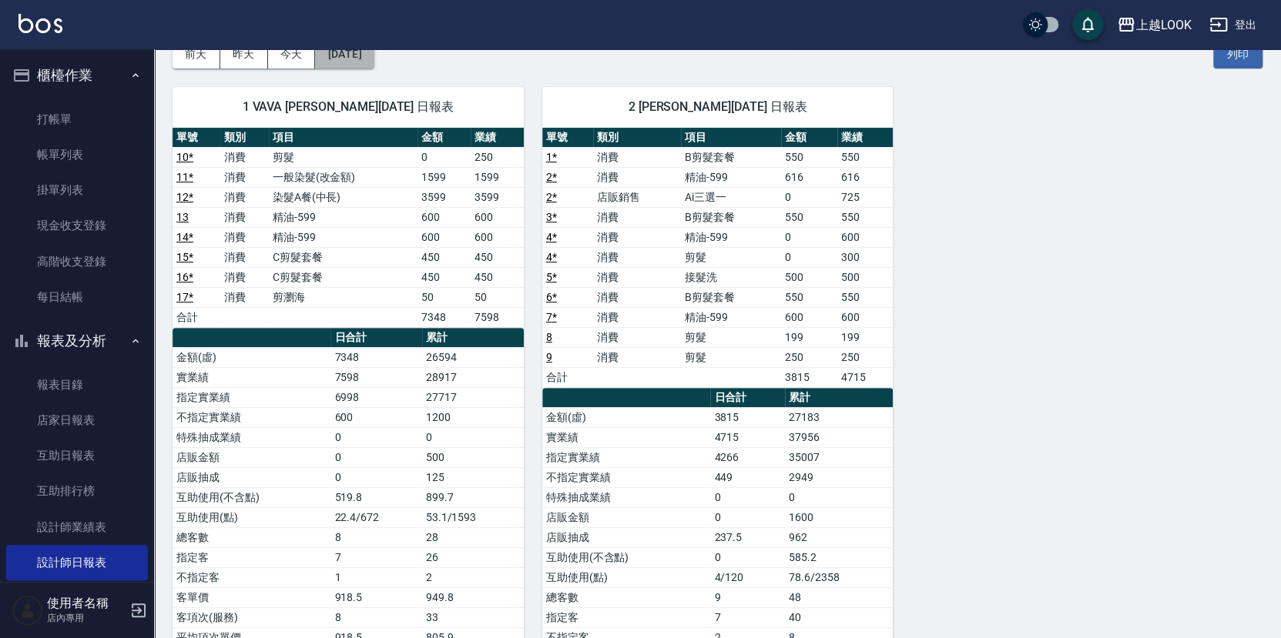
click at [353, 50] on button "[DATE]" at bounding box center [344, 54] width 59 height 28
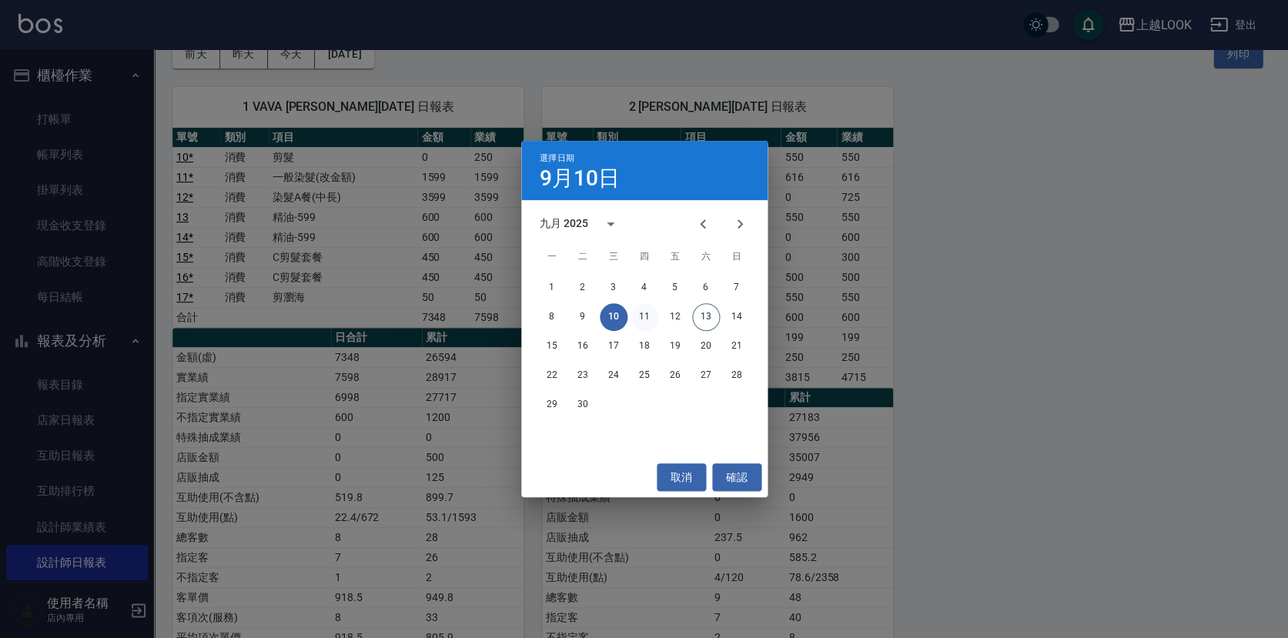
click at [641, 316] on button "11" at bounding box center [645, 317] width 28 height 28
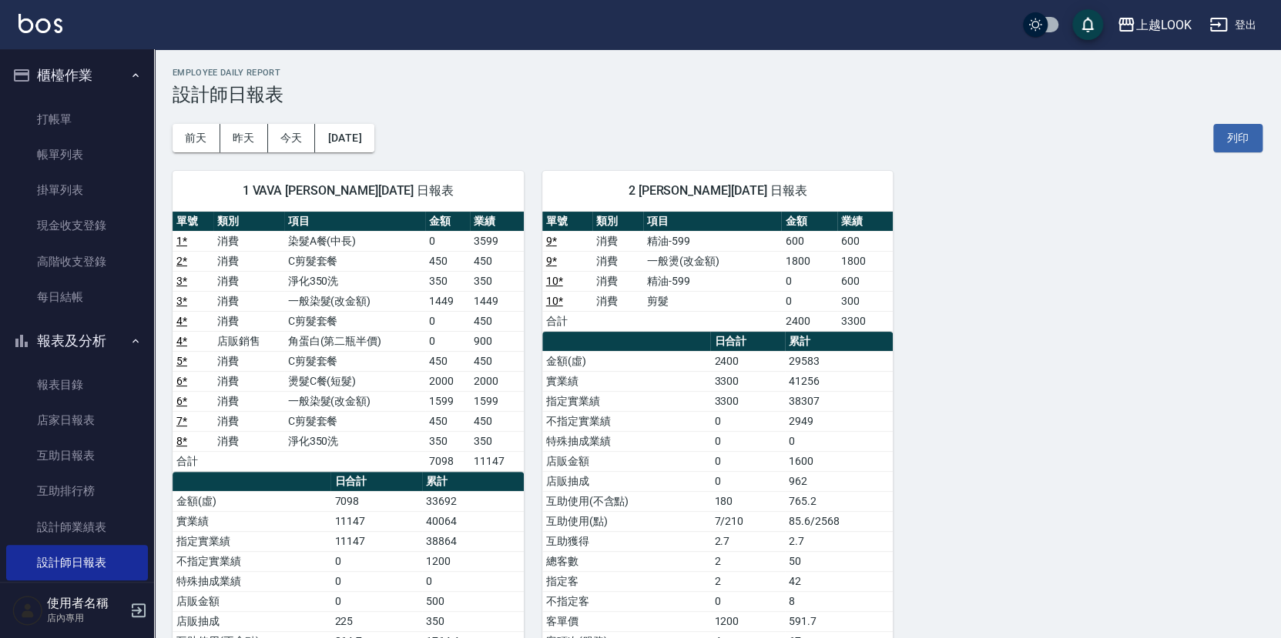
click at [344, 154] on div "1 VAVA [PERSON_NAME][DATE] 日報表 單號 類別 項目 金額 業績 1 * 消費 染髮A餐(中長) 0 3599 2 * 消費 C剪髮…" at bounding box center [339, 481] width 370 height 658
click at [344, 137] on button "[DATE]" at bounding box center [344, 138] width 59 height 28
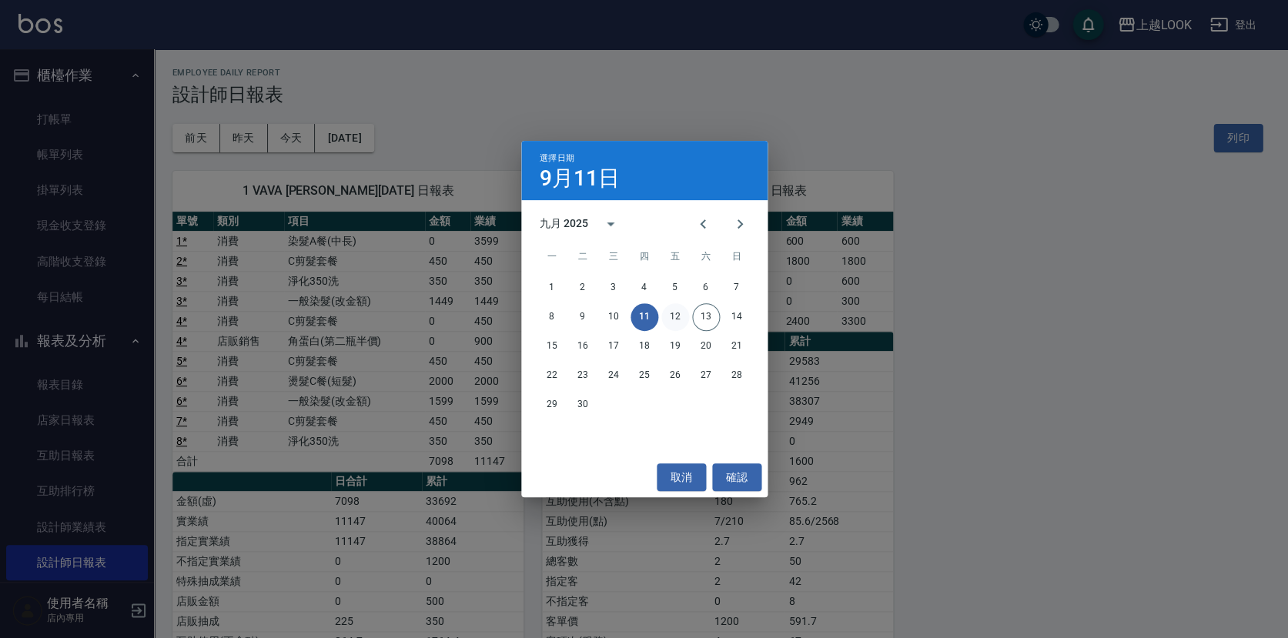
click at [675, 315] on button "12" at bounding box center [675, 317] width 28 height 28
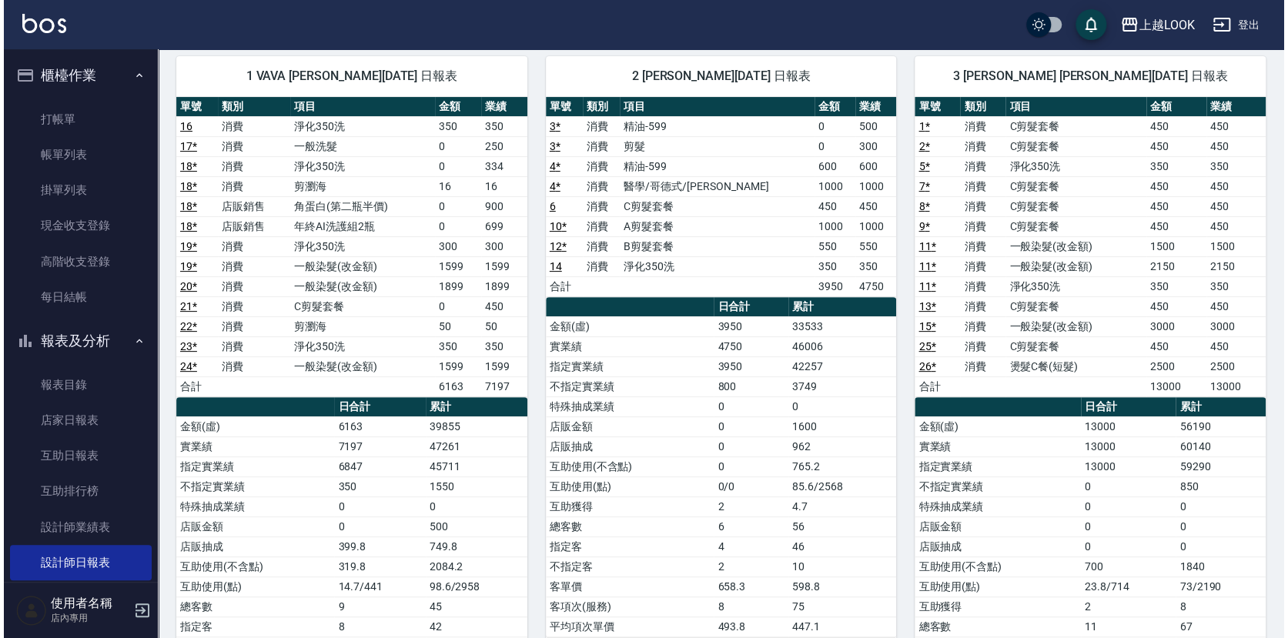
scroll to position [19, 0]
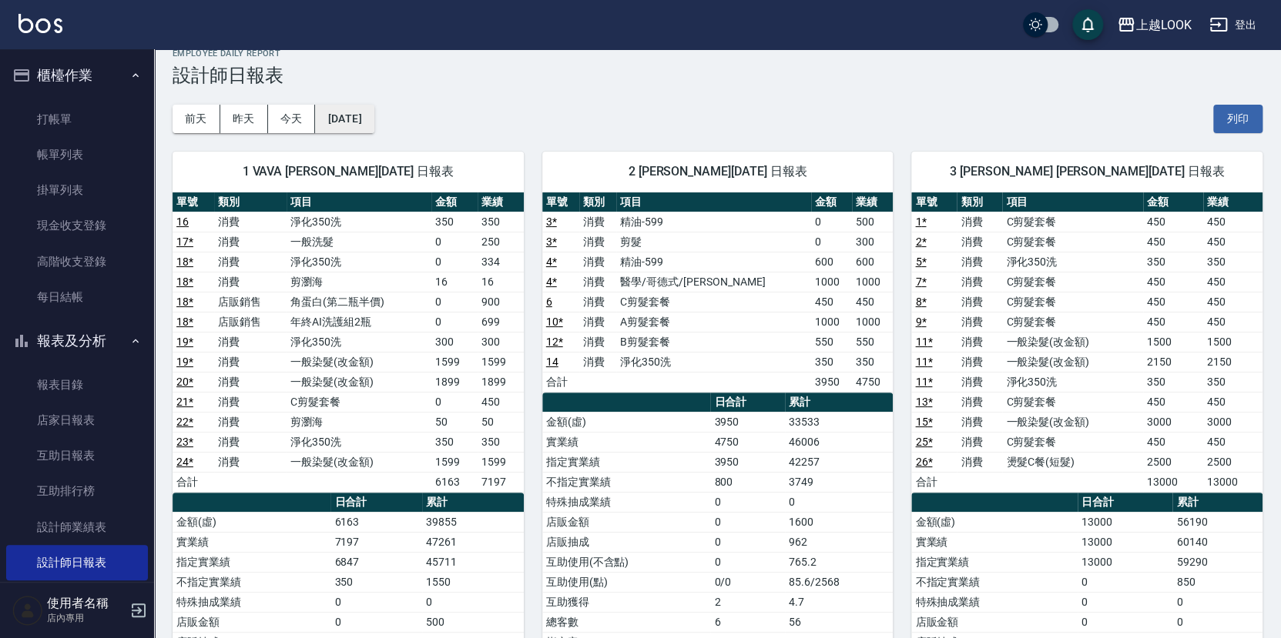
click at [370, 116] on button "[DATE]" at bounding box center [344, 119] width 59 height 28
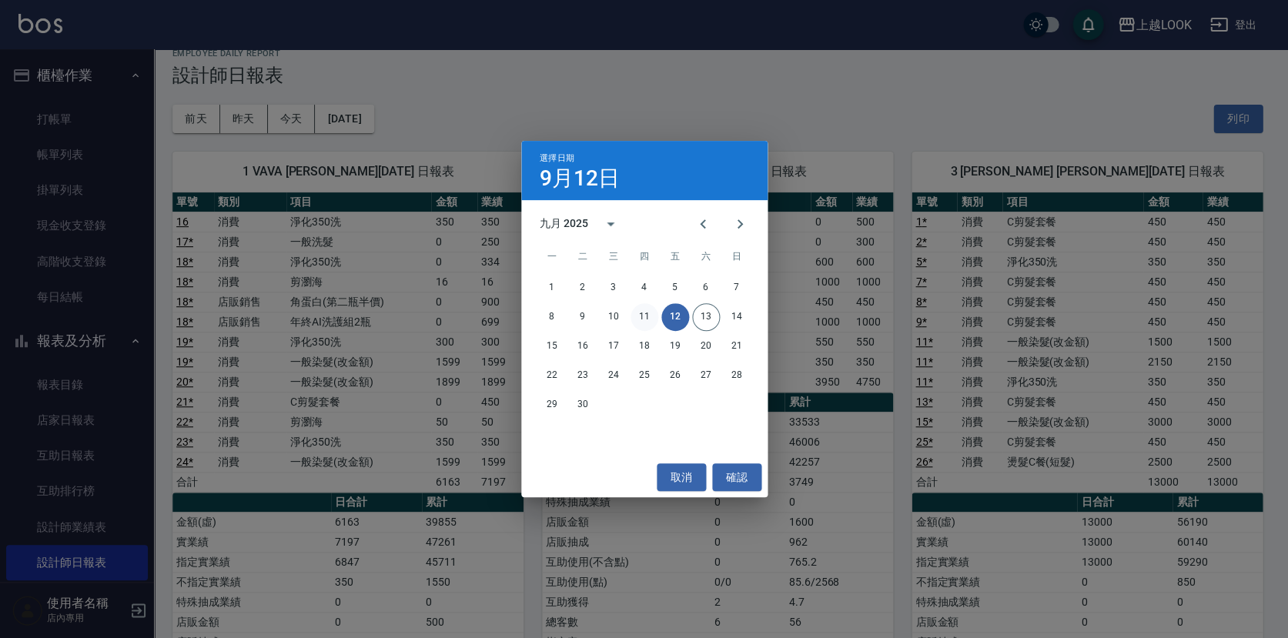
click at [646, 309] on button "11" at bounding box center [645, 317] width 28 height 28
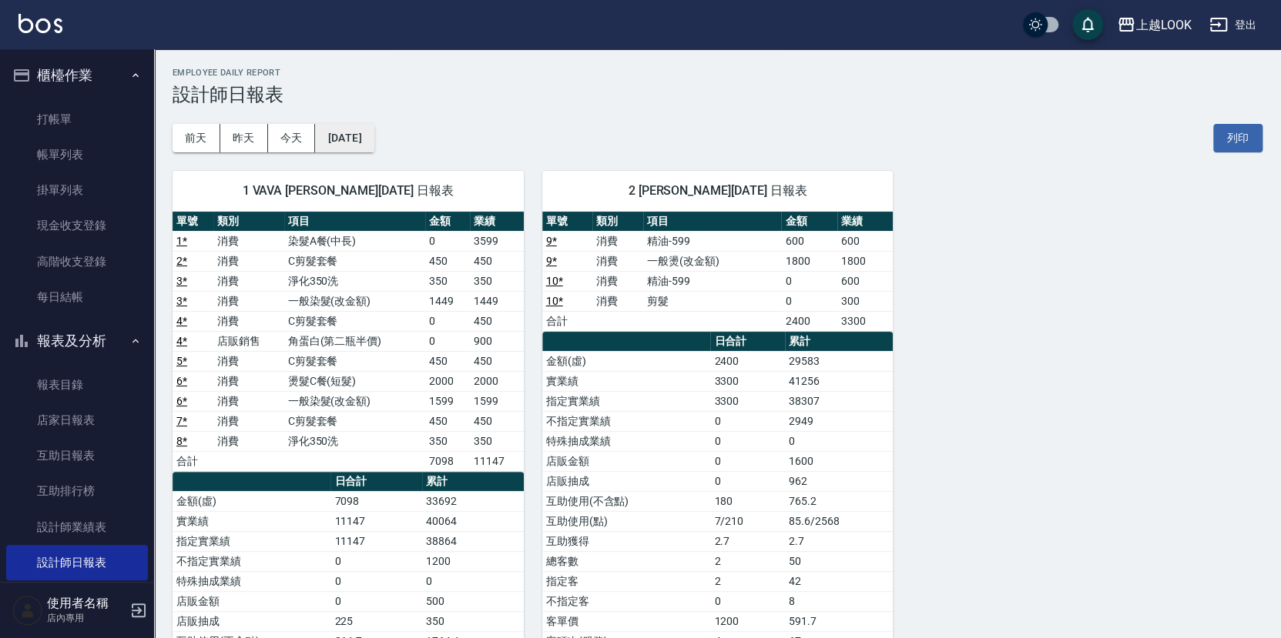
click at [343, 127] on button "[DATE]" at bounding box center [344, 138] width 59 height 28
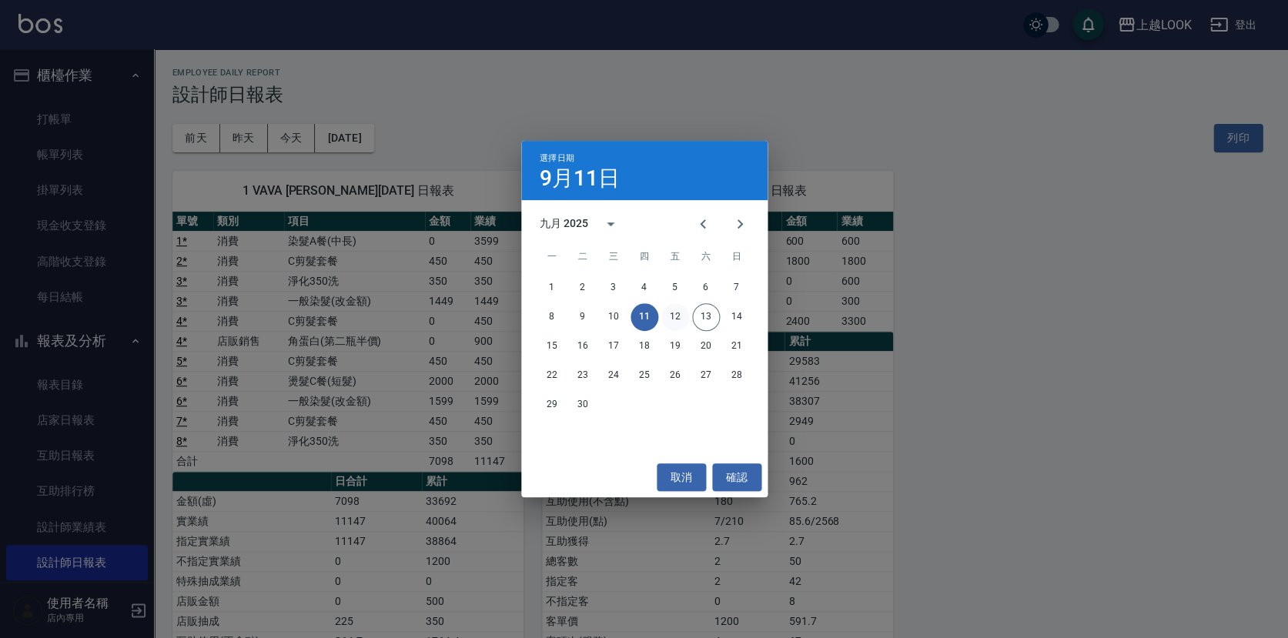
click at [674, 320] on button "12" at bounding box center [675, 317] width 28 height 28
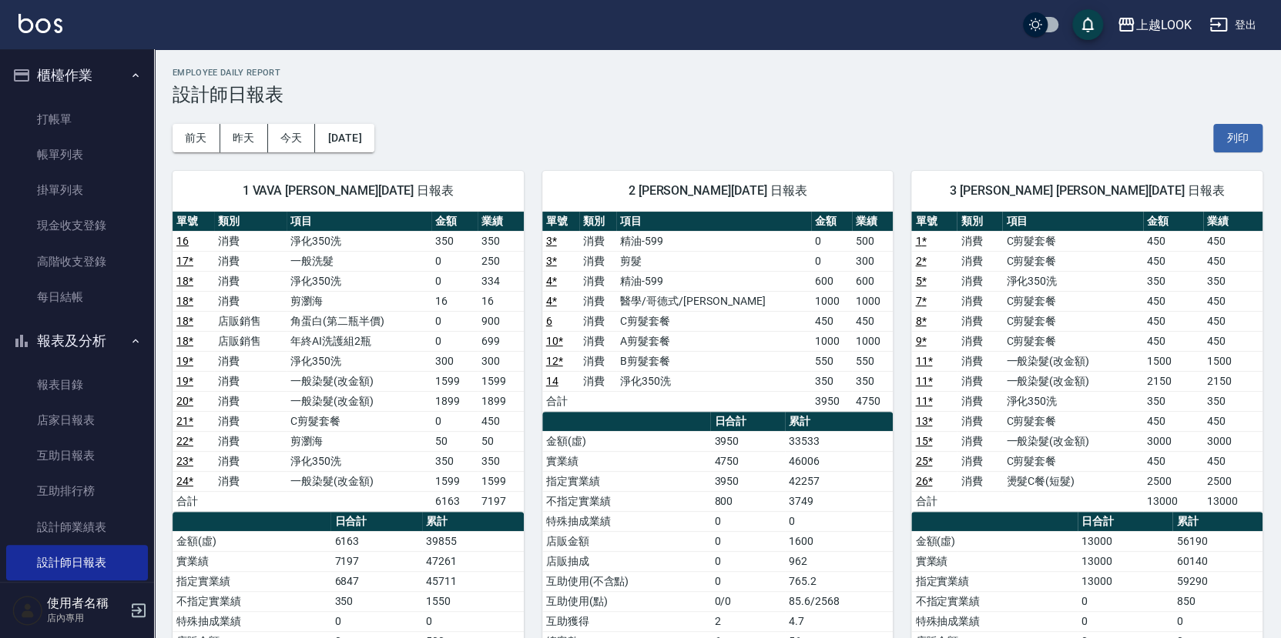
drag, startPoint x: 800, startPoint y: 130, endPoint x: 390, endPoint y: 72, distance: 414.6
click at [800, 130] on div "[DATE] [DATE] [DATE] [DATE] 列印" at bounding box center [717, 137] width 1090 height 65
